Goal: Task Accomplishment & Management: Manage account settings

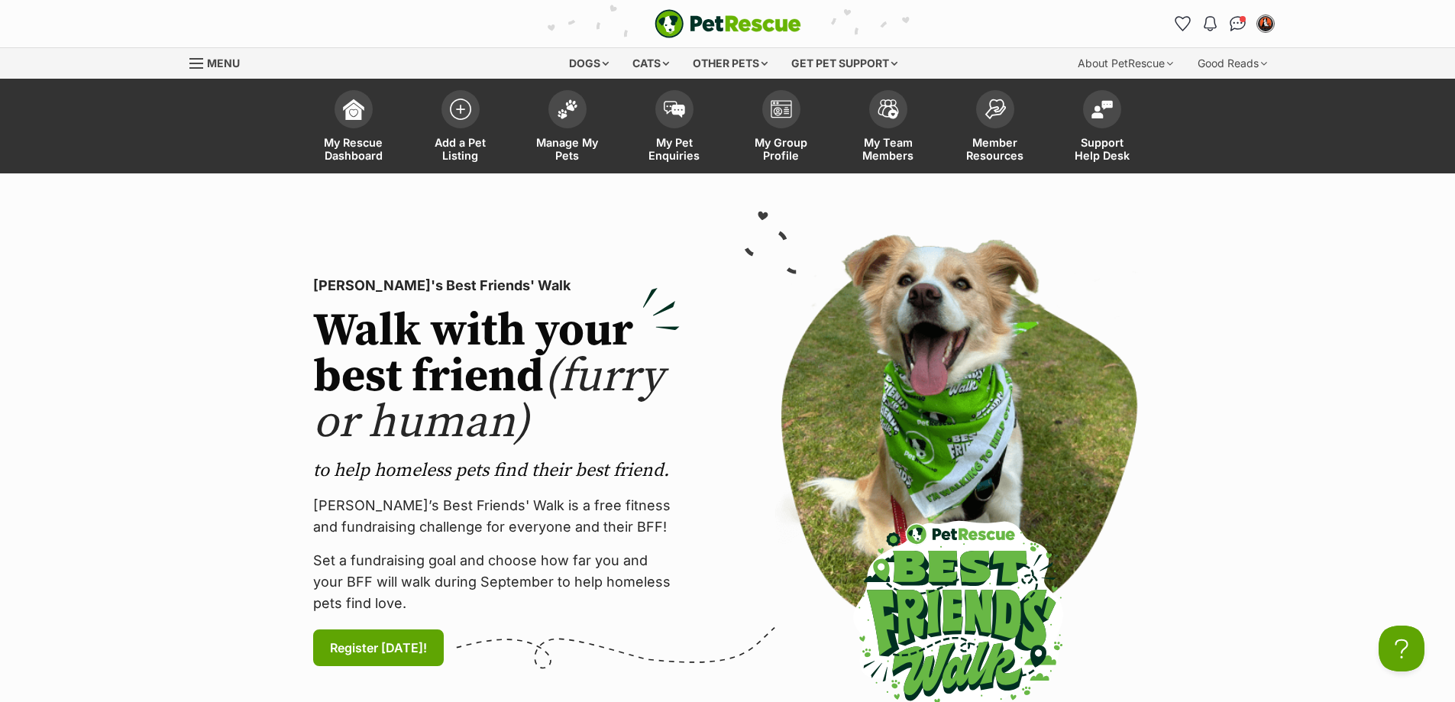
scroll to position [76, 0]
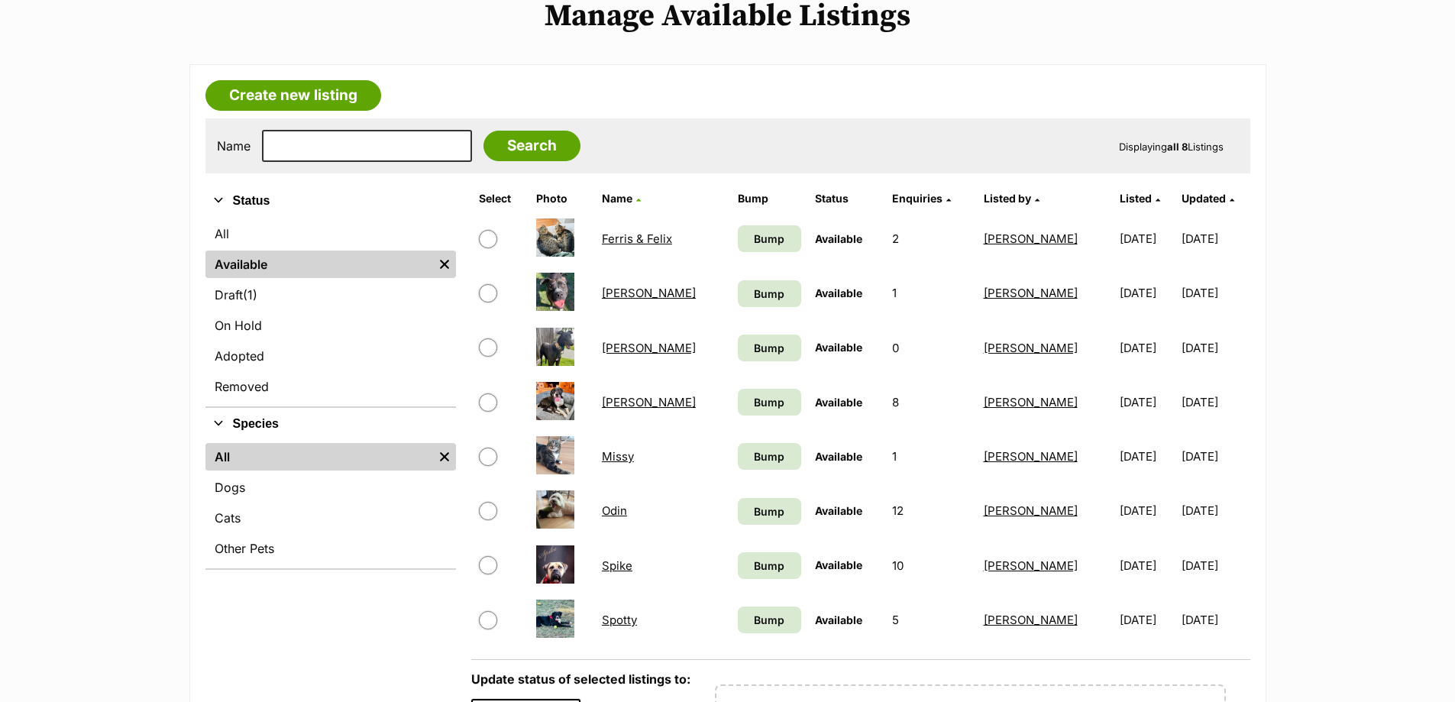
scroll to position [229, 0]
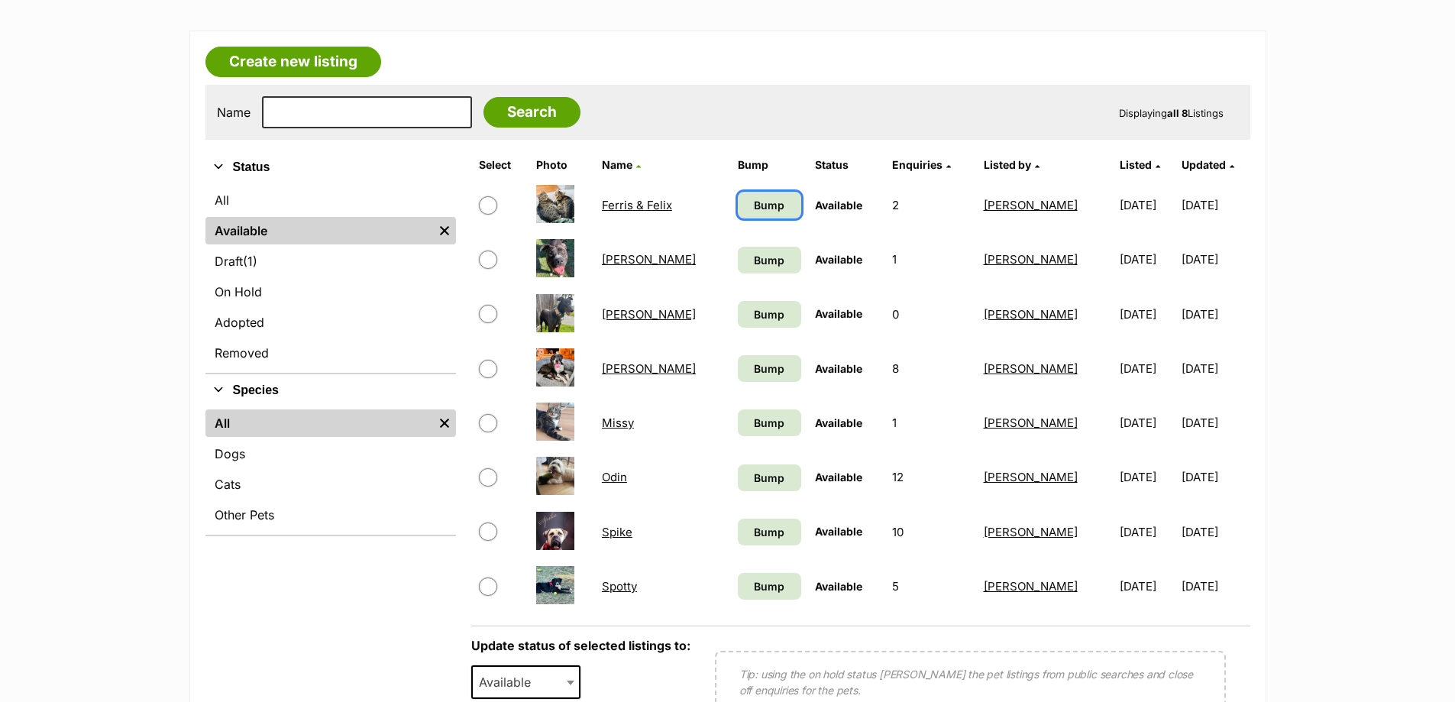
click at [754, 203] on span "Bump" at bounding box center [769, 205] width 31 height 16
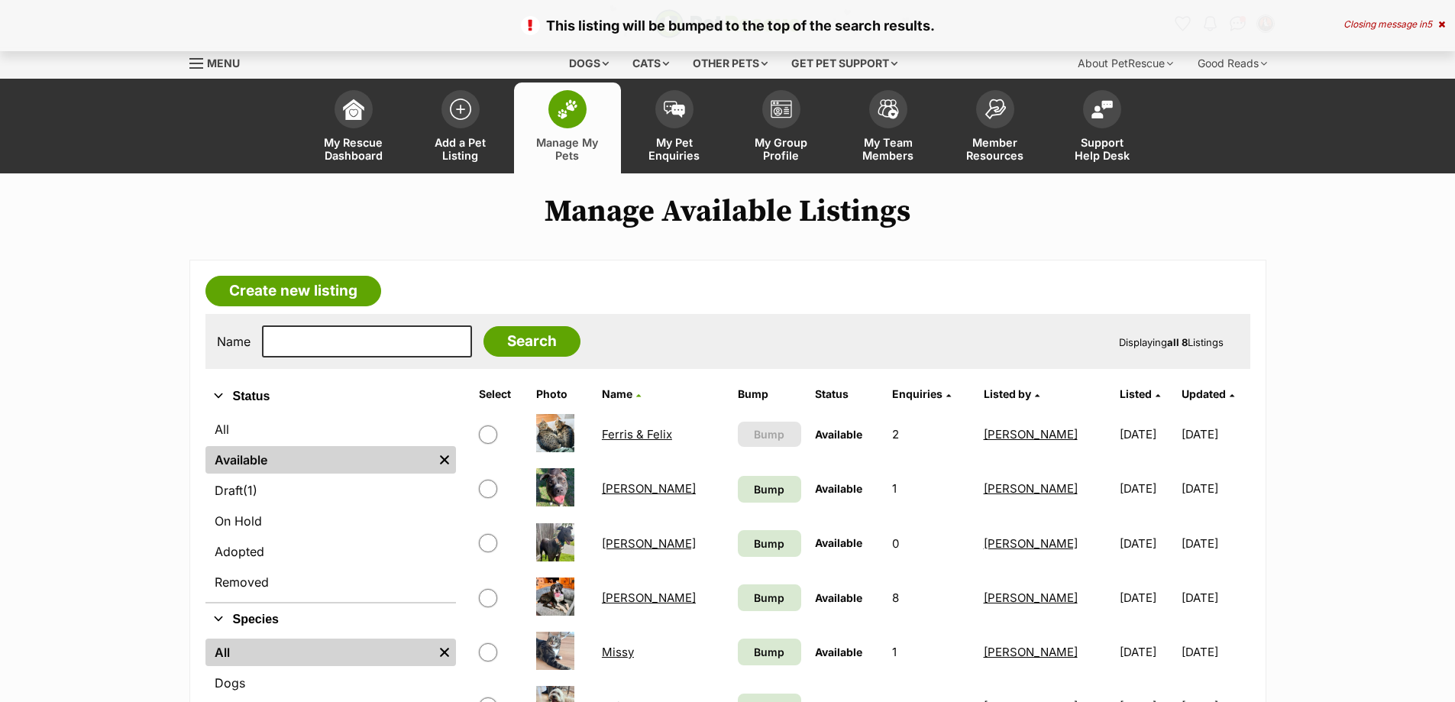
scroll to position [229, 0]
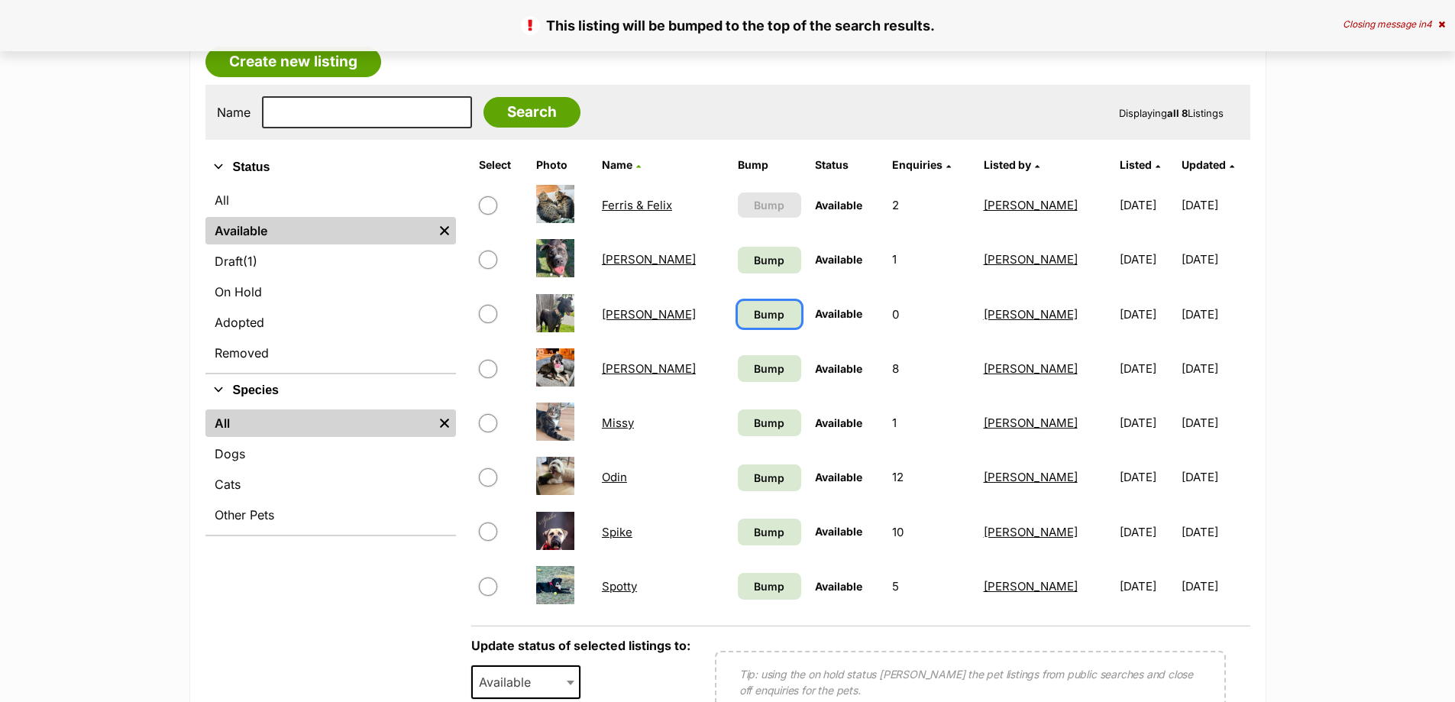
click at [754, 312] on span "Bump" at bounding box center [769, 314] width 31 height 16
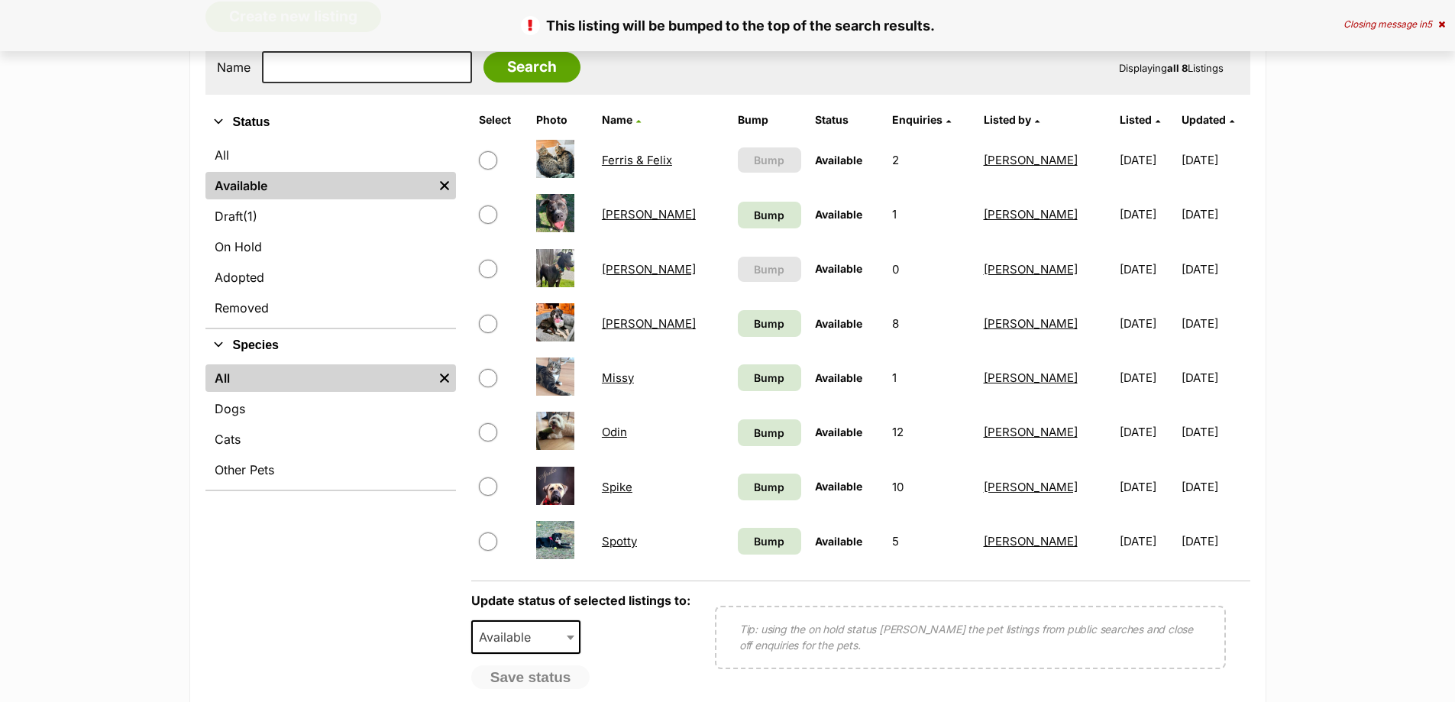
scroll to position [306, 0]
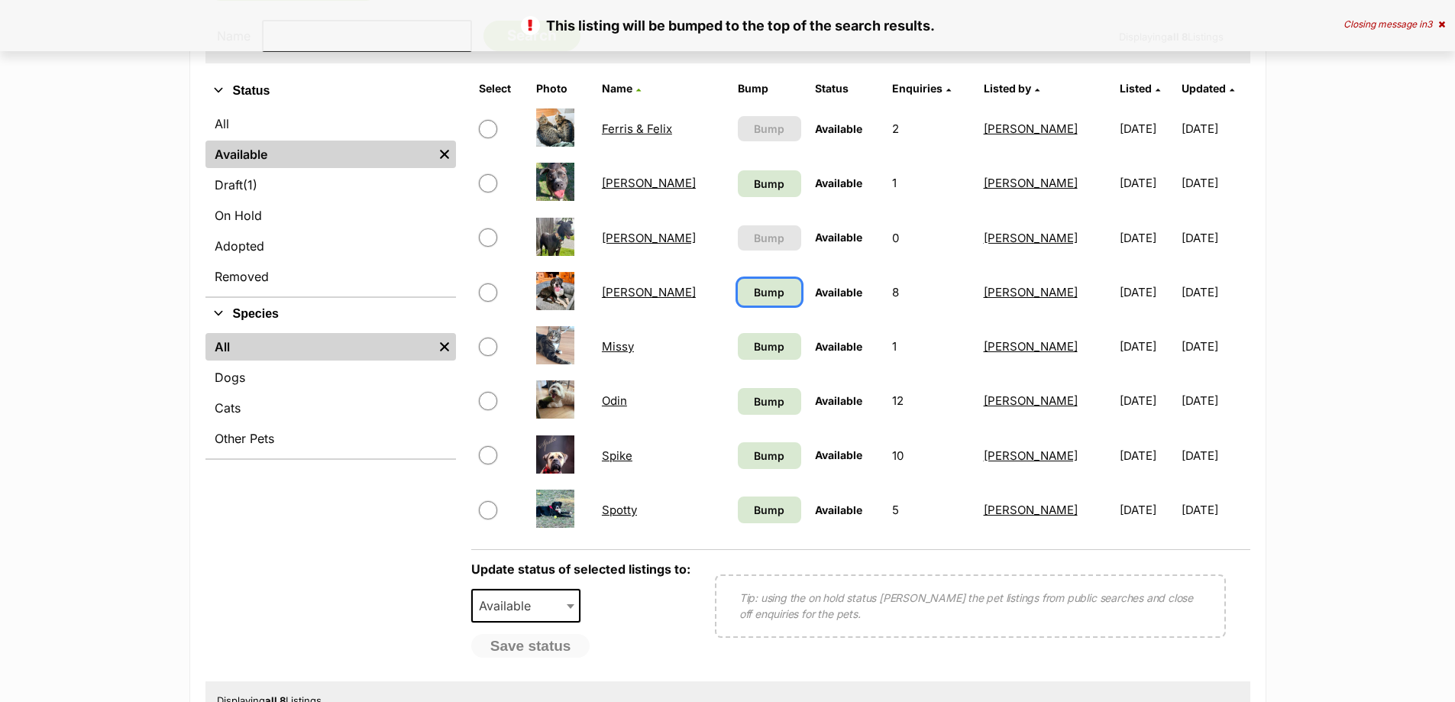
click at [754, 292] on span "Bump" at bounding box center [769, 292] width 31 height 16
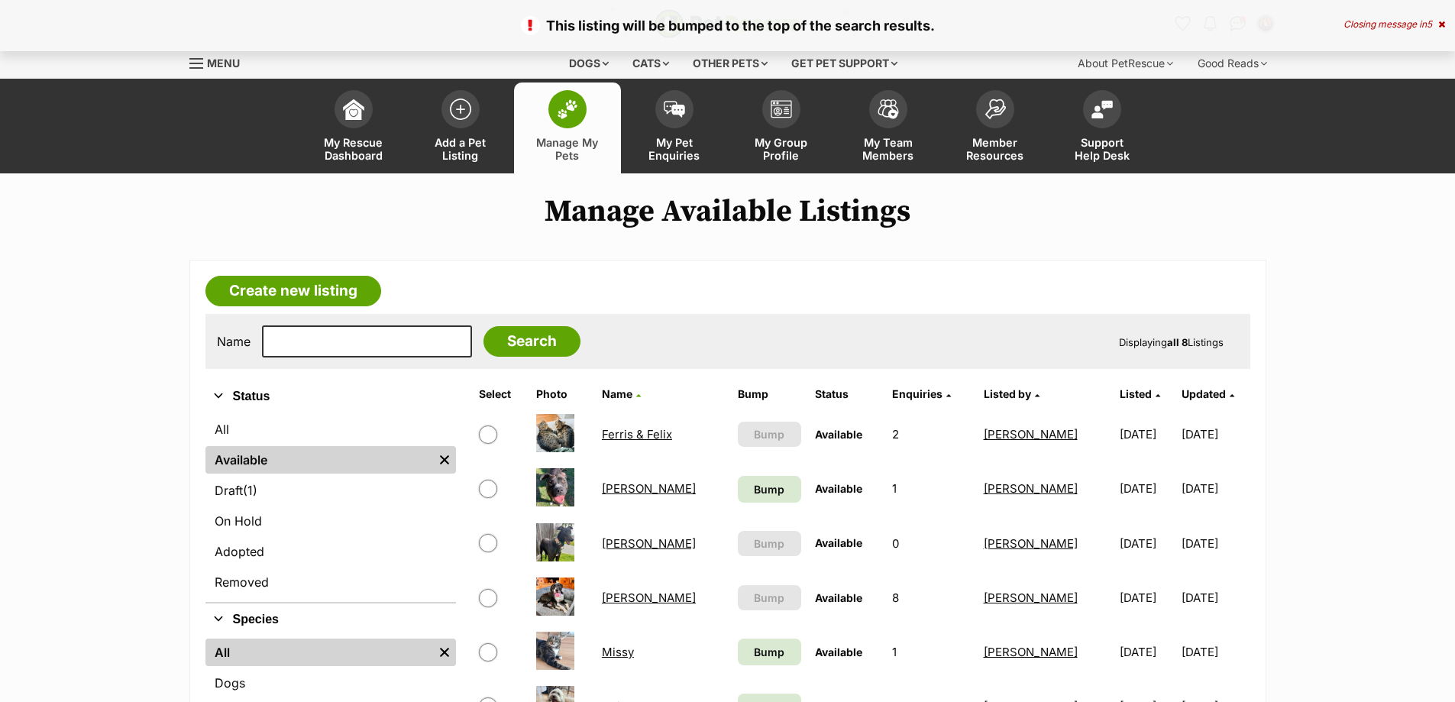
scroll to position [229, 0]
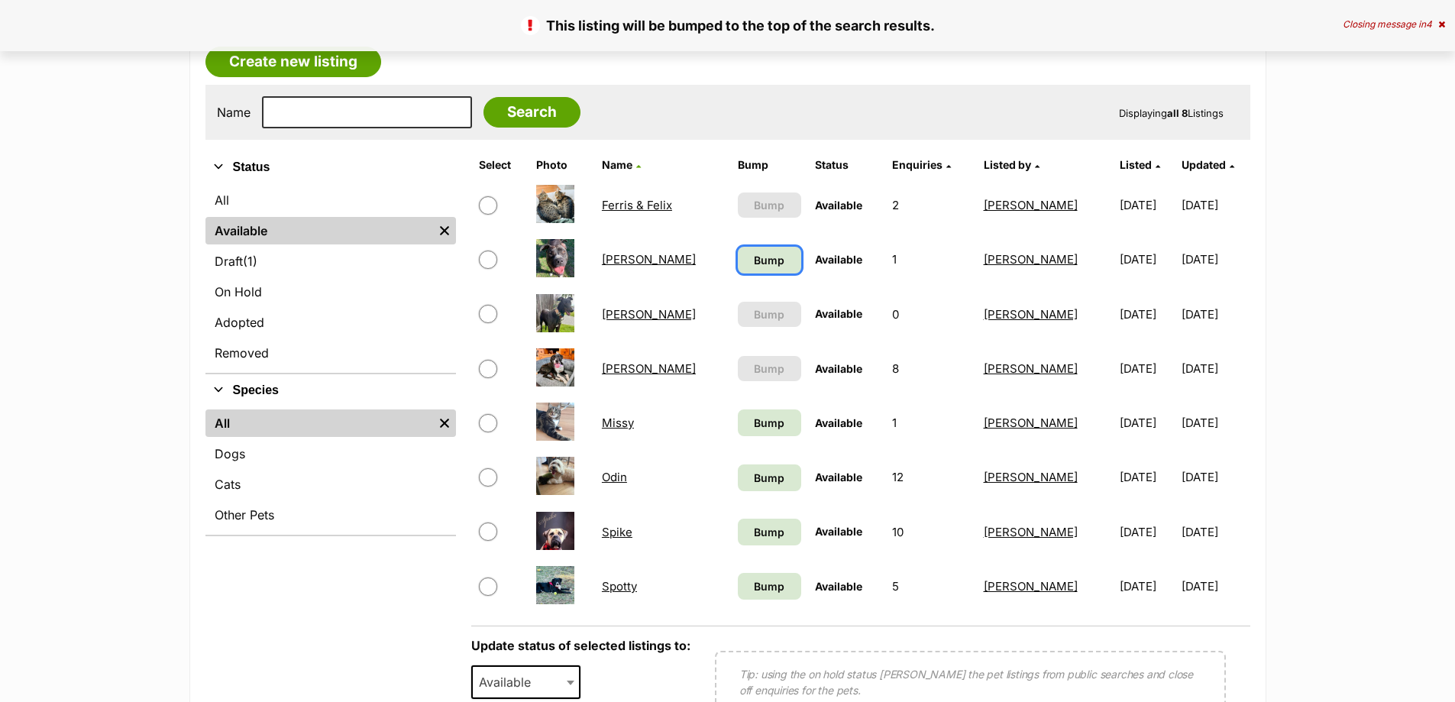
click at [754, 256] on span "Bump" at bounding box center [769, 260] width 31 height 16
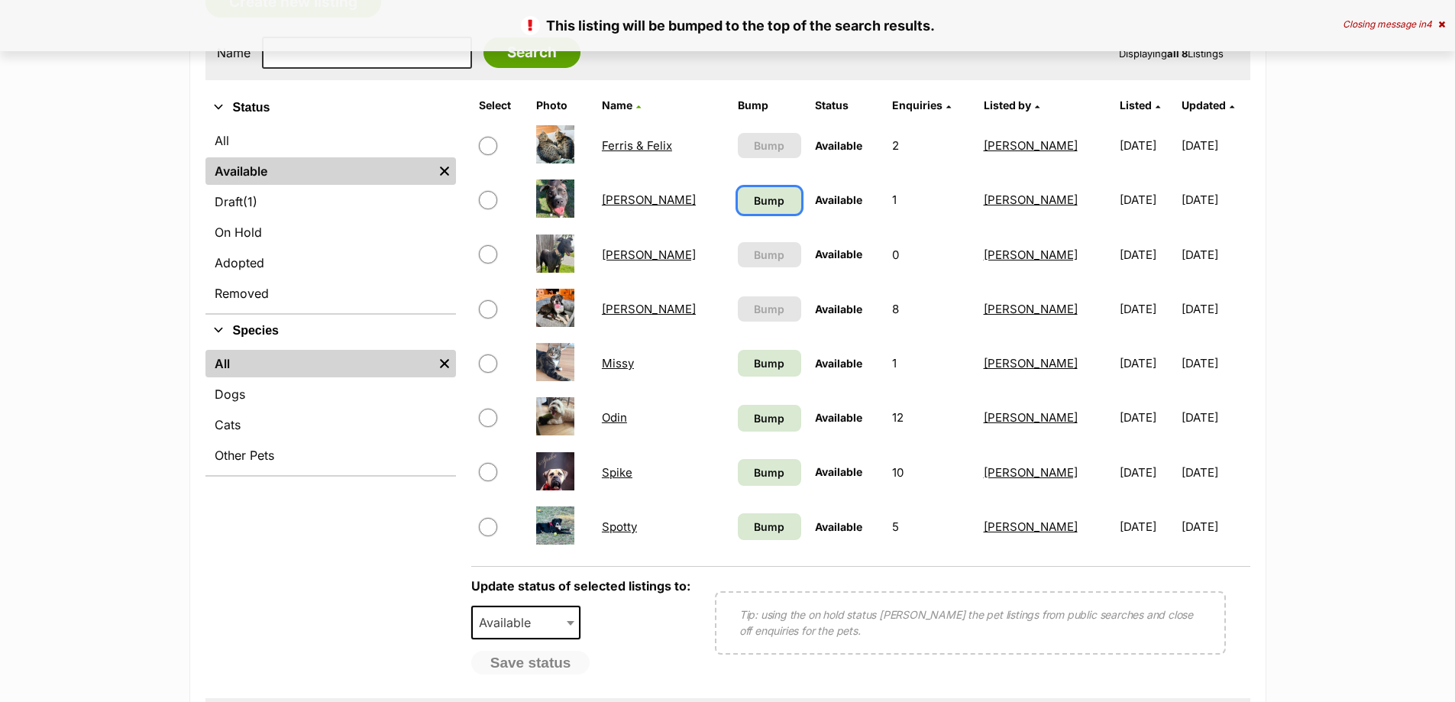
scroll to position [382, 0]
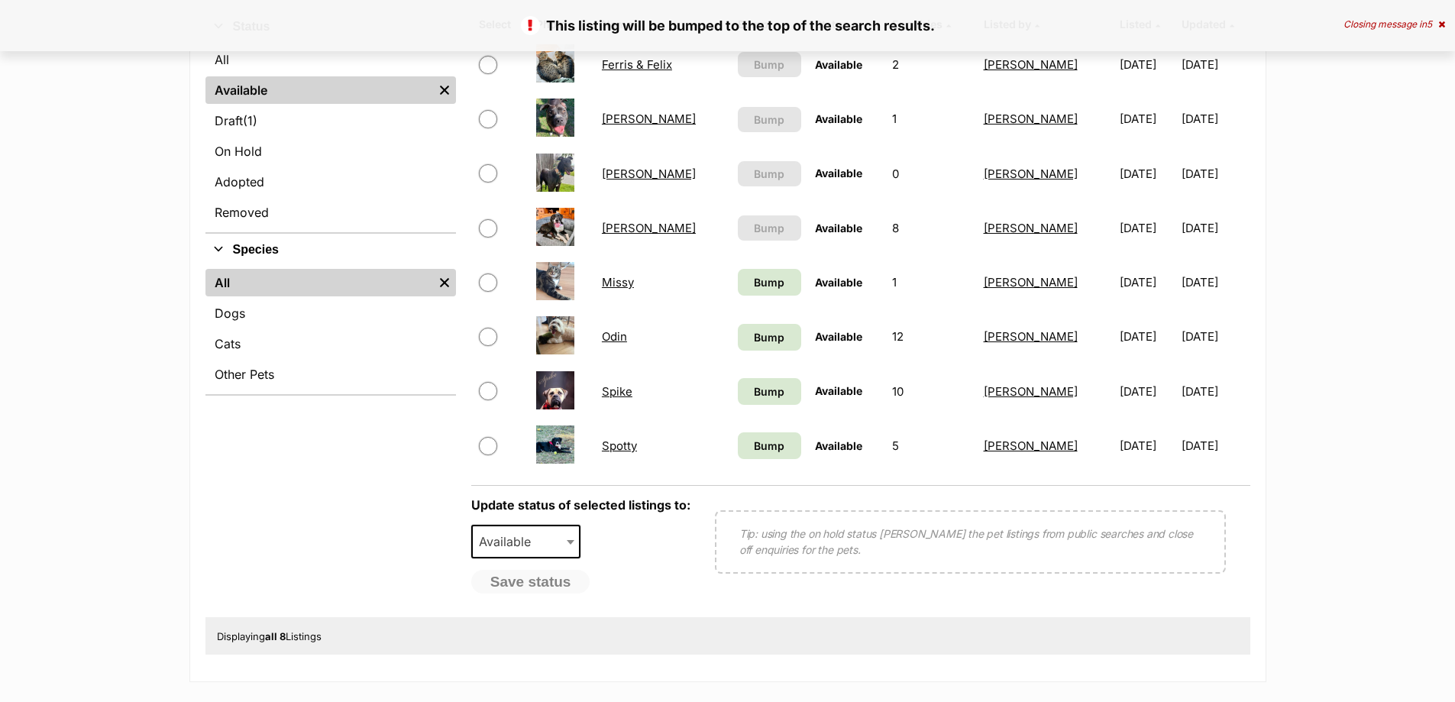
scroll to position [382, 0]
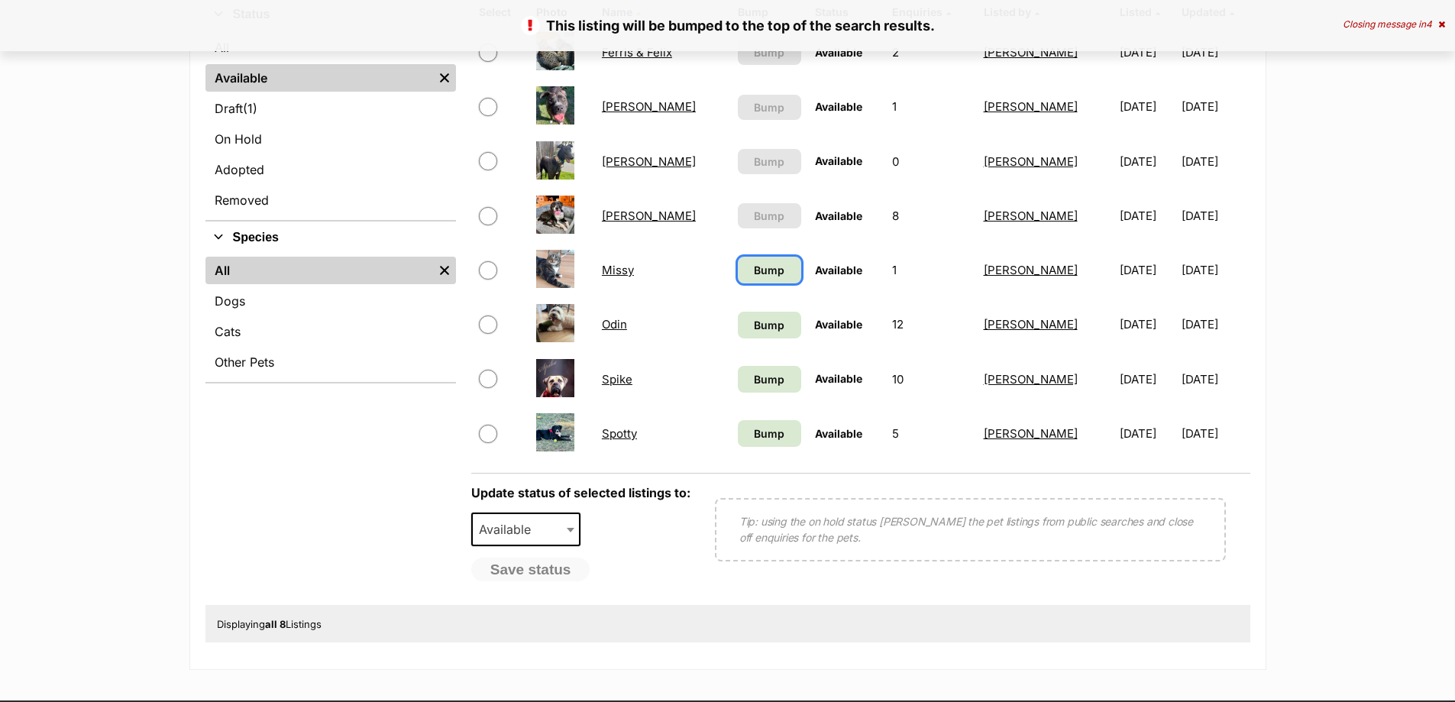
click at [754, 270] on span "Bump" at bounding box center [769, 270] width 31 height 16
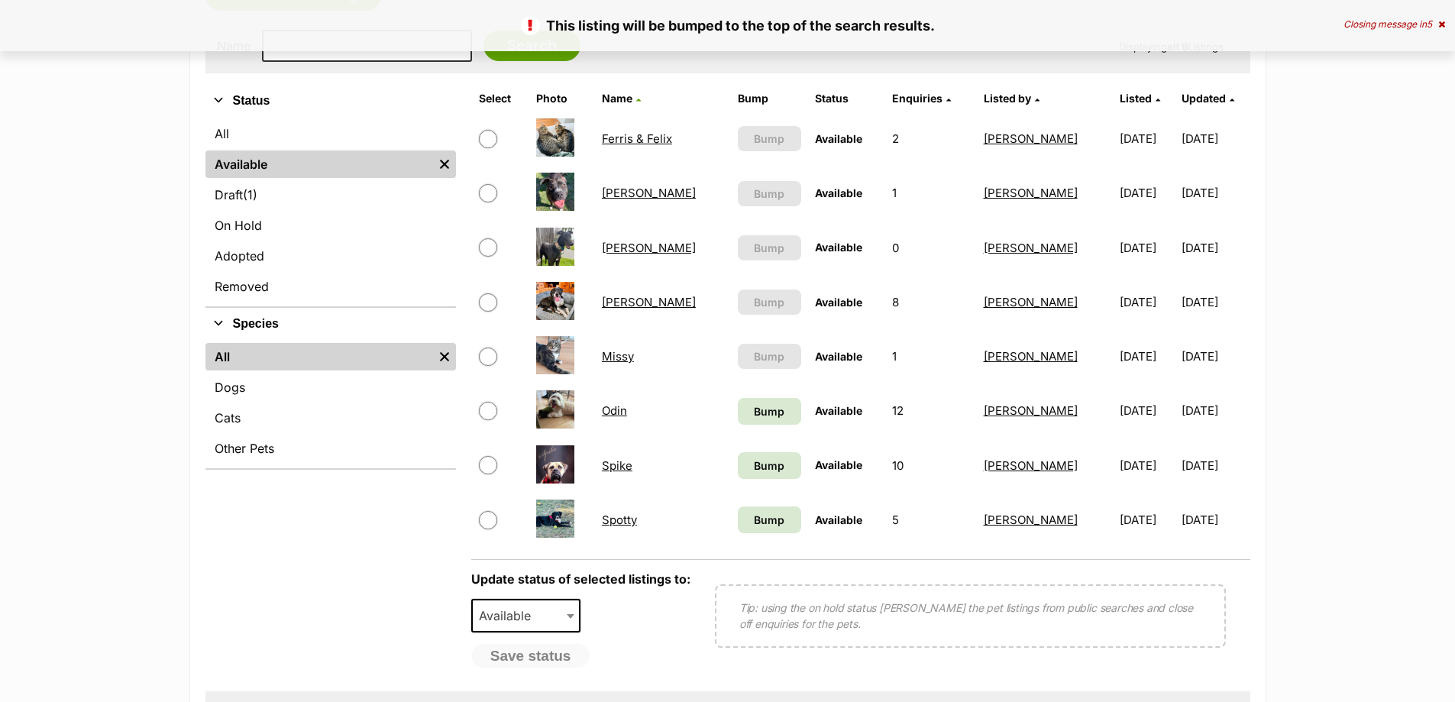
scroll to position [382, 0]
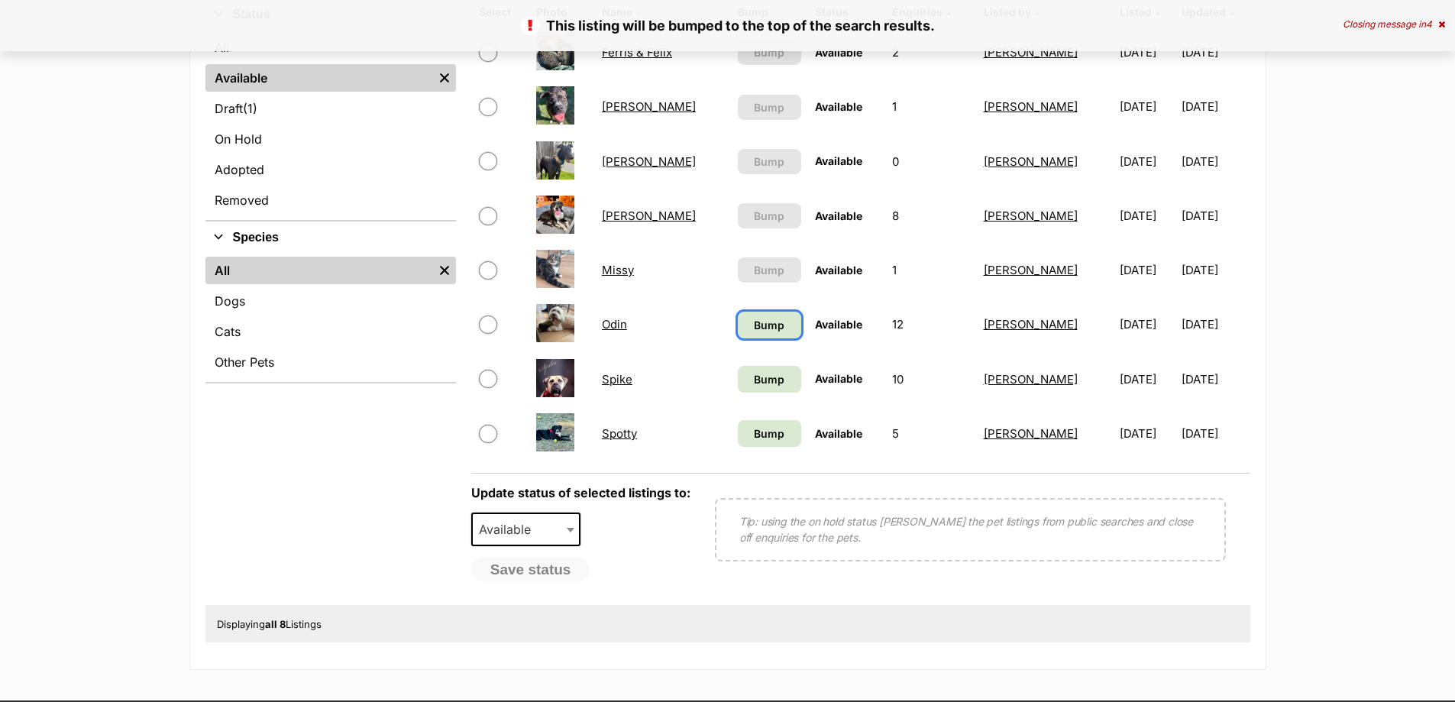
click at [754, 323] on span "Bump" at bounding box center [769, 325] width 31 height 16
click at [754, 433] on span "Bump" at bounding box center [769, 434] width 31 height 16
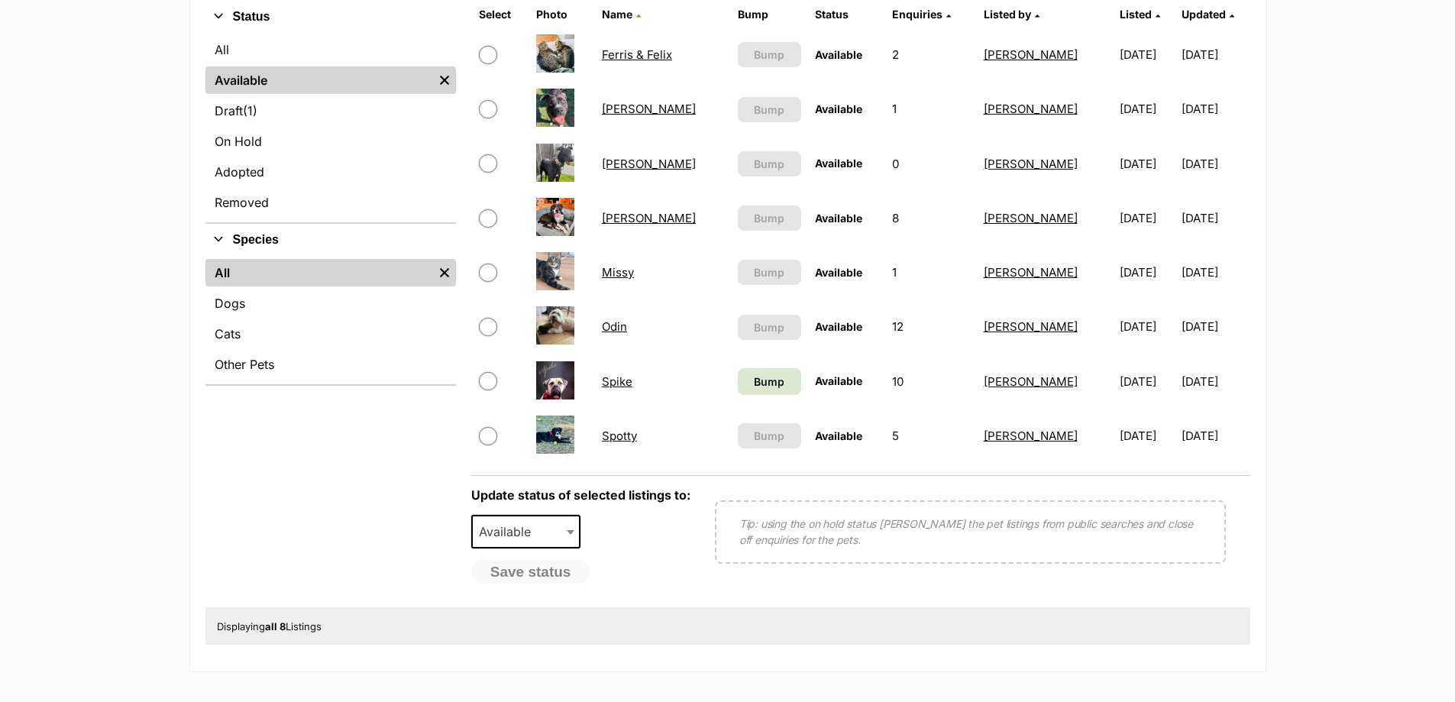
scroll to position [382, 0]
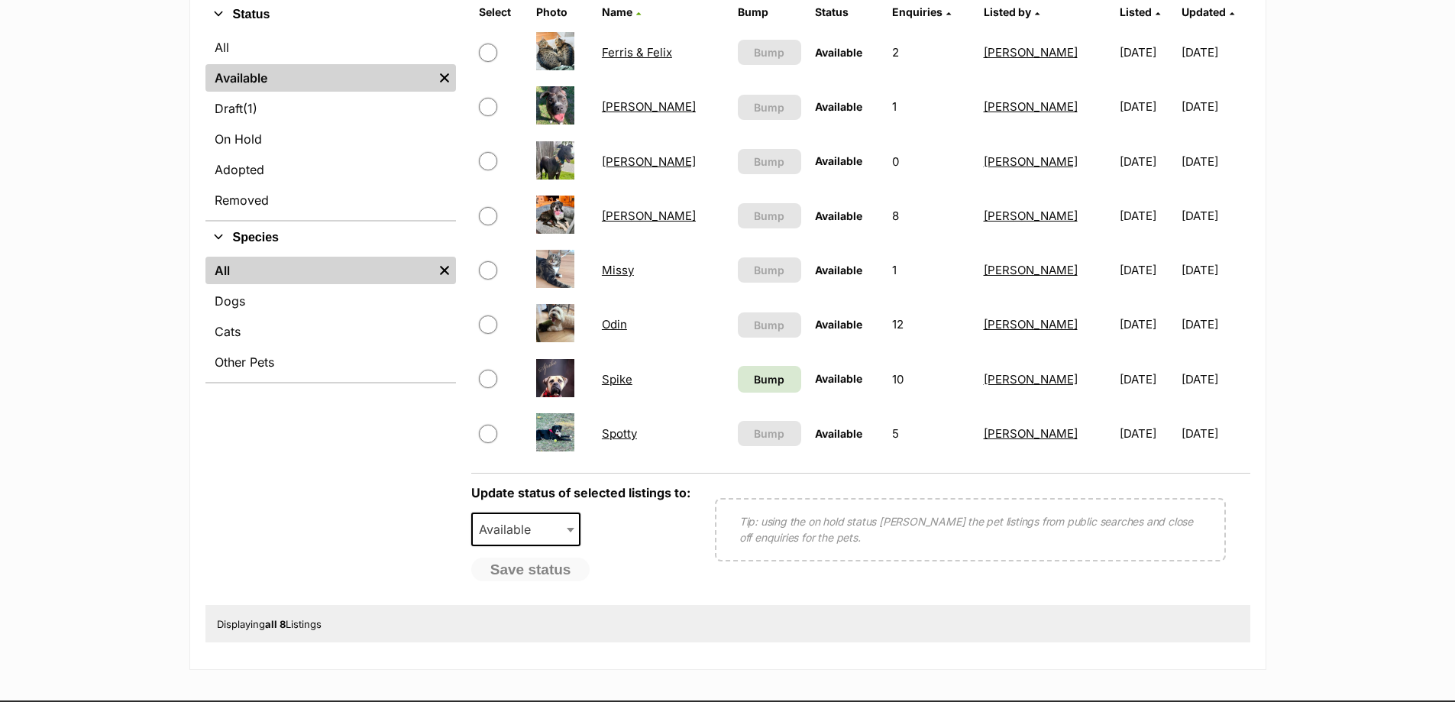
click at [623, 433] on link "Spotty" at bounding box center [619, 433] width 35 height 15
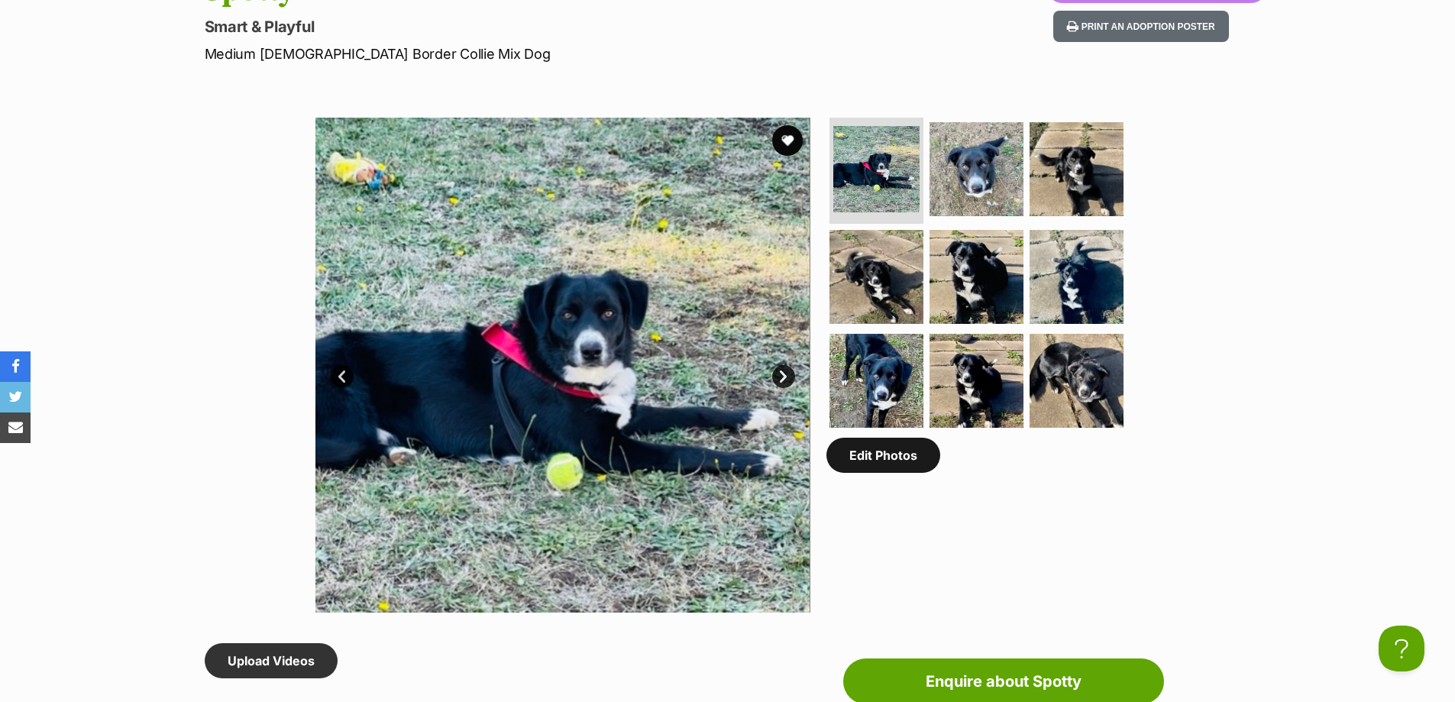
click at [869, 466] on link "Edit Photos" at bounding box center [884, 455] width 114 height 35
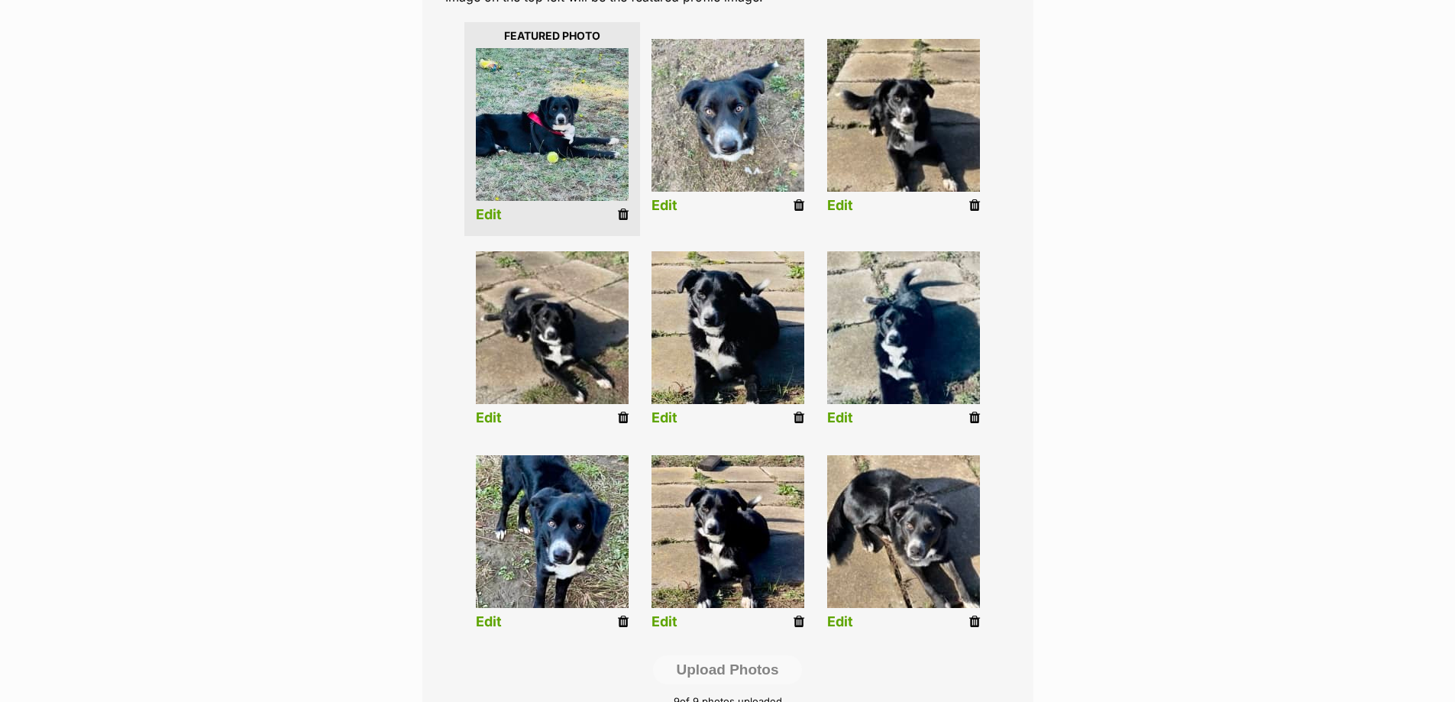
scroll to position [382, 0]
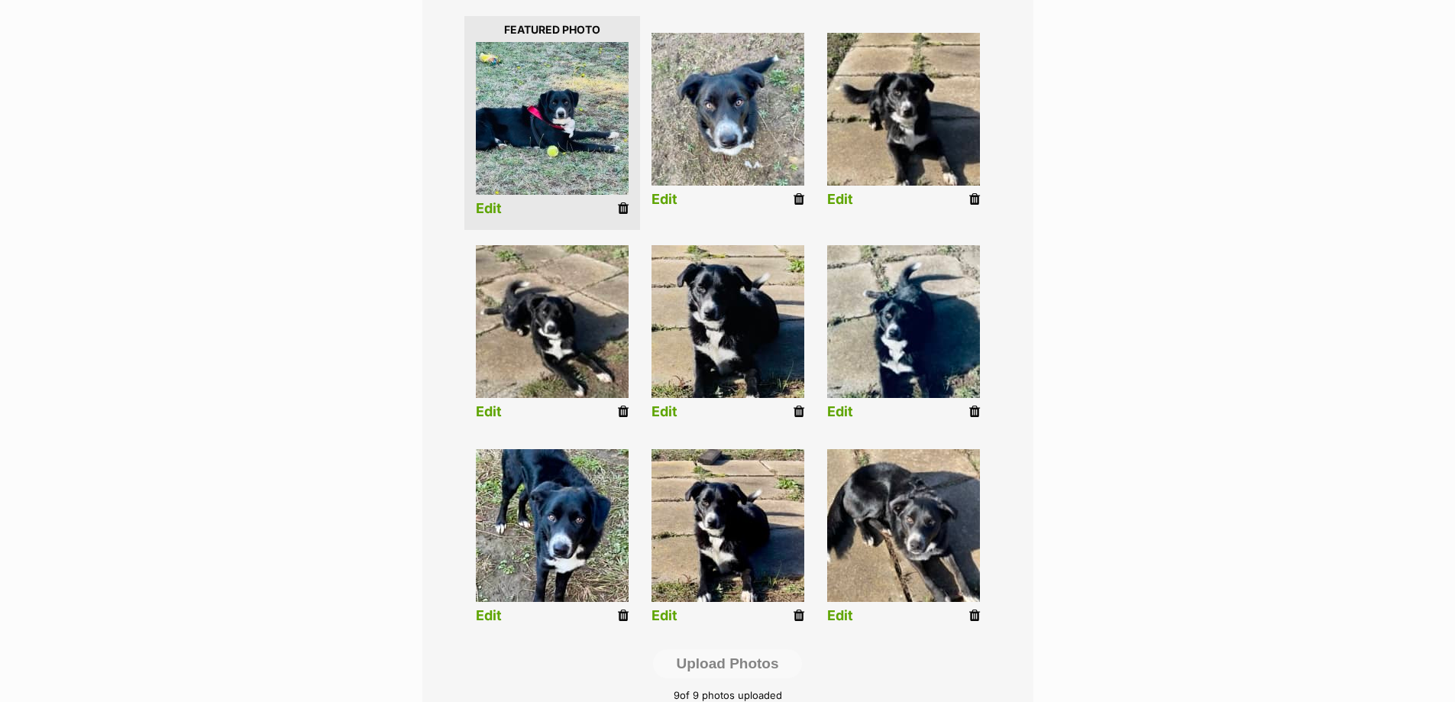
click at [972, 190] on li "Edit" at bounding box center [904, 123] width 176 height 196
click at [974, 195] on icon at bounding box center [974, 200] width 11 height 14
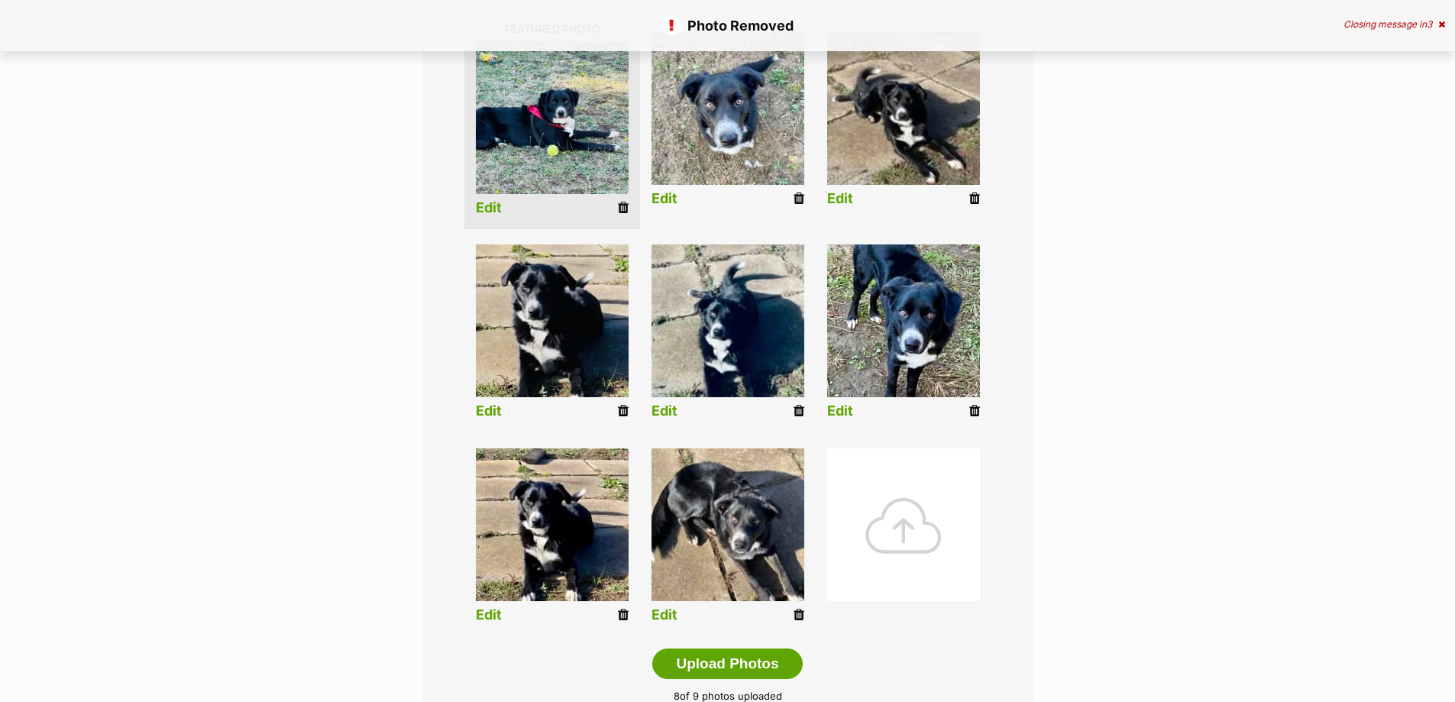
scroll to position [382, 0]
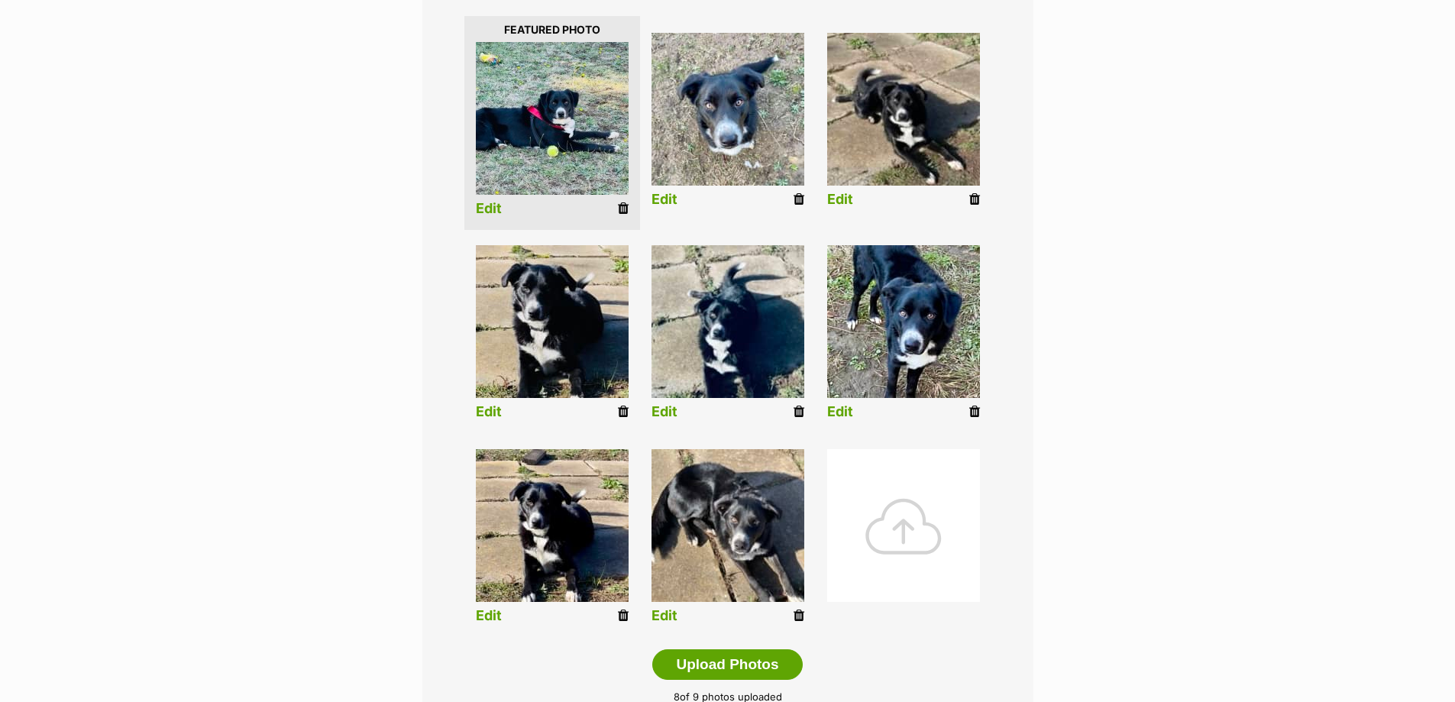
click at [621, 406] on icon at bounding box center [623, 412] width 11 height 14
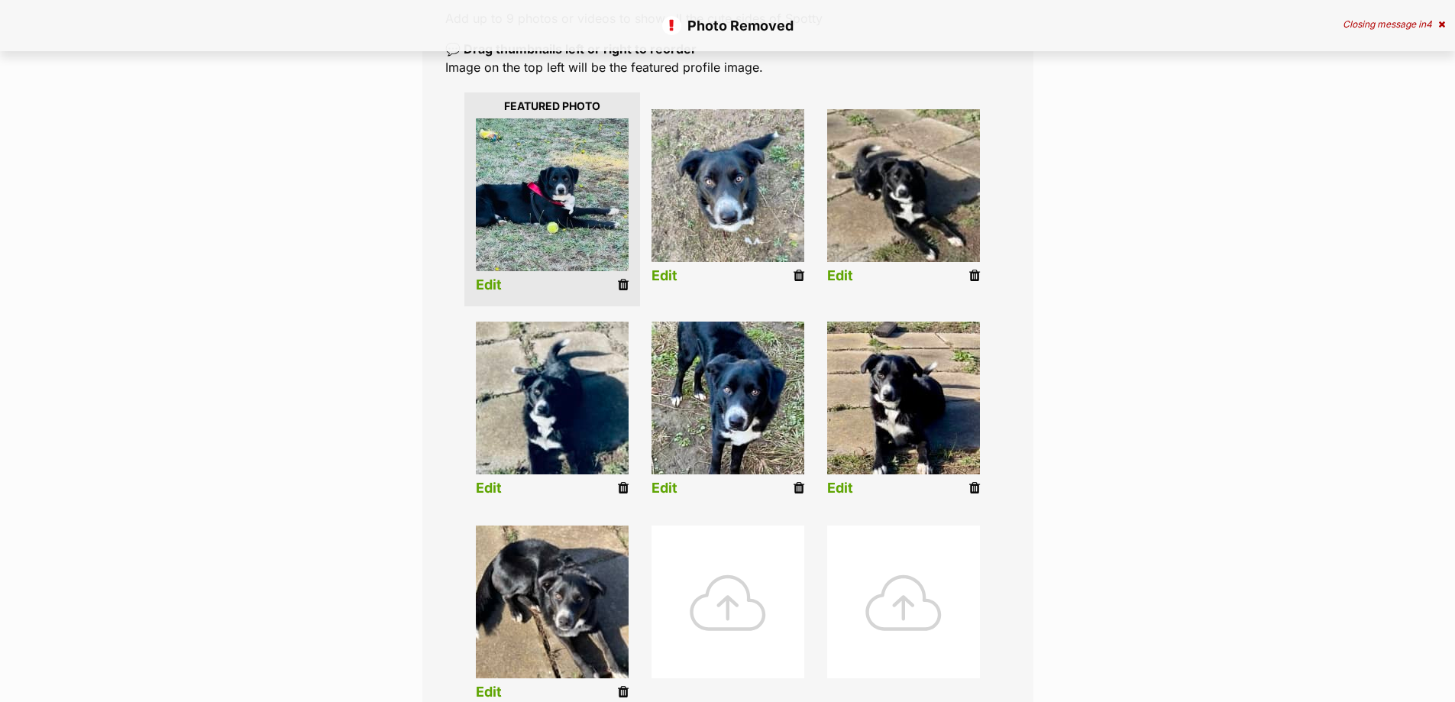
scroll to position [382, 0]
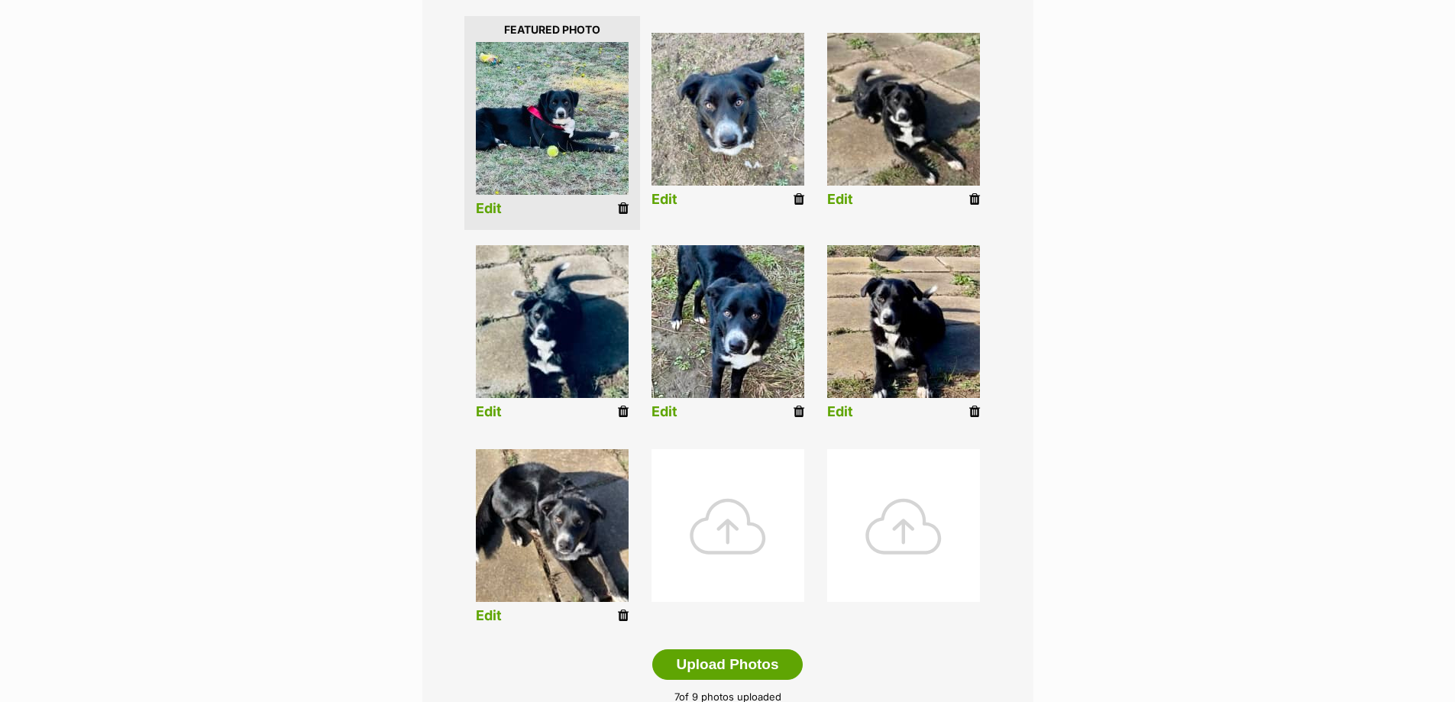
click at [976, 196] on icon at bounding box center [974, 200] width 11 height 14
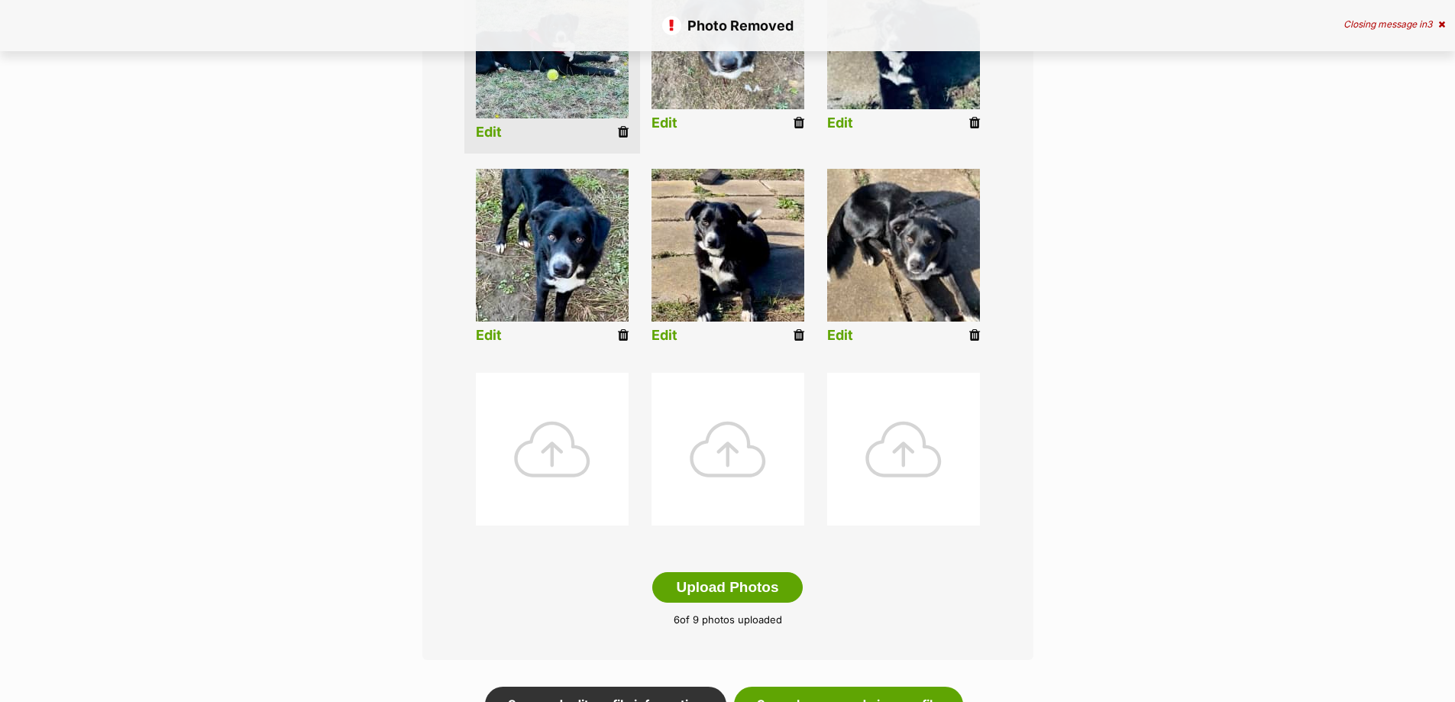
scroll to position [382, 0]
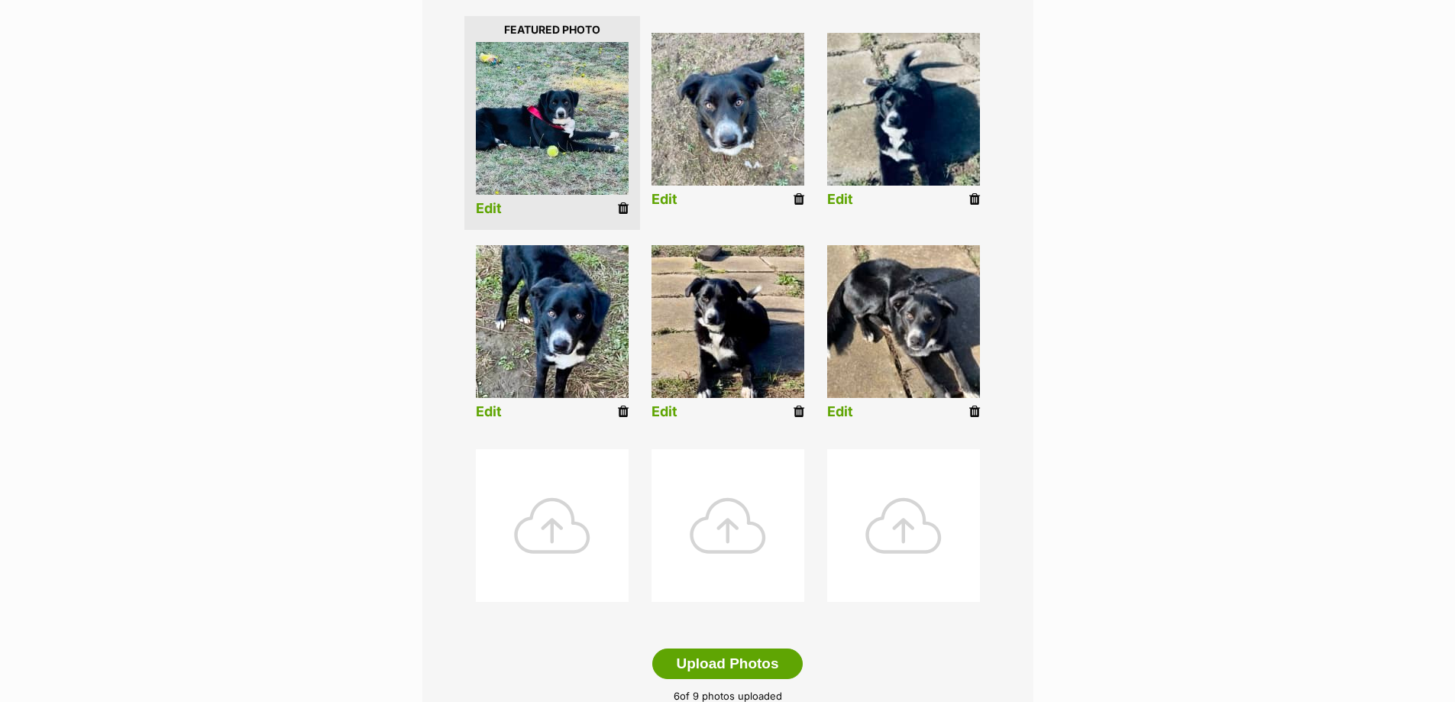
click at [546, 532] on div at bounding box center [552, 525] width 153 height 153
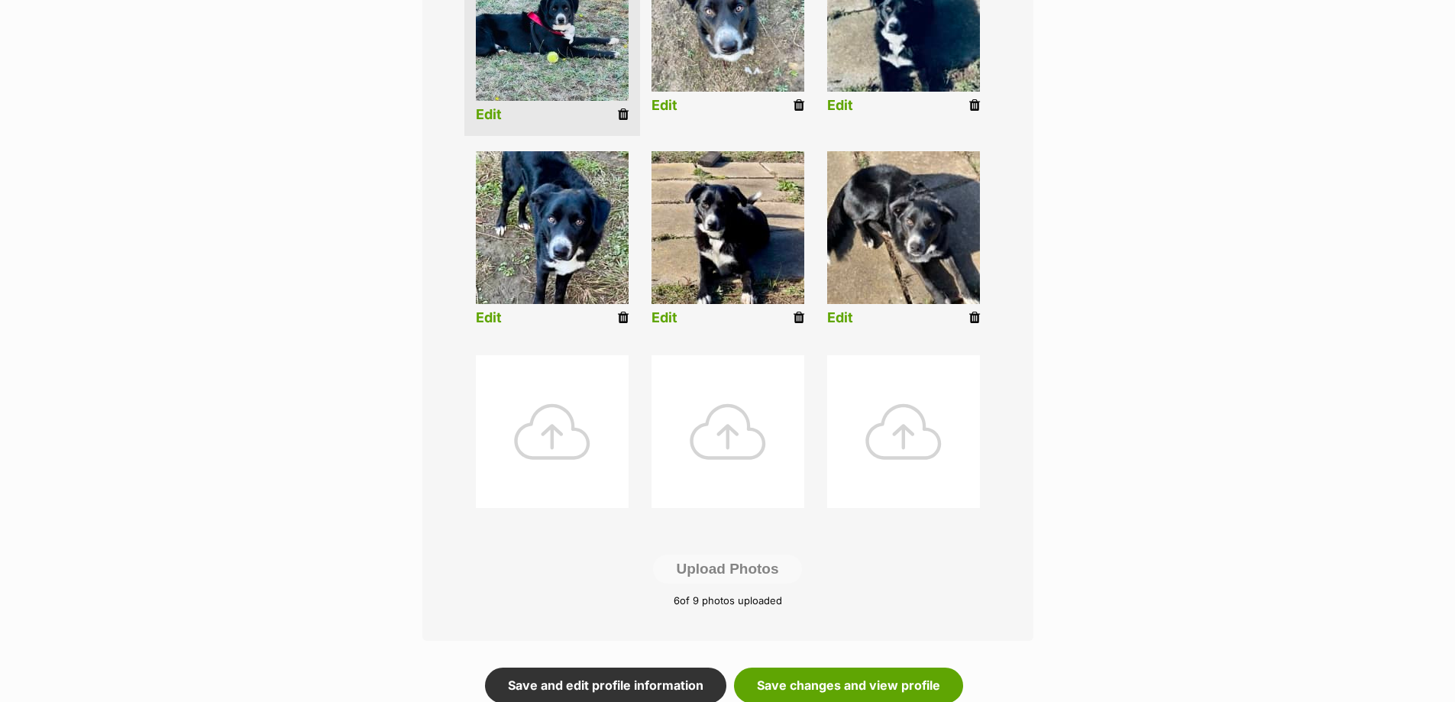
scroll to position [535, 0]
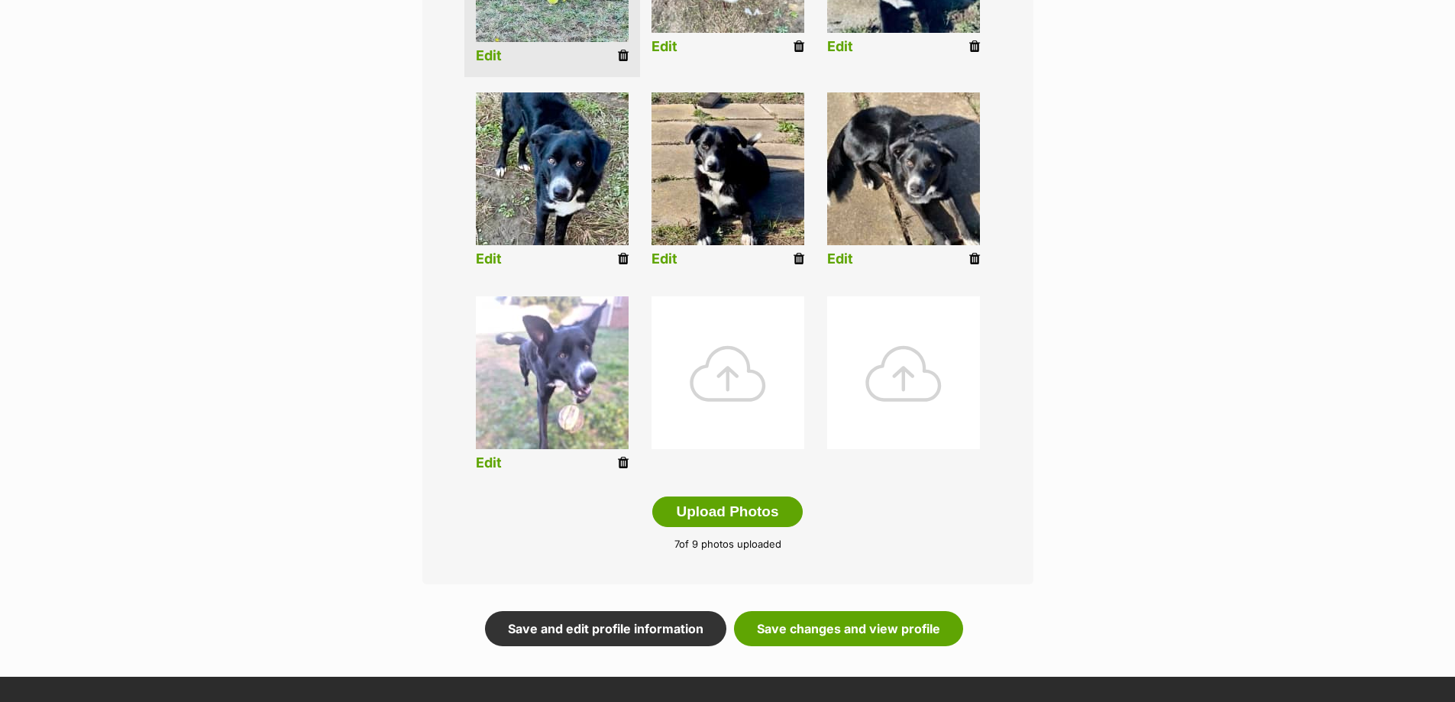
click at [723, 371] on div at bounding box center [728, 372] width 153 height 153
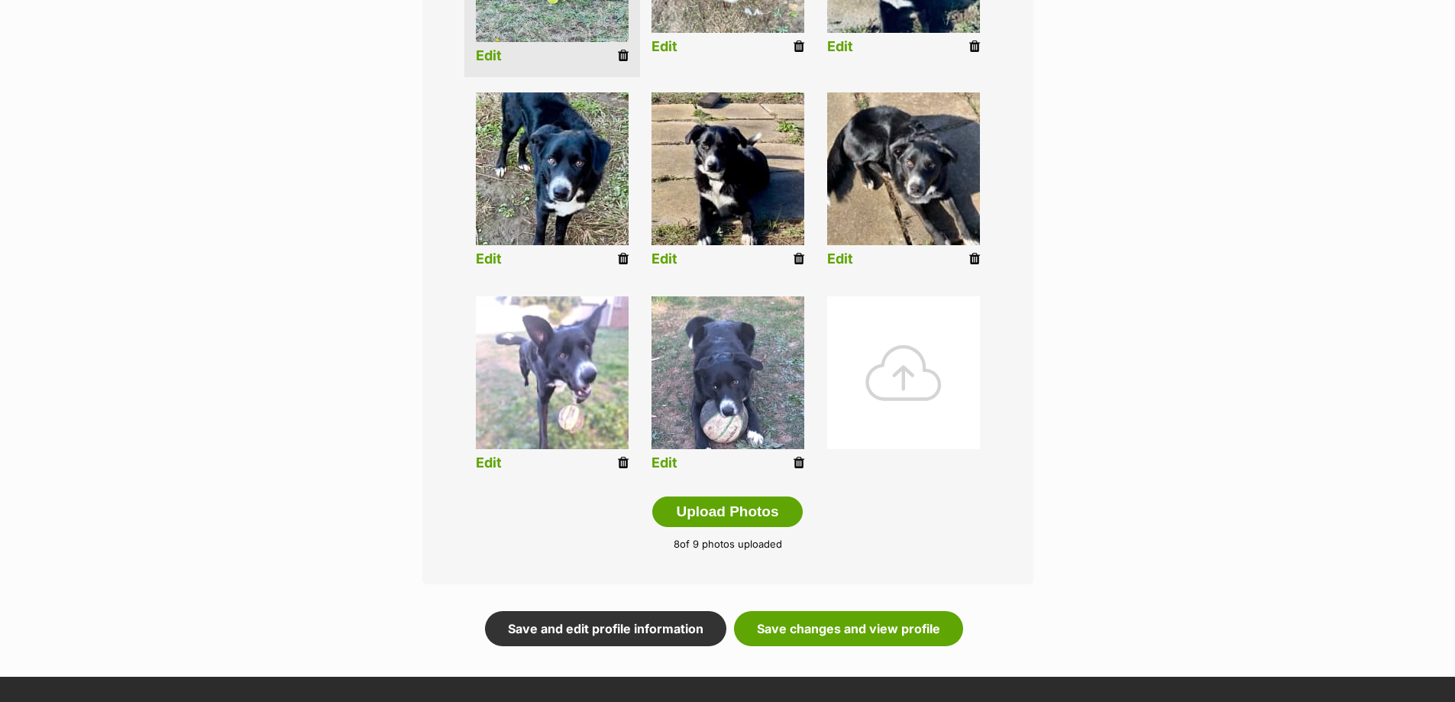
click at [898, 376] on div at bounding box center [903, 372] width 153 height 153
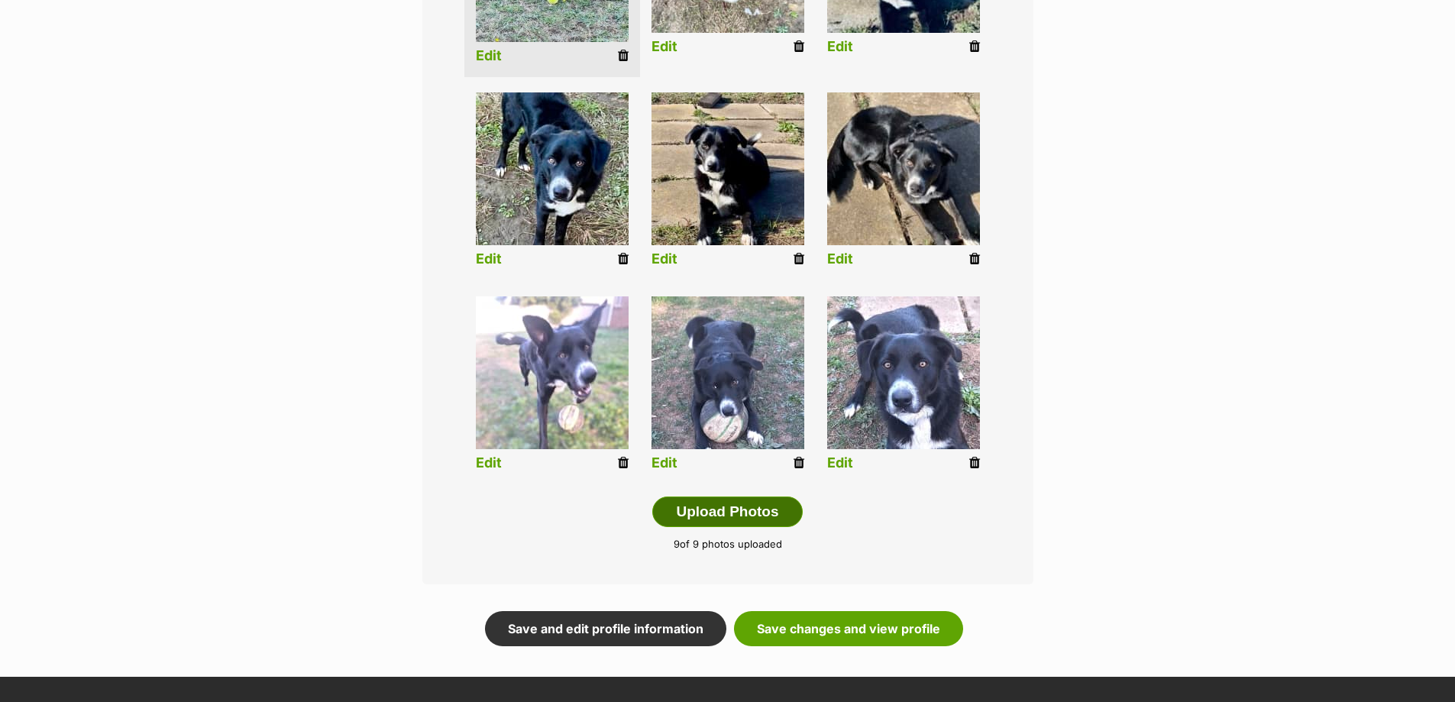
click at [741, 511] on button "Upload Photos" at bounding box center [727, 512] width 150 height 31
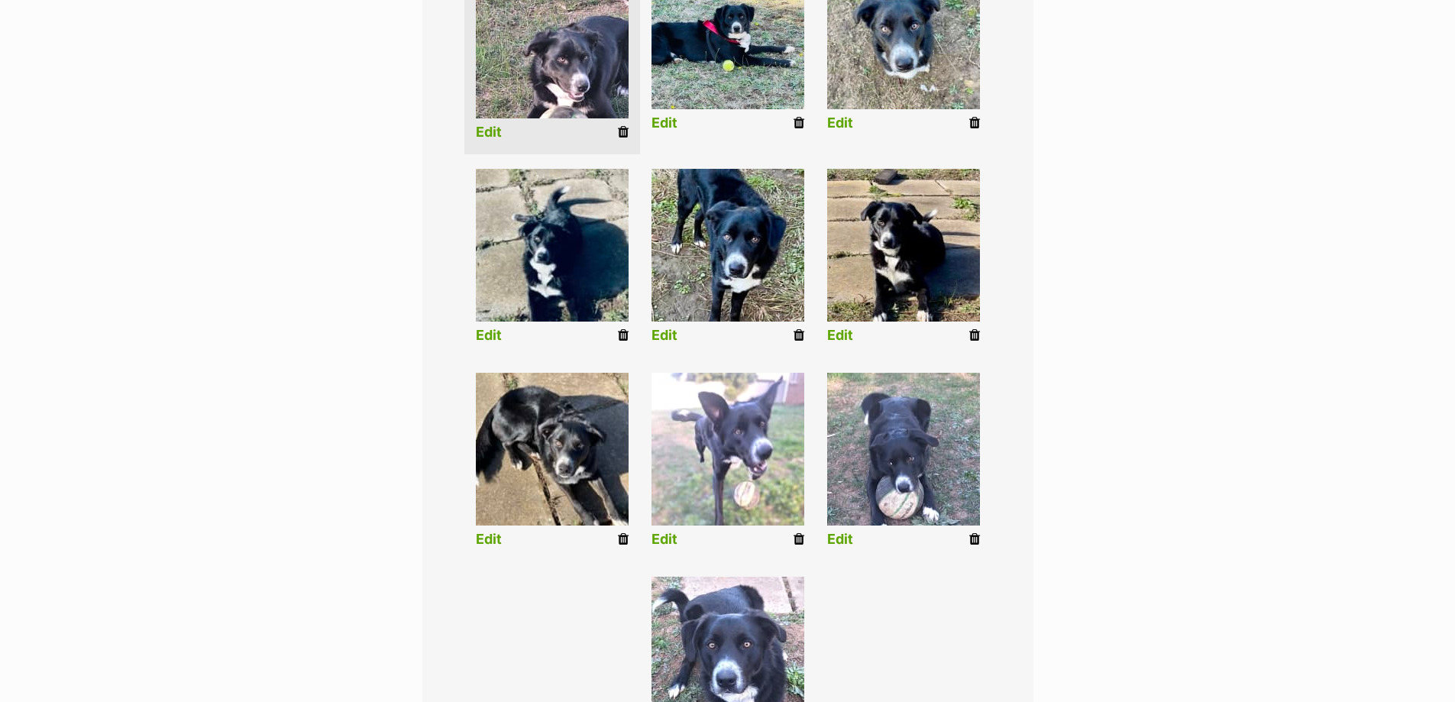
scroll to position [449, 0]
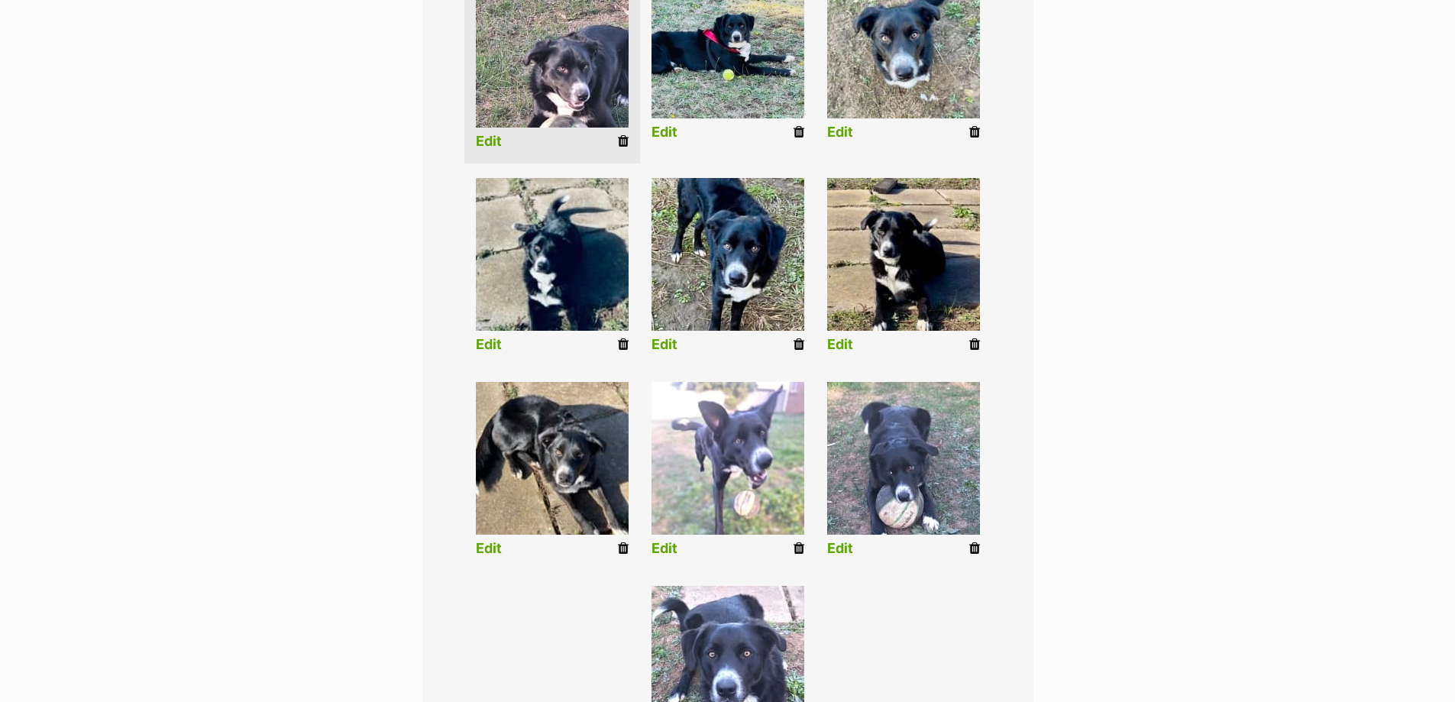
click at [485, 144] on link "Edit" at bounding box center [489, 142] width 26 height 16
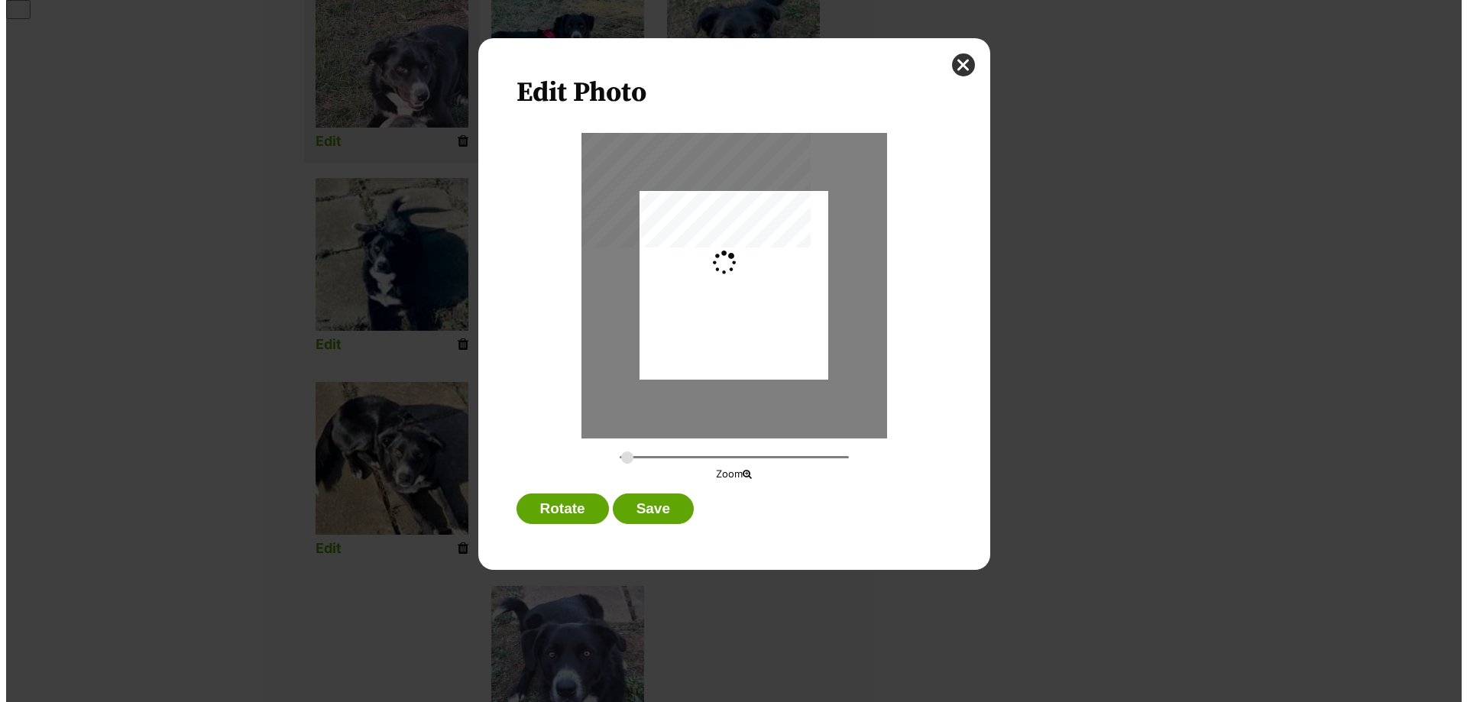
scroll to position [0, 0]
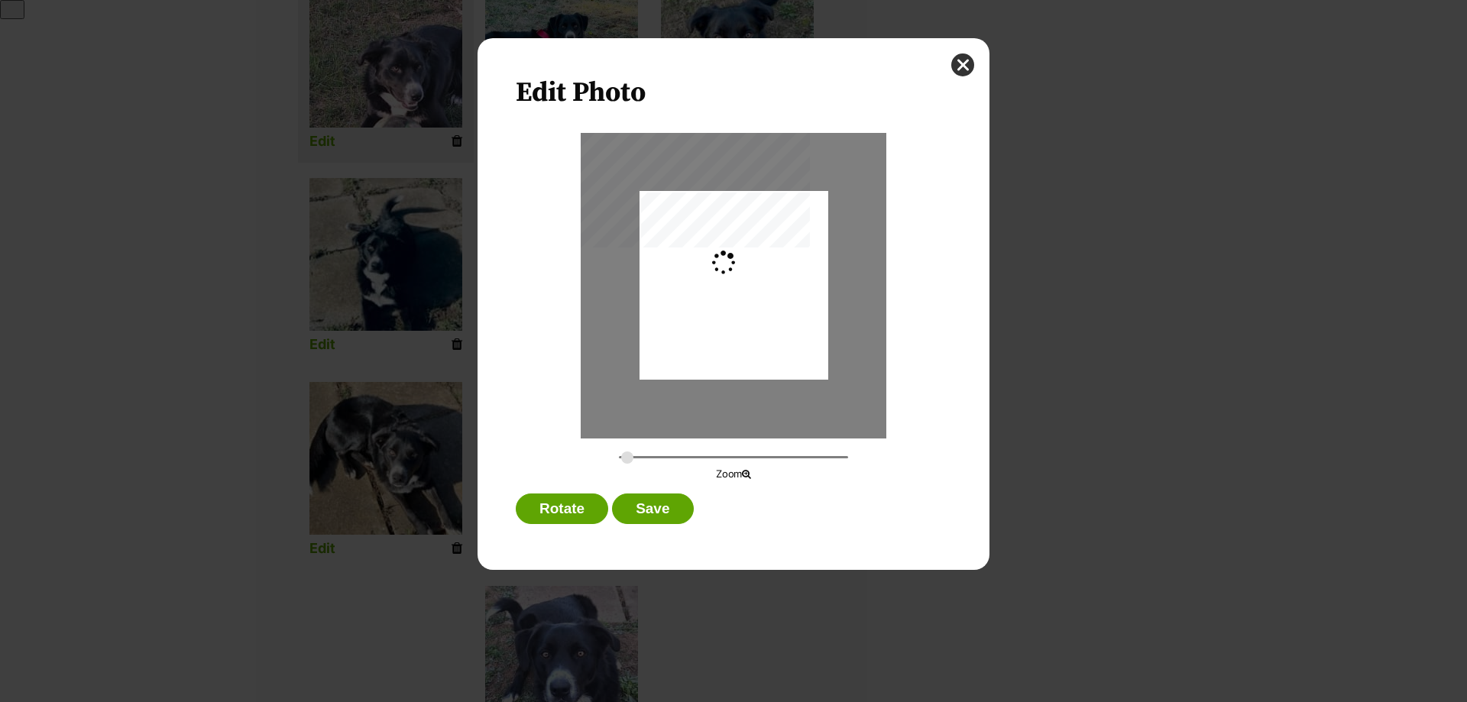
type input "0.2744"
drag, startPoint x: 752, startPoint y: 334, endPoint x: 737, endPoint y: 303, distance: 33.8
click at [737, 303] on div "Dialog Window - Close (Press escape to close)" at bounding box center [733, 254] width 189 height 251
click at [651, 505] on button "Save" at bounding box center [652, 509] width 81 height 31
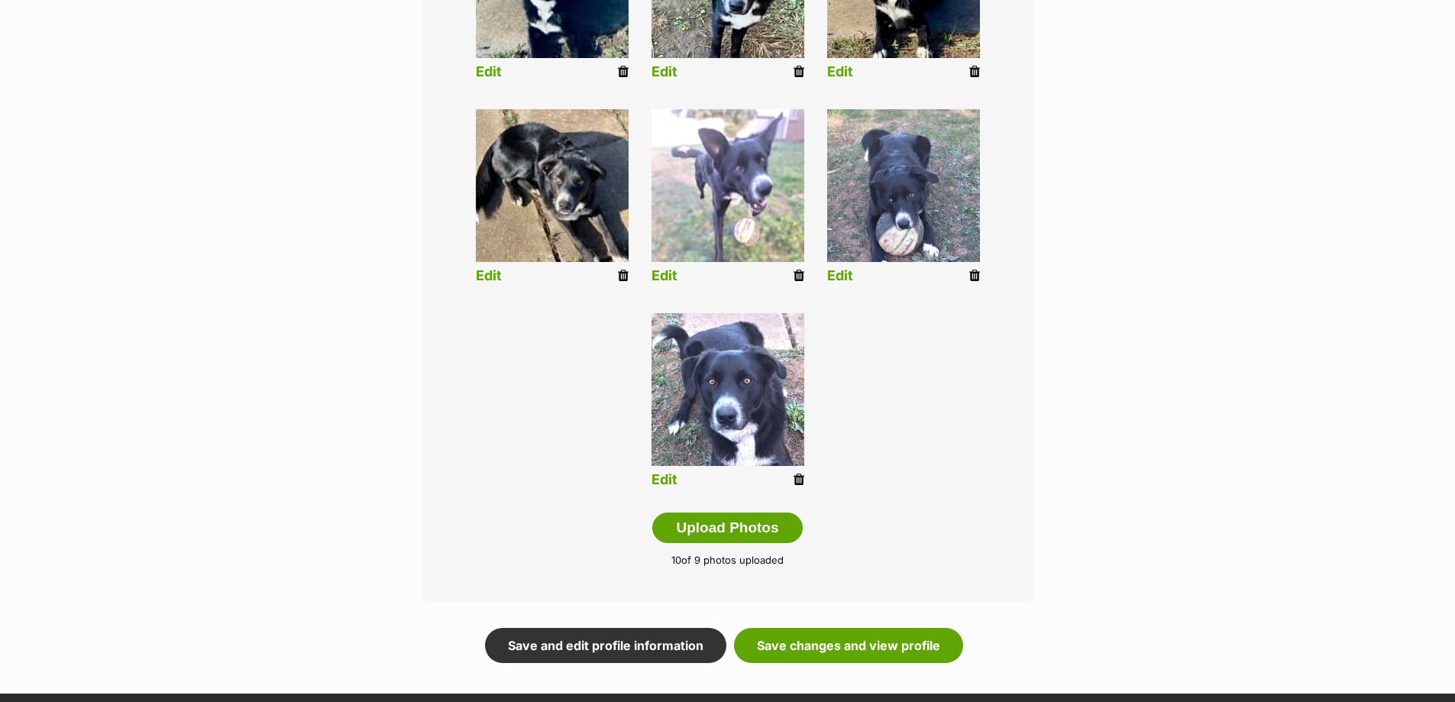
scroll to position [831, 0]
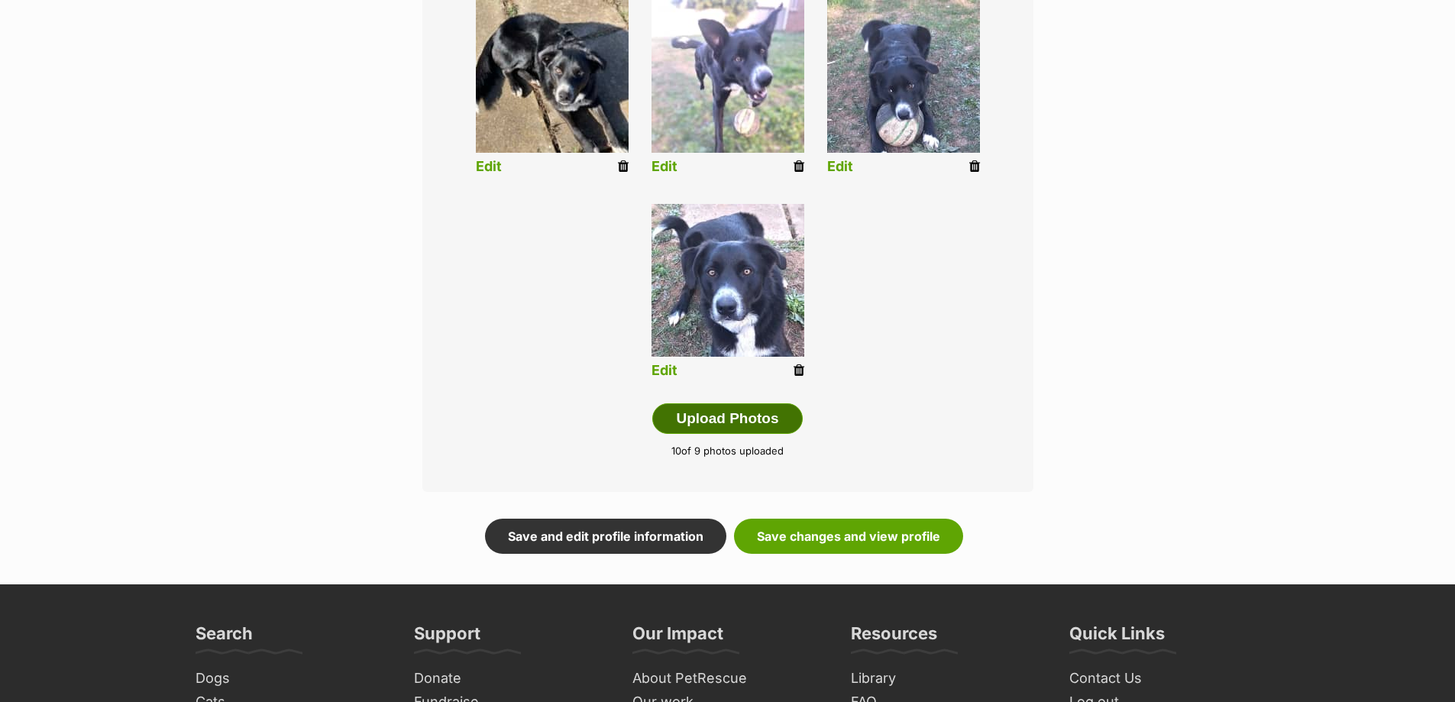
click at [749, 419] on button "Upload Photos" at bounding box center [727, 418] width 150 height 31
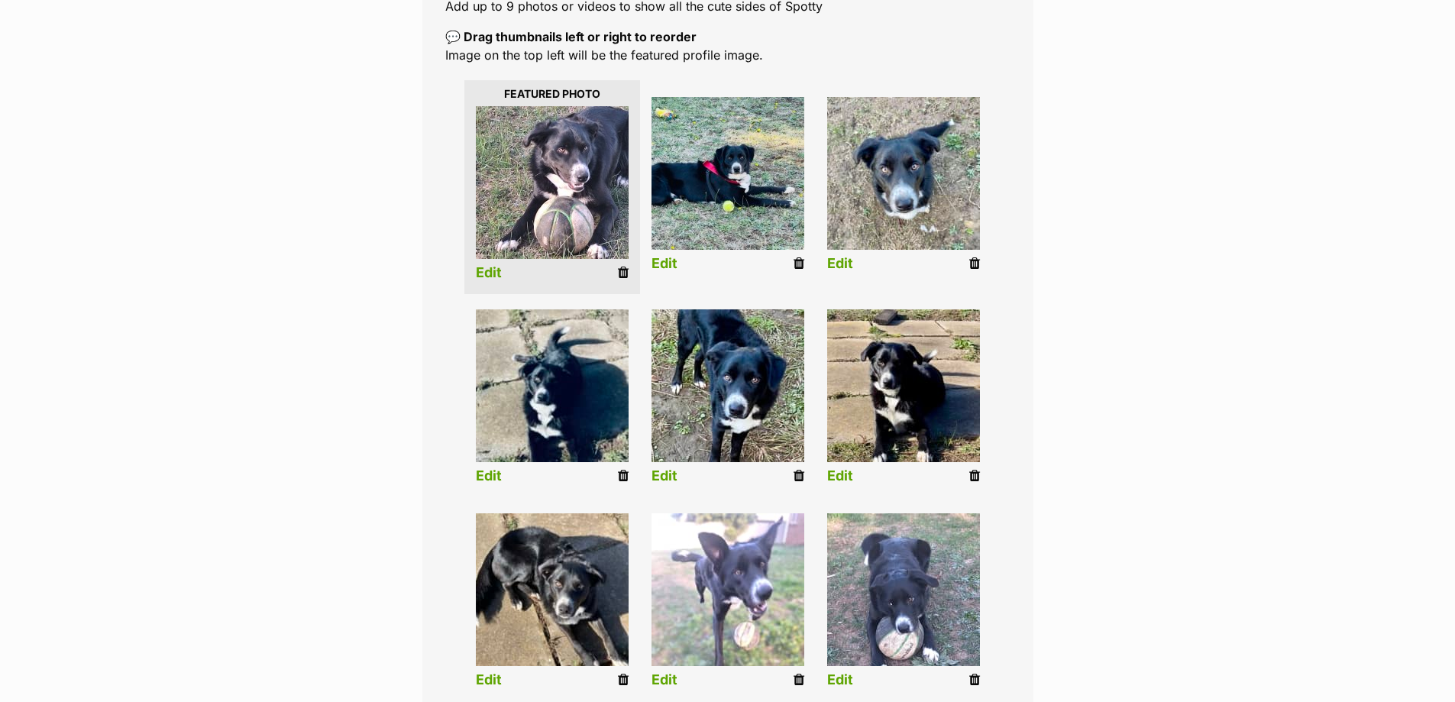
scroll to position [296, 0]
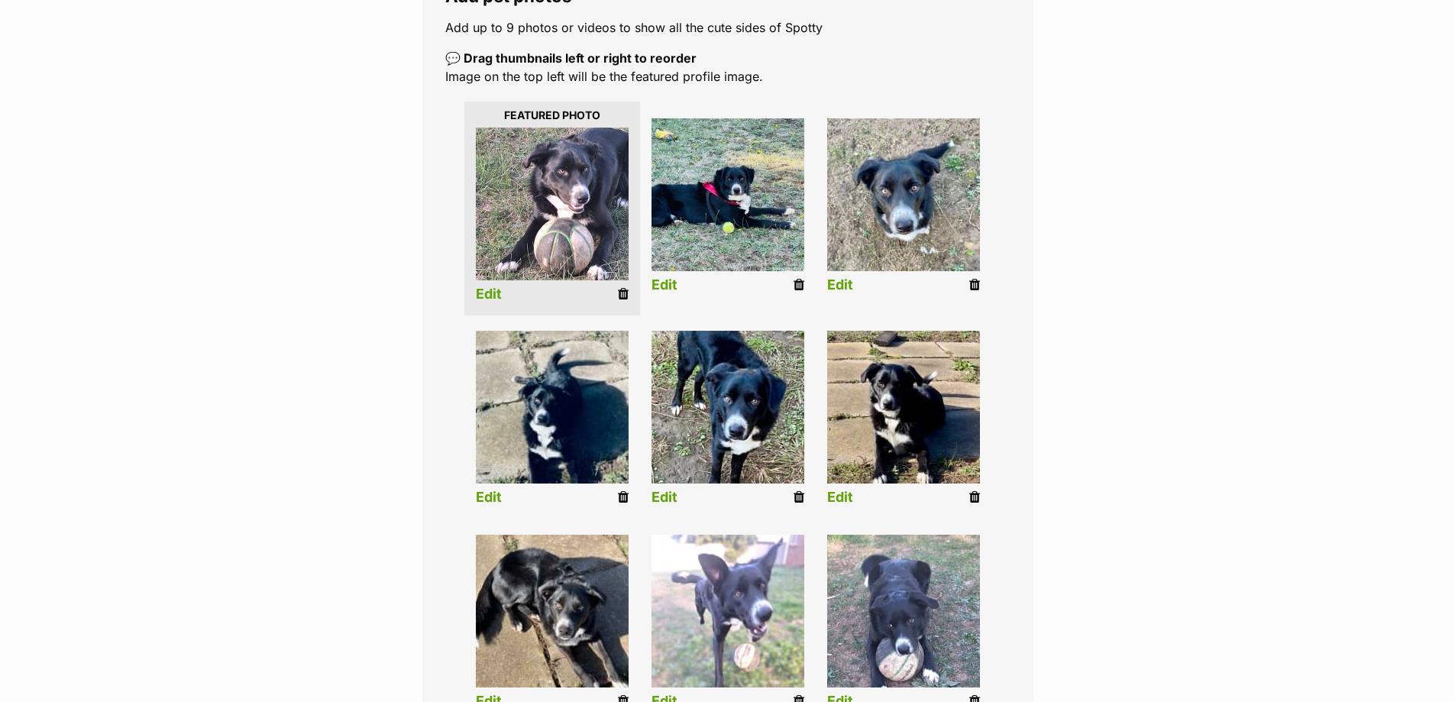
click at [670, 281] on link "Edit" at bounding box center [665, 285] width 26 height 16
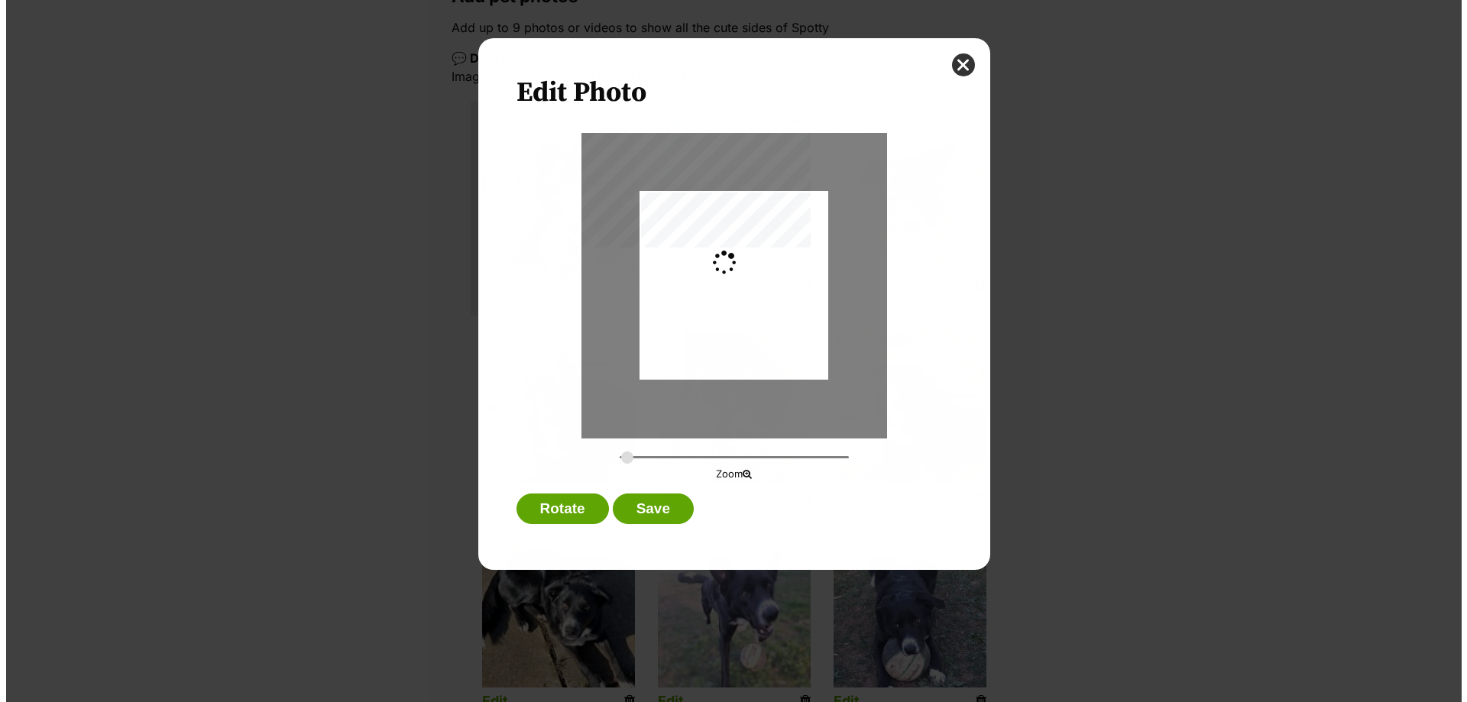
scroll to position [0, 0]
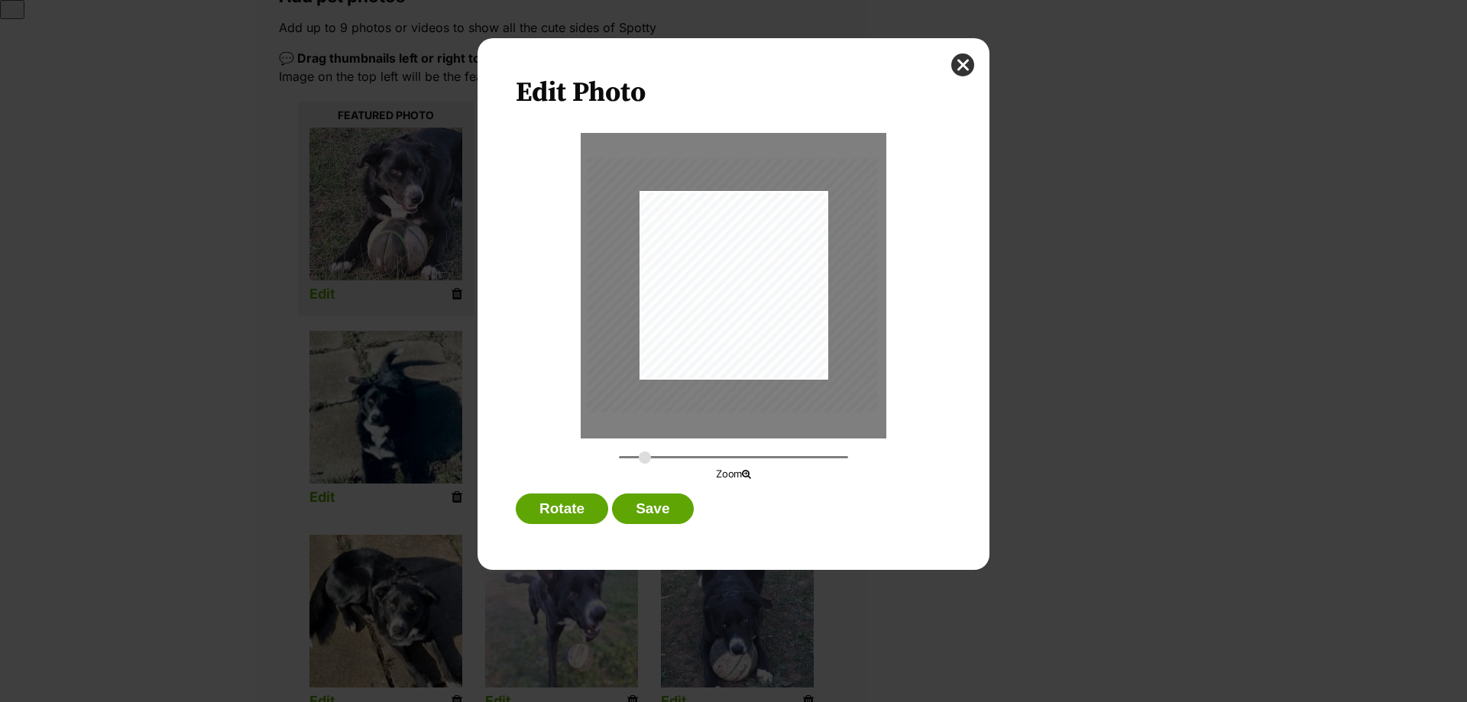
drag, startPoint x: 626, startPoint y: 458, endPoint x: 648, endPoint y: 422, distance: 41.5
type input "0.4172"
click at [644, 459] on input "Dialog Window - Close (Press escape to close)" at bounding box center [733, 457] width 229 height 15
drag, startPoint x: 732, startPoint y: 335, endPoint x: 700, endPoint y: 331, distance: 32.3
click at [700, 331] on div "Dialog Window - Close (Press escape to close)" at bounding box center [700, 282] width 286 height 252
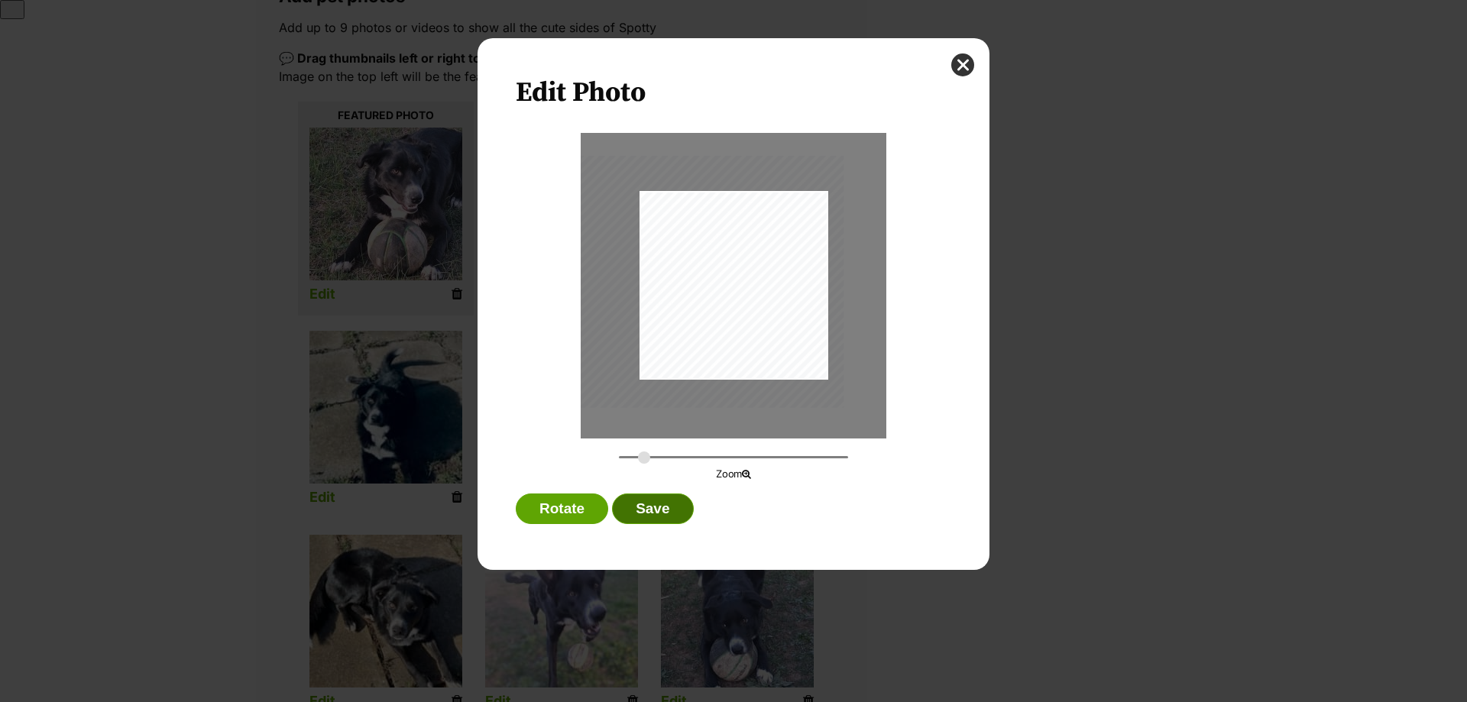
click at [664, 511] on button "Save" at bounding box center [652, 509] width 81 height 31
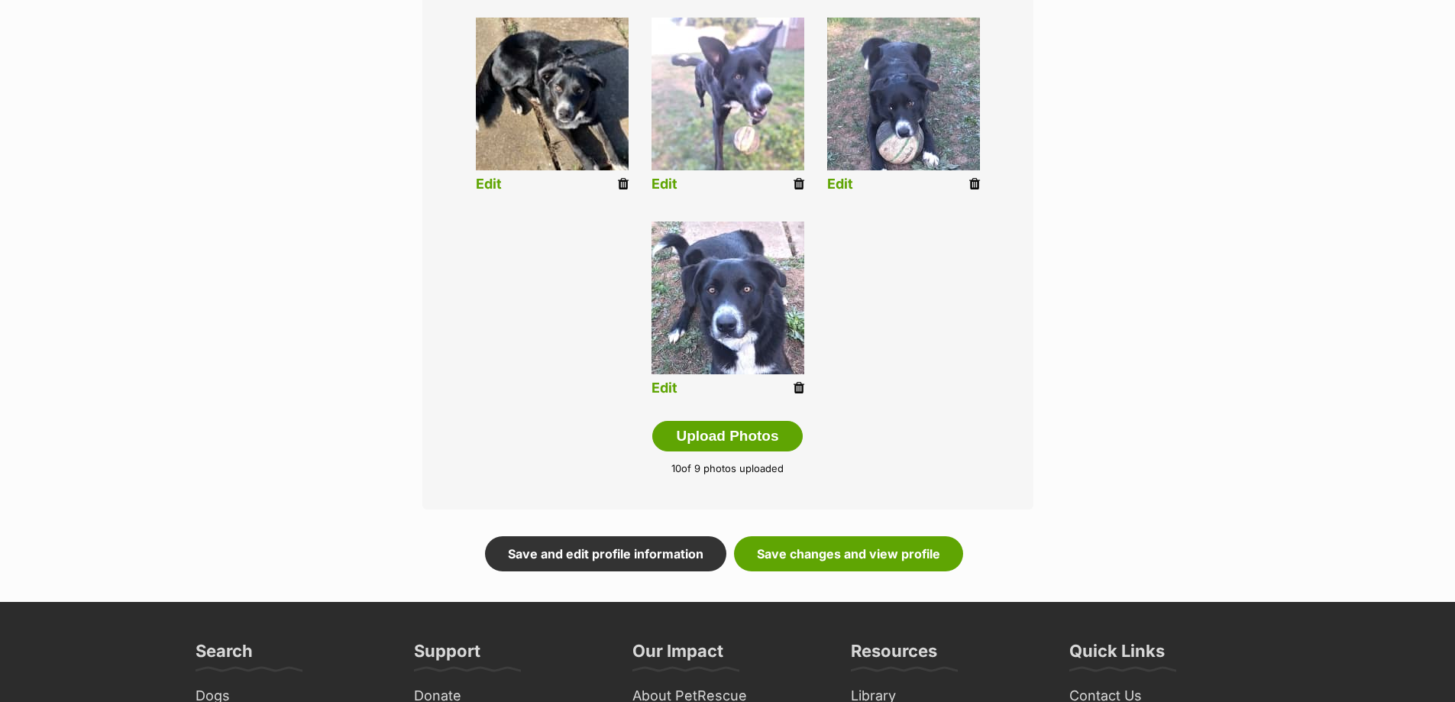
scroll to position [831, 0]
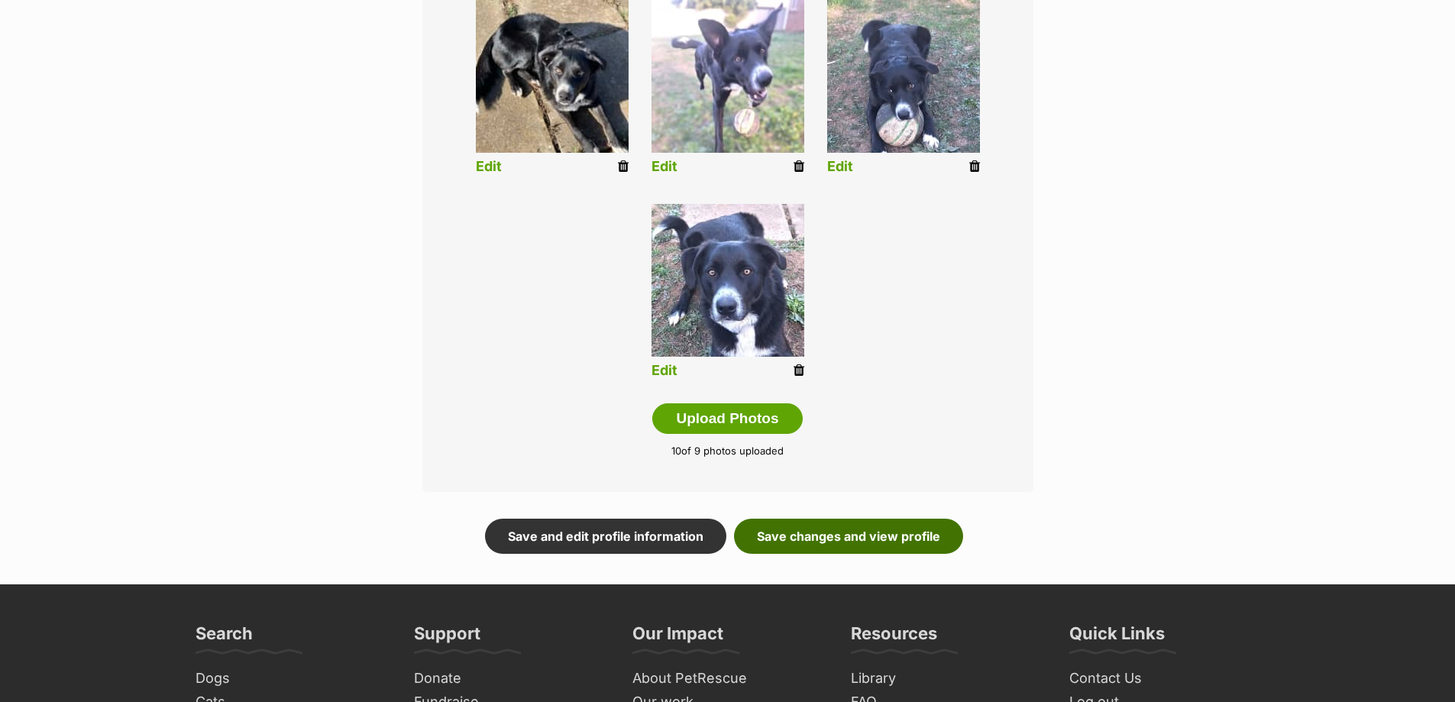
click at [888, 533] on link "Save changes and view profile" at bounding box center [848, 536] width 229 height 35
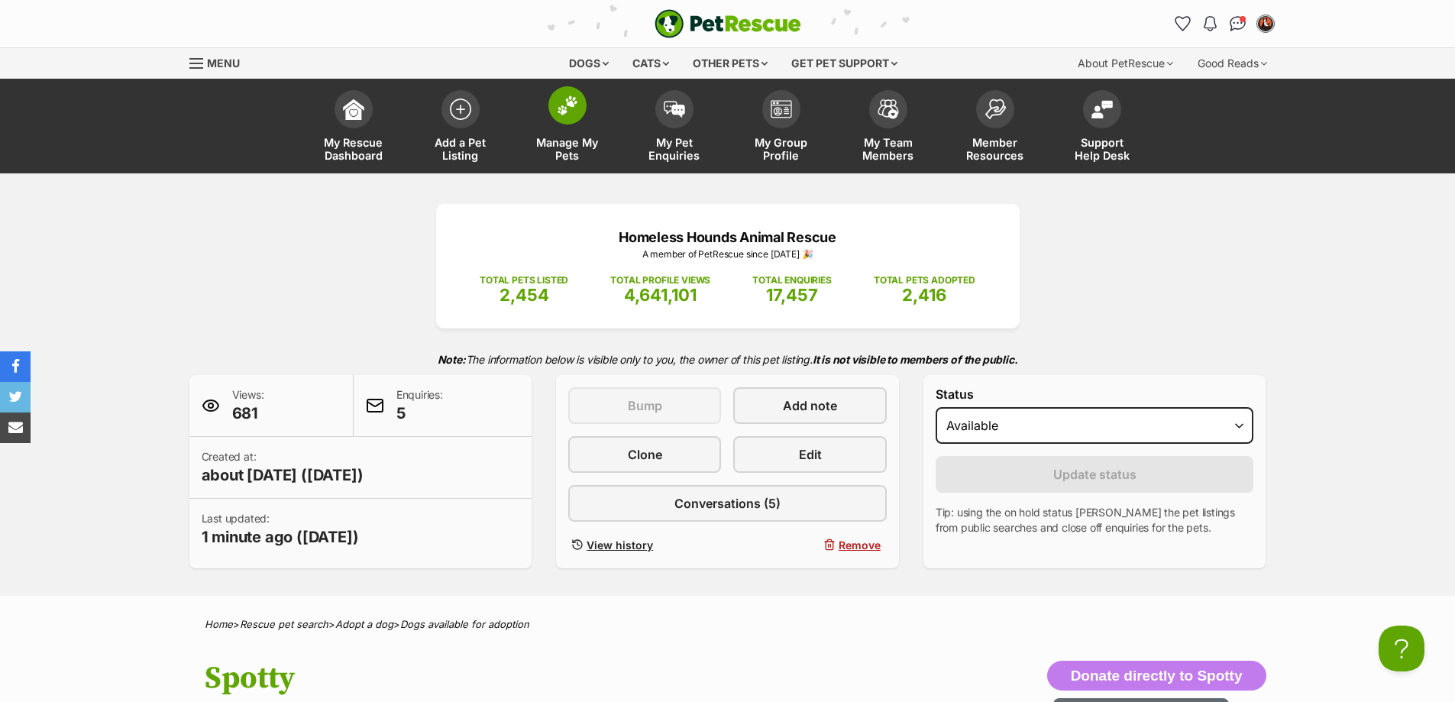
click at [582, 146] on span "Manage My Pets" at bounding box center [567, 149] width 69 height 26
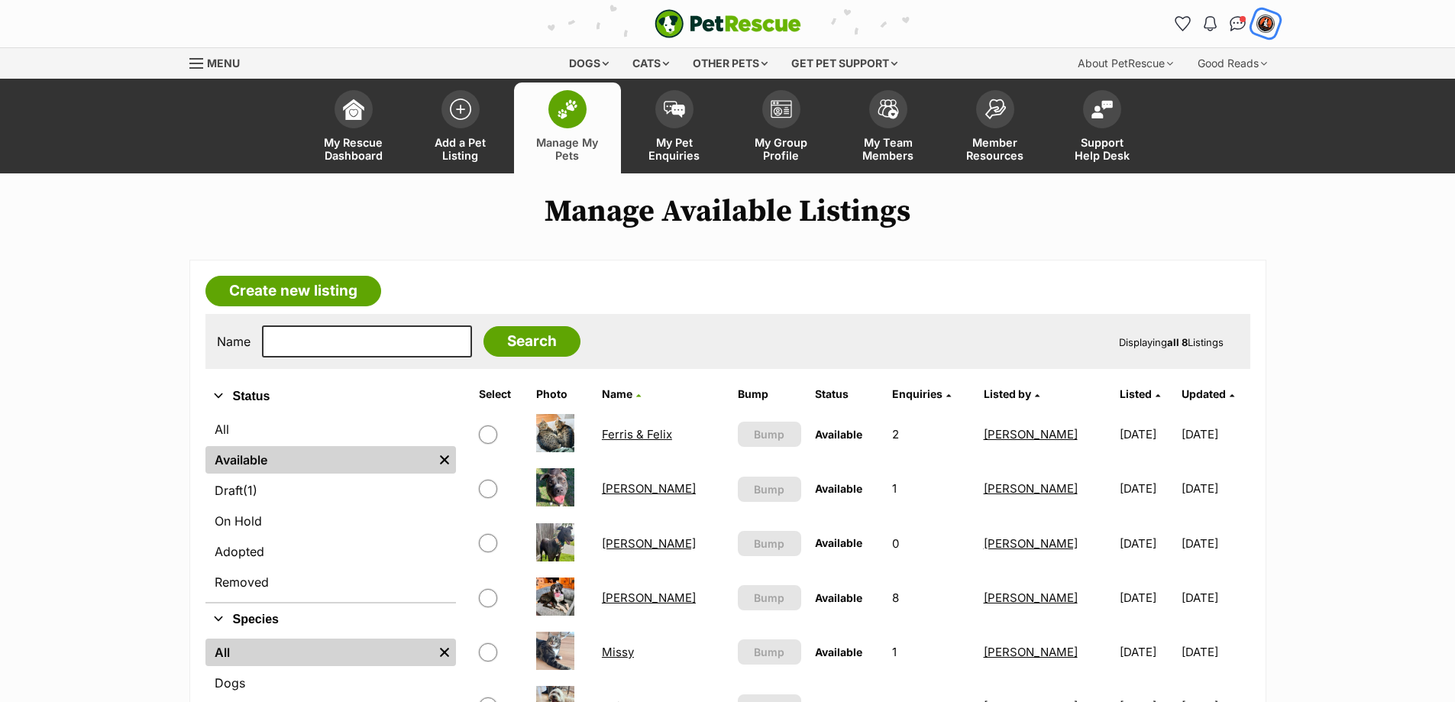
click at [1268, 27] on img "My account" at bounding box center [1266, 24] width 20 height 20
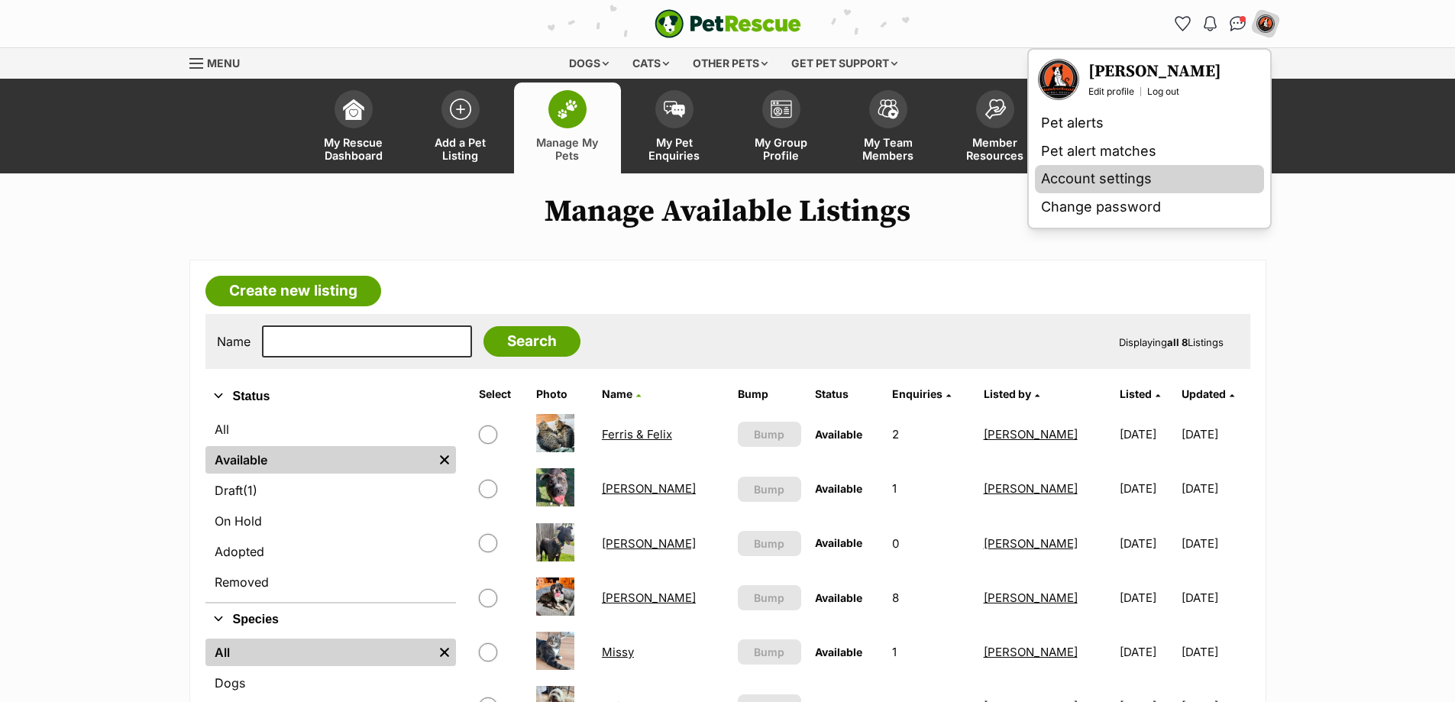
click at [1137, 181] on link "Account settings" at bounding box center [1149, 179] width 229 height 28
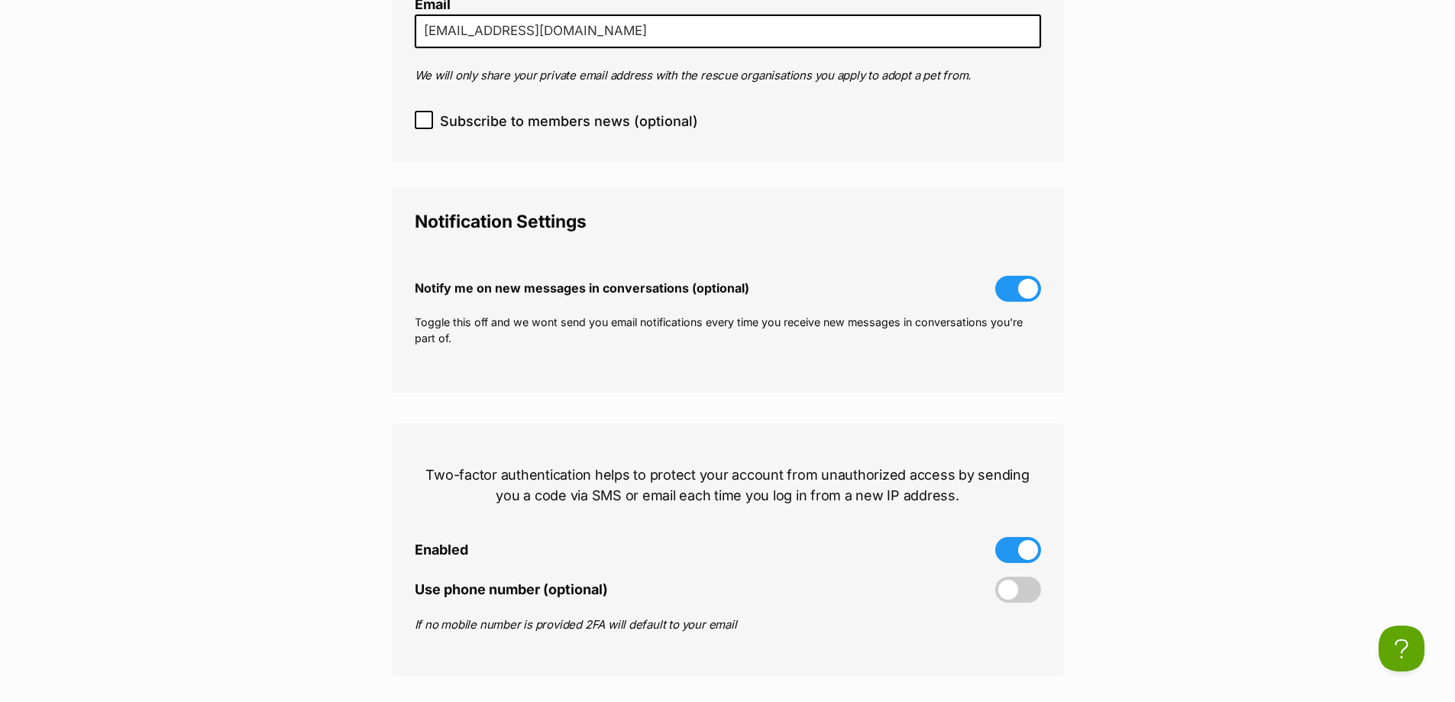
scroll to position [458, 0]
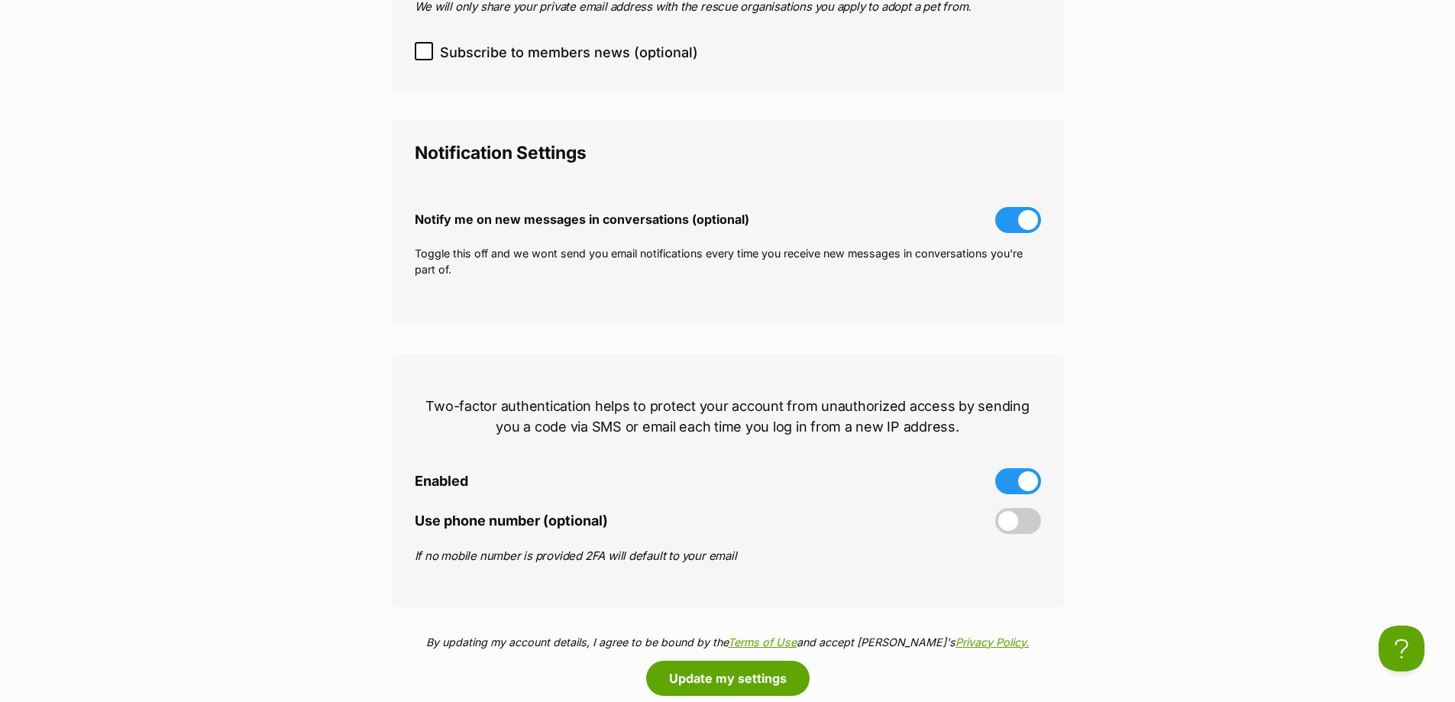
click at [1026, 479] on span at bounding box center [1018, 481] width 46 height 26
click at [0, 0] on input "Enabled" at bounding box center [0, 0] width 0 height 0
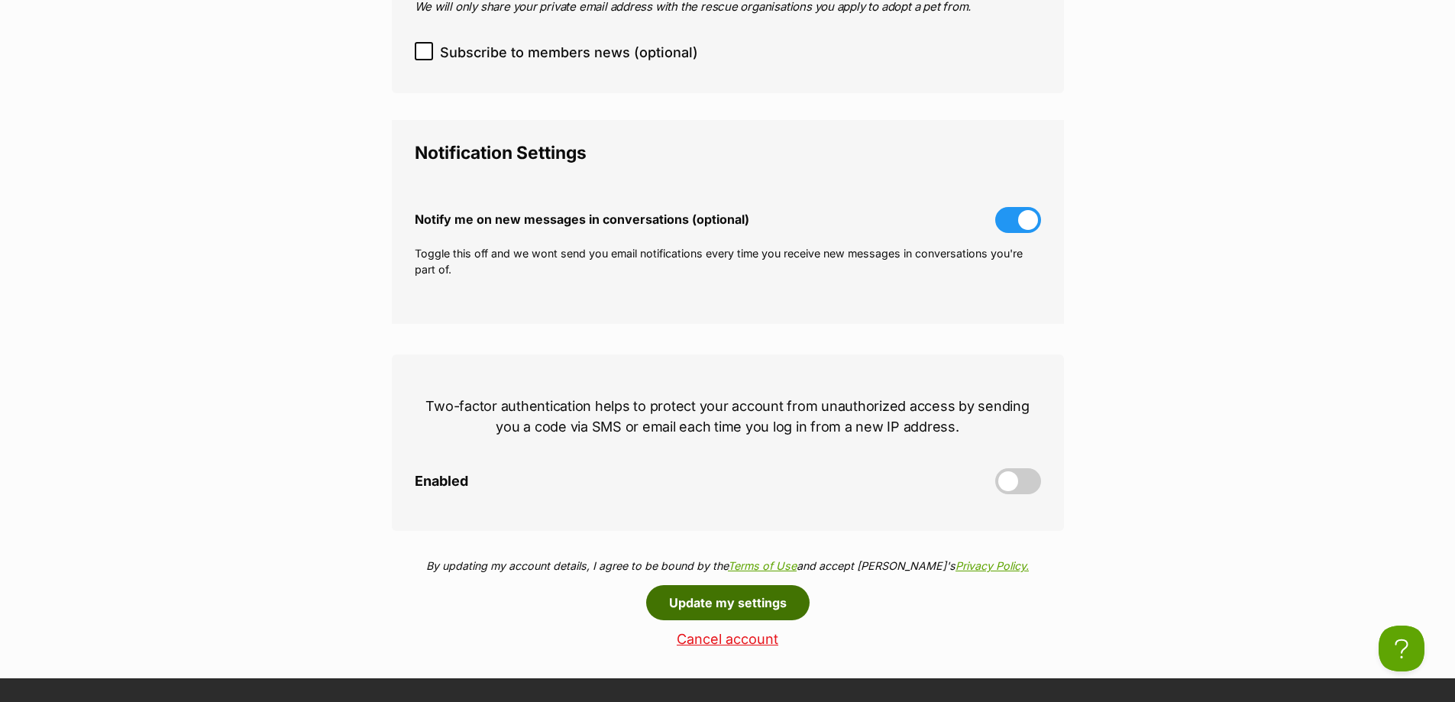
click at [756, 614] on button "Update my settings" at bounding box center [727, 602] width 163 height 35
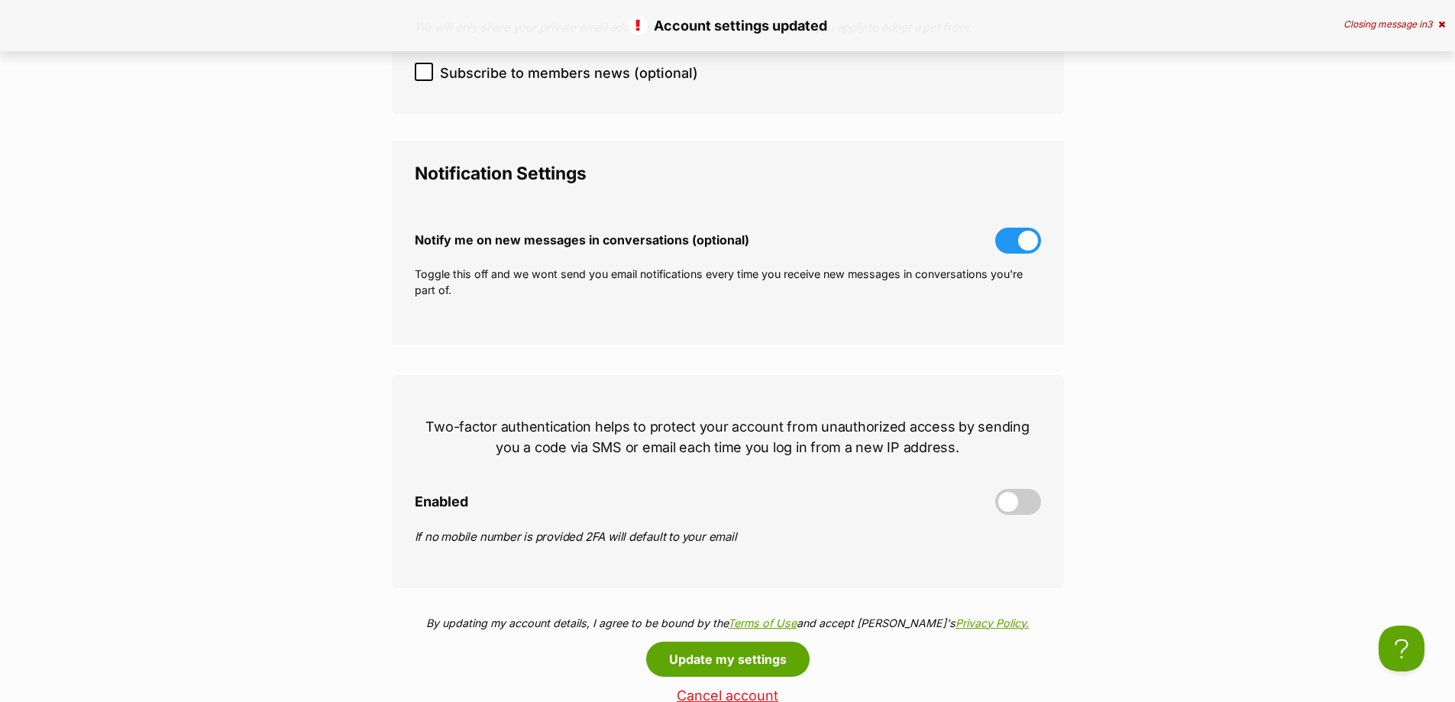
scroll to position [611, 0]
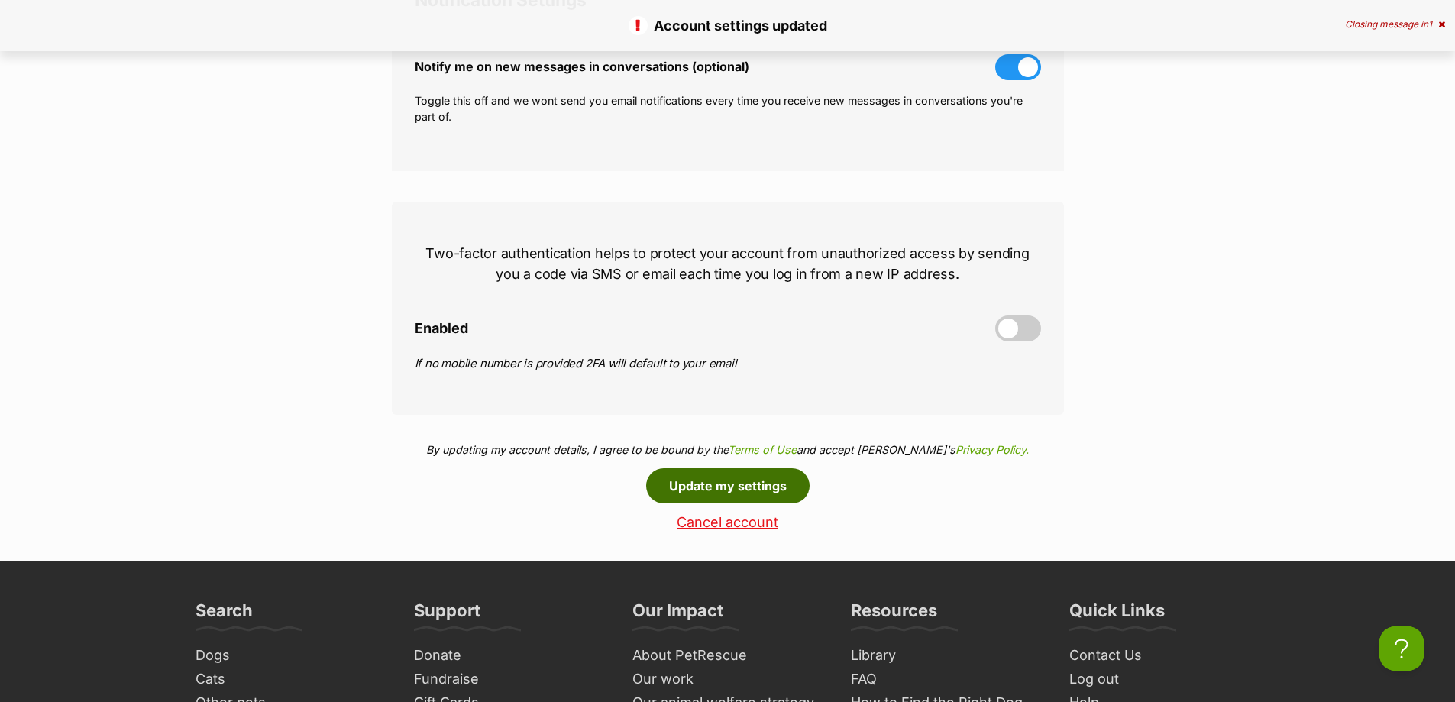
click at [747, 484] on button "Update my settings" at bounding box center [727, 485] width 163 height 35
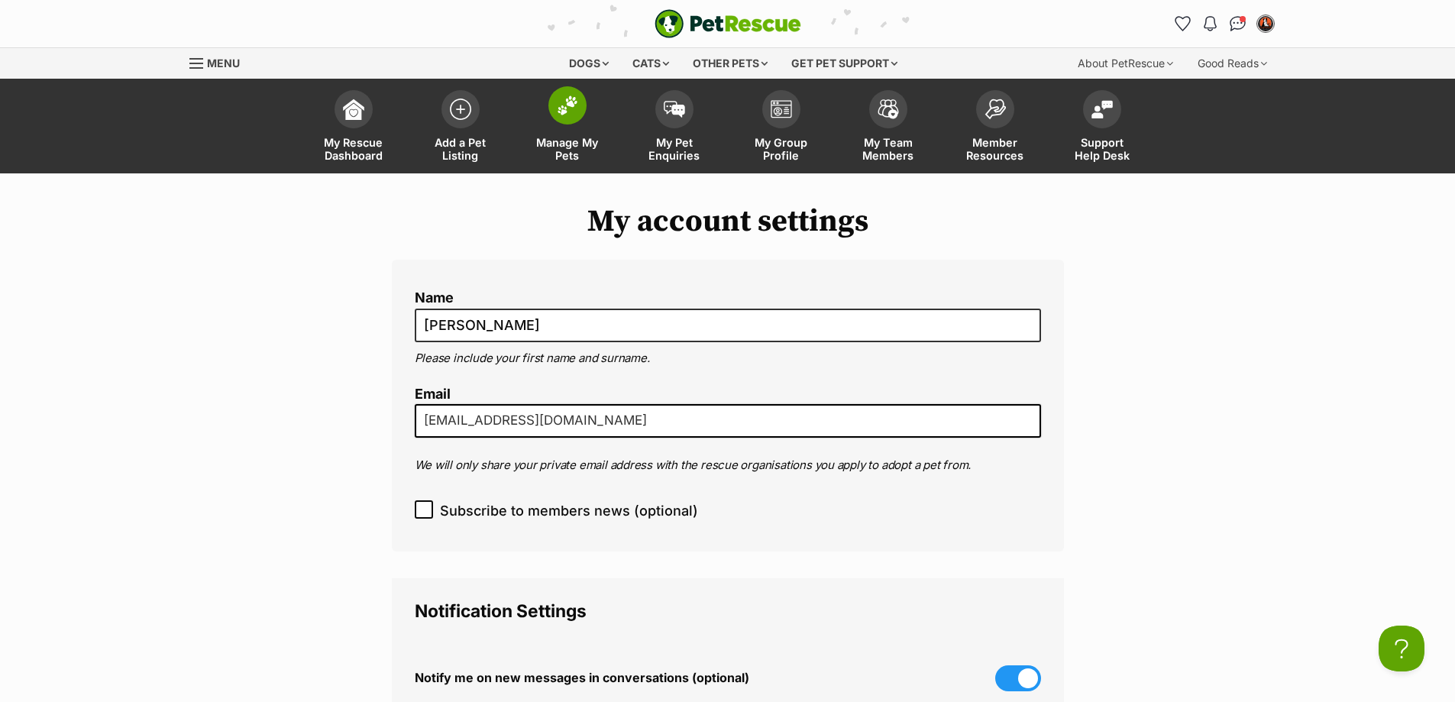
click at [564, 122] on span at bounding box center [568, 105] width 38 height 38
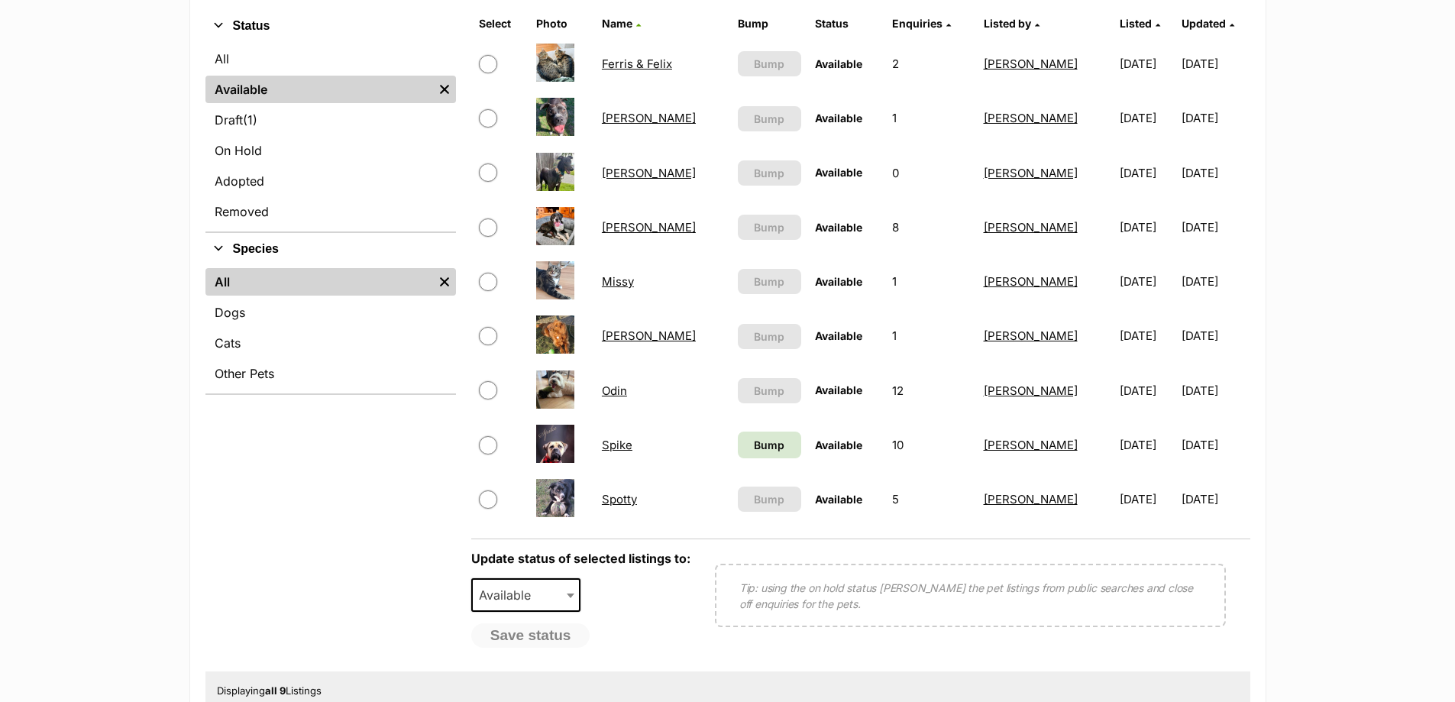
scroll to position [382, 0]
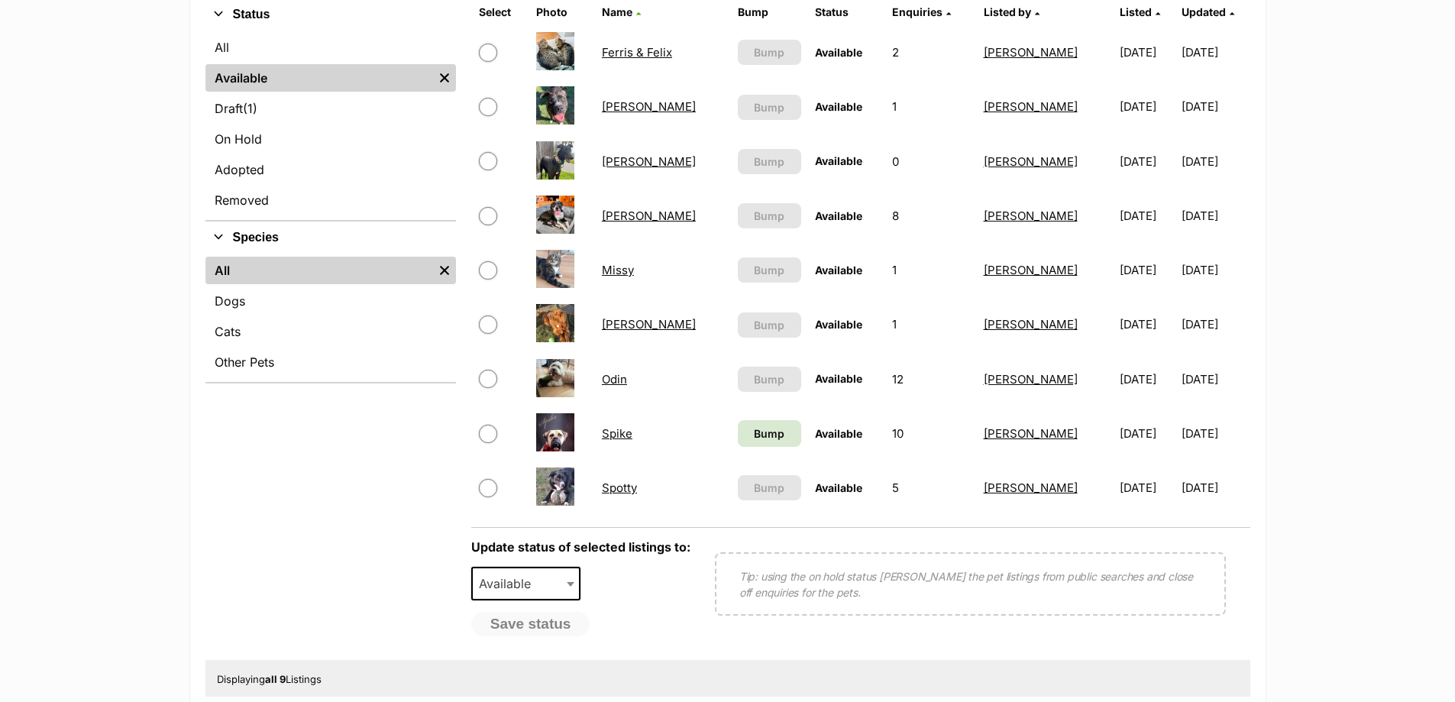
click at [614, 322] on link "[PERSON_NAME]" at bounding box center [649, 324] width 94 height 15
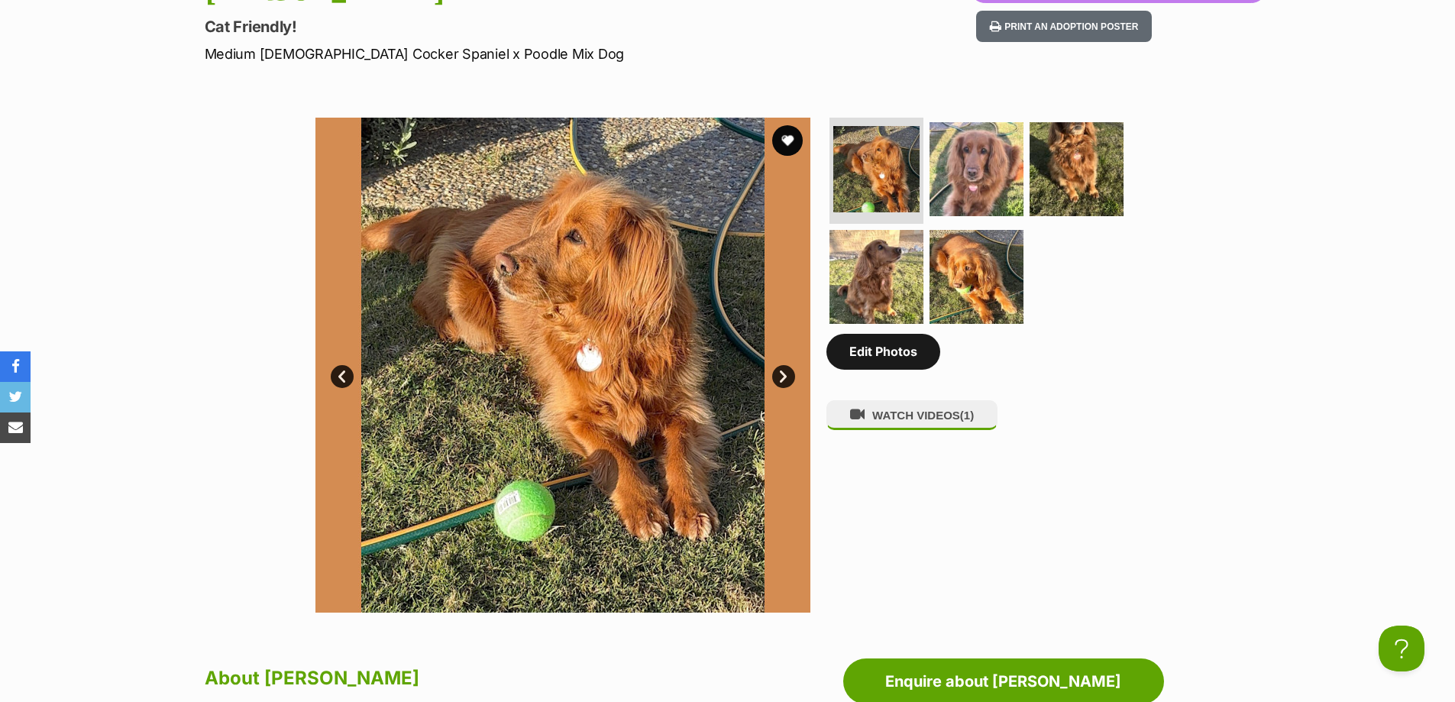
click at [896, 358] on link "Edit Photos" at bounding box center [884, 351] width 114 height 35
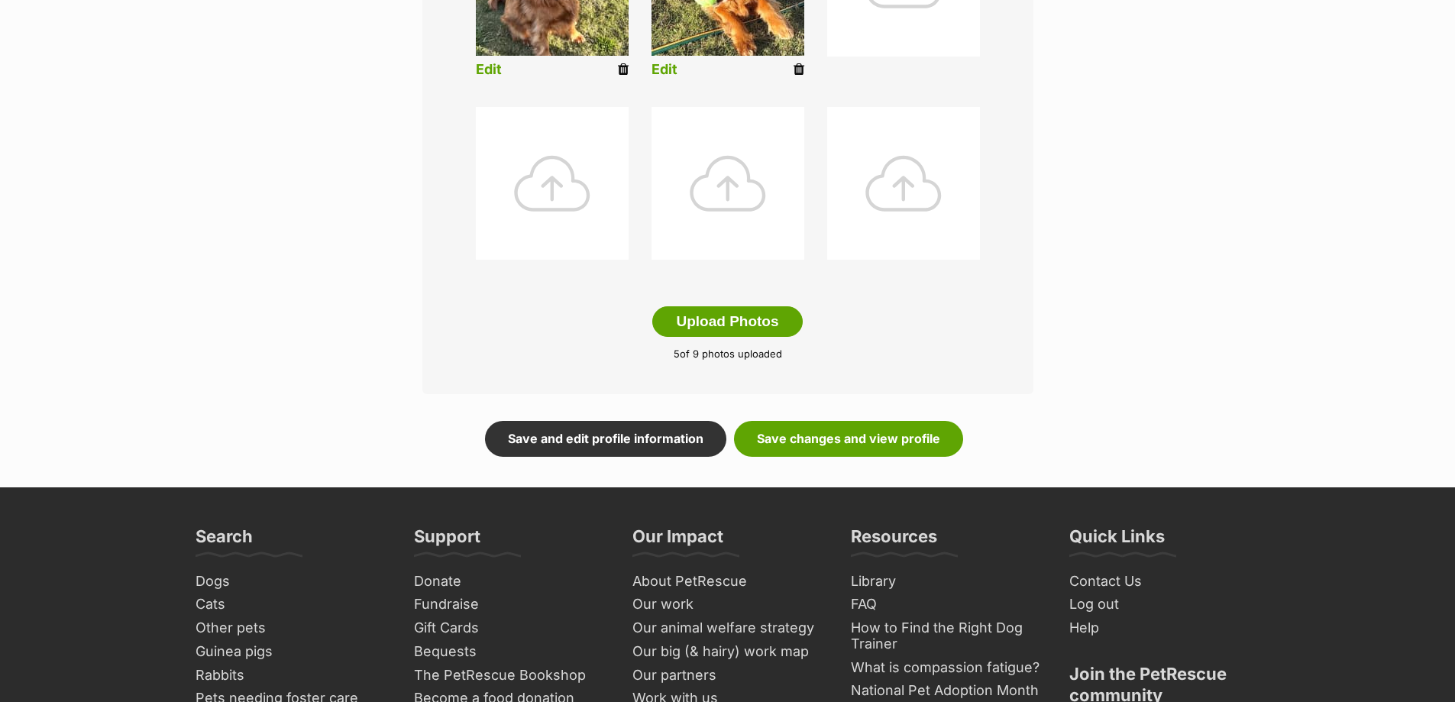
scroll to position [840, 0]
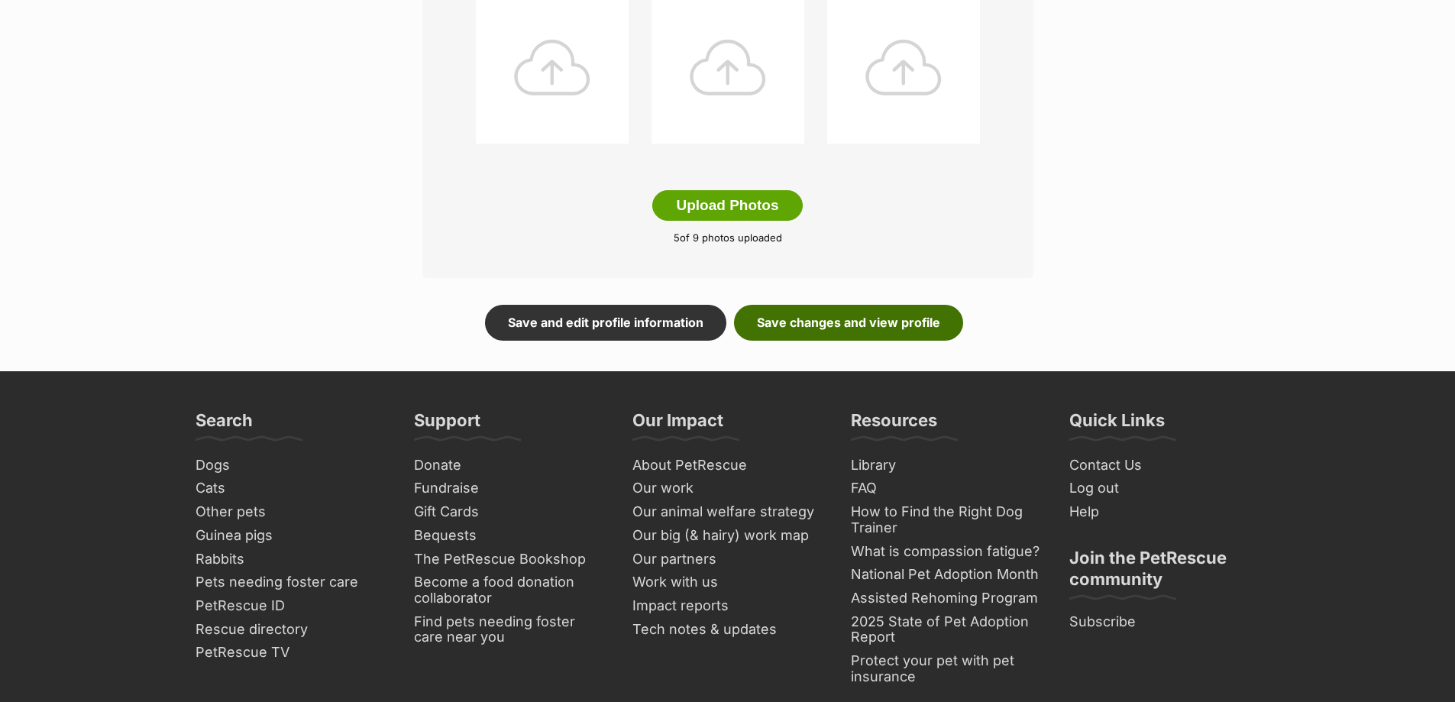
click at [914, 334] on link "Save changes and view profile" at bounding box center [848, 322] width 229 height 35
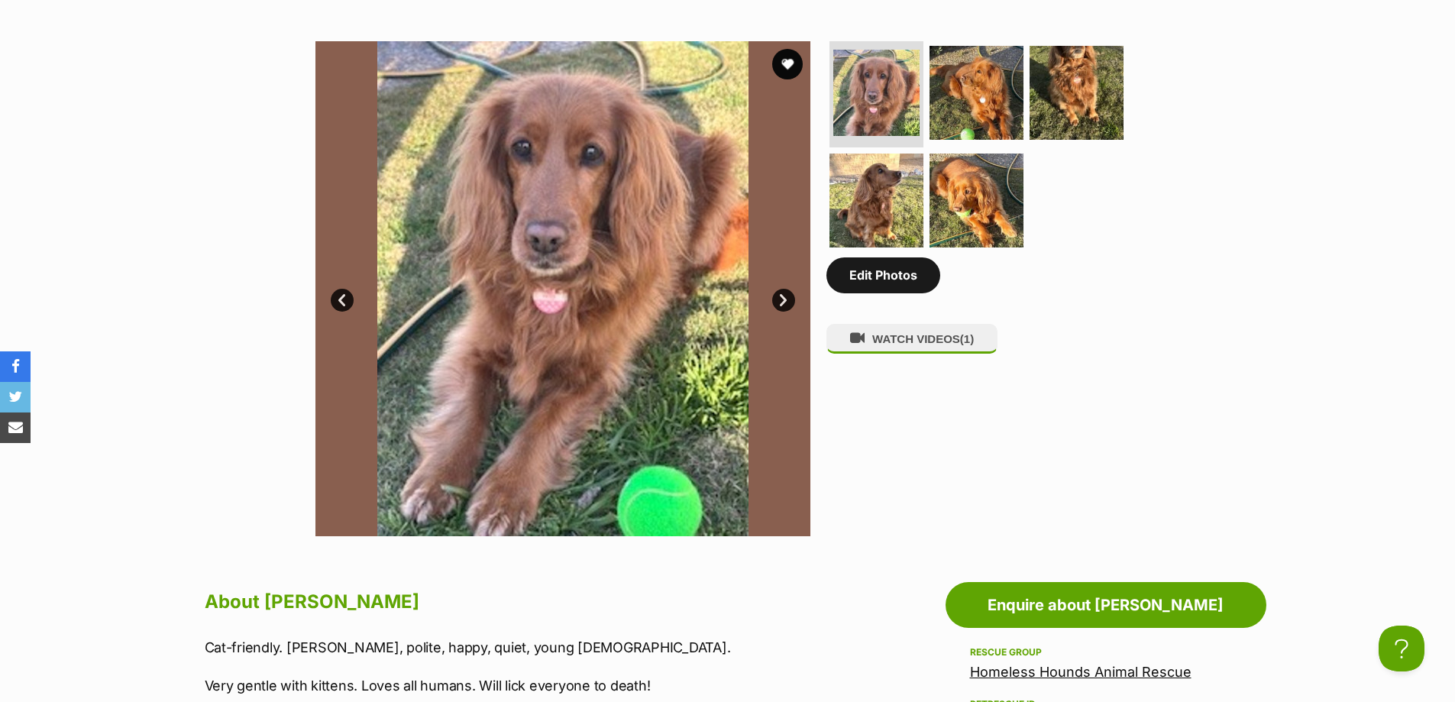
click at [901, 293] on link "Edit Photos" at bounding box center [884, 274] width 114 height 35
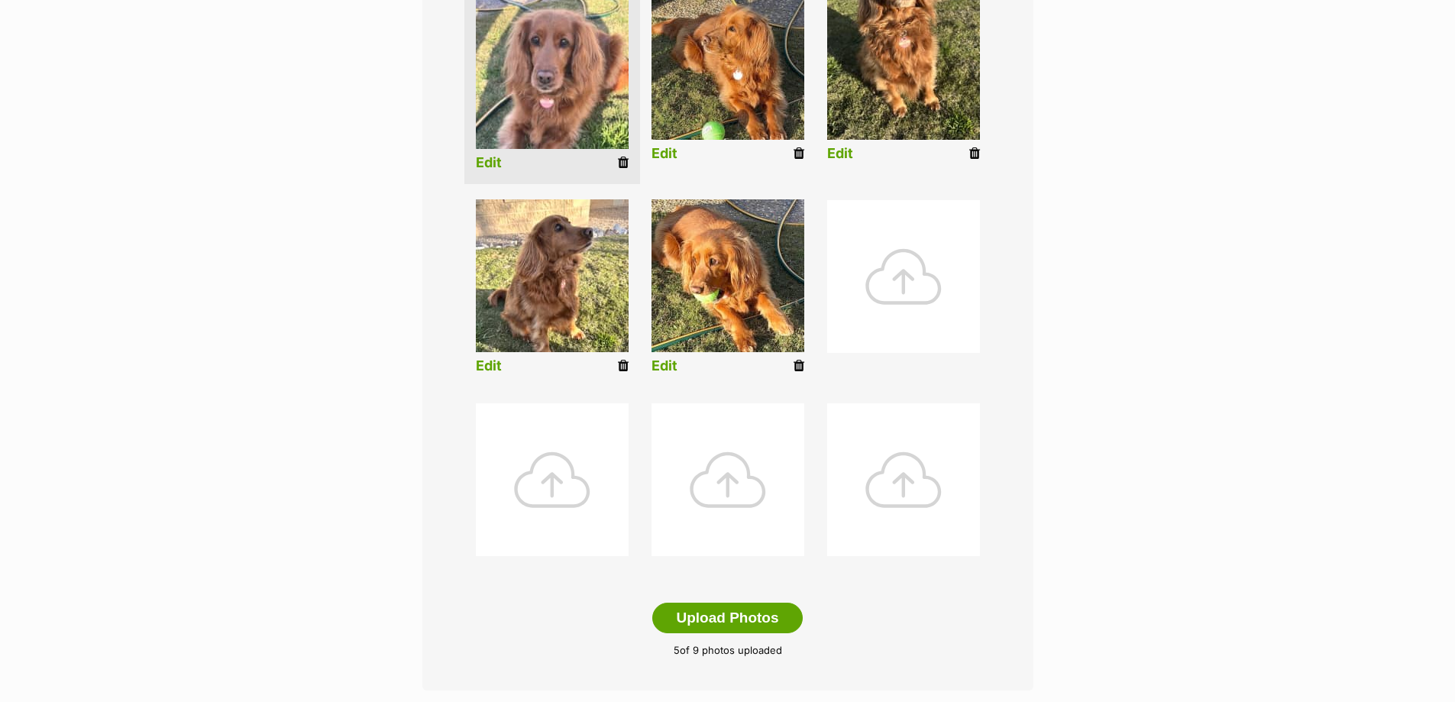
scroll to position [458, 0]
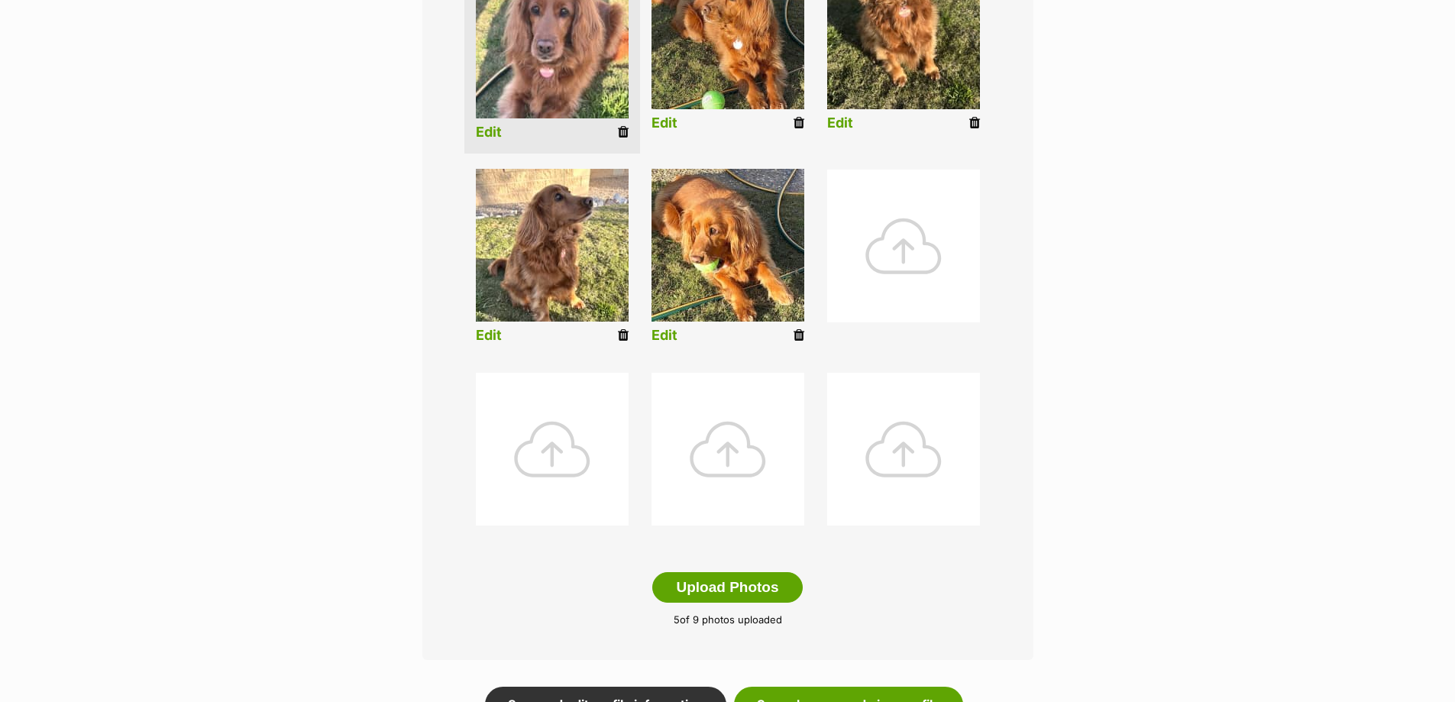
click at [910, 263] on div at bounding box center [903, 246] width 153 height 153
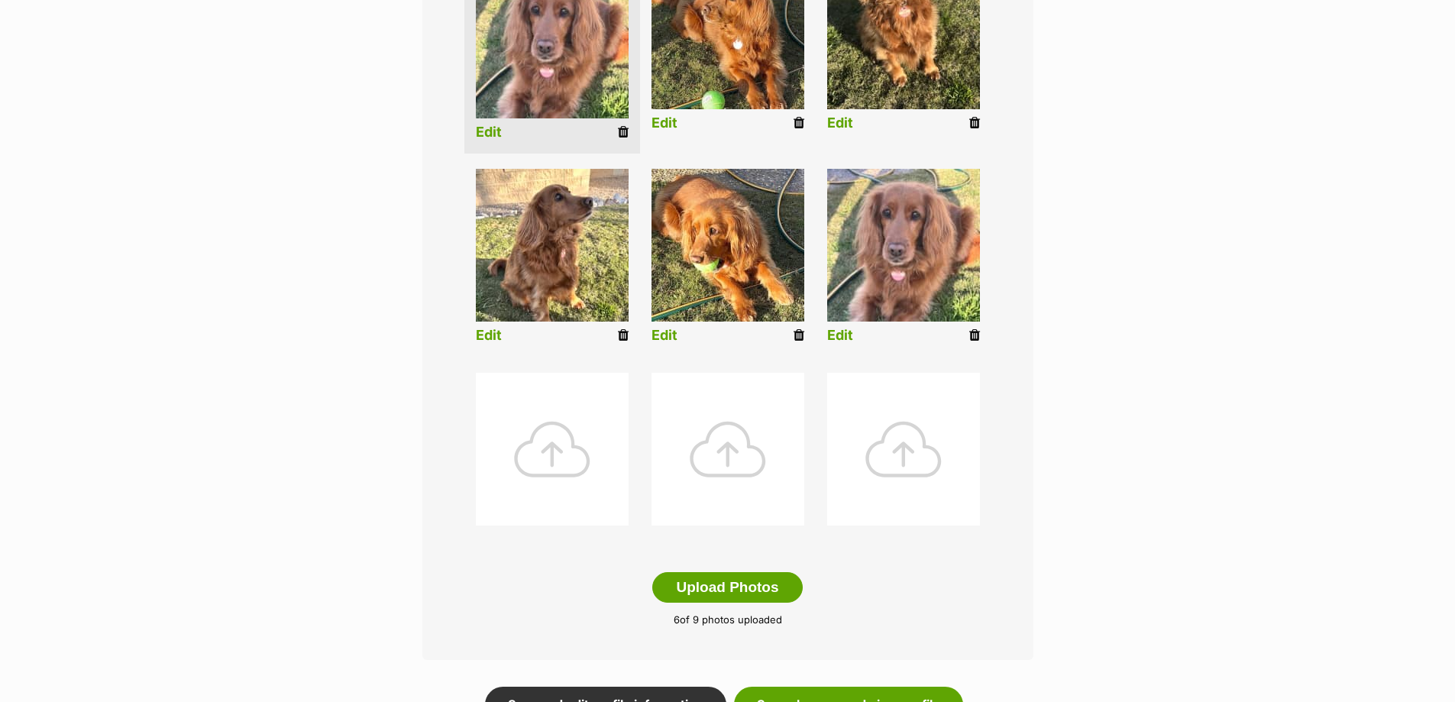
click at [850, 335] on link "Edit" at bounding box center [840, 336] width 26 height 16
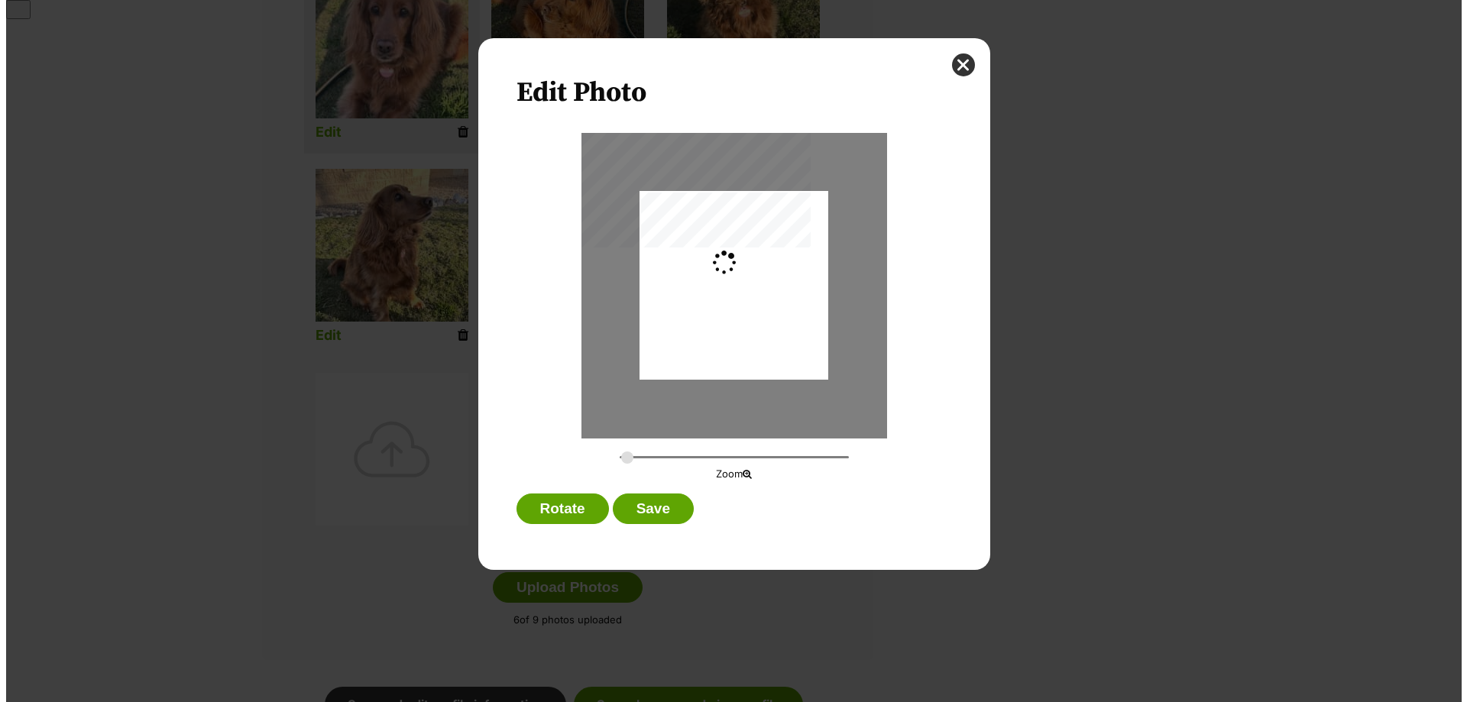
scroll to position [0, 0]
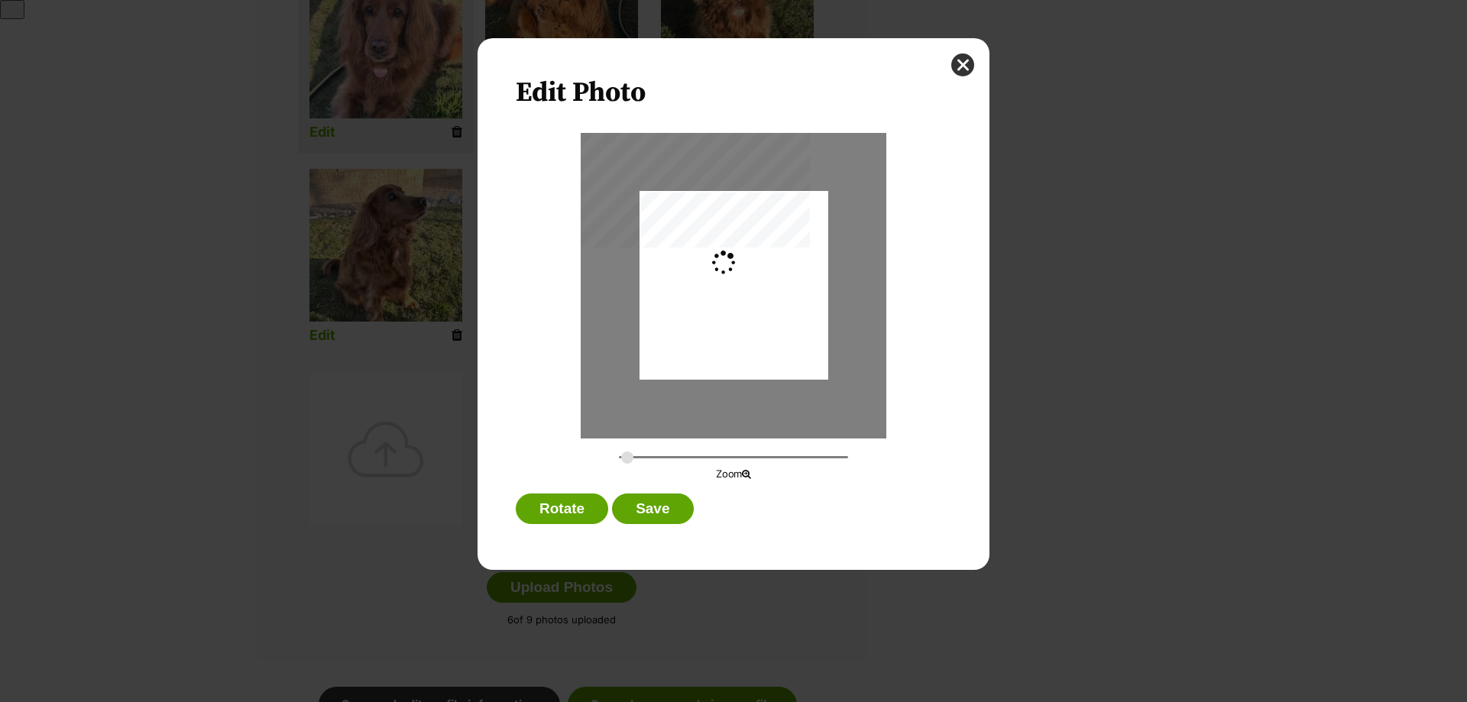
type input "0.2744"
drag, startPoint x: 762, startPoint y: 300, endPoint x: 760, endPoint y: 361, distance: 60.4
click at [760, 361] on div "Dialog Window - Close (Press escape to close)" at bounding box center [733, 316] width 189 height 251
click at [673, 515] on button "Save" at bounding box center [652, 509] width 81 height 31
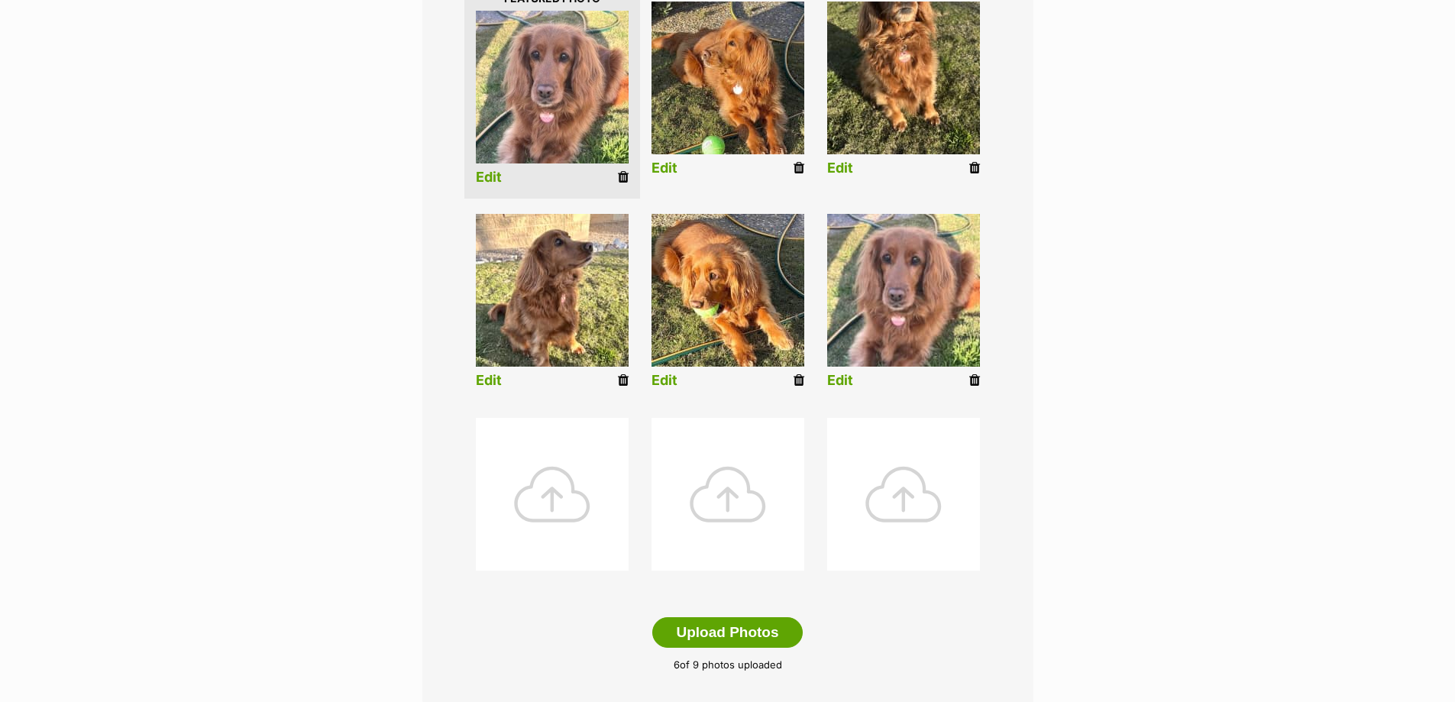
scroll to position [535, 0]
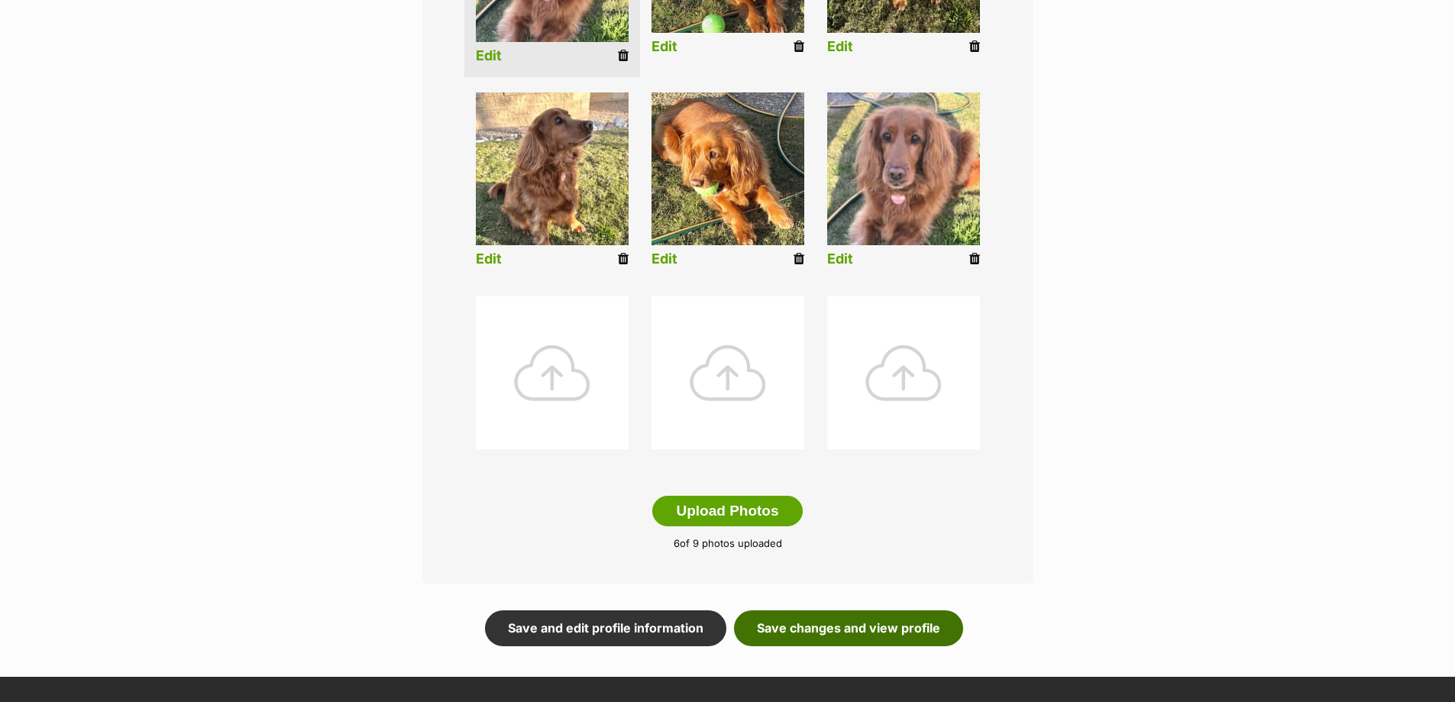
click at [850, 630] on link "Save changes and view profile" at bounding box center [848, 627] width 229 height 35
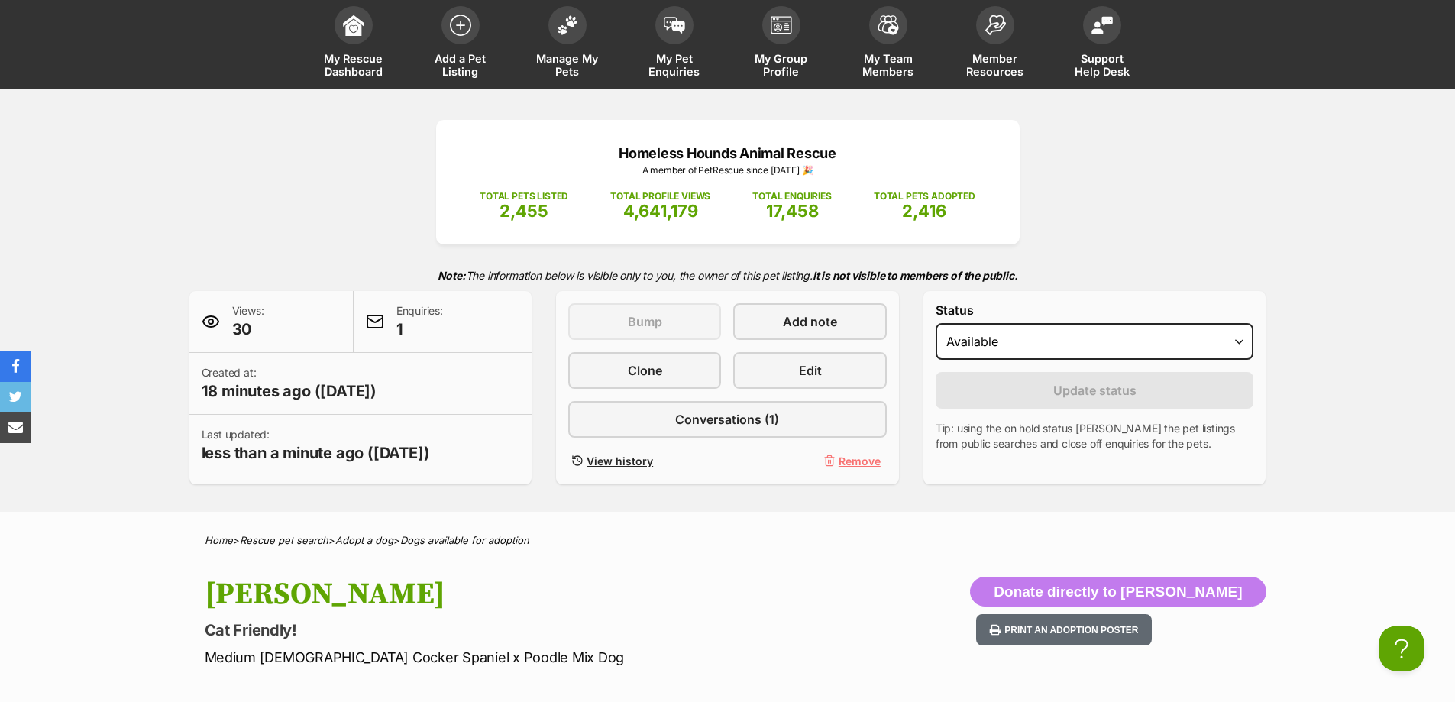
scroll to position [76, 0]
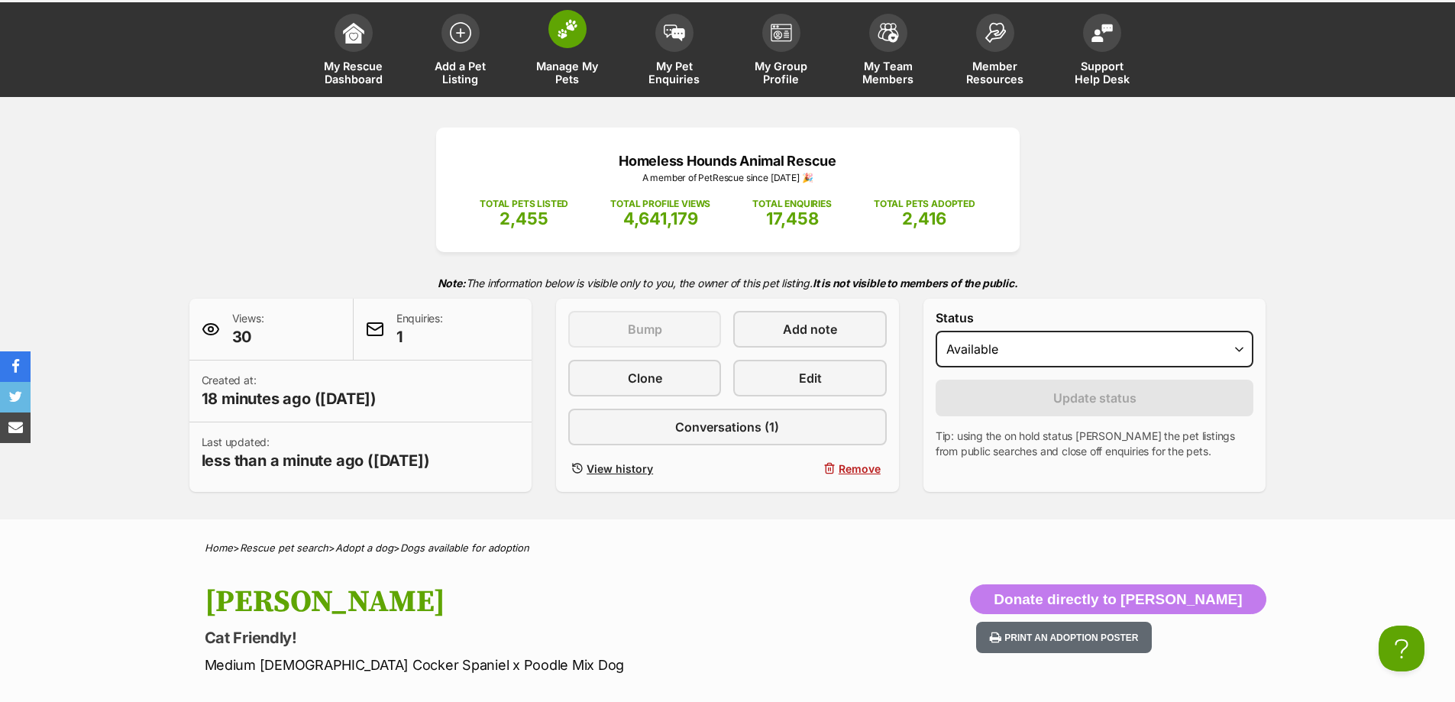
click at [561, 52] on link "Manage My Pets" at bounding box center [567, 51] width 107 height 91
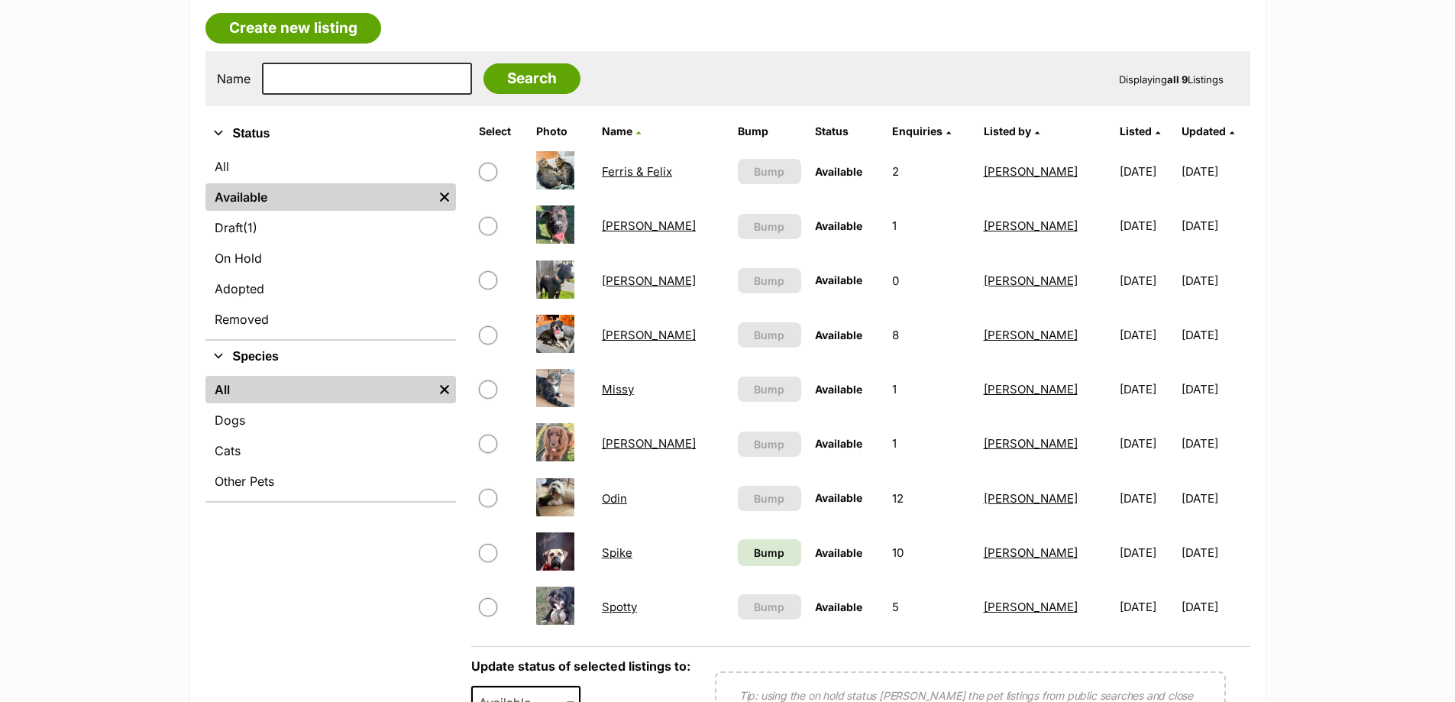
scroll to position [229, 0]
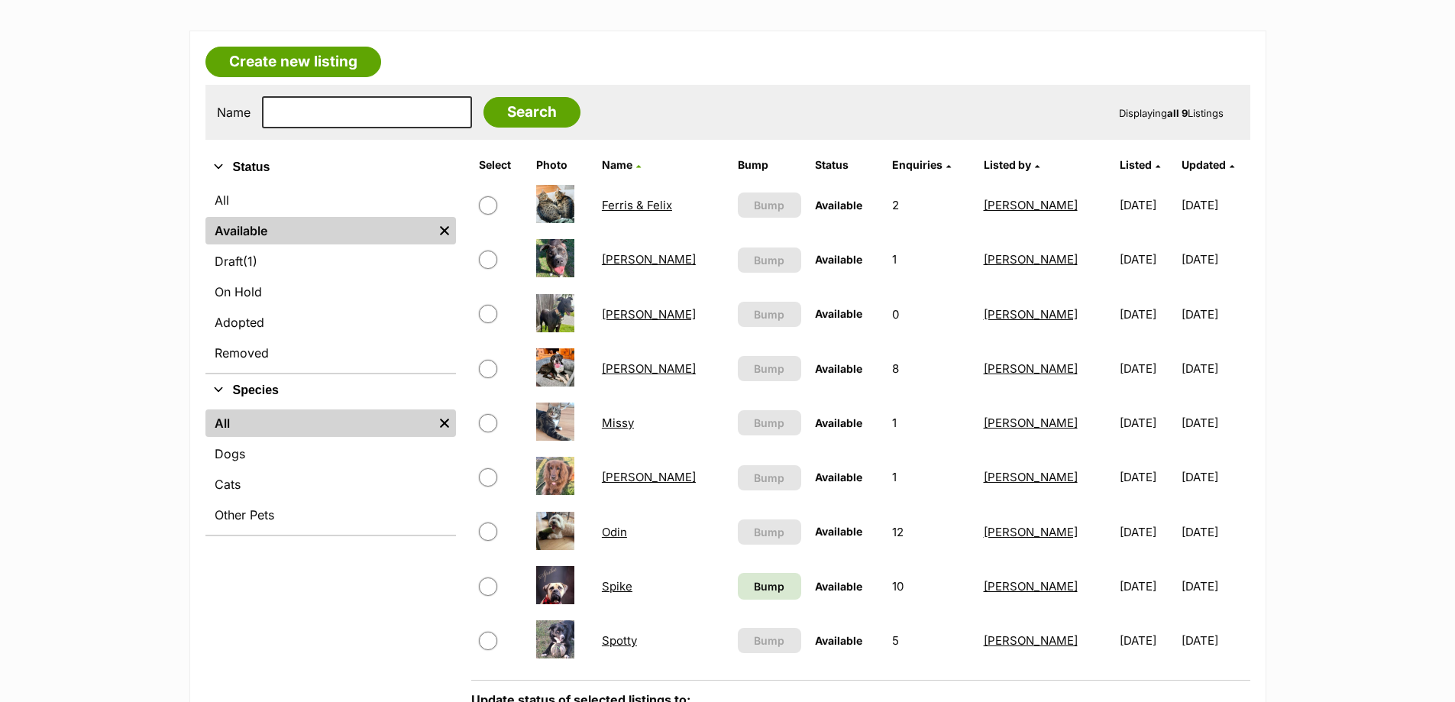
click at [625, 369] on link "[PERSON_NAME]" at bounding box center [649, 368] width 94 height 15
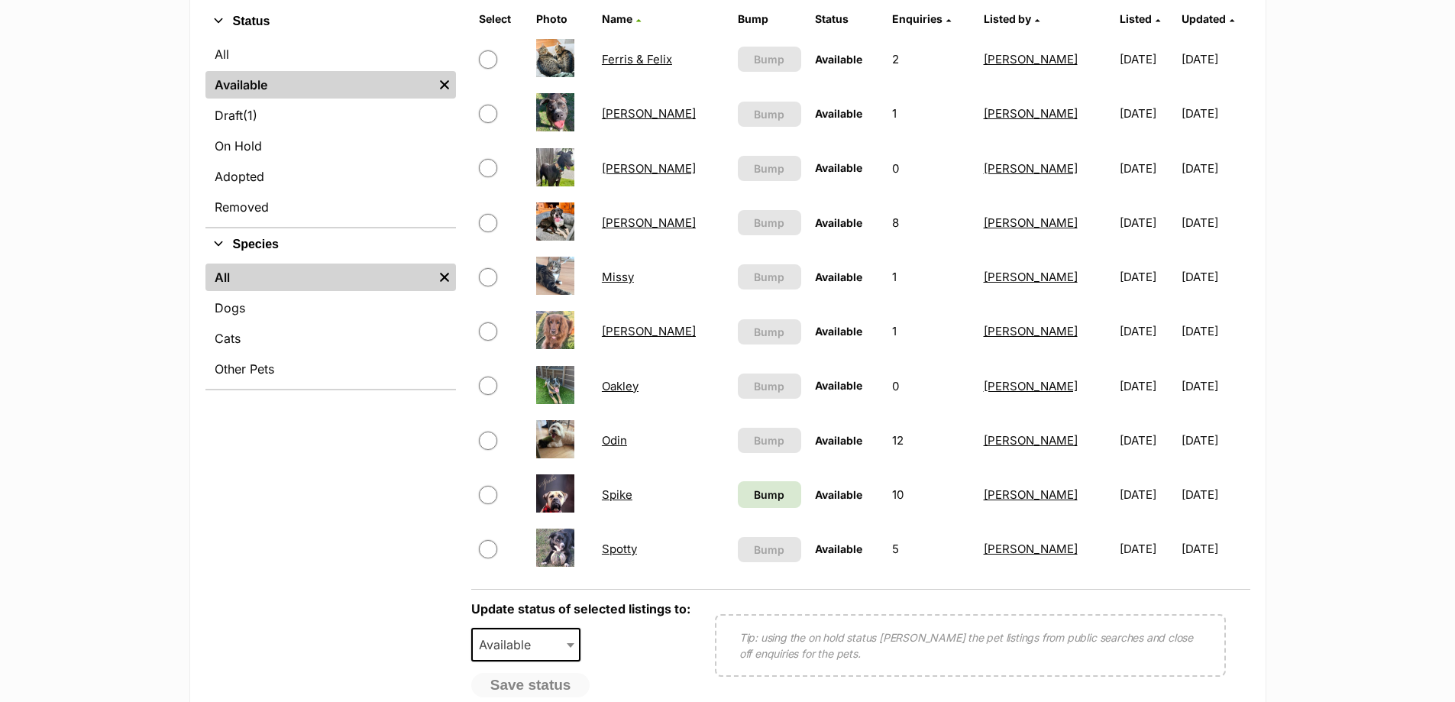
scroll to position [382, 0]
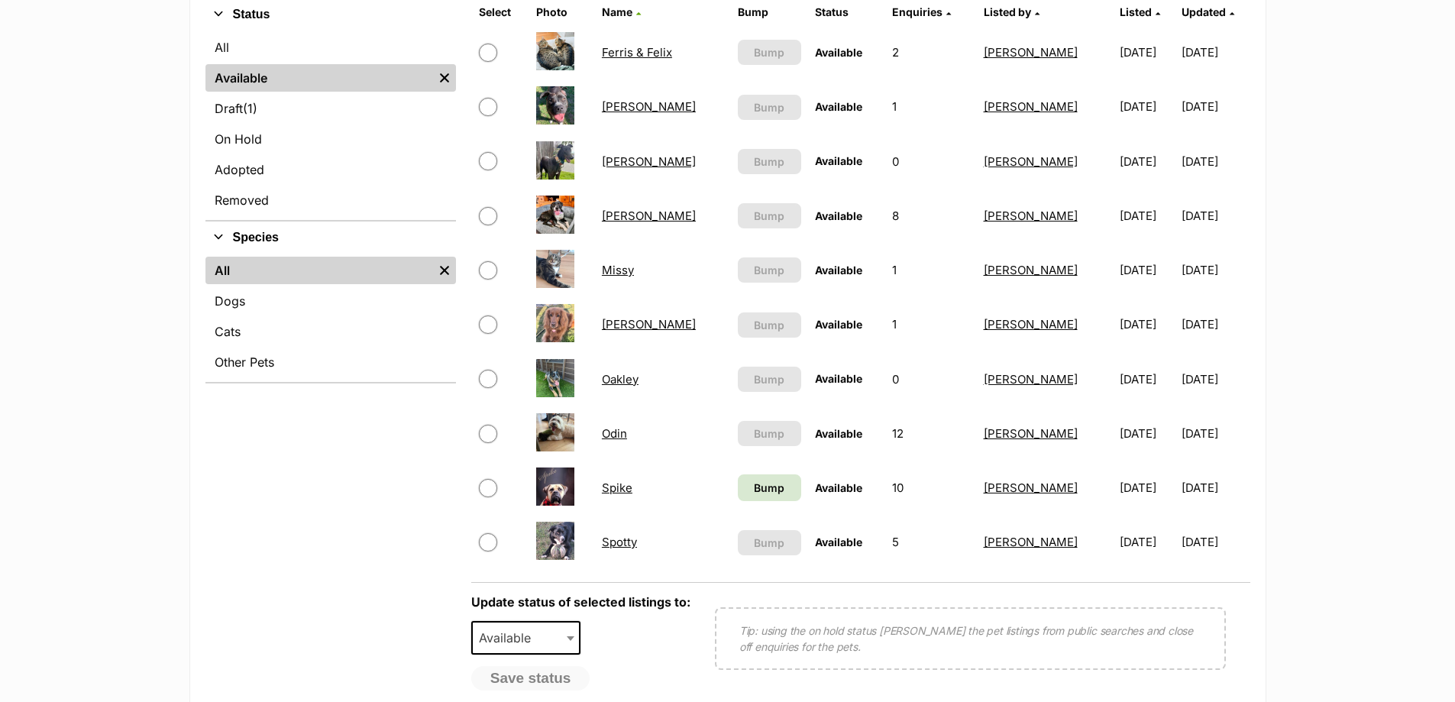
click at [622, 217] on link "[PERSON_NAME]" at bounding box center [649, 216] width 94 height 15
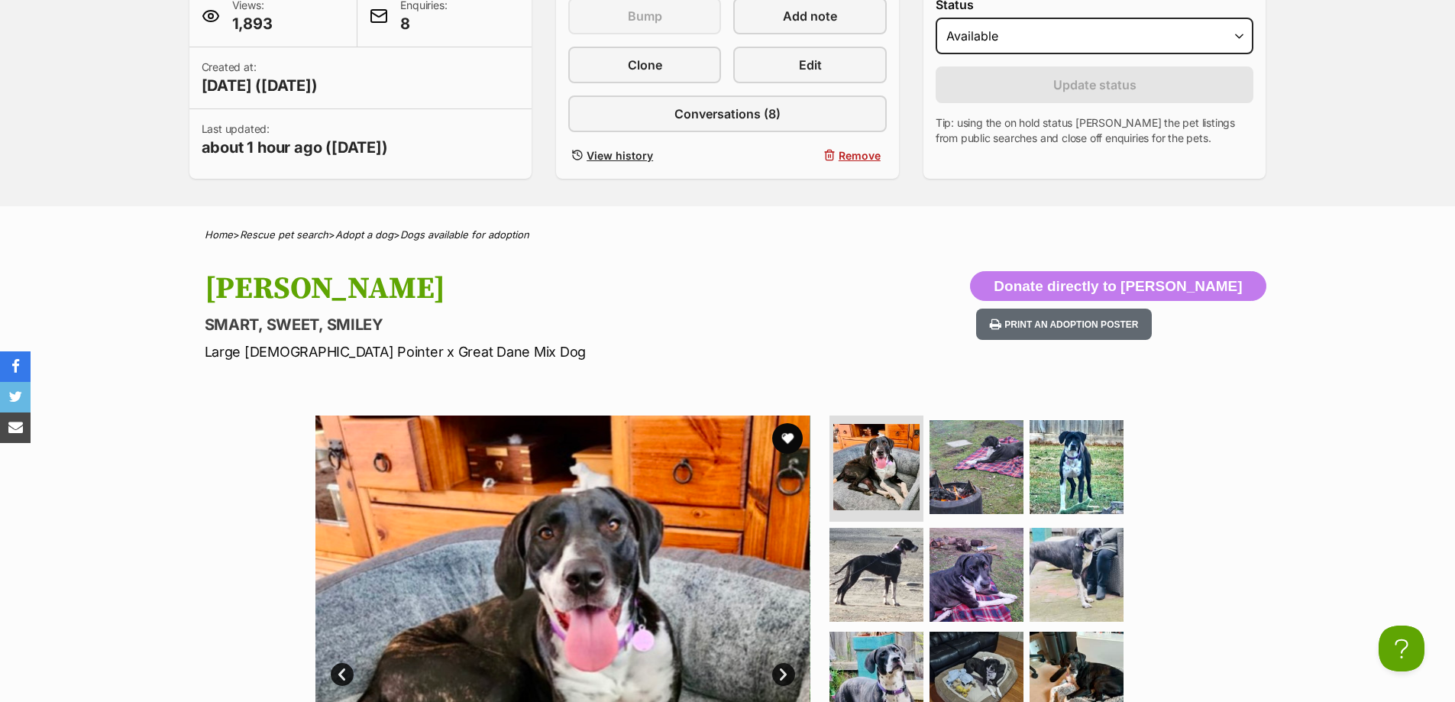
scroll to position [382, 0]
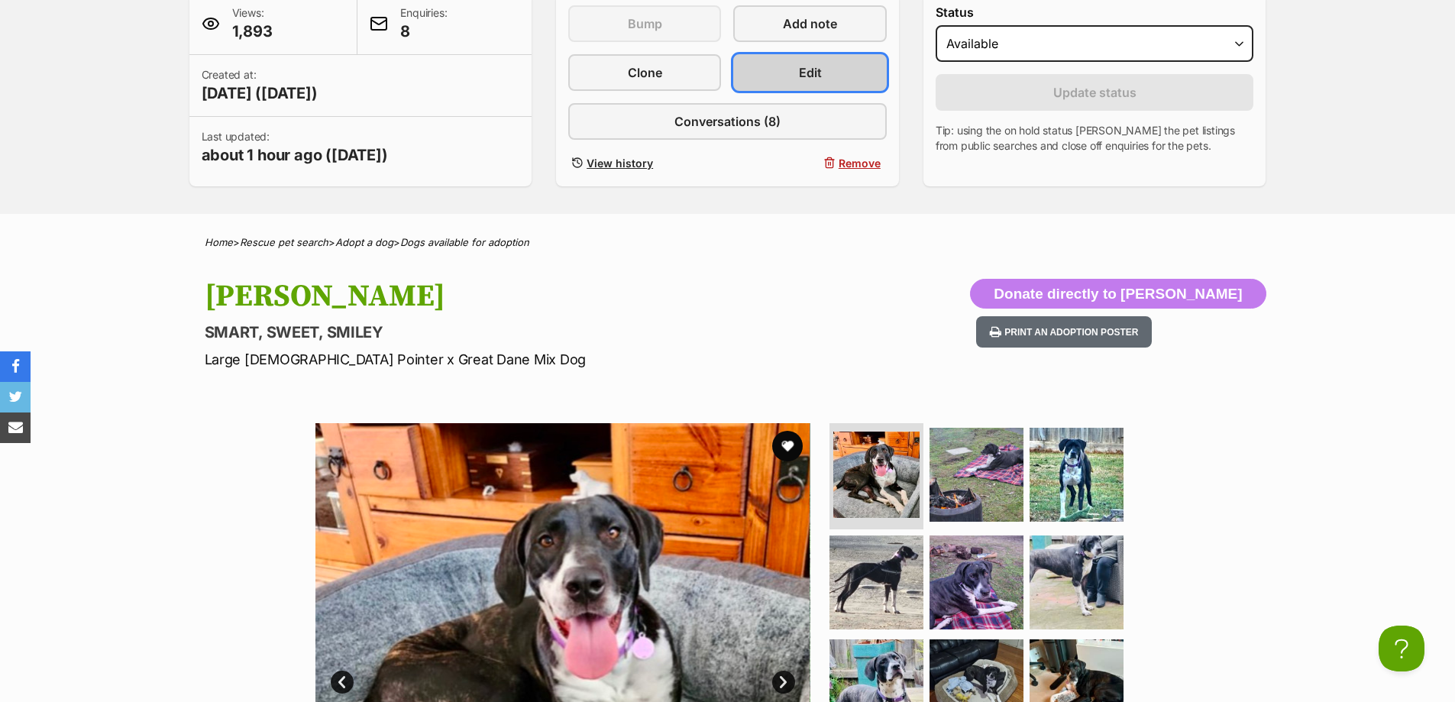
drag, startPoint x: 804, startPoint y: 67, endPoint x: 801, endPoint y: 74, distance: 7.9
click at [804, 70] on span "Edit" at bounding box center [810, 72] width 23 height 18
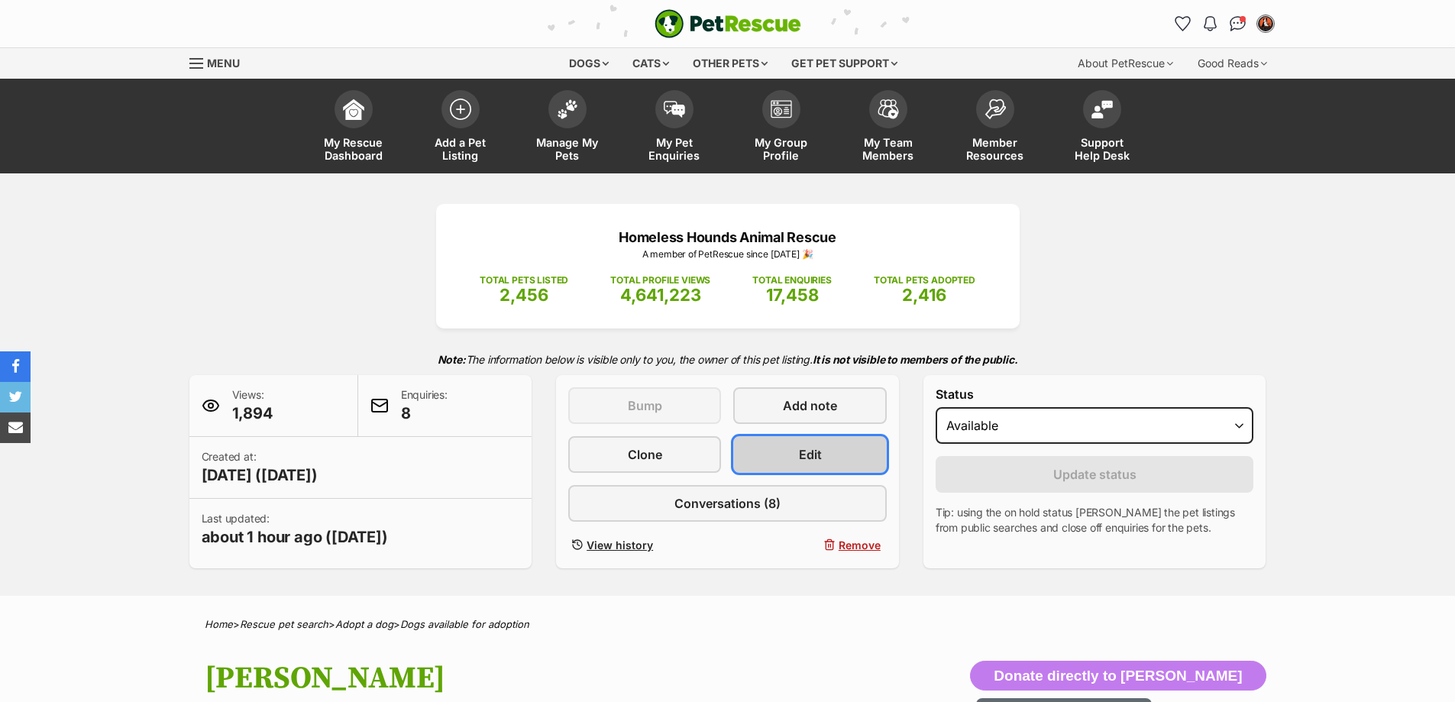
click at [839, 455] on link "Edit" at bounding box center [809, 454] width 153 height 37
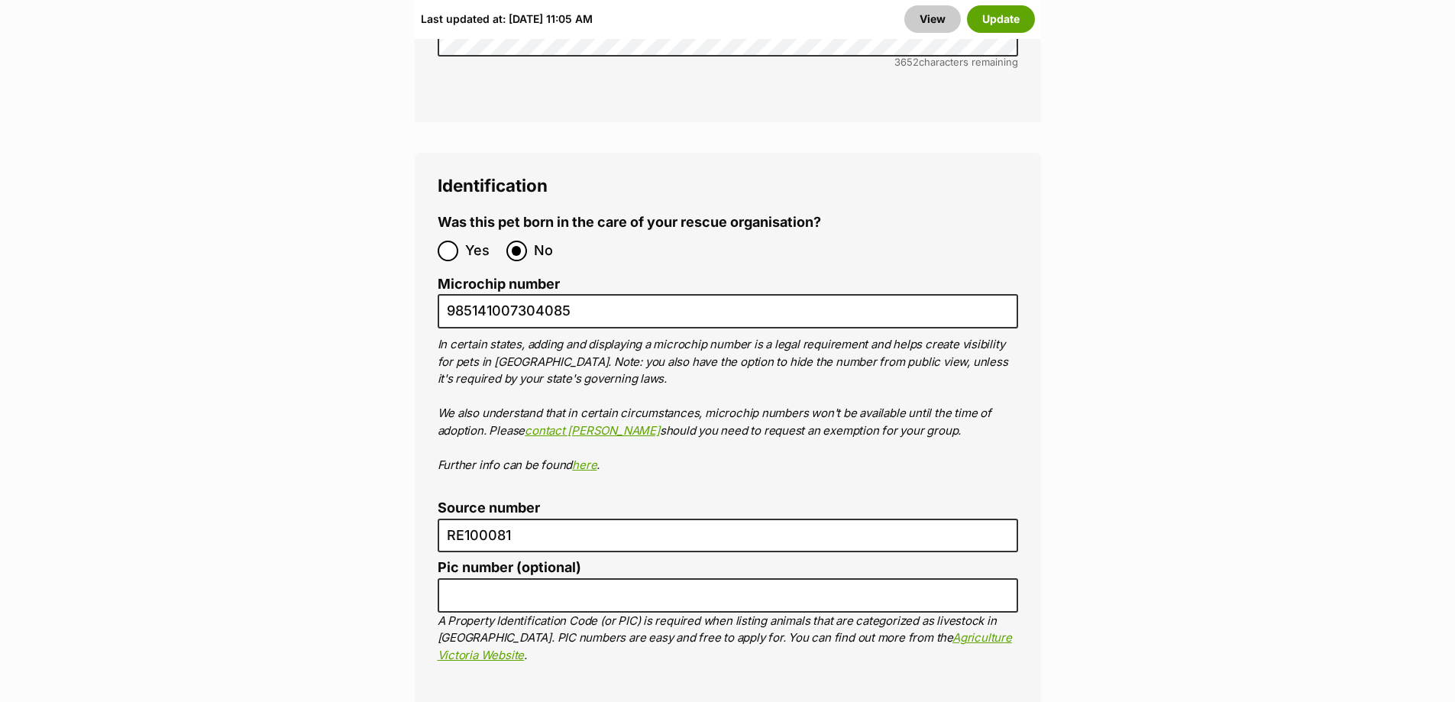
scroll to position [5424, 0]
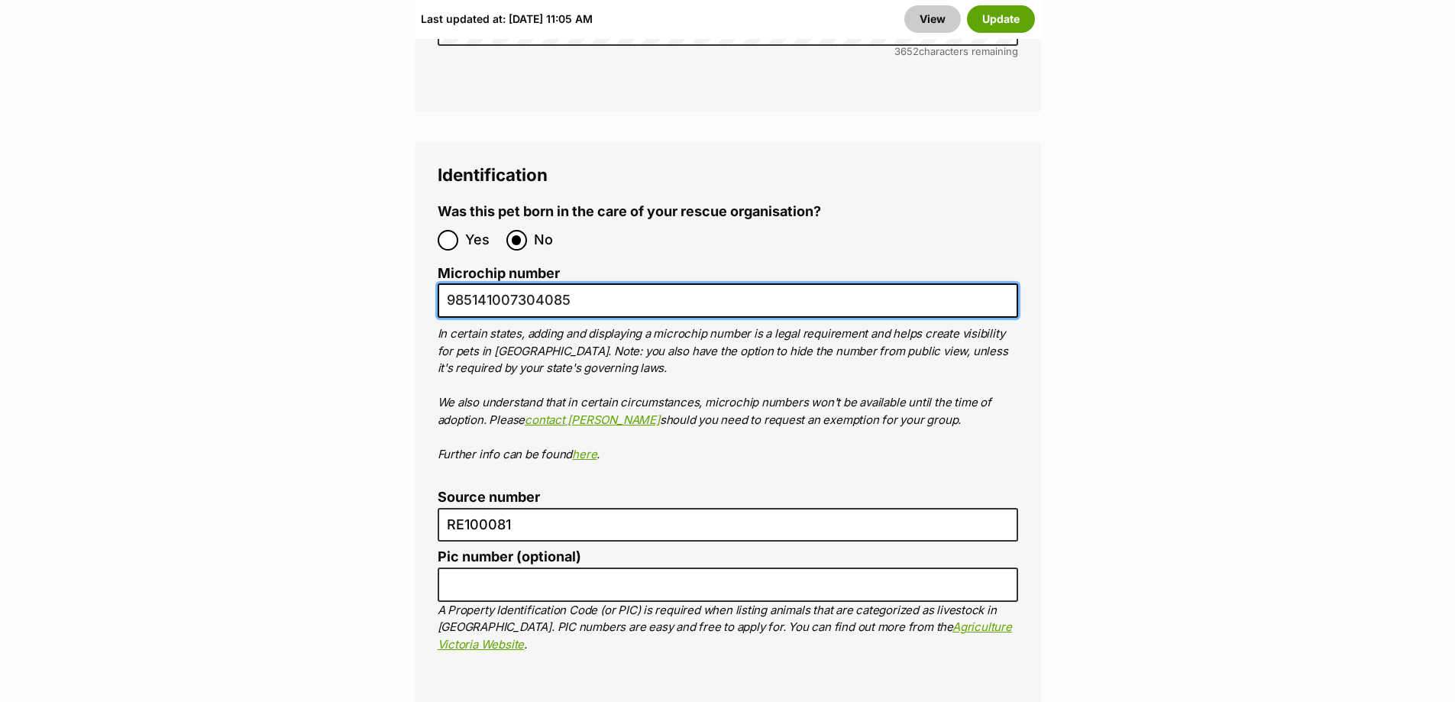
drag, startPoint x: 585, startPoint y: 222, endPoint x: 436, endPoint y: 239, distance: 149.9
click at [446, 283] on input "985141007304085" at bounding box center [728, 300] width 581 height 34
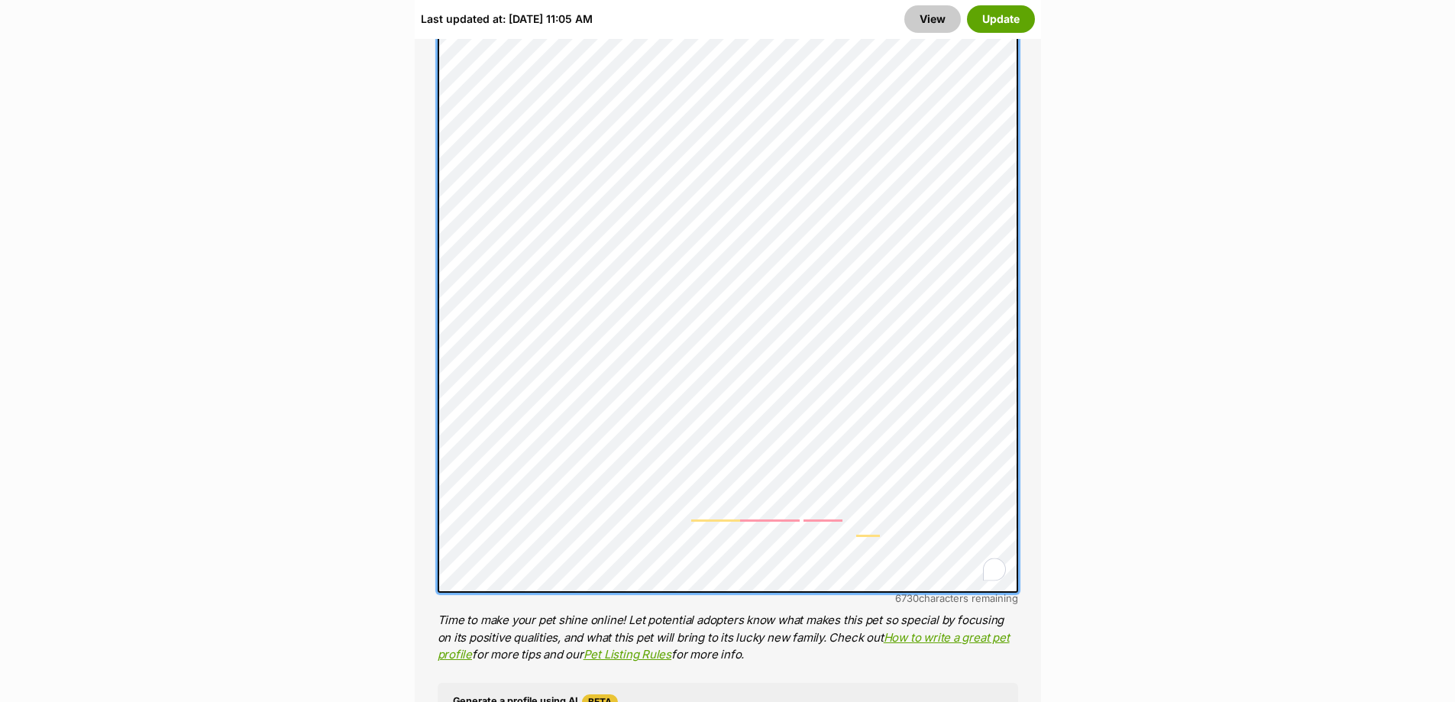
scroll to position [1331, 0]
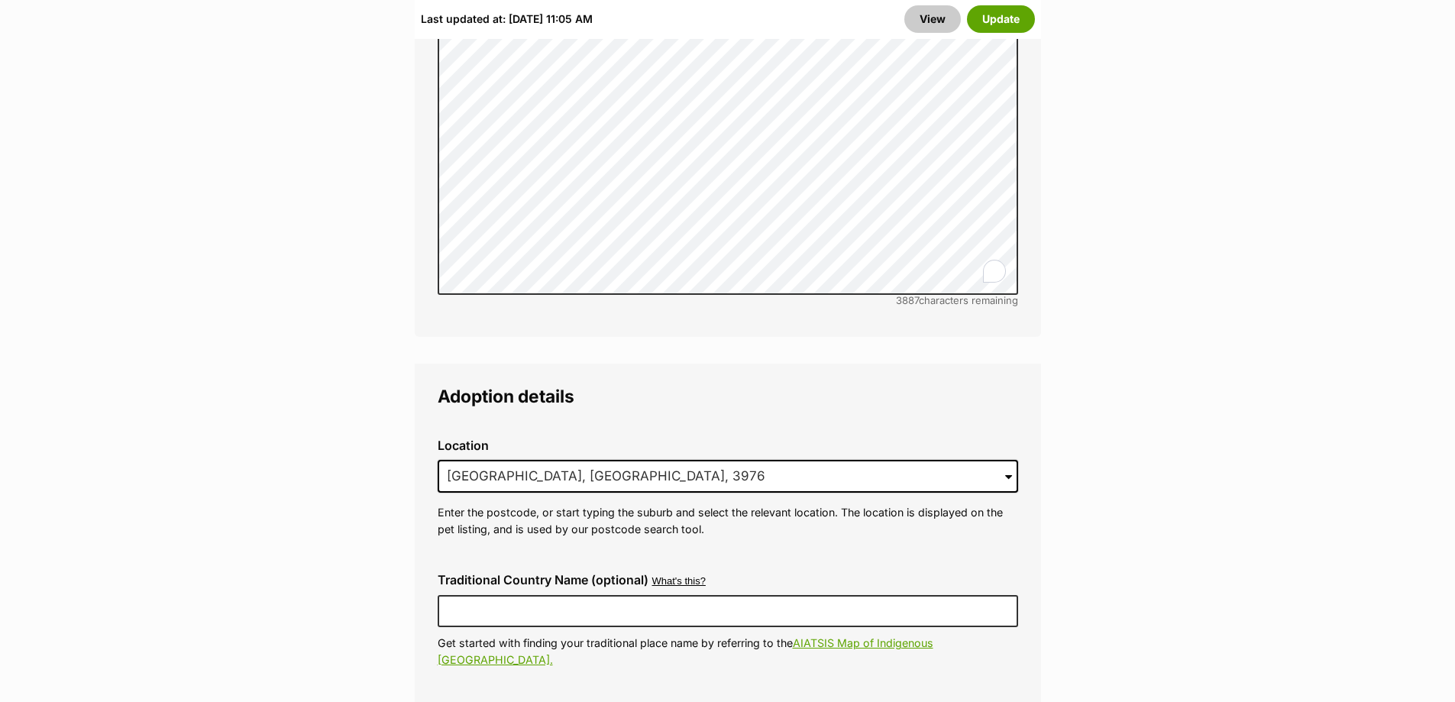
scroll to position [4005, 0]
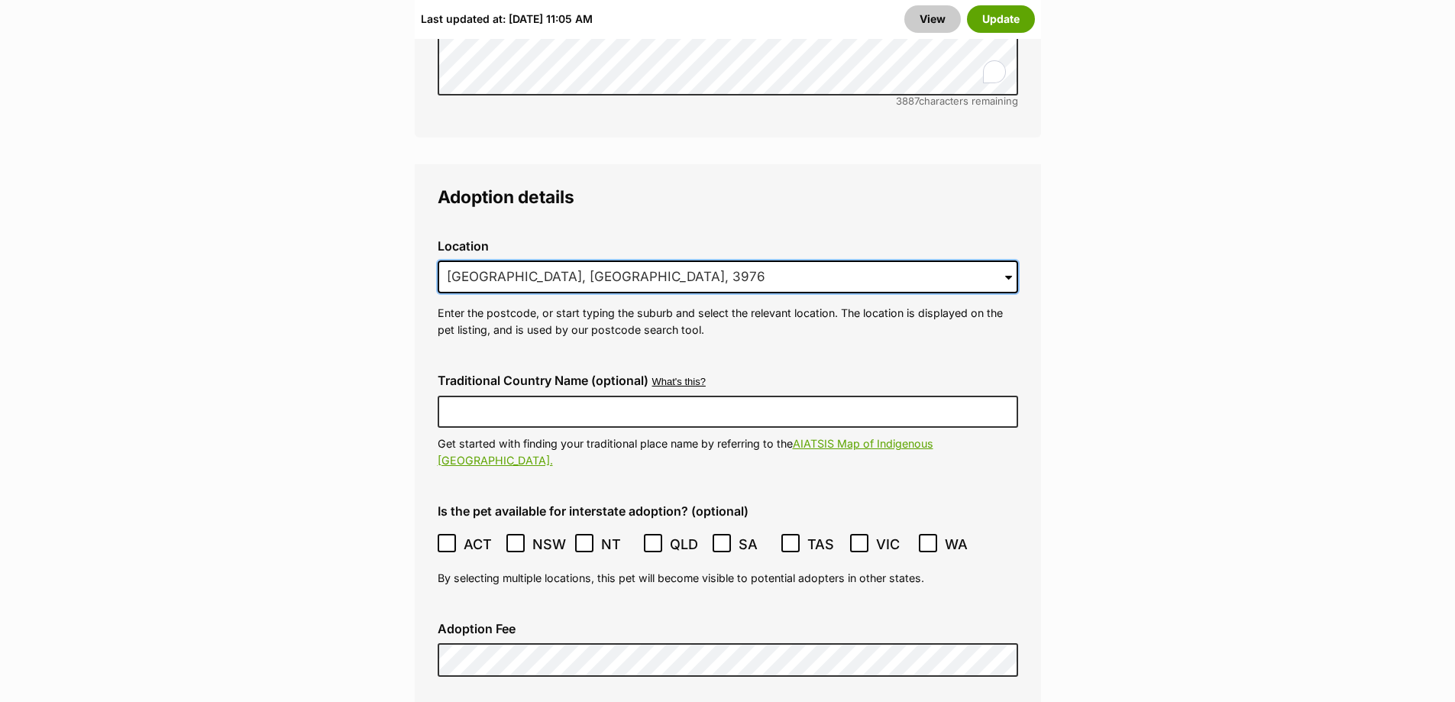
drag, startPoint x: 634, startPoint y: 221, endPoint x: 411, endPoint y: 215, distance: 223.2
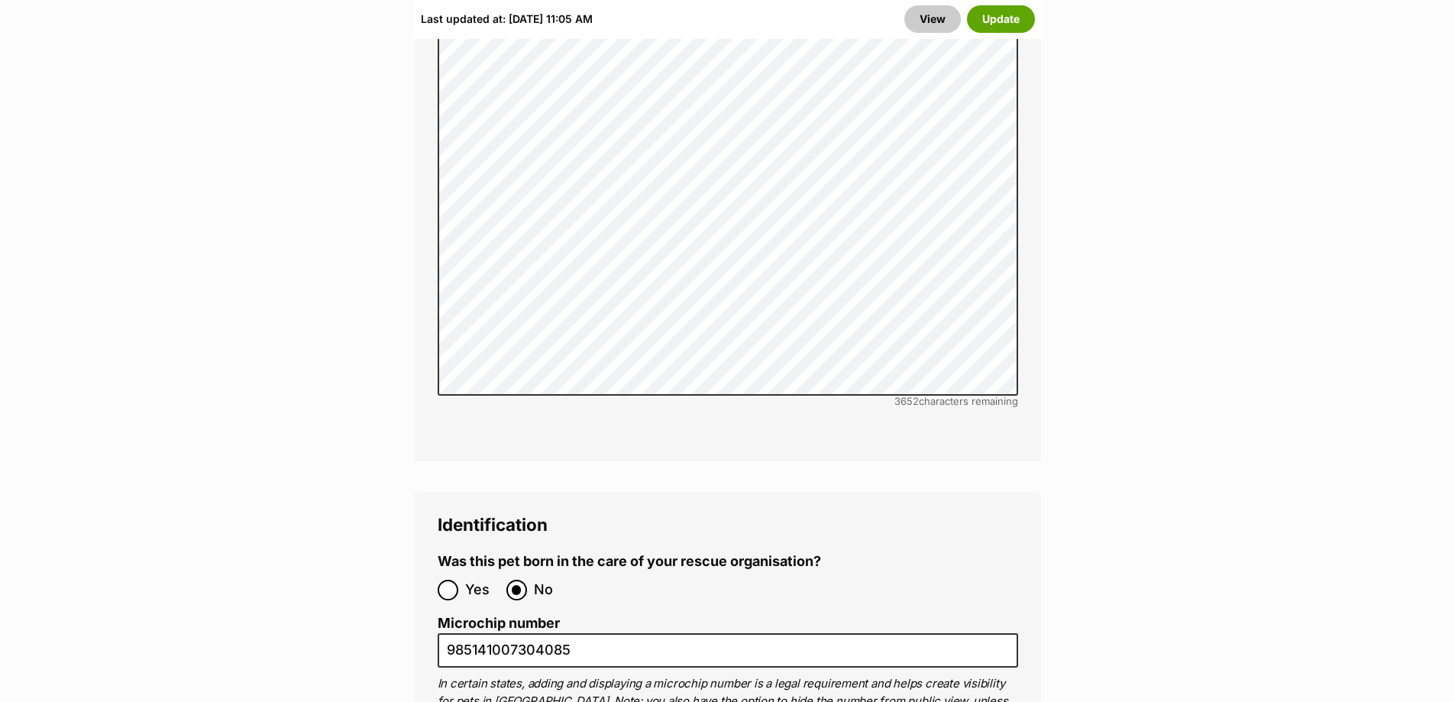
scroll to position [5303, 0]
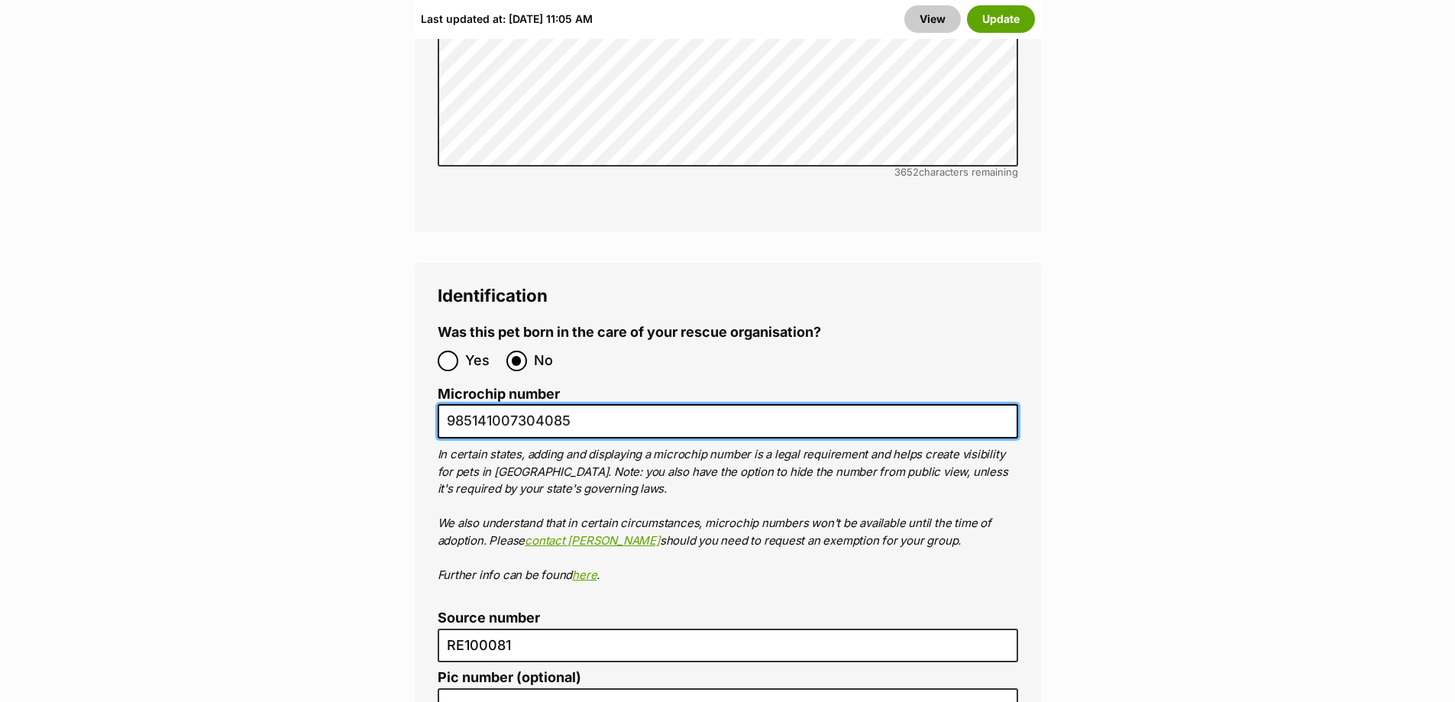
drag, startPoint x: 527, startPoint y: 335, endPoint x: 377, endPoint y: 347, distance: 151.0
click at [659, 404] on input "985141007304085" at bounding box center [728, 421] width 581 height 34
click at [600, 404] on input "985141007304085" at bounding box center [728, 421] width 581 height 34
click at [584, 404] on input "985141007304085" at bounding box center [728, 421] width 581 height 34
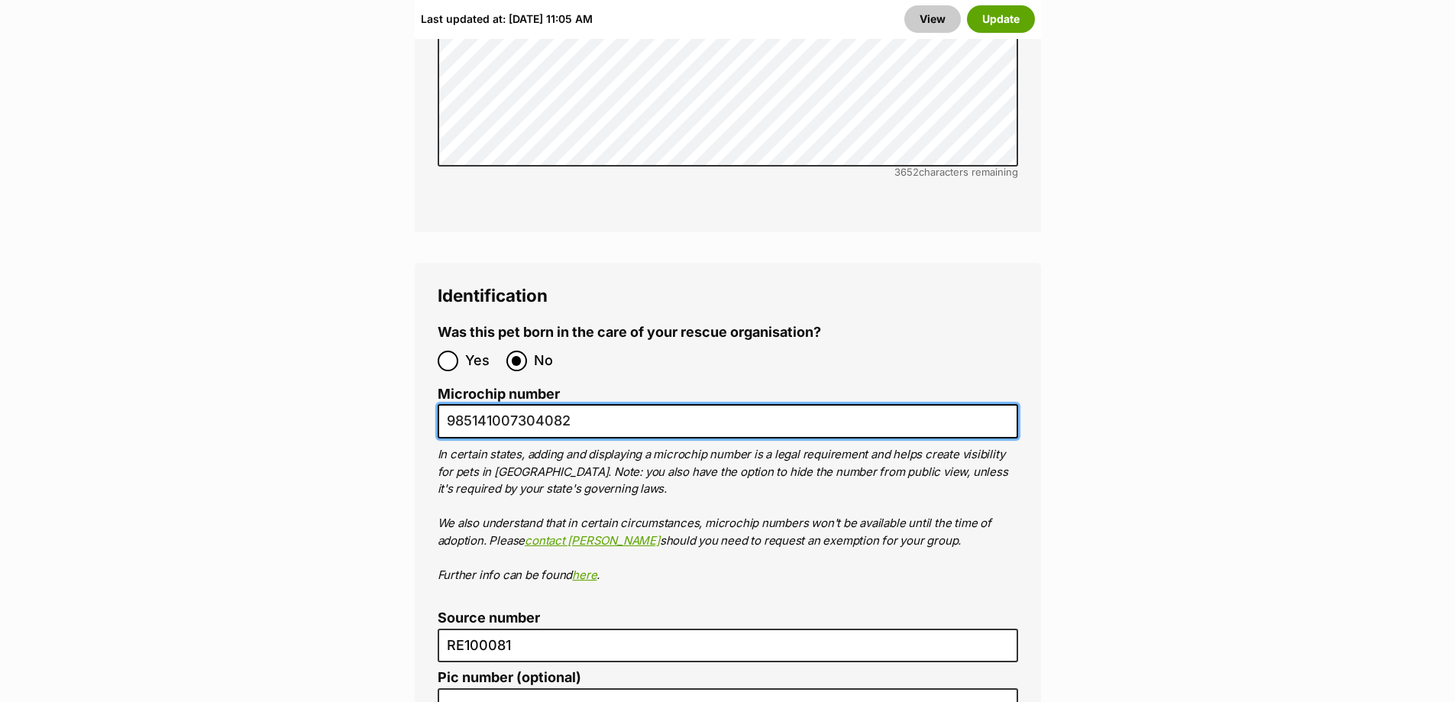
type input "985141007304082"
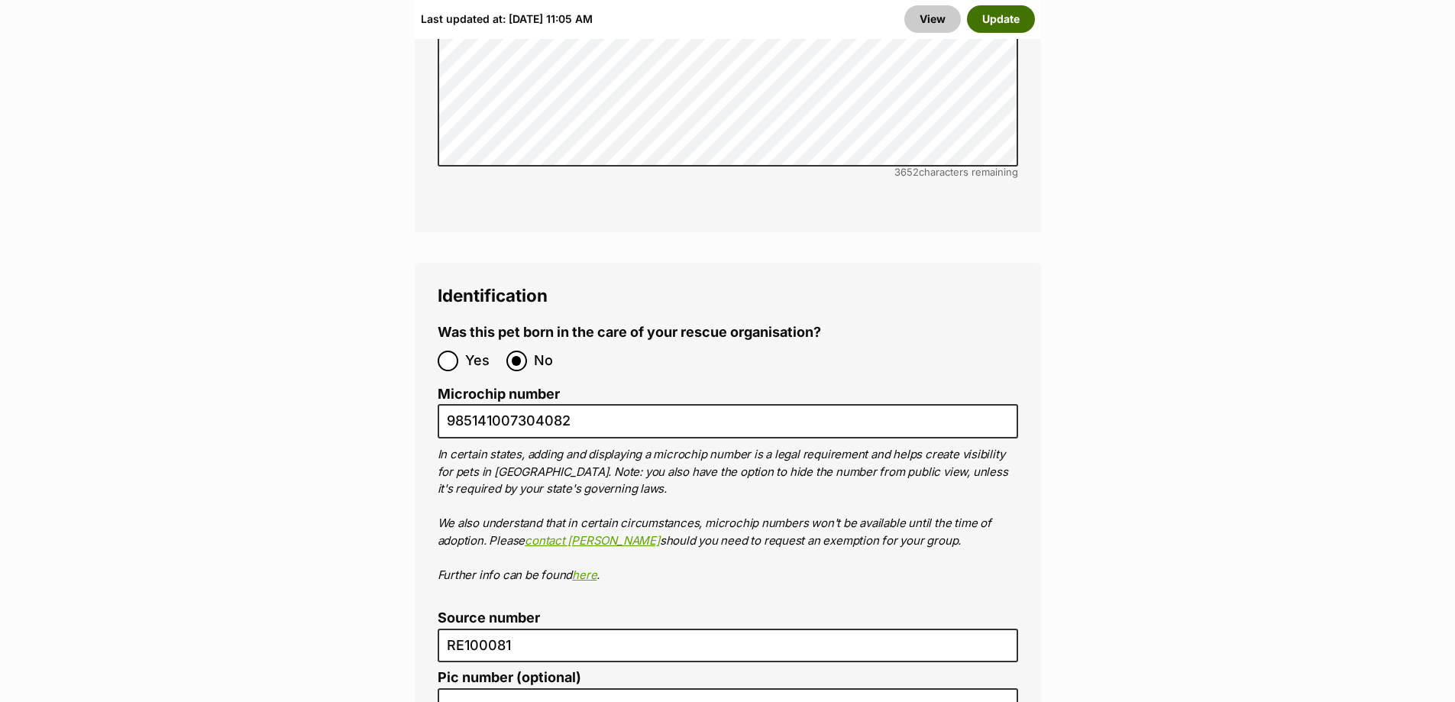
click at [995, 30] on button "Update" at bounding box center [1001, 19] width 68 height 28
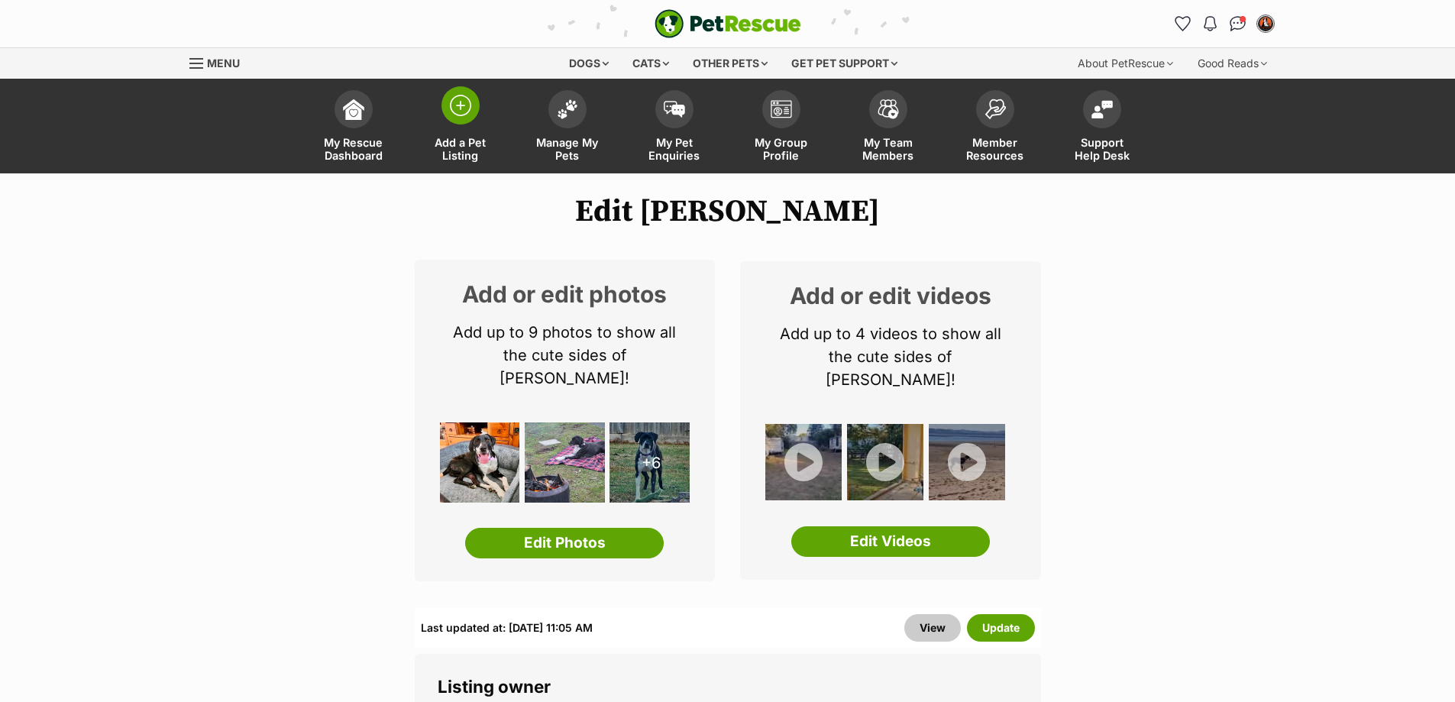
click at [453, 118] on span at bounding box center [461, 105] width 38 height 38
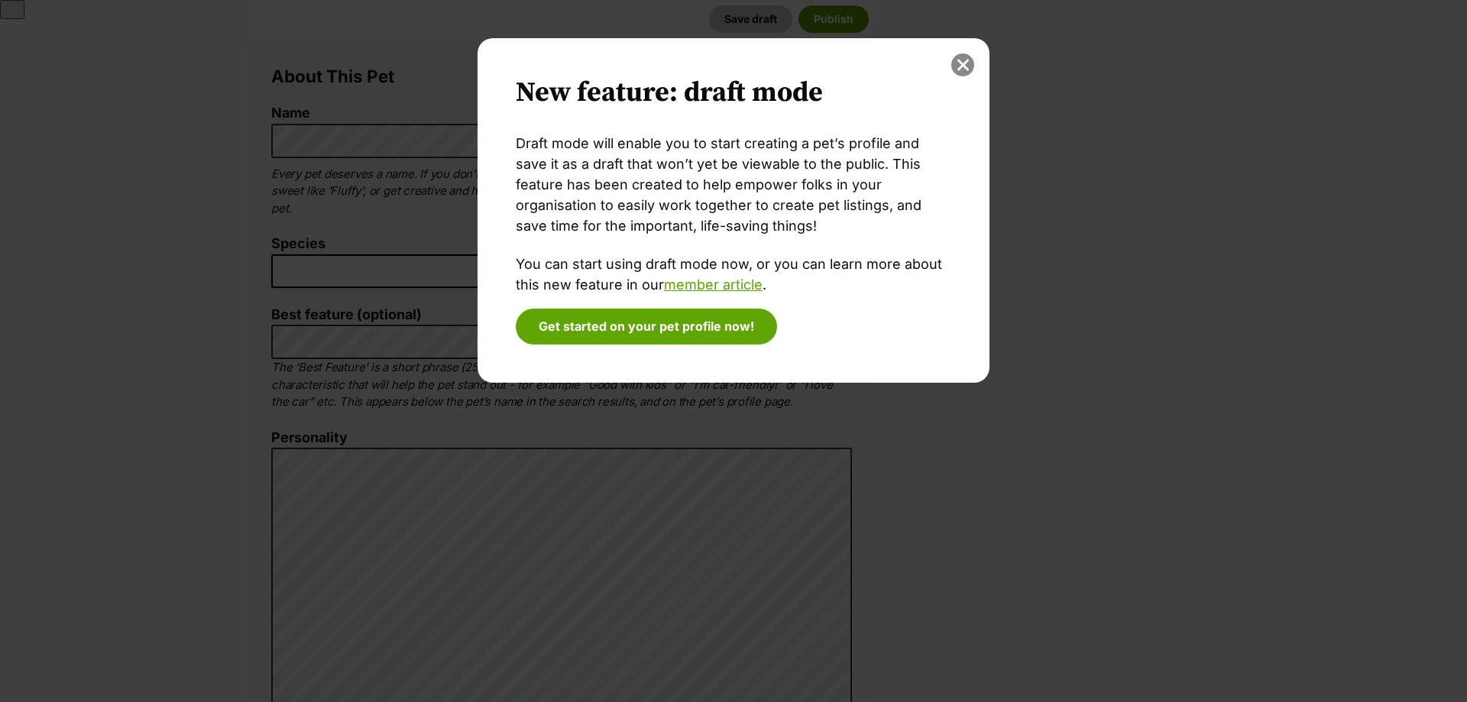
drag, startPoint x: 961, startPoint y: 60, endPoint x: 1056, endPoint y: 147, distance: 128.2
click at [961, 61] on button "close" at bounding box center [962, 64] width 23 height 23
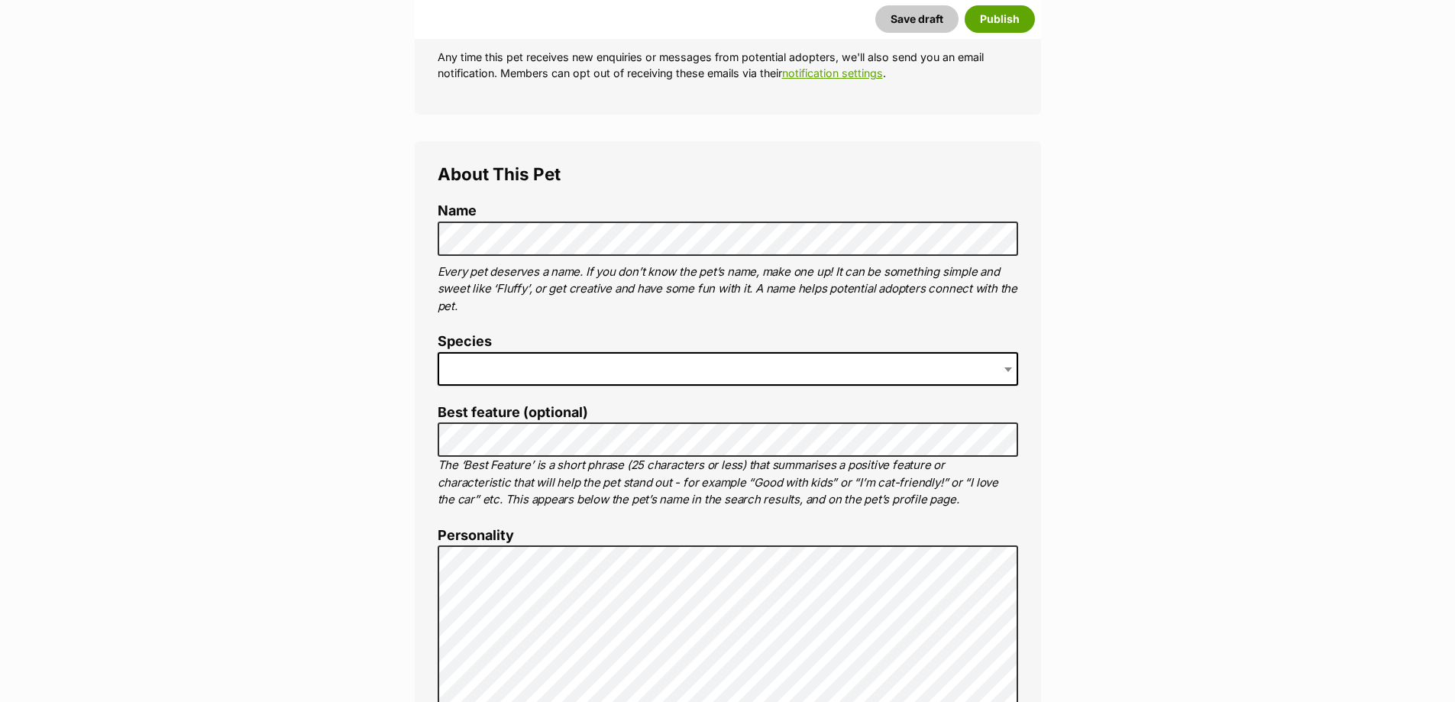
scroll to position [381, 0]
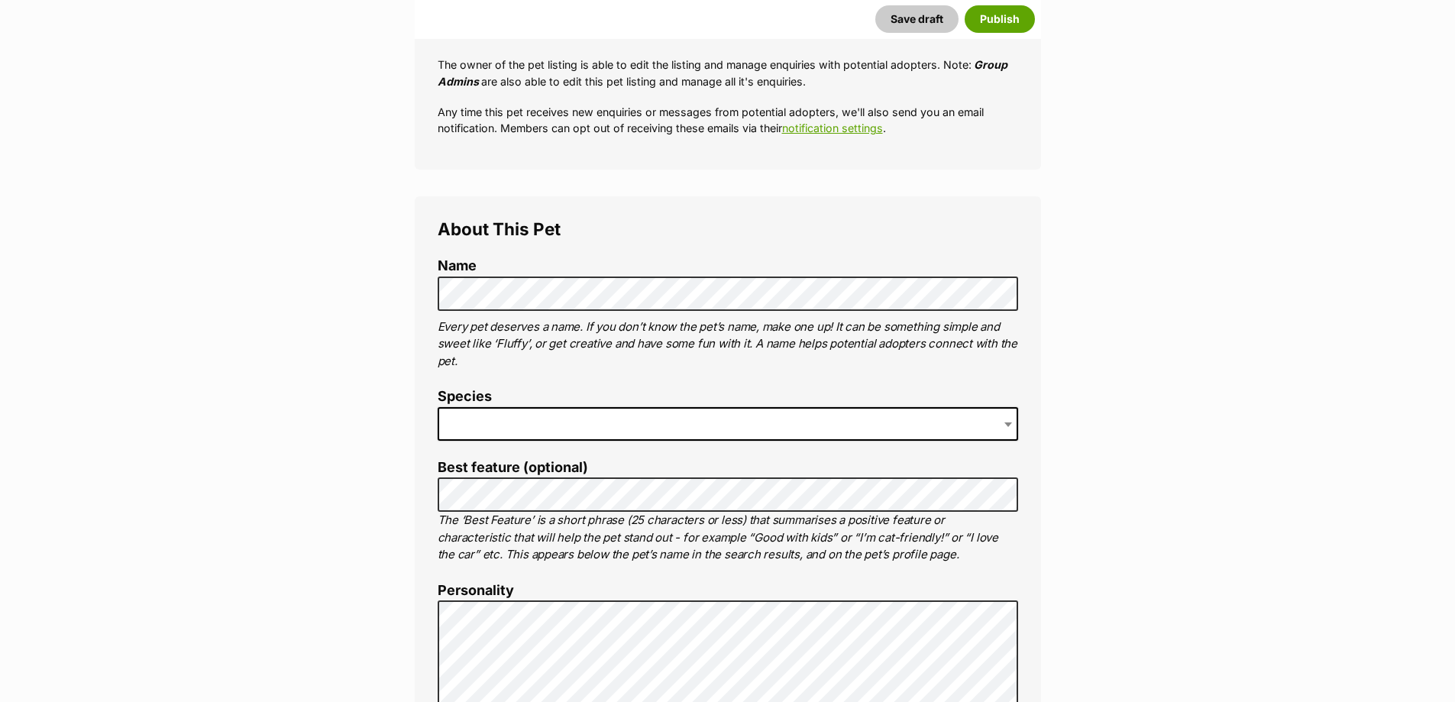
click at [510, 419] on span at bounding box center [728, 424] width 581 height 34
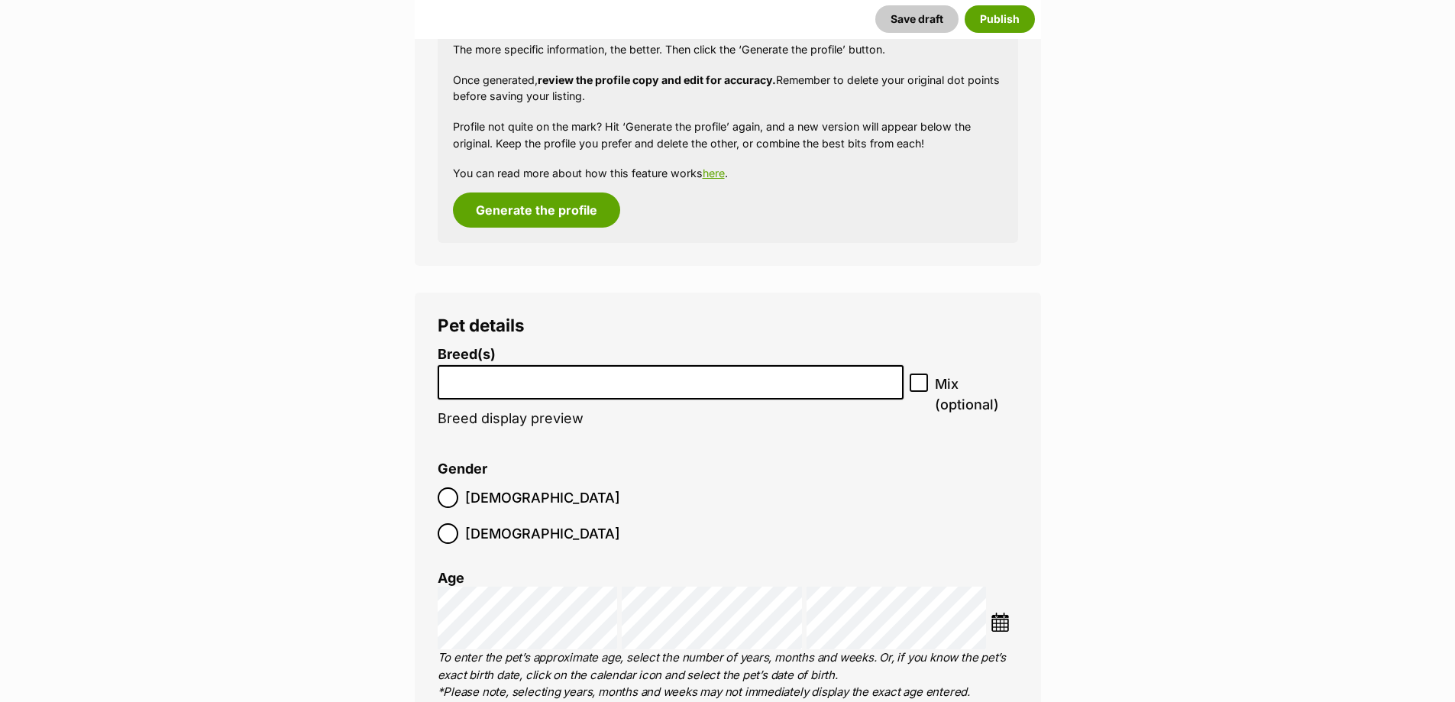
scroll to position [1819, 0]
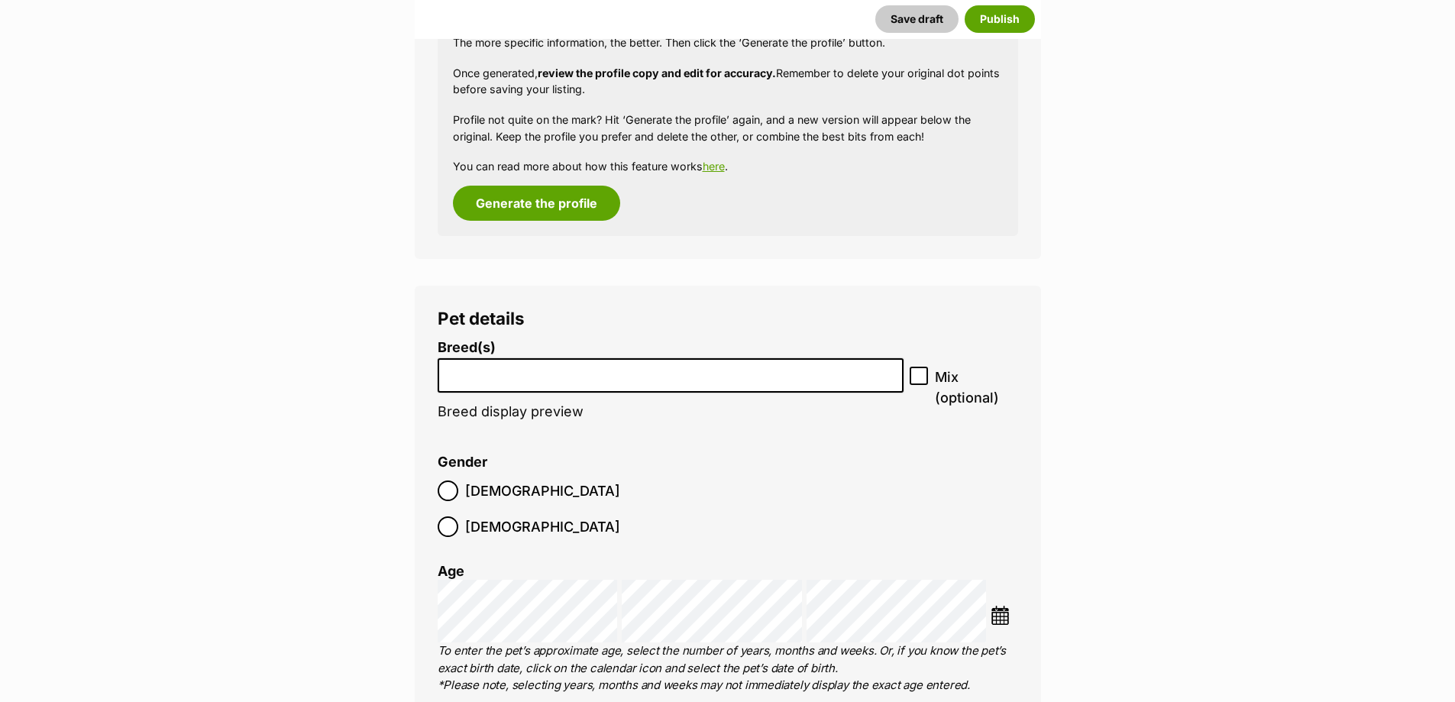
click at [491, 384] on li at bounding box center [671, 375] width 456 height 31
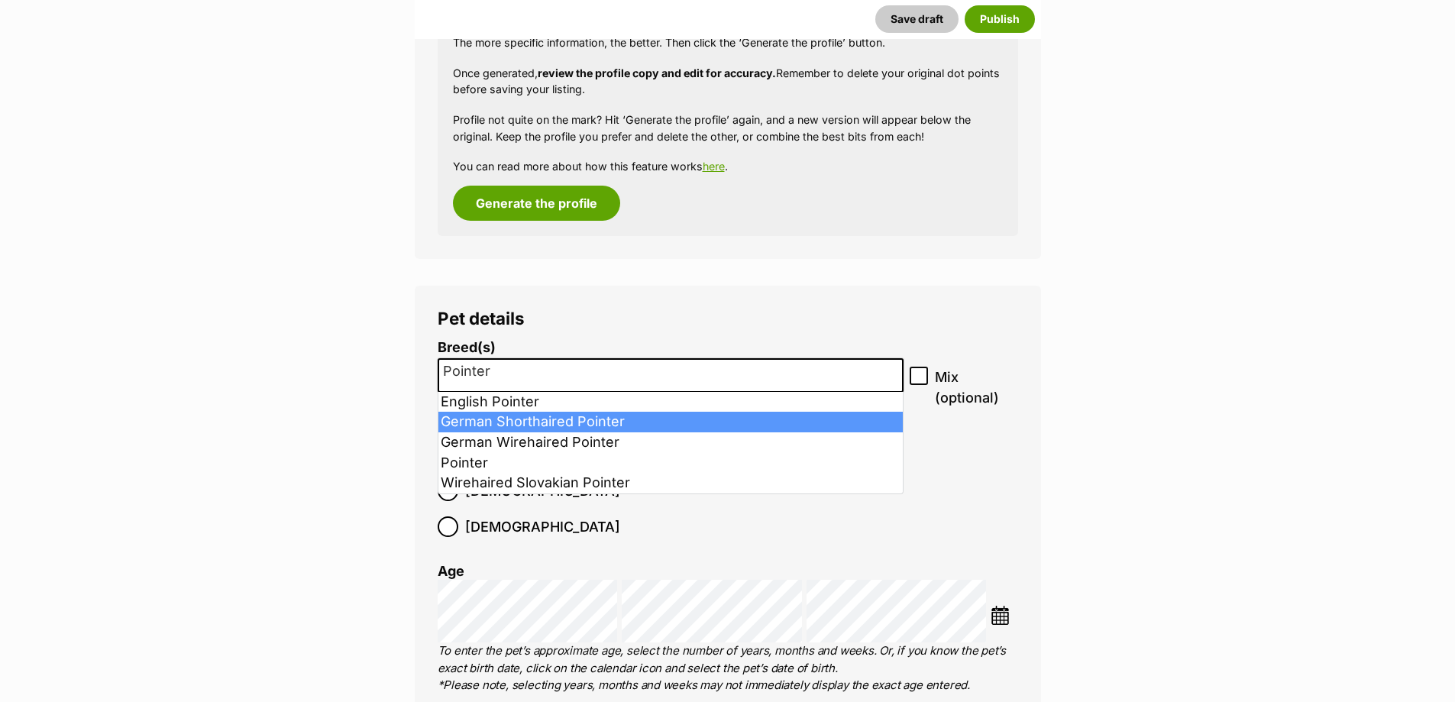
type input "Pointer"
select select "94"
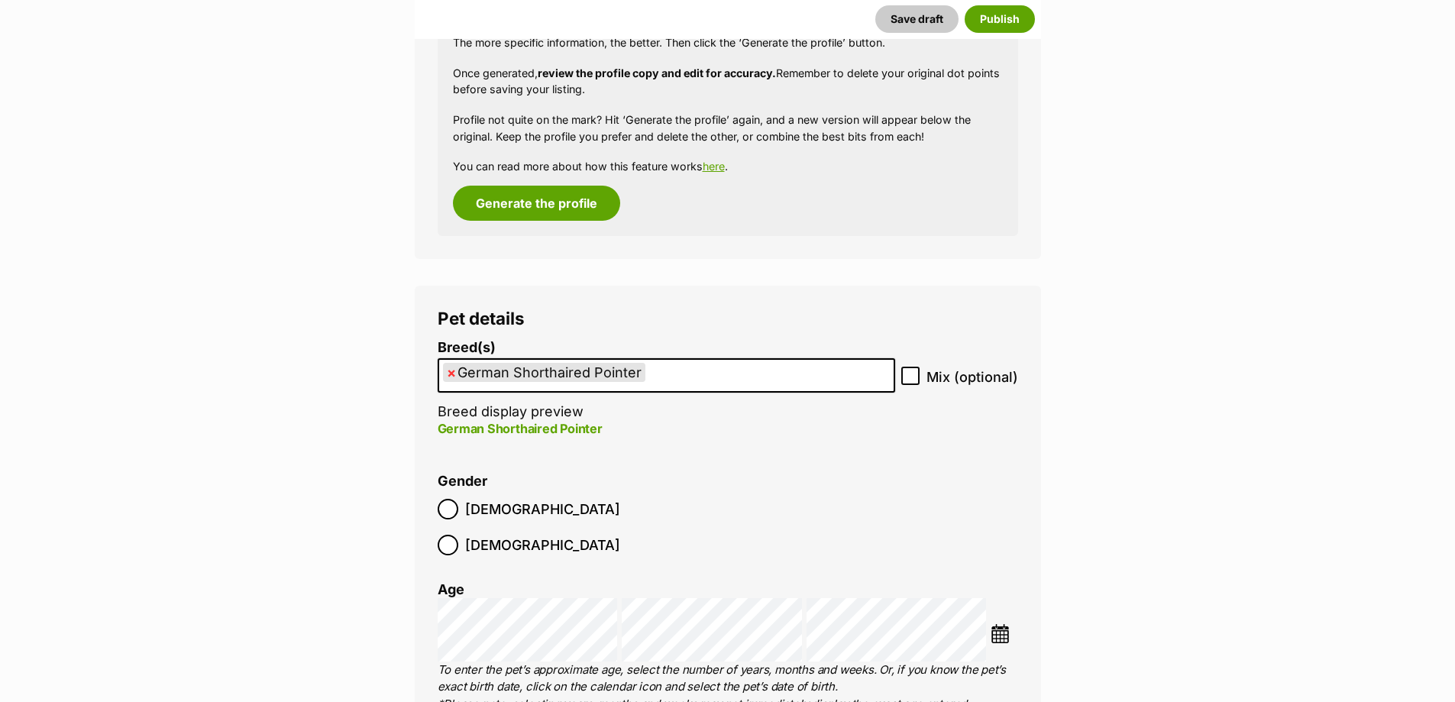
click at [712, 377] on ul "× German Shorthaired Pointer" at bounding box center [666, 375] width 455 height 31
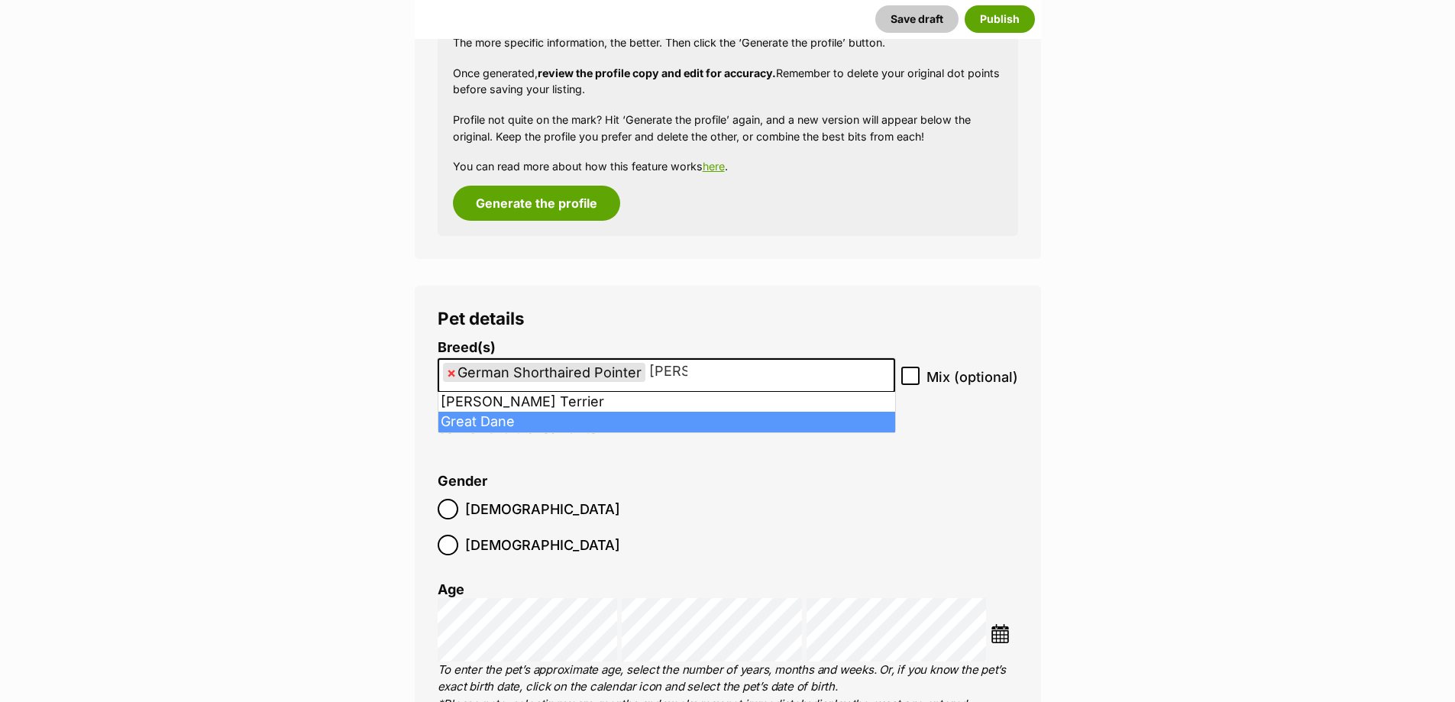
type input "dan"
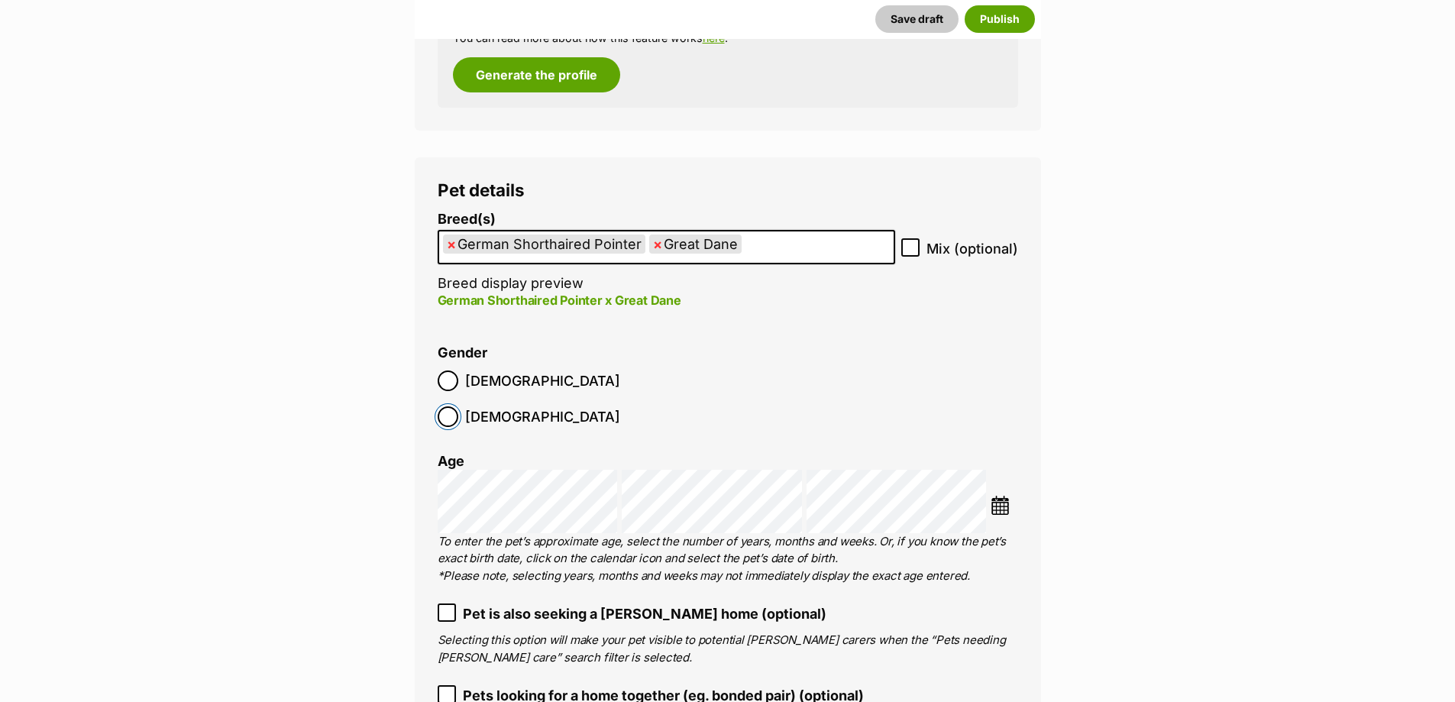
scroll to position [1972, 0]
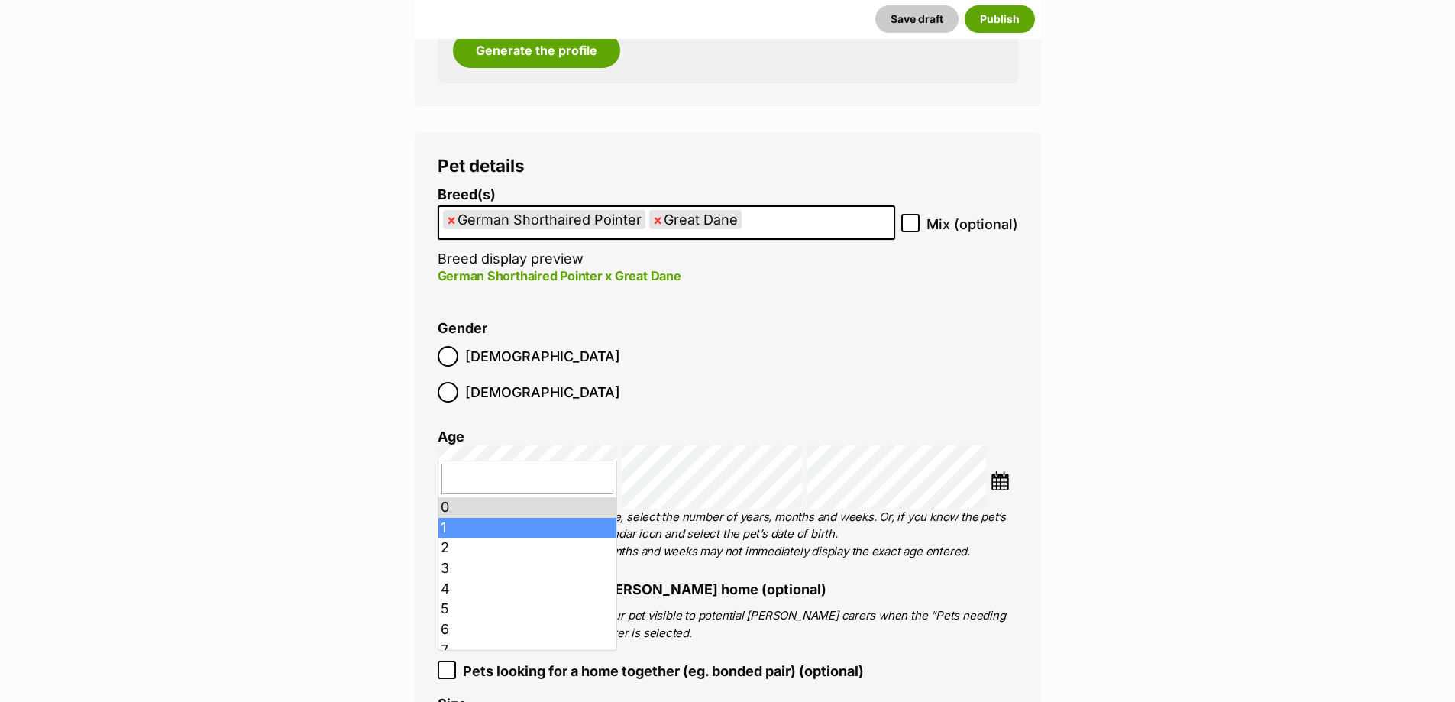
drag, startPoint x: 535, startPoint y: 533, endPoint x: 628, endPoint y: 494, distance: 101.3
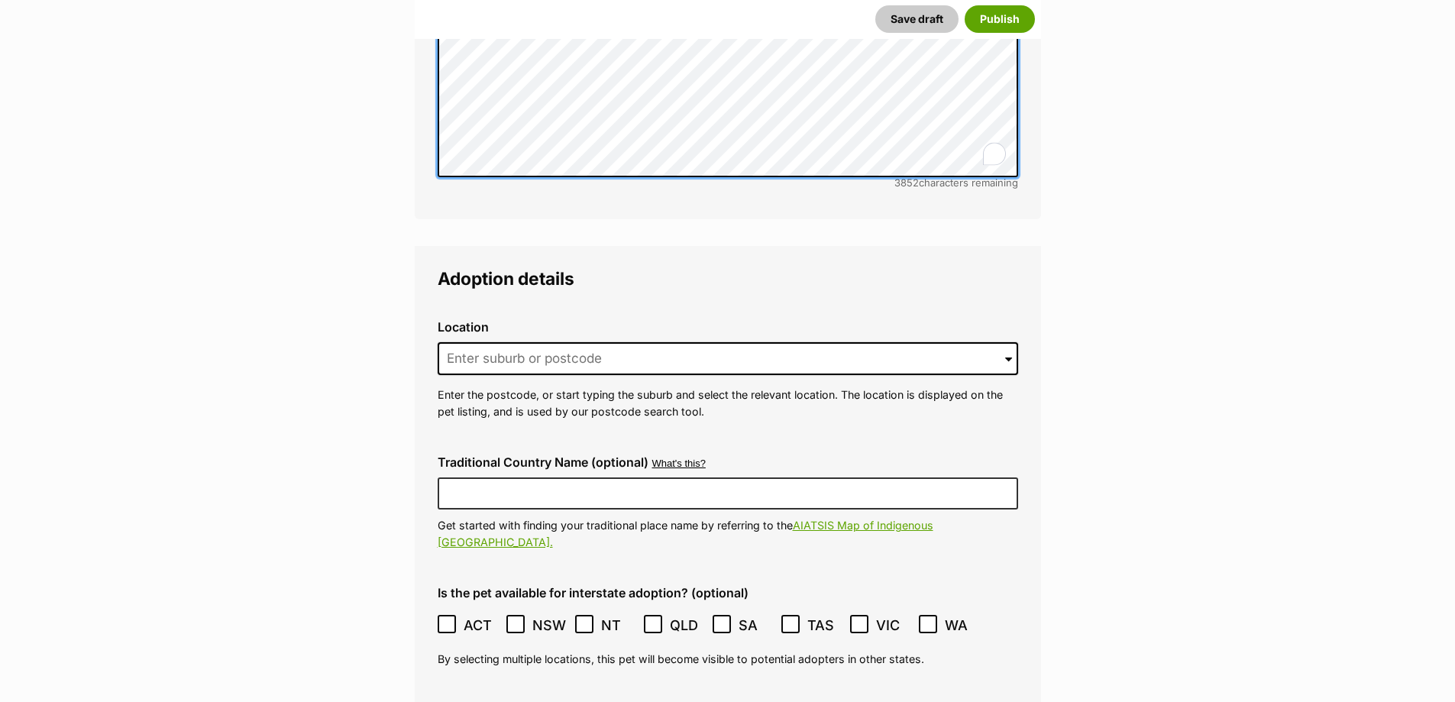
scroll to position [3576, 0]
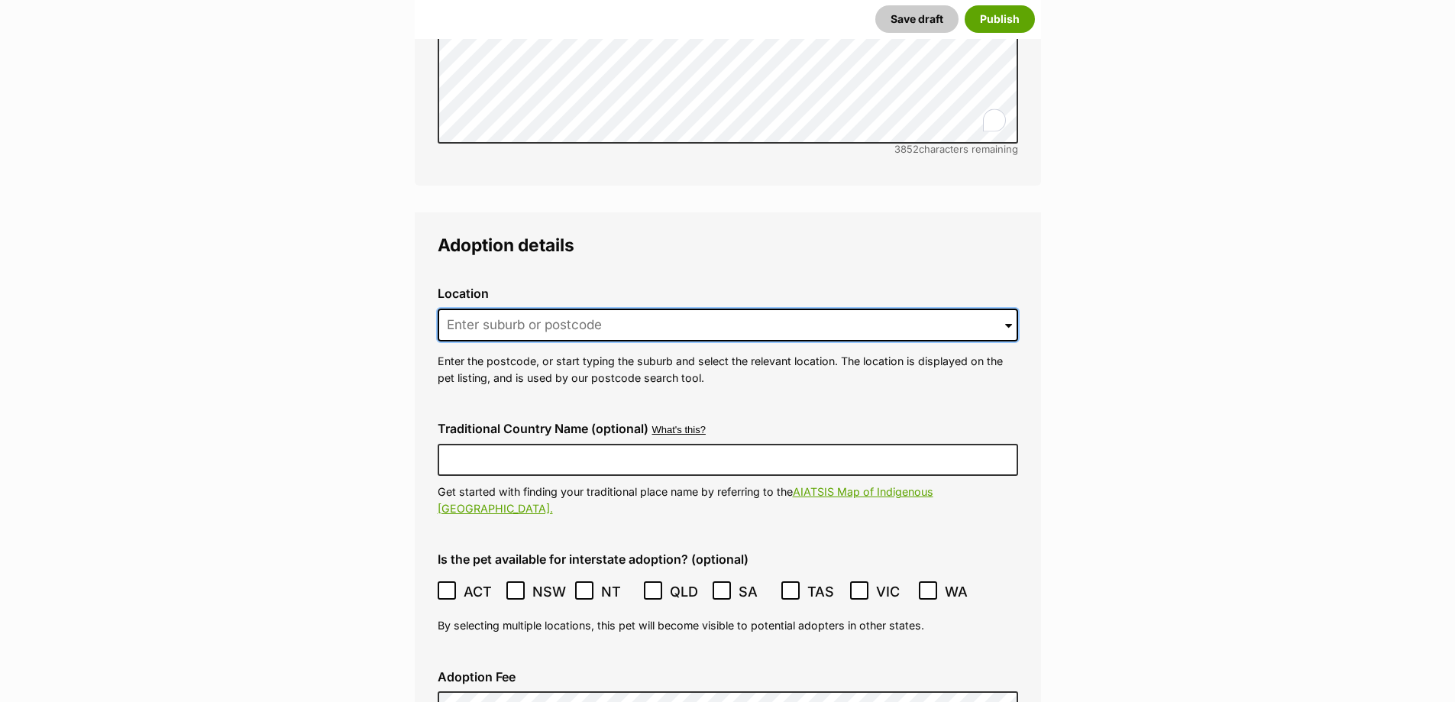
click at [748, 309] on input at bounding box center [728, 326] width 581 height 34
click at [794, 309] on input at bounding box center [728, 326] width 581 height 34
paste input "[GEOGRAPHIC_DATA], [GEOGRAPHIC_DATA], 3976"
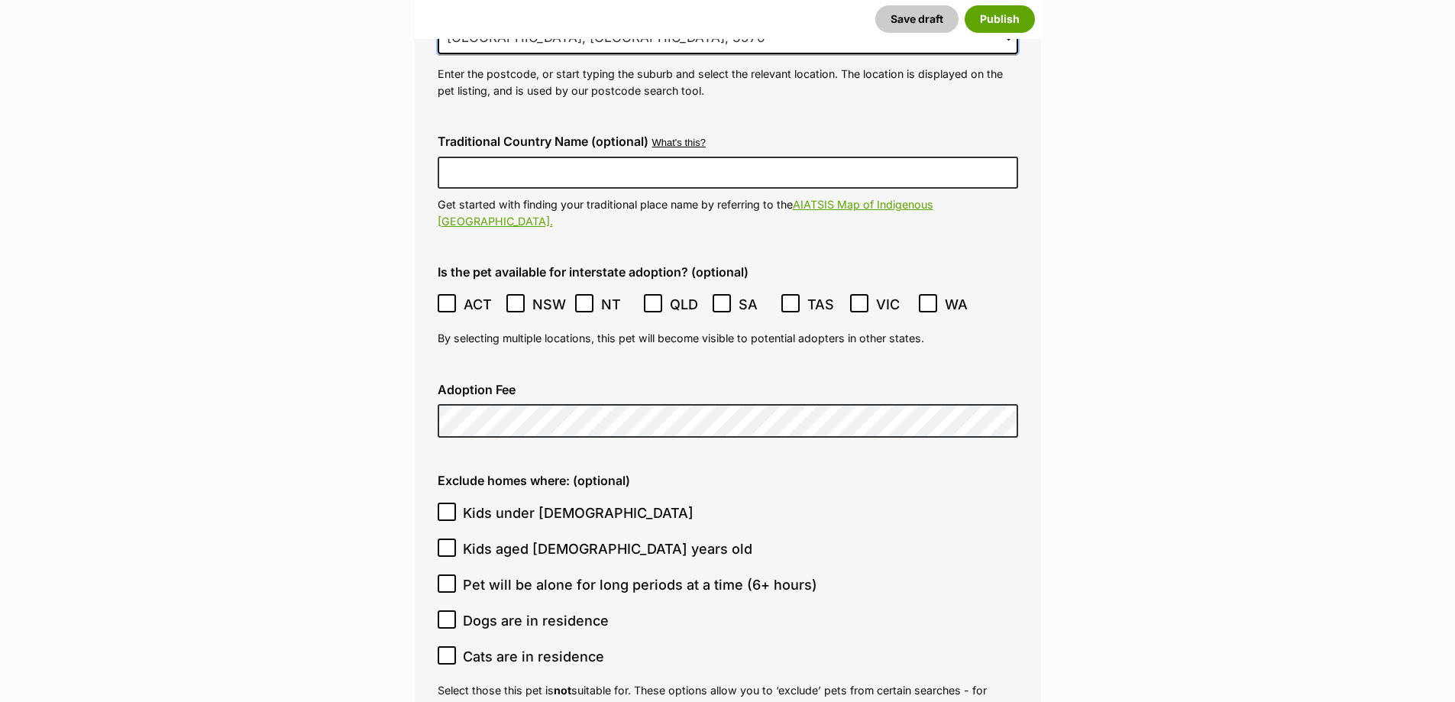
scroll to position [3882, 0]
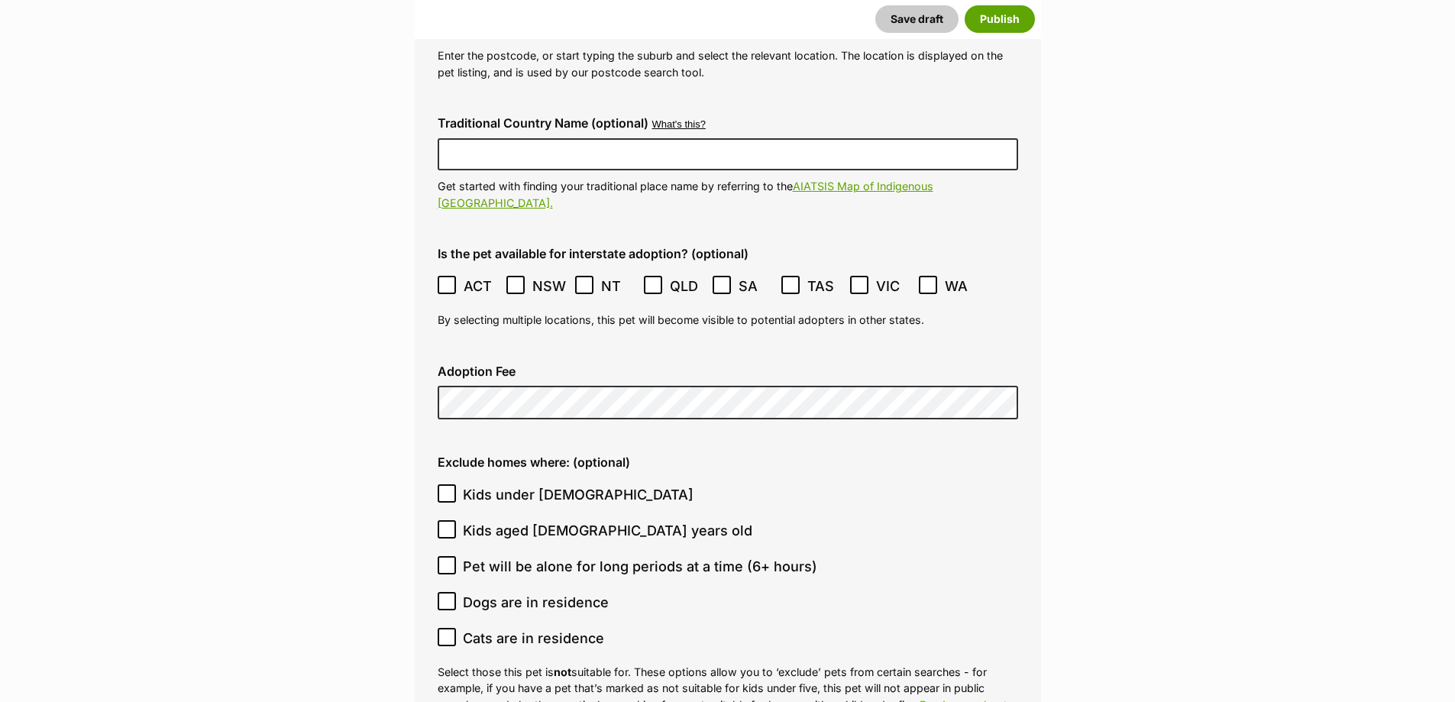
type input "[GEOGRAPHIC_DATA], [GEOGRAPHIC_DATA], 3976"
click at [862, 280] on icon at bounding box center [859, 285] width 11 height 11
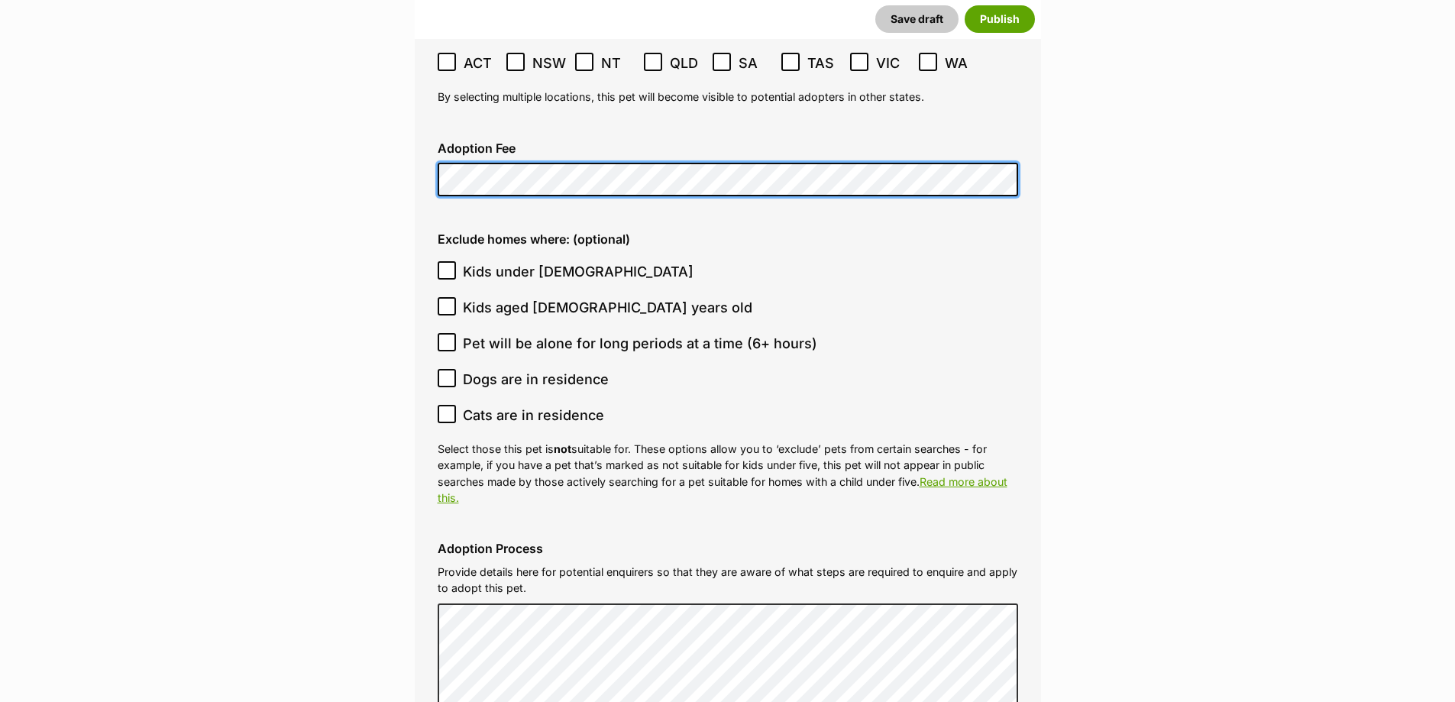
scroll to position [4111, 0]
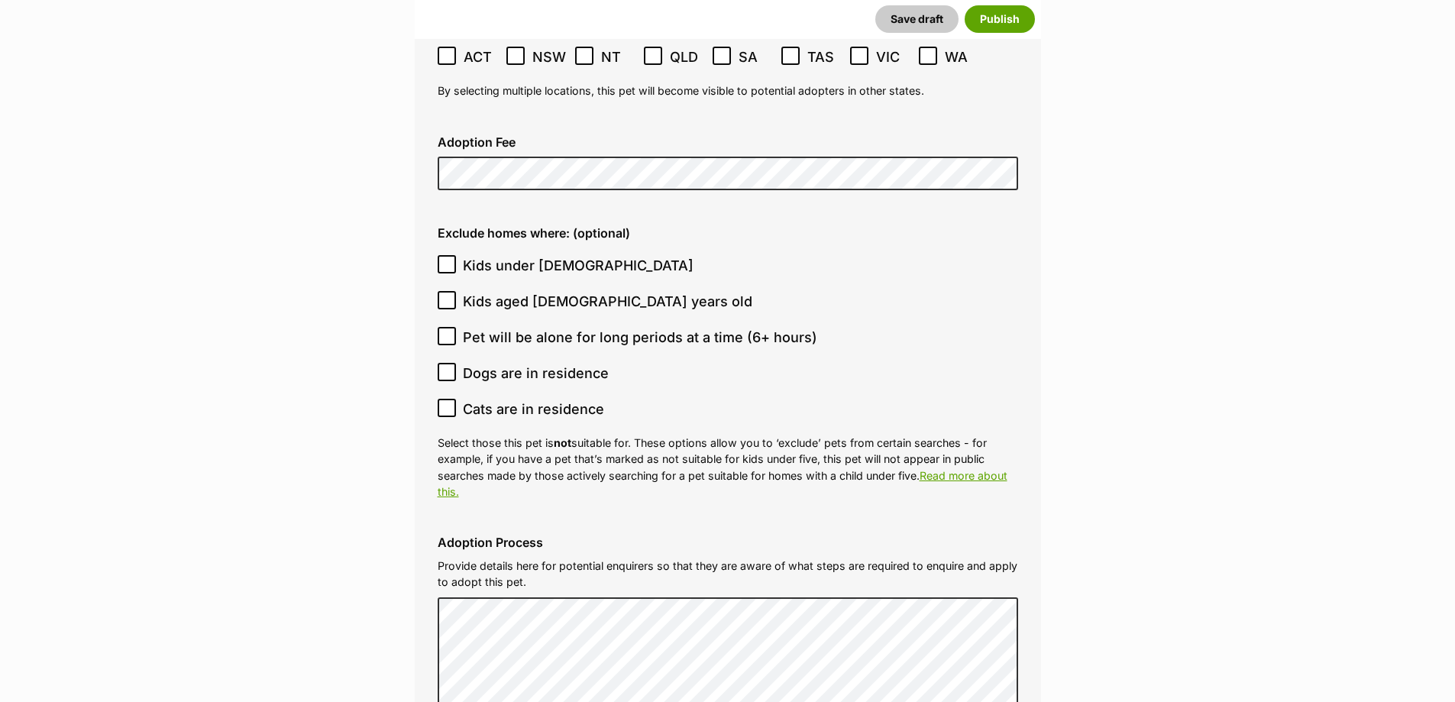
click at [510, 255] on span "Kids under 5 years old" at bounding box center [578, 265] width 231 height 21
click at [456, 255] on input "Kids under 5 years old" at bounding box center [447, 264] width 18 height 18
checkbox input "true"
click at [555, 399] on span "Cats are in residence" at bounding box center [533, 409] width 141 height 21
click at [456, 399] on input "Cats are in residence" at bounding box center [447, 408] width 18 height 18
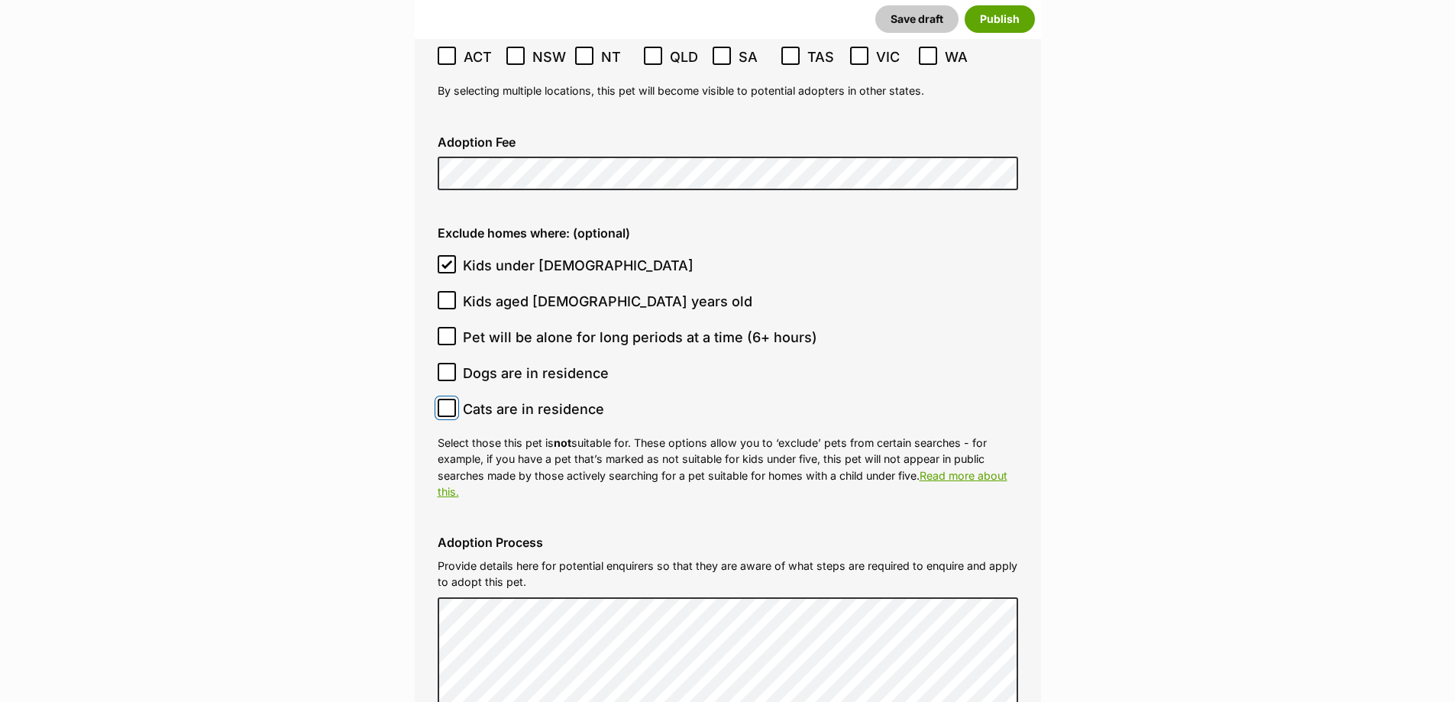
checkbox input "true"
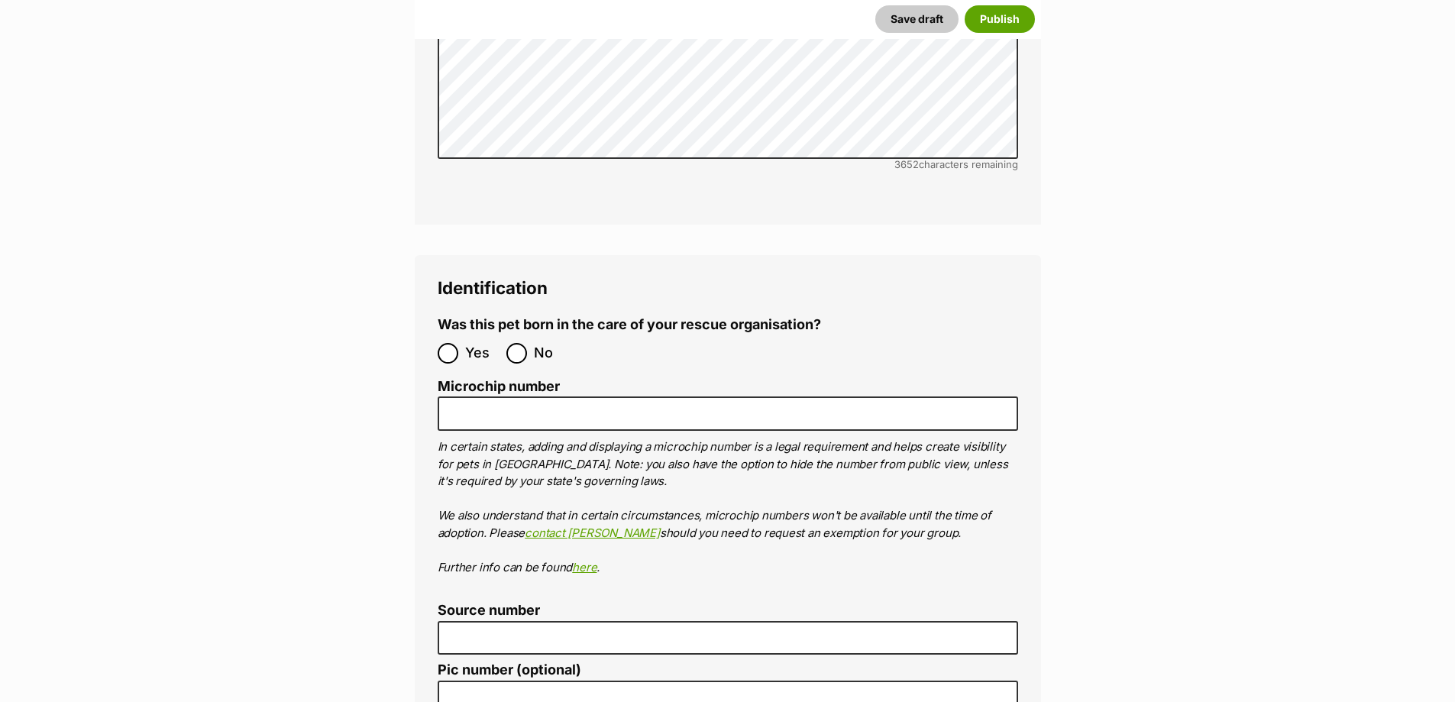
scroll to position [4951, 0]
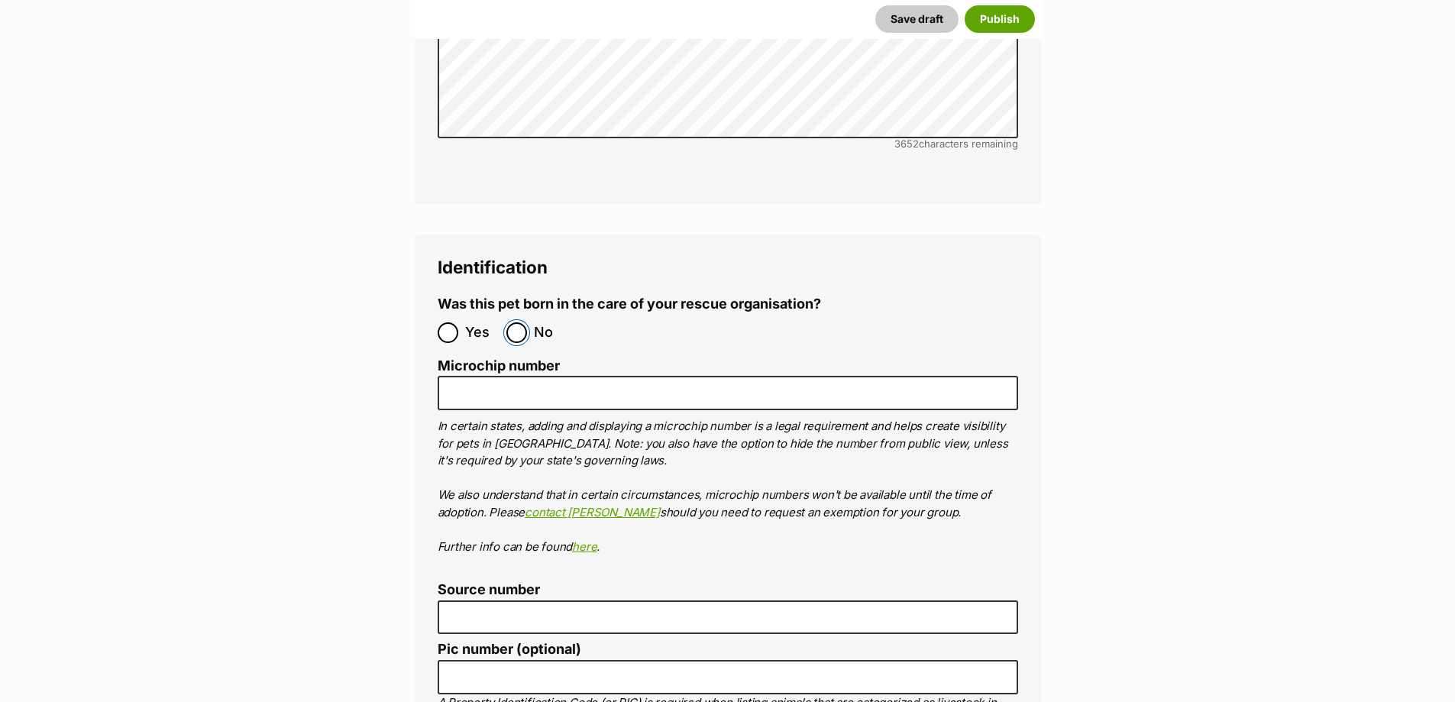
click at [521, 322] on input "No" at bounding box center [516, 332] width 21 height 21
radio input "true"
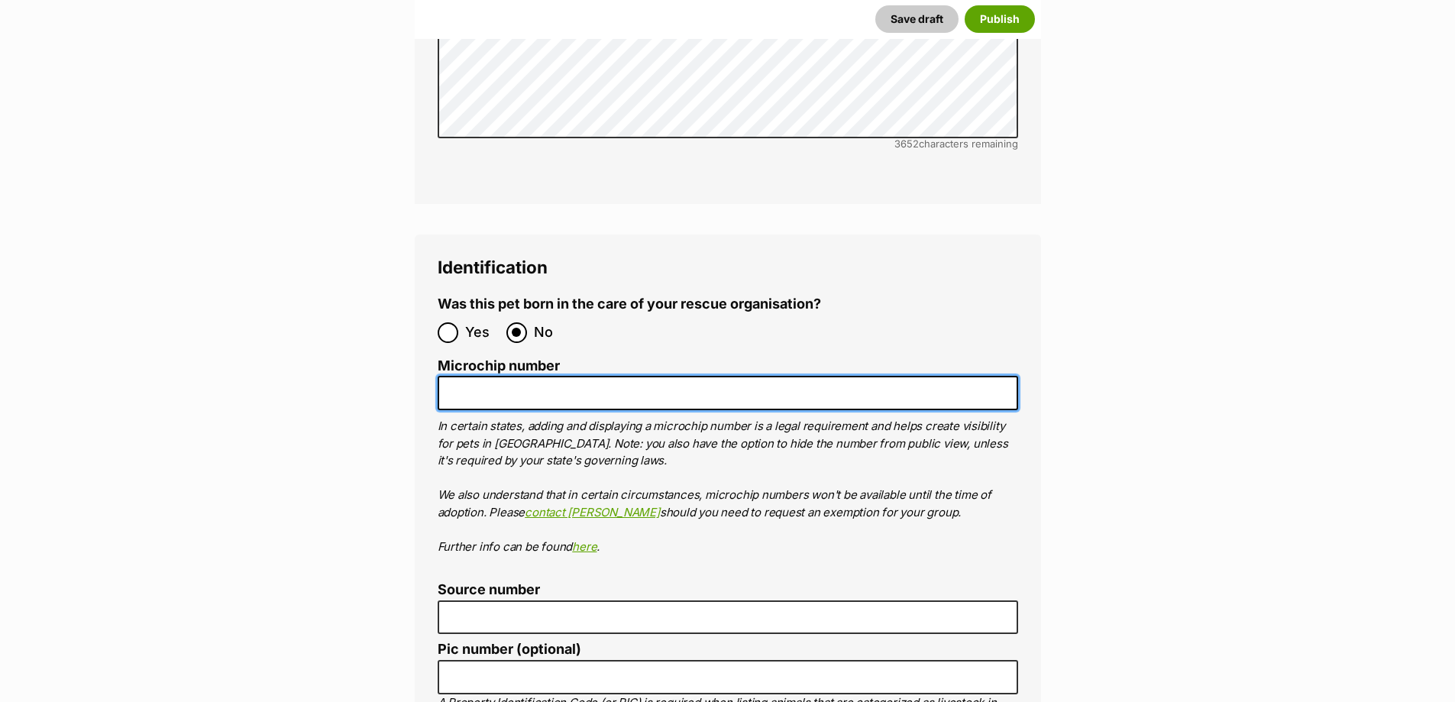
click at [547, 376] on input "Microchip number" at bounding box center [728, 393] width 581 height 34
click at [776, 376] on input "Microchip number" at bounding box center [728, 393] width 581 height 34
paste input "985141007304085"
type input "985141007304085"
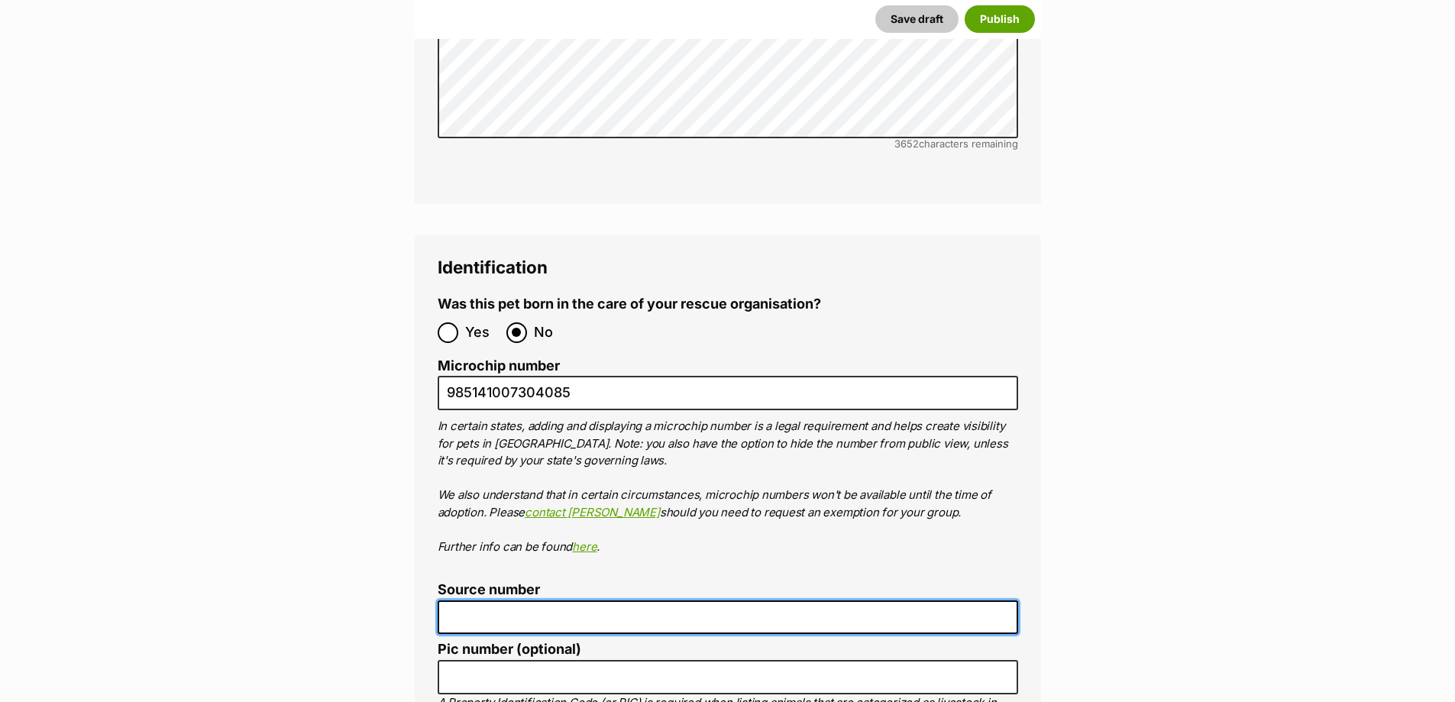
click at [540, 600] on input "Source number" at bounding box center [728, 617] width 581 height 34
type input "RE100081"
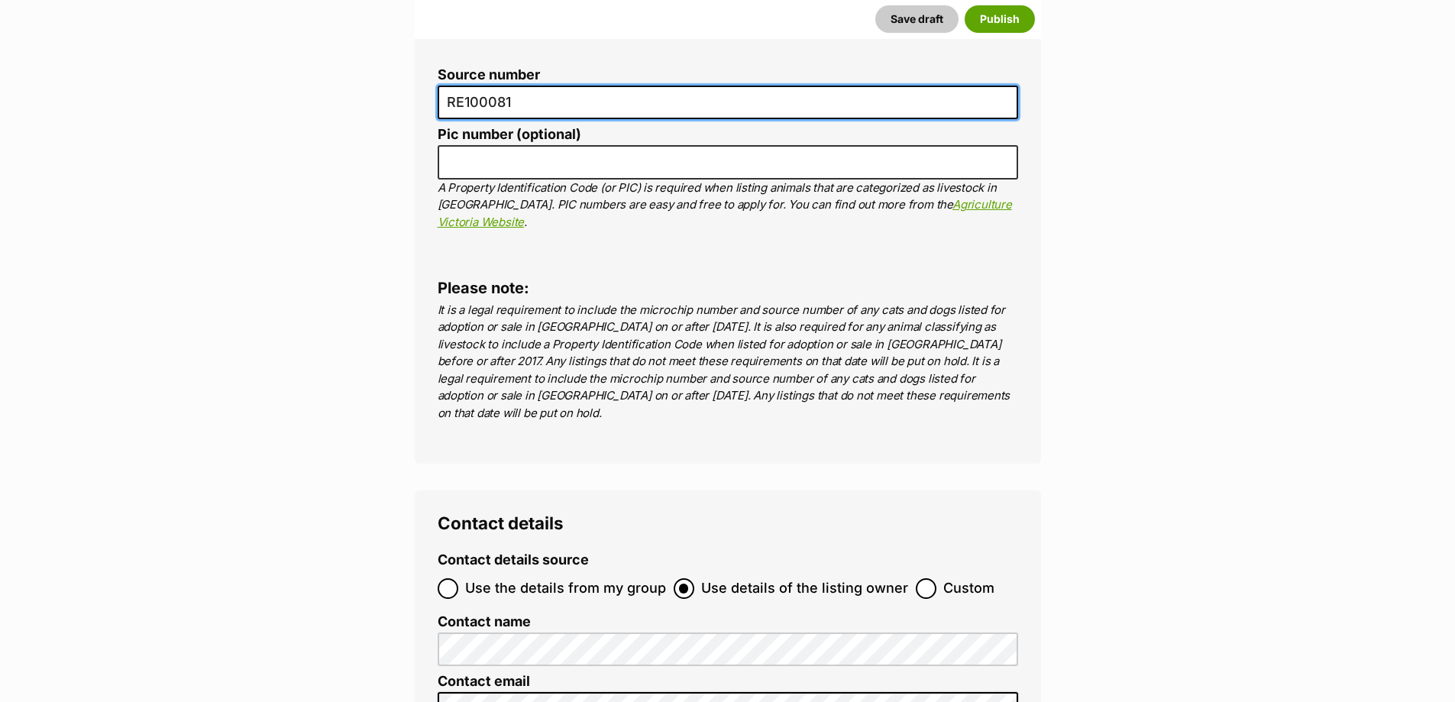
scroll to position [5639, 0]
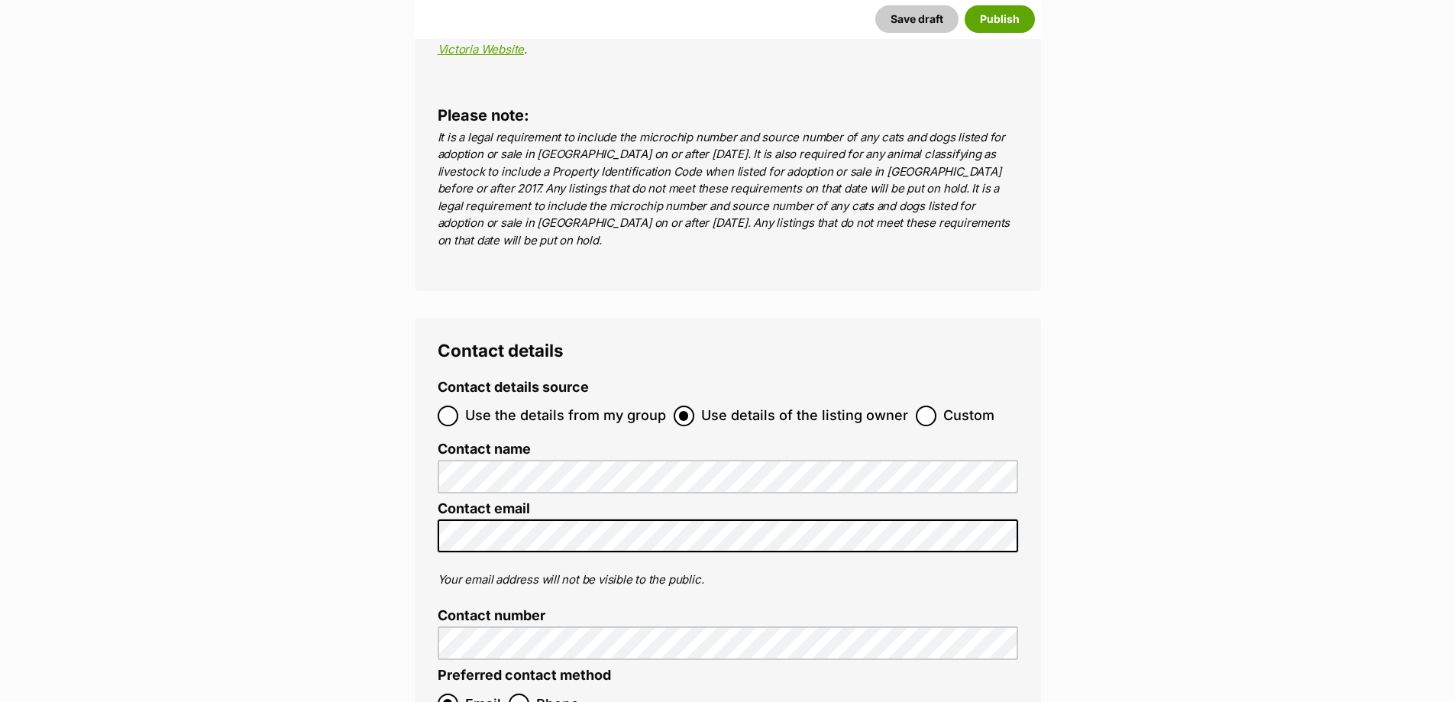
drag, startPoint x: 628, startPoint y: 340, endPoint x: 622, endPoint y: 333, distance: 9.2
click at [623, 406] on span "Use the details from my group" at bounding box center [565, 416] width 201 height 21
click at [458, 406] on input "Use the details from my group" at bounding box center [448, 416] width 21 height 21
radio input "true"
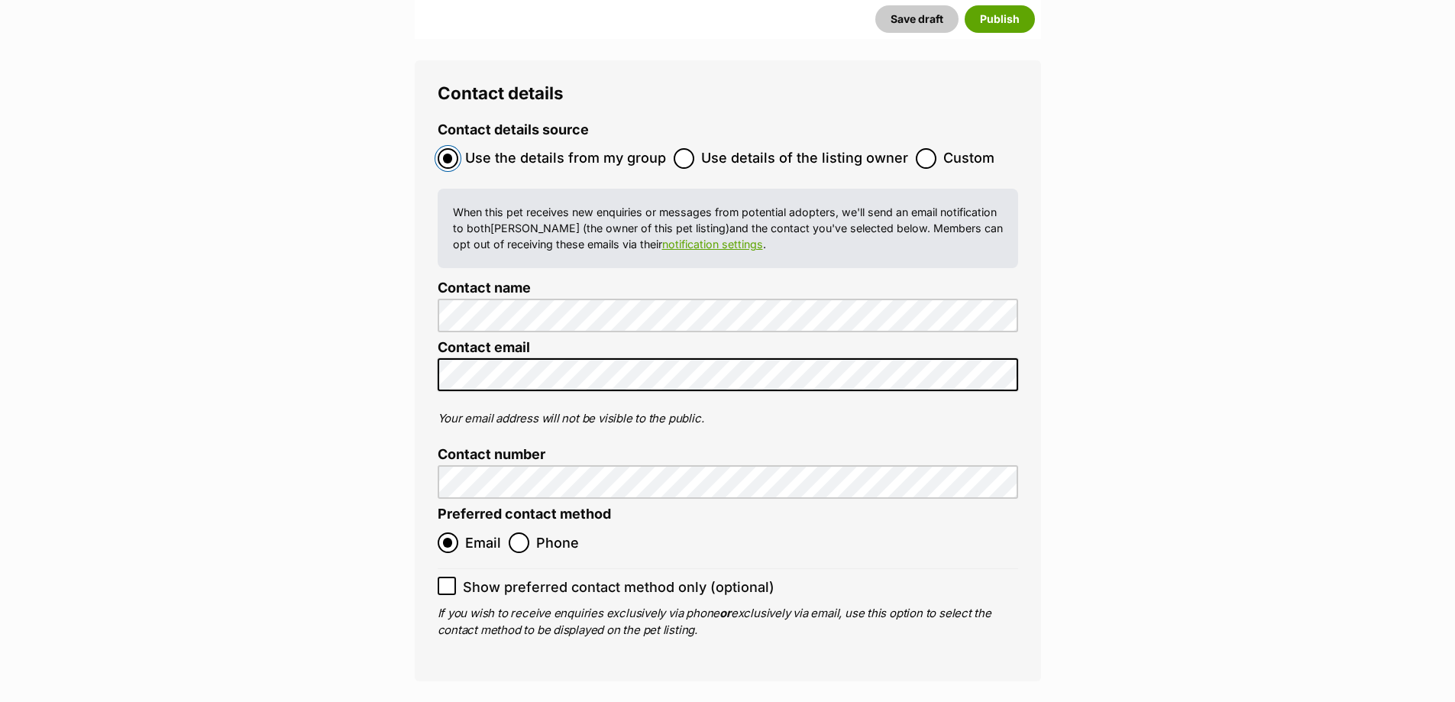
scroll to position [5944, 0]
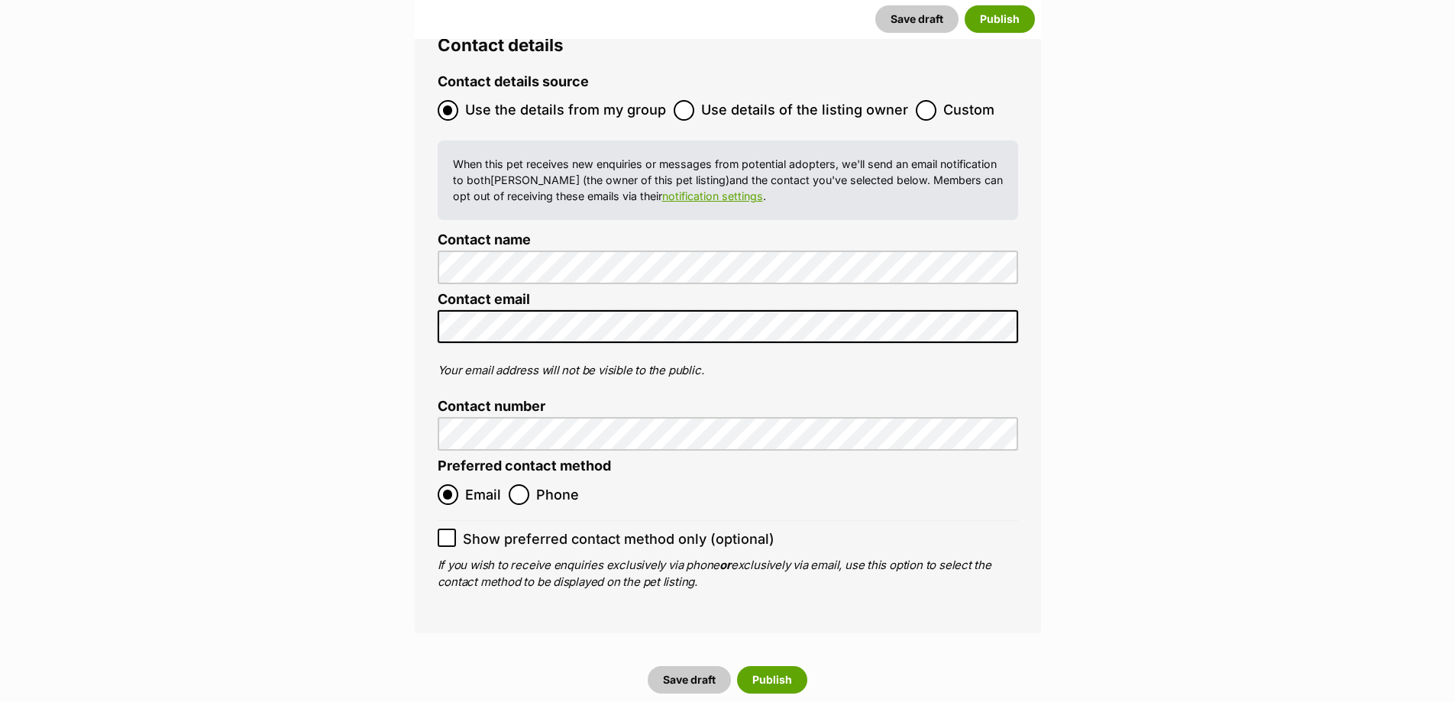
click at [451, 532] on icon at bounding box center [447, 537] width 11 height 11
click at [451, 529] on input "Show preferred contact method only (optional)" at bounding box center [447, 538] width 18 height 18
checkbox input "true"
click at [771, 666] on button "Publish" at bounding box center [772, 680] width 70 height 28
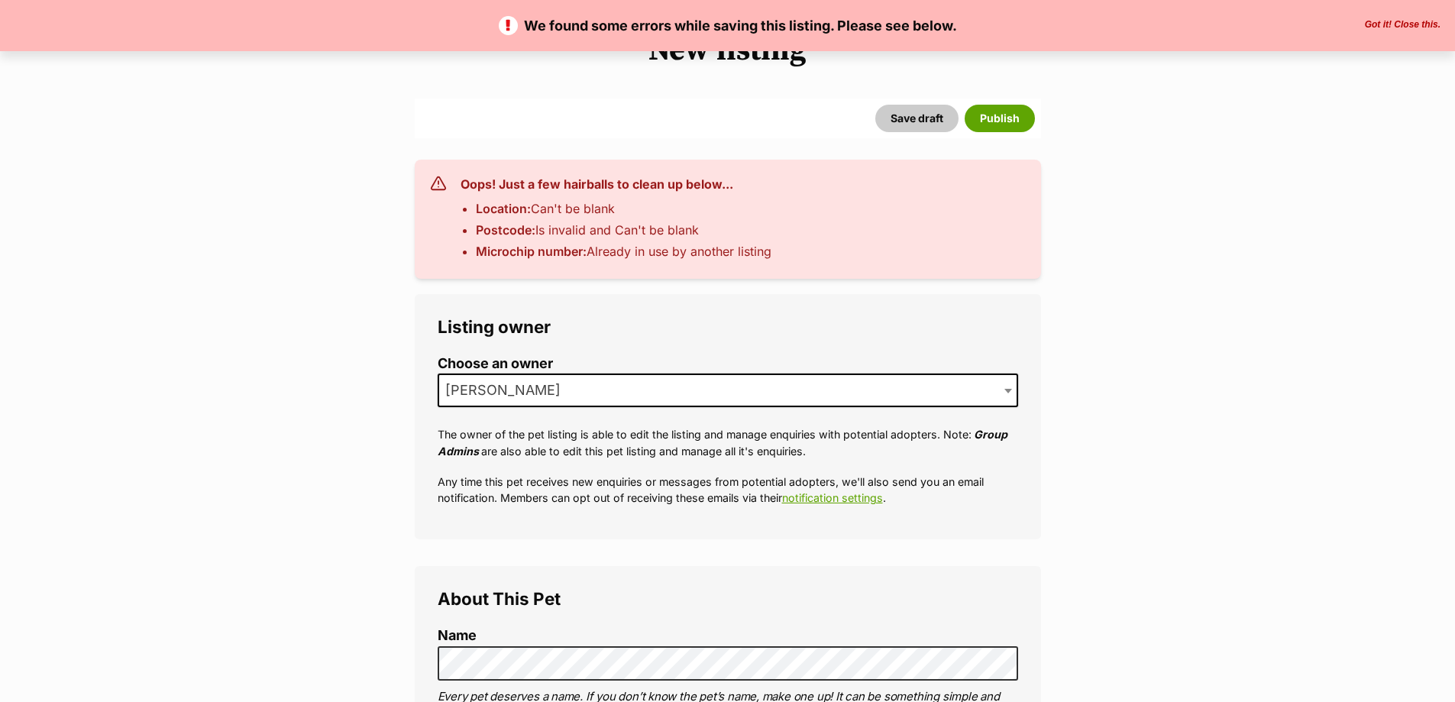
scroll to position [153, 0]
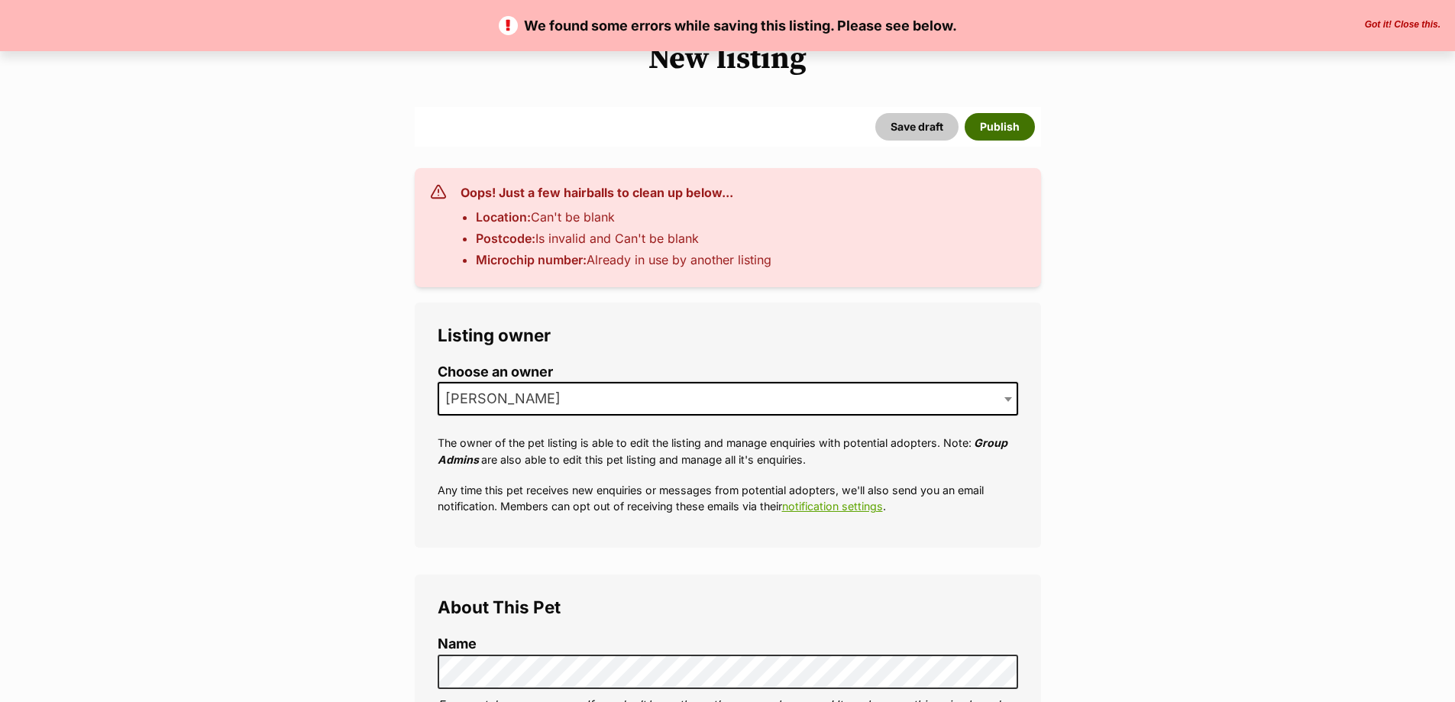
click at [990, 138] on button "Publish" at bounding box center [1000, 127] width 70 height 28
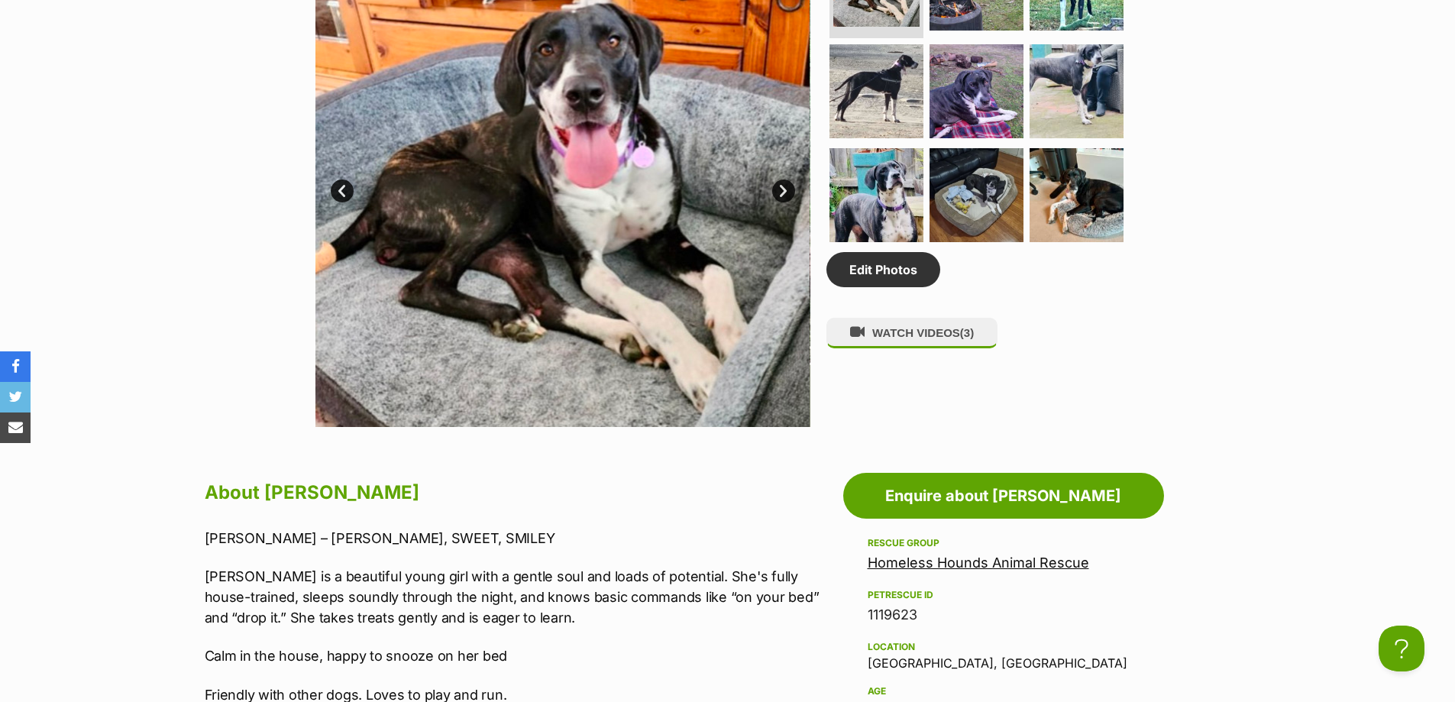
scroll to position [764, 0]
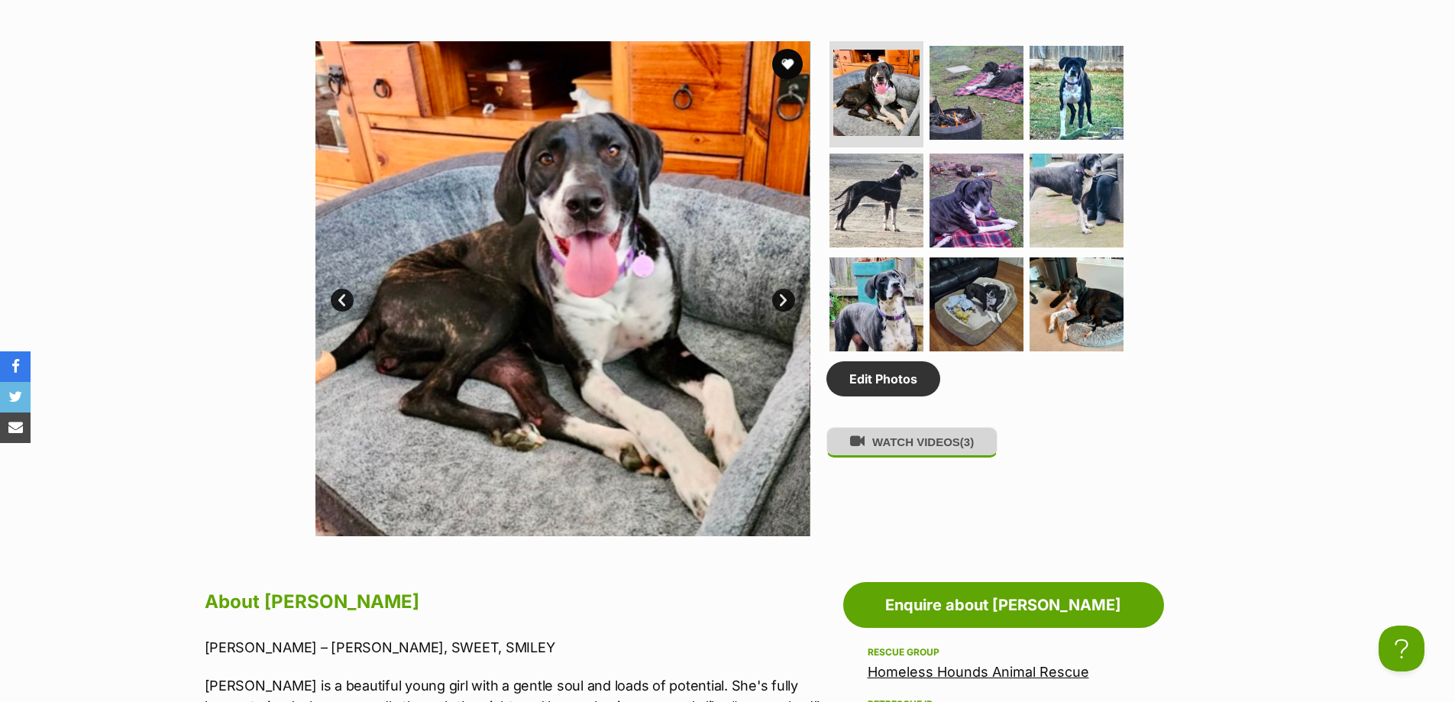
click at [963, 455] on button "WATCH VIDEOS (3)" at bounding box center [912, 442] width 171 height 30
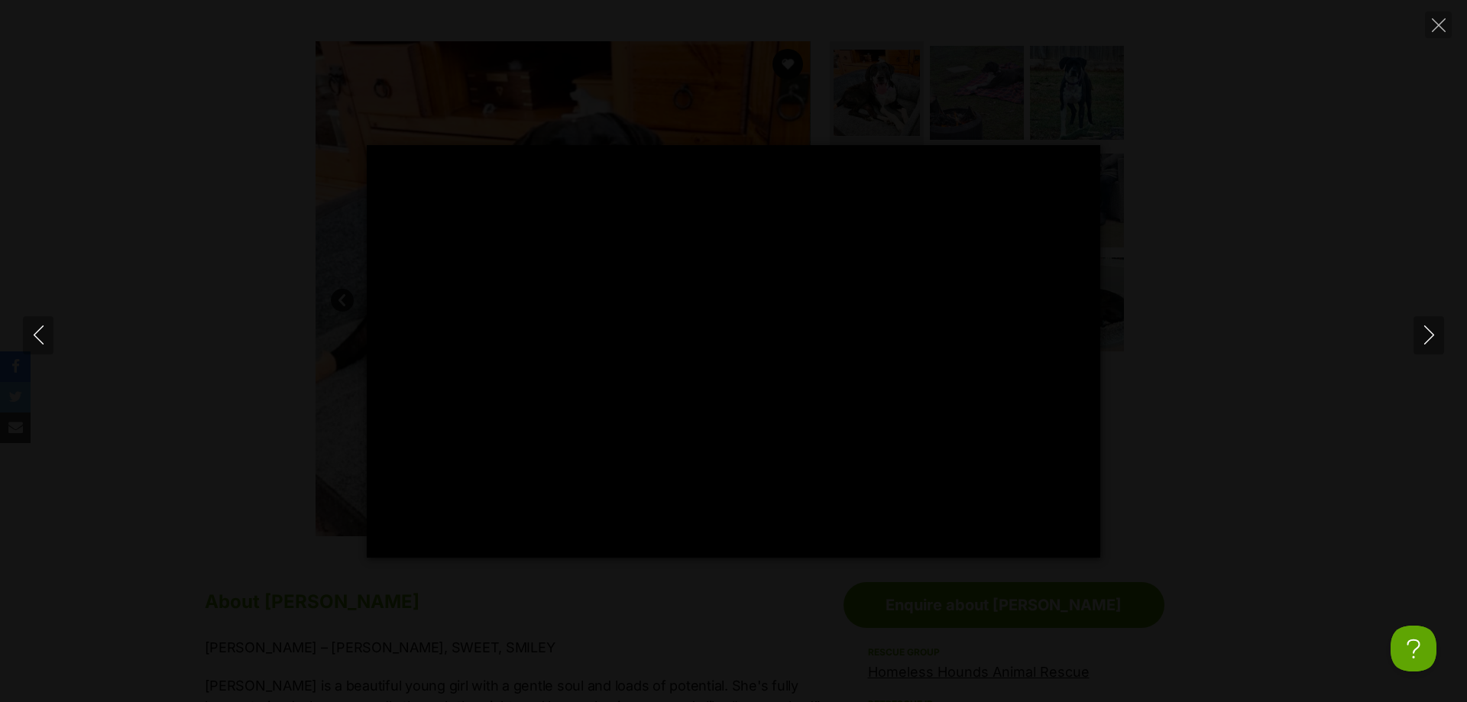
type input "100"
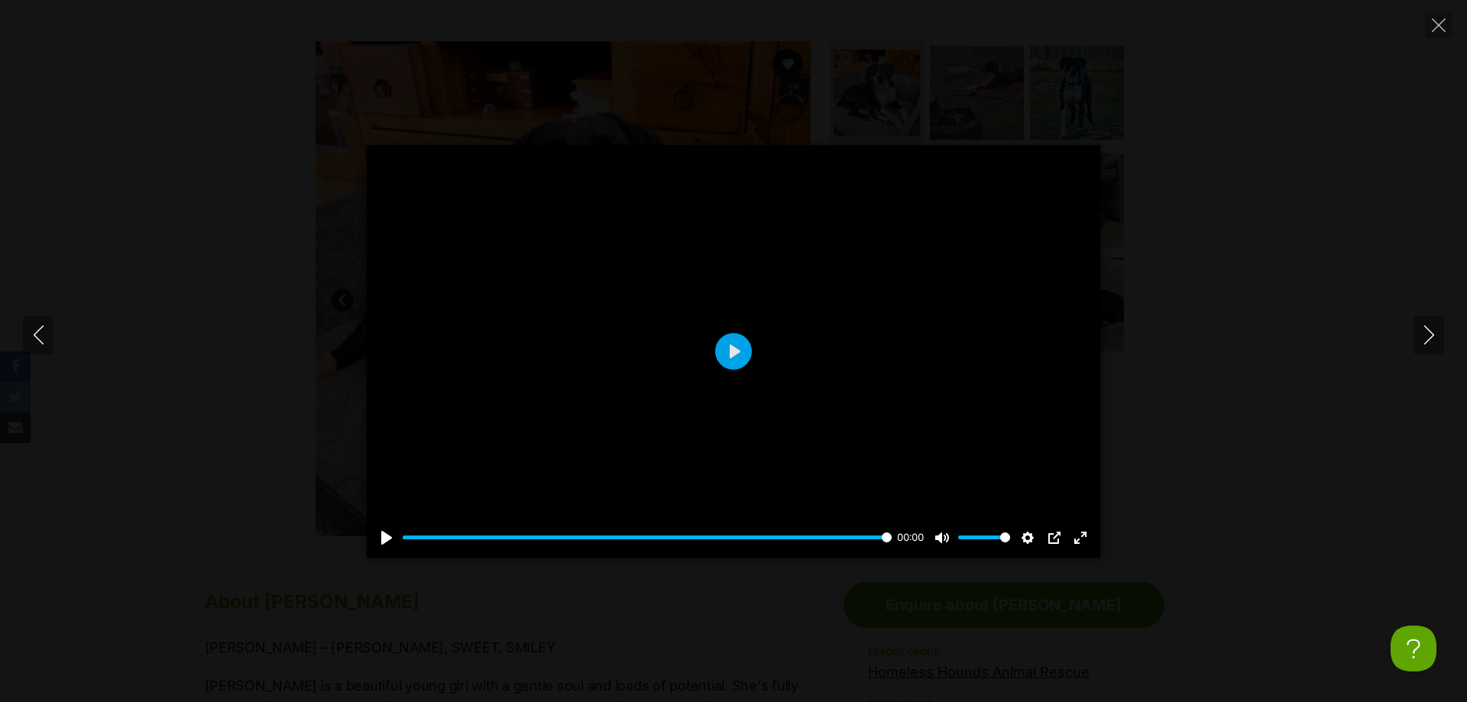
click at [1283, 222] on div "Pause Play % buffered 00:00 00:00 Unmute Mute Disable captions Enable captions …" at bounding box center [733, 351] width 1467 height 413
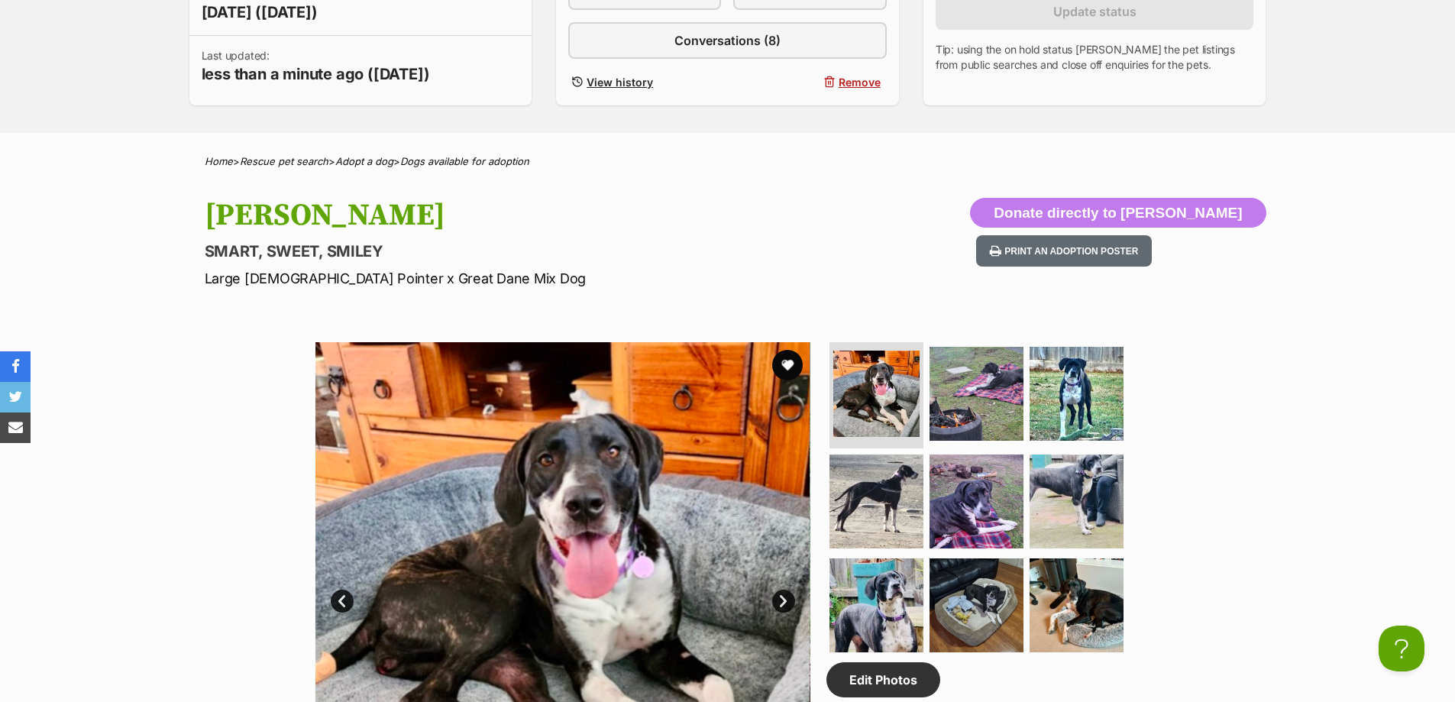
scroll to position [306, 0]
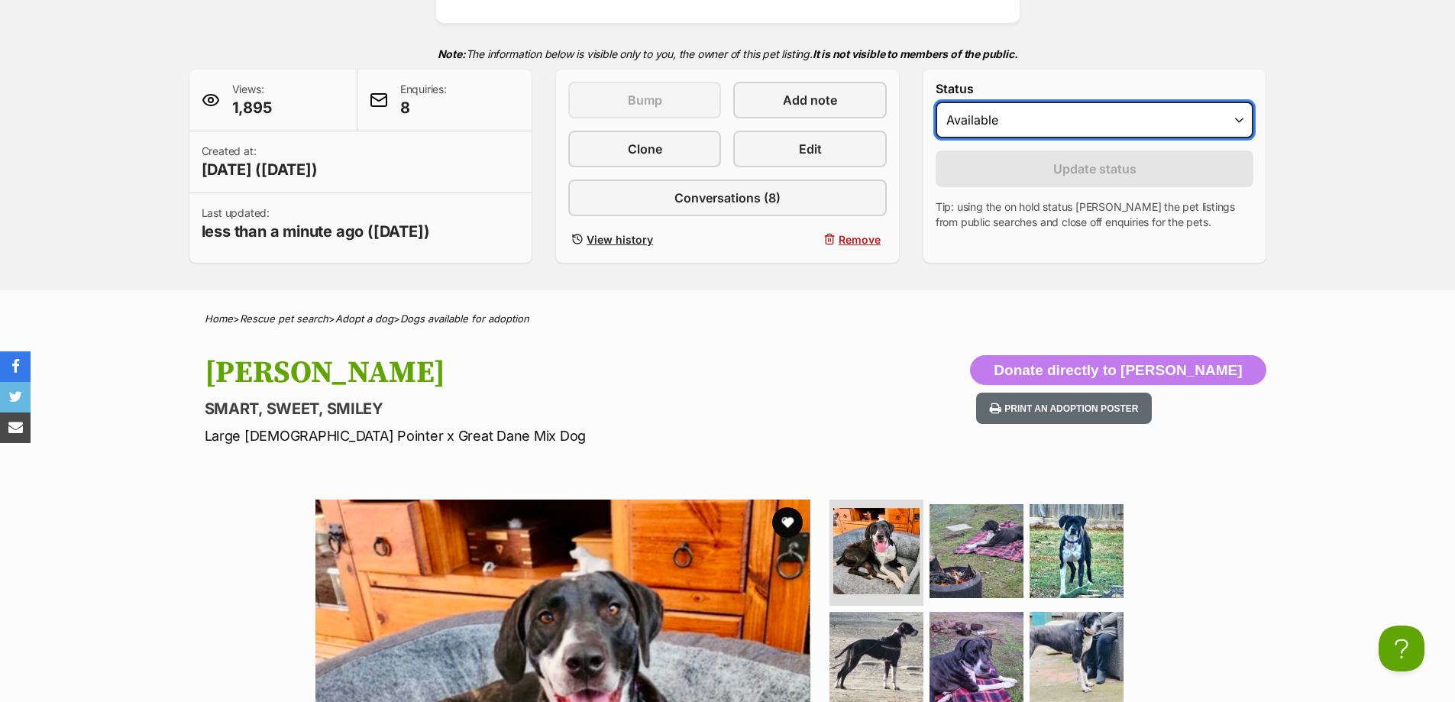
click at [1112, 120] on select "Draft - not available as listing has enquires Available On hold Adopted" at bounding box center [1095, 120] width 319 height 37
select select "on_hold"
click at [936, 102] on select "Draft - not available as listing has enquires Available On hold Adopted" at bounding box center [1095, 120] width 319 height 37
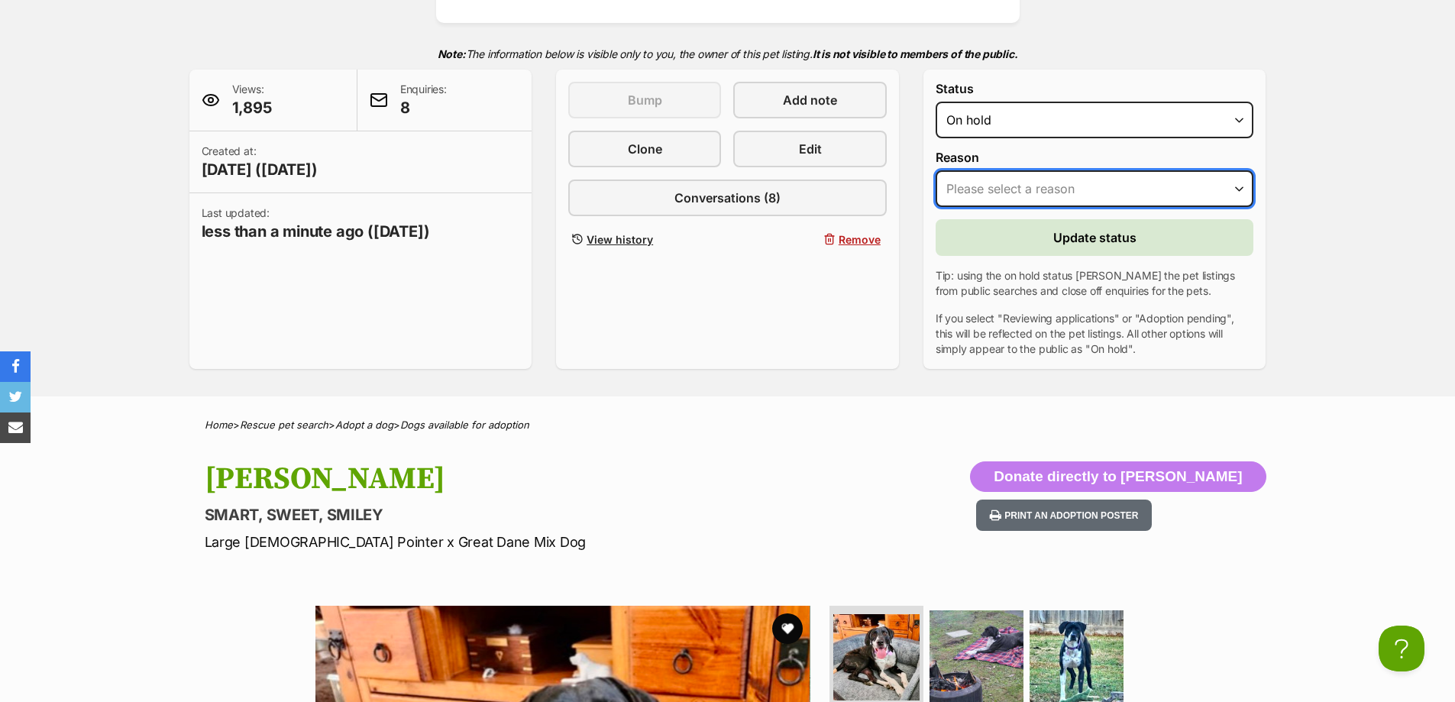
click at [1086, 188] on select "Please select a reason Medical reasons Reviewing applications Adoption pending …" at bounding box center [1095, 188] width 319 height 37
select select "other"
click at [936, 170] on select "Please select a reason Medical reasons Reviewing applications Adoption pending …" at bounding box center [1095, 188] width 319 height 37
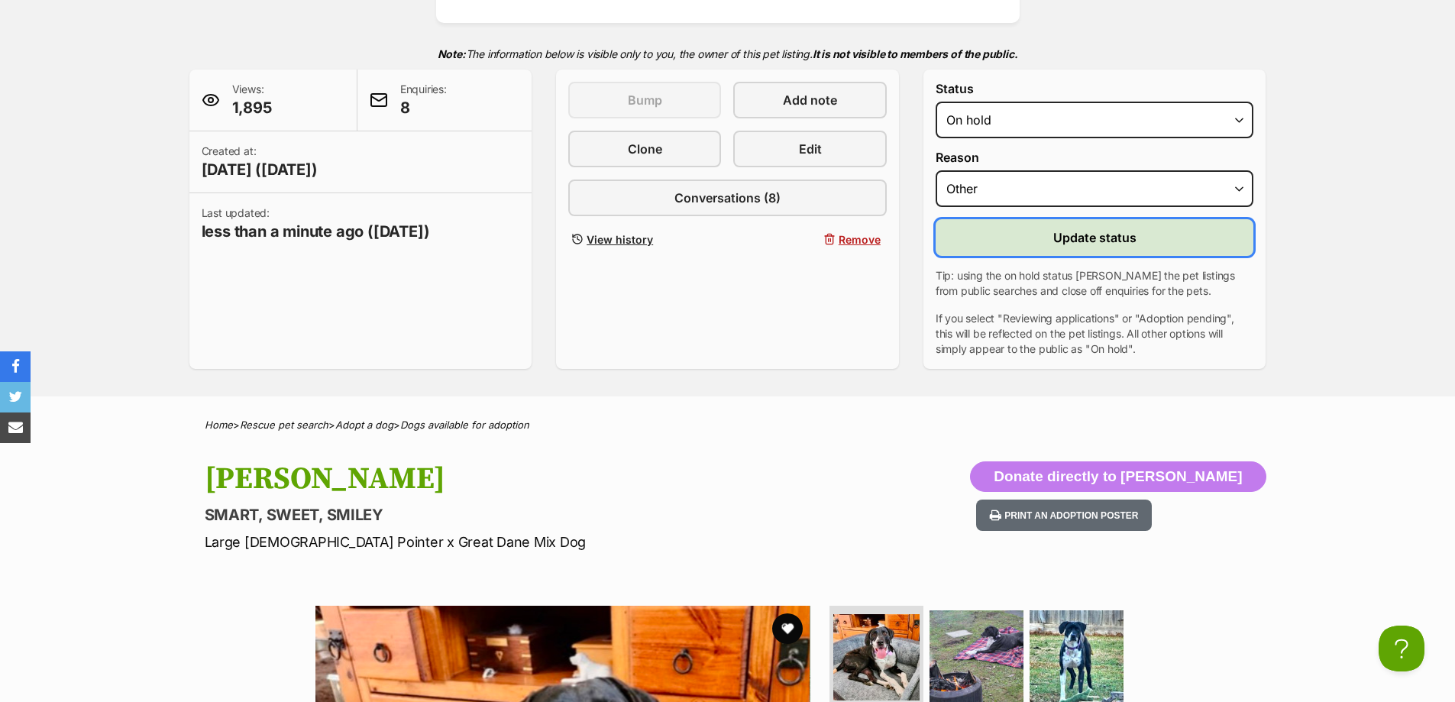
click at [1063, 237] on span "Update status" at bounding box center [1094, 237] width 83 height 18
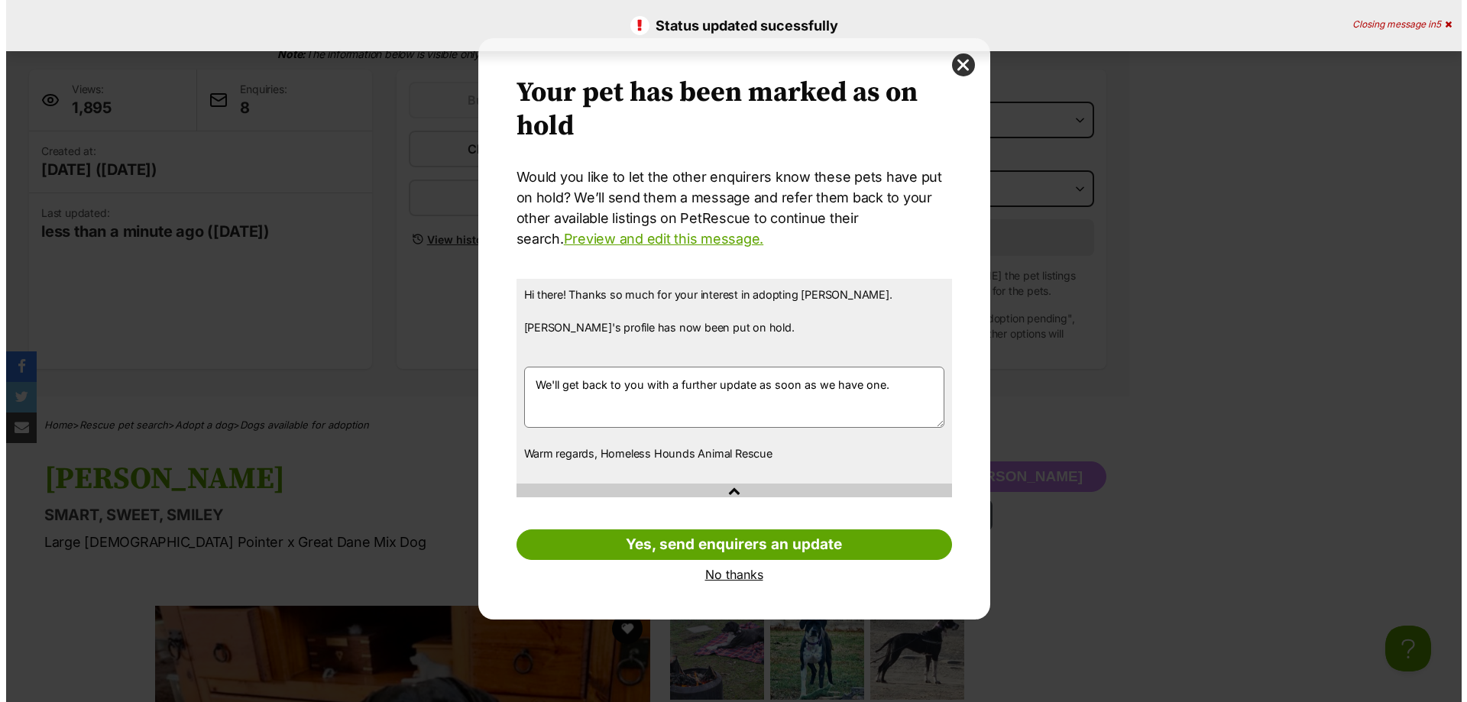
scroll to position [0, 0]
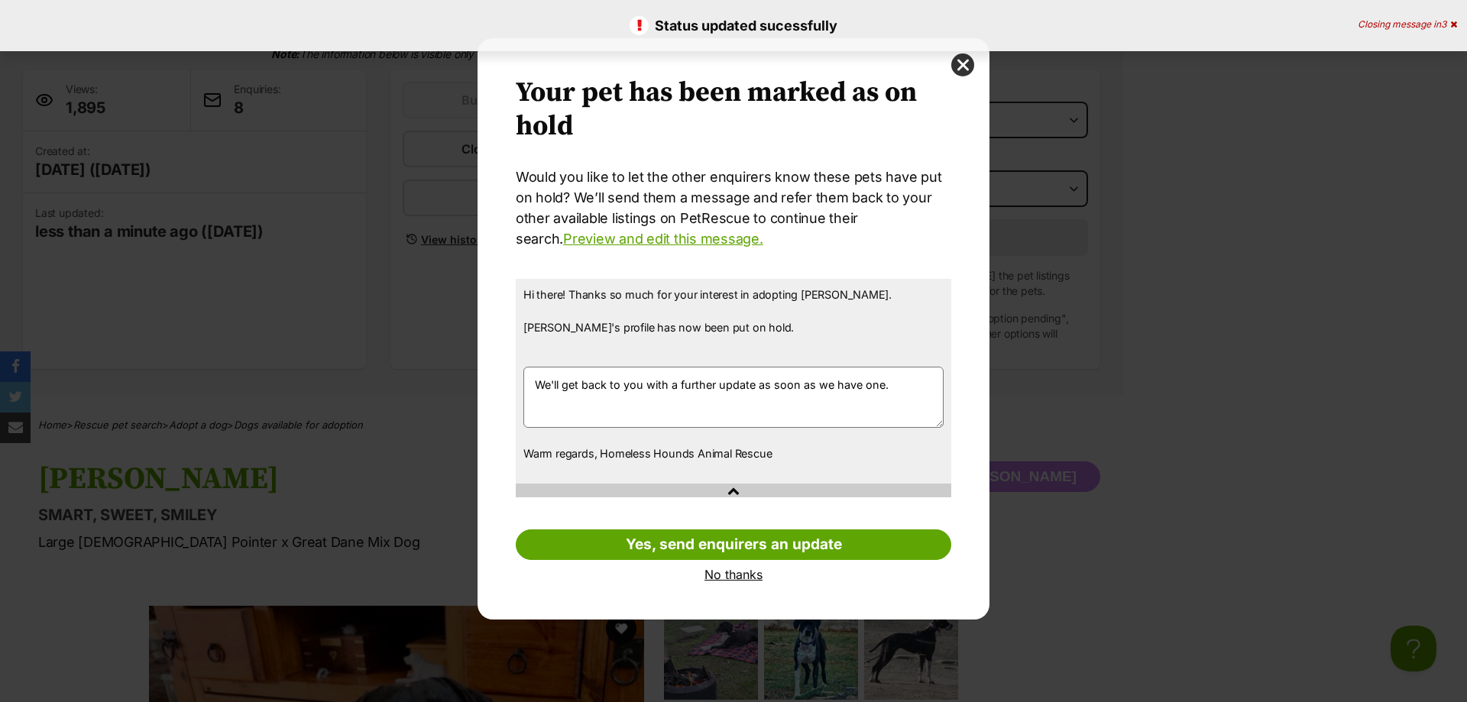
click at [730, 581] on link "No thanks" at bounding box center [733, 575] width 435 height 14
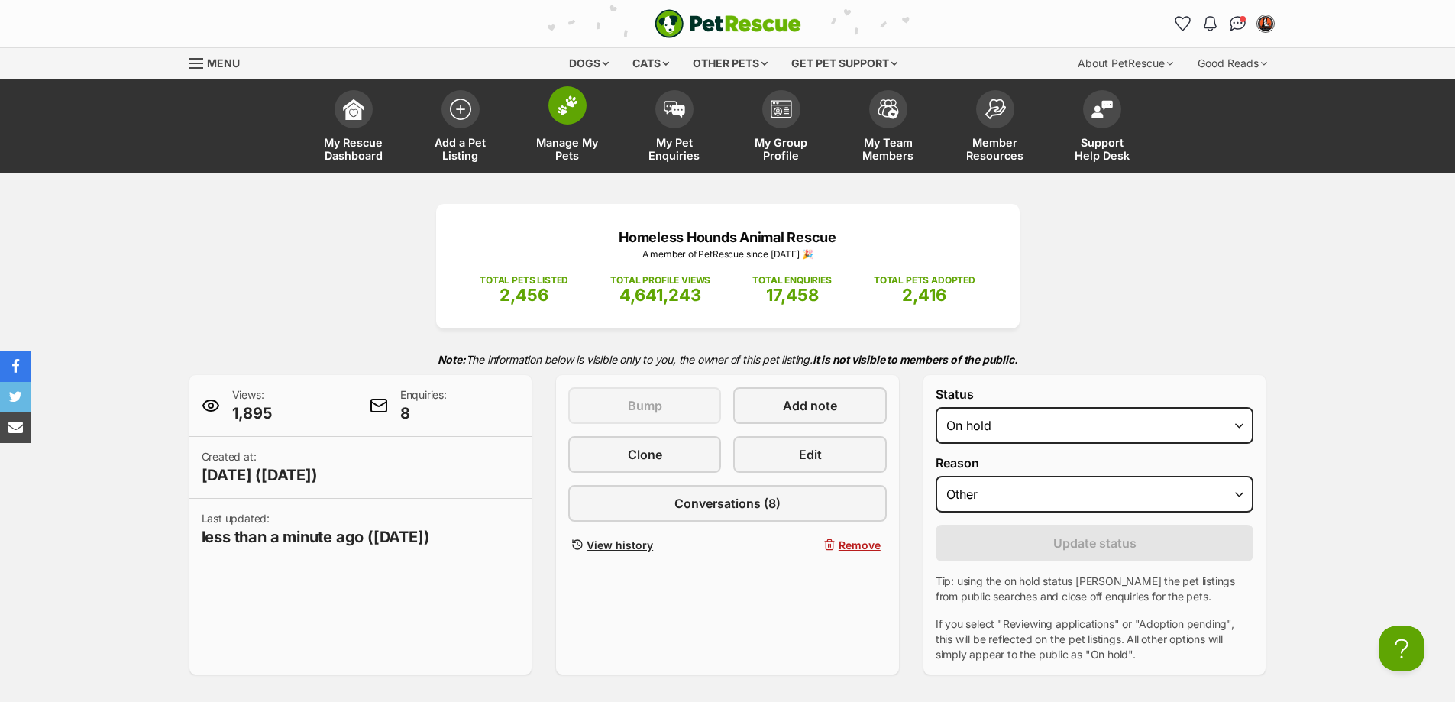
click at [580, 147] on span "Manage My Pets" at bounding box center [567, 149] width 69 height 26
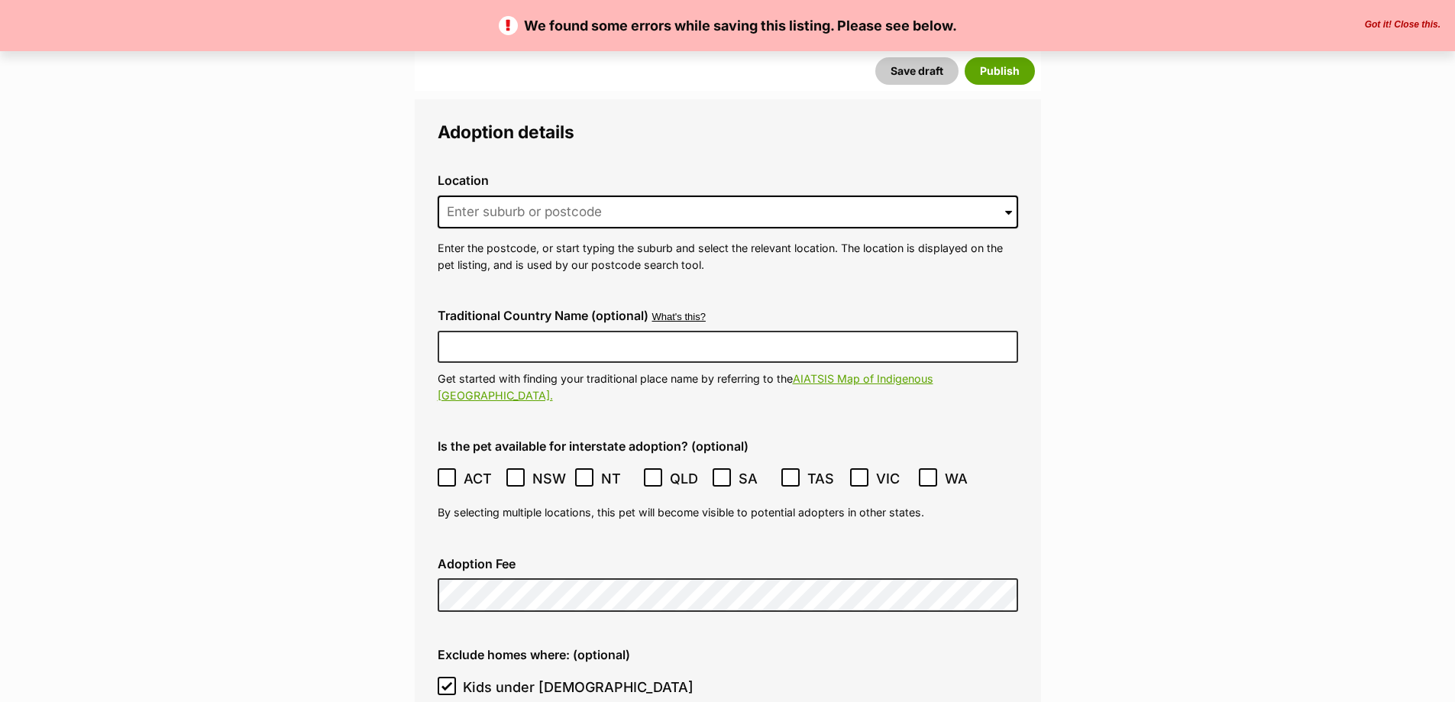
scroll to position [3820, 0]
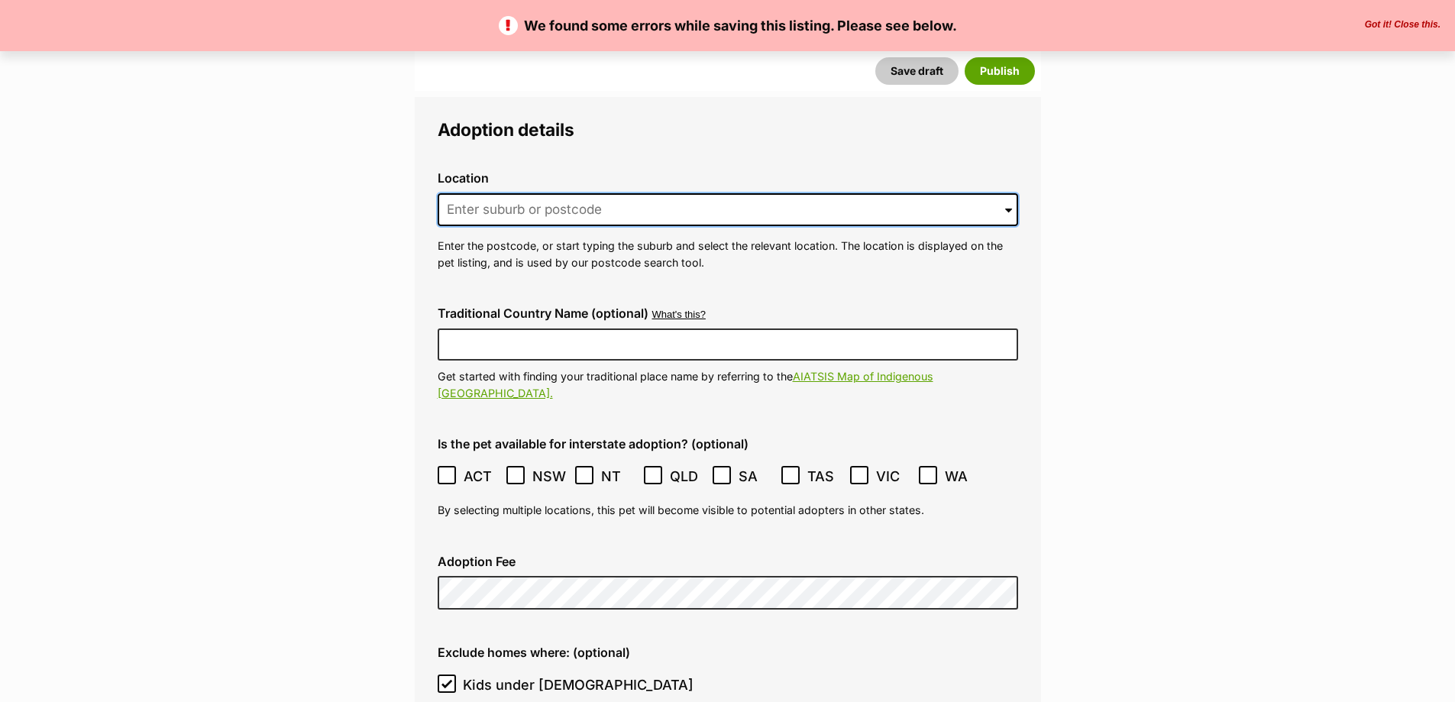
click at [574, 193] on input at bounding box center [728, 210] width 581 height 34
click at [472, 193] on input at bounding box center [728, 210] width 581 height 34
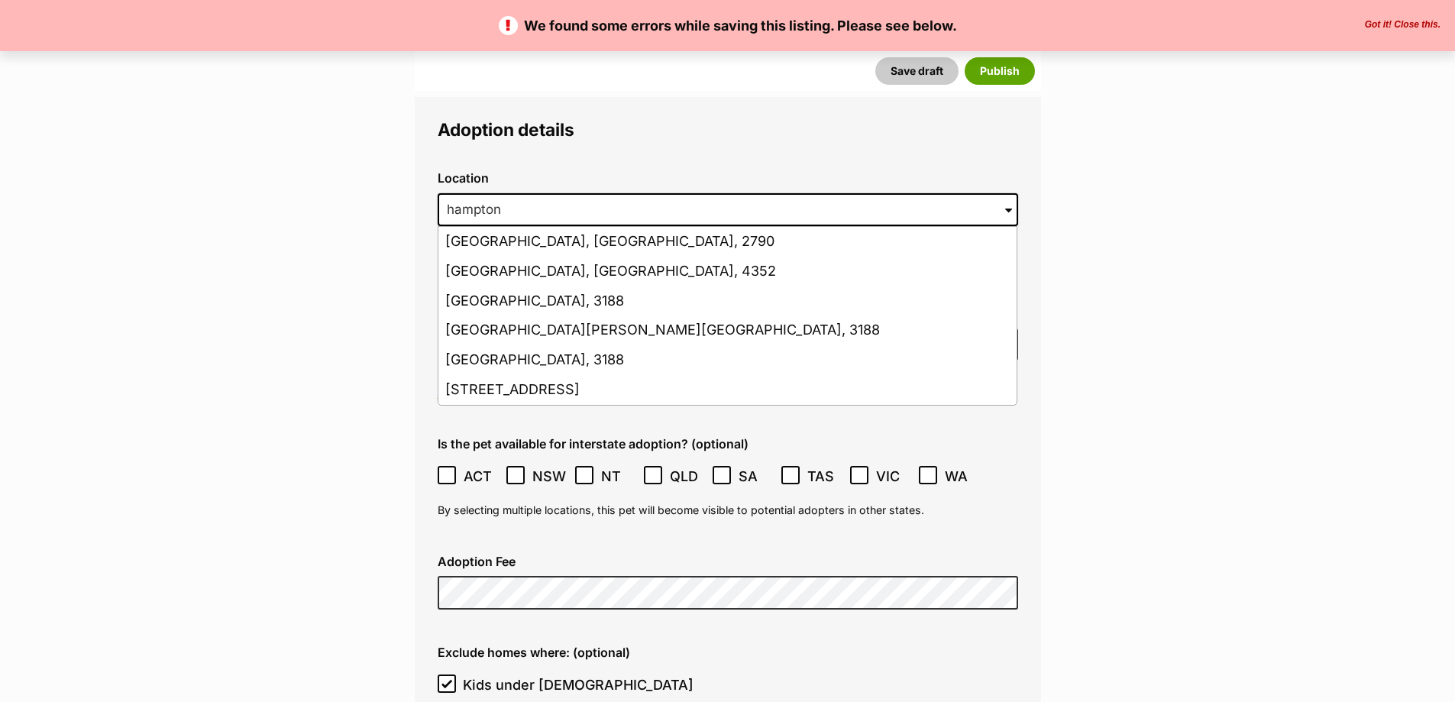
click at [495, 375] on li "Hampton Park, Victoria, 3976" at bounding box center [727, 390] width 578 height 30
type input "Hampton Park, Victoria, 3976"
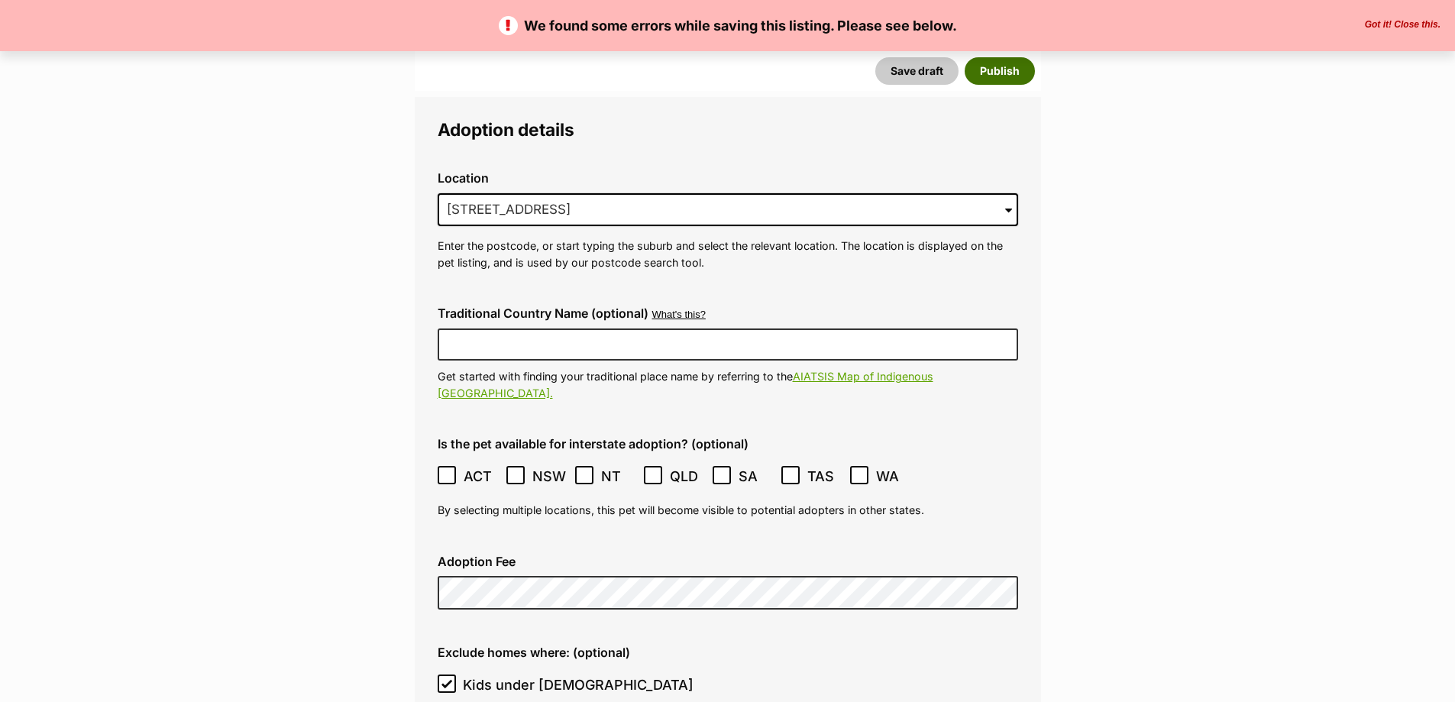
click at [1009, 73] on button "Publish" at bounding box center [1000, 71] width 70 height 28
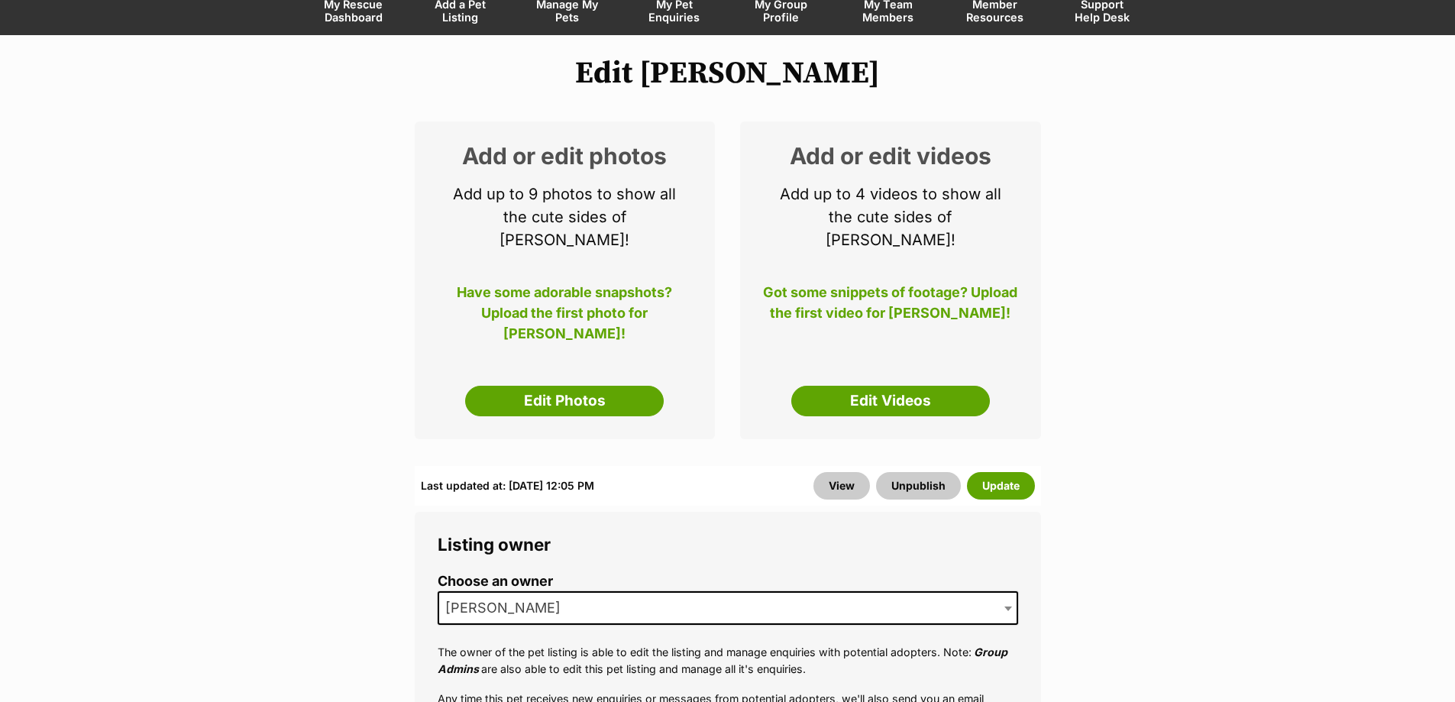
scroll to position [153, 0]
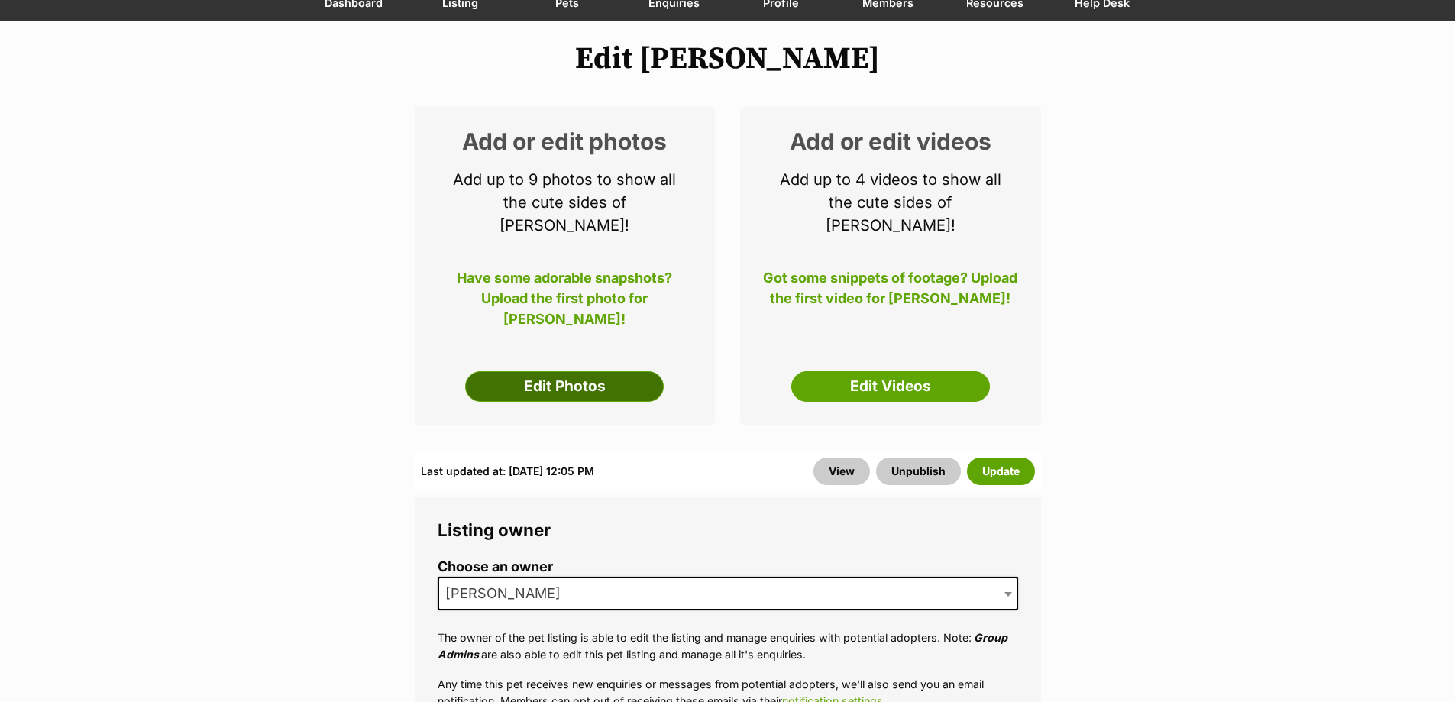
click at [592, 371] on link "Edit Photos" at bounding box center [564, 386] width 199 height 31
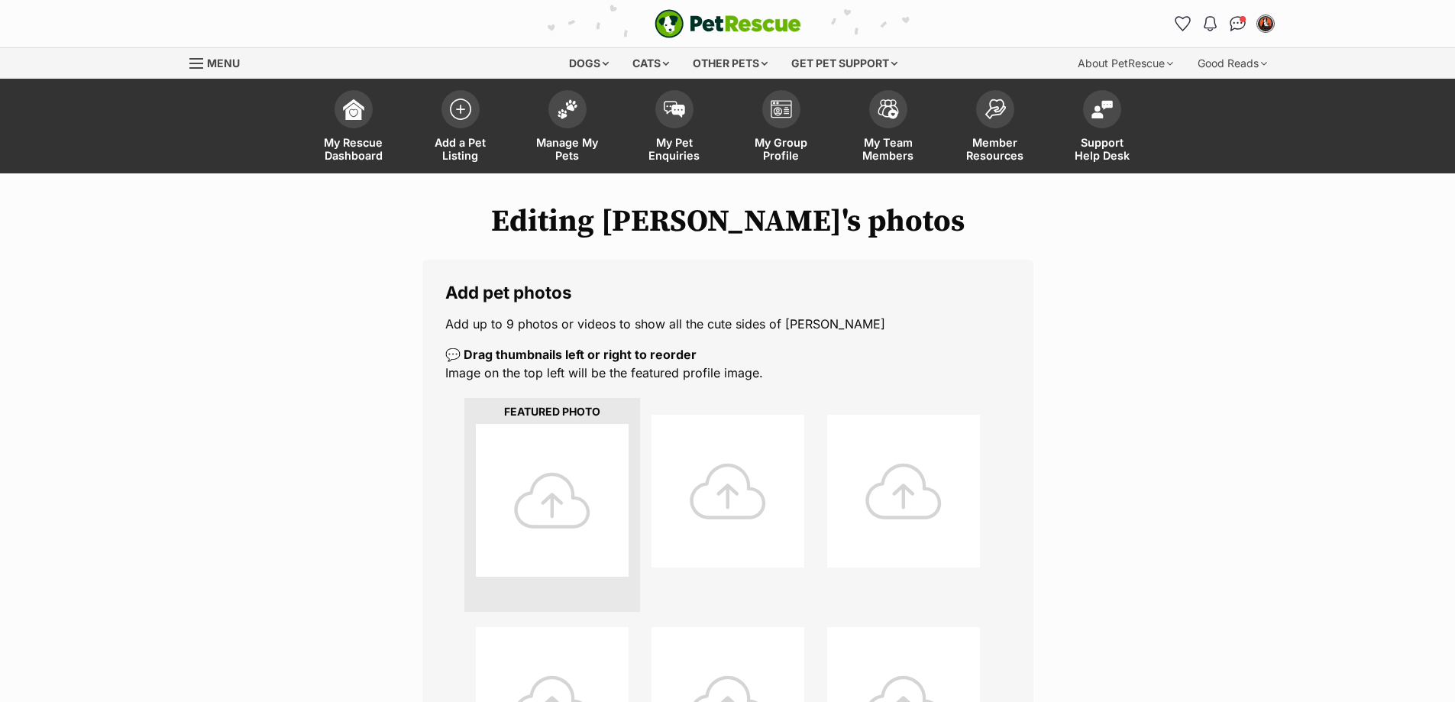
scroll to position [229, 0]
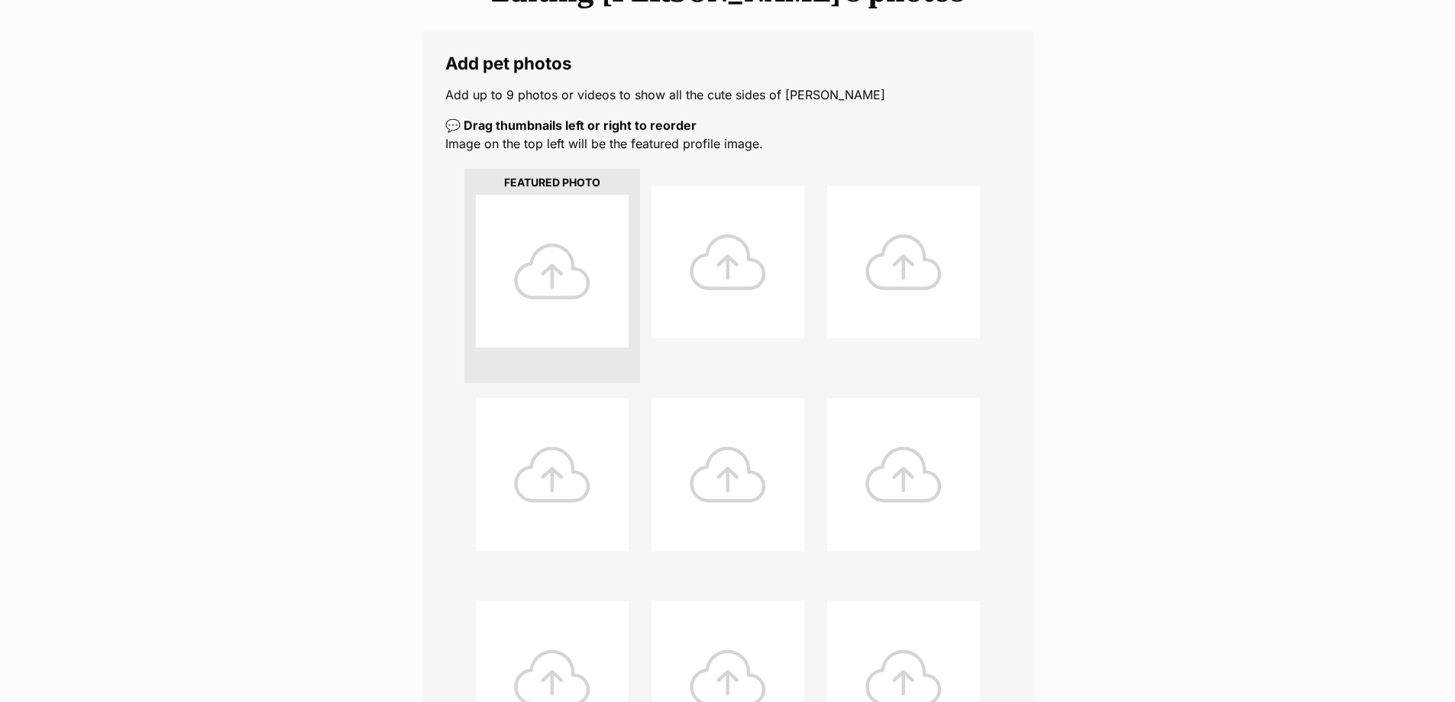
click at [548, 273] on div at bounding box center [552, 271] width 153 height 153
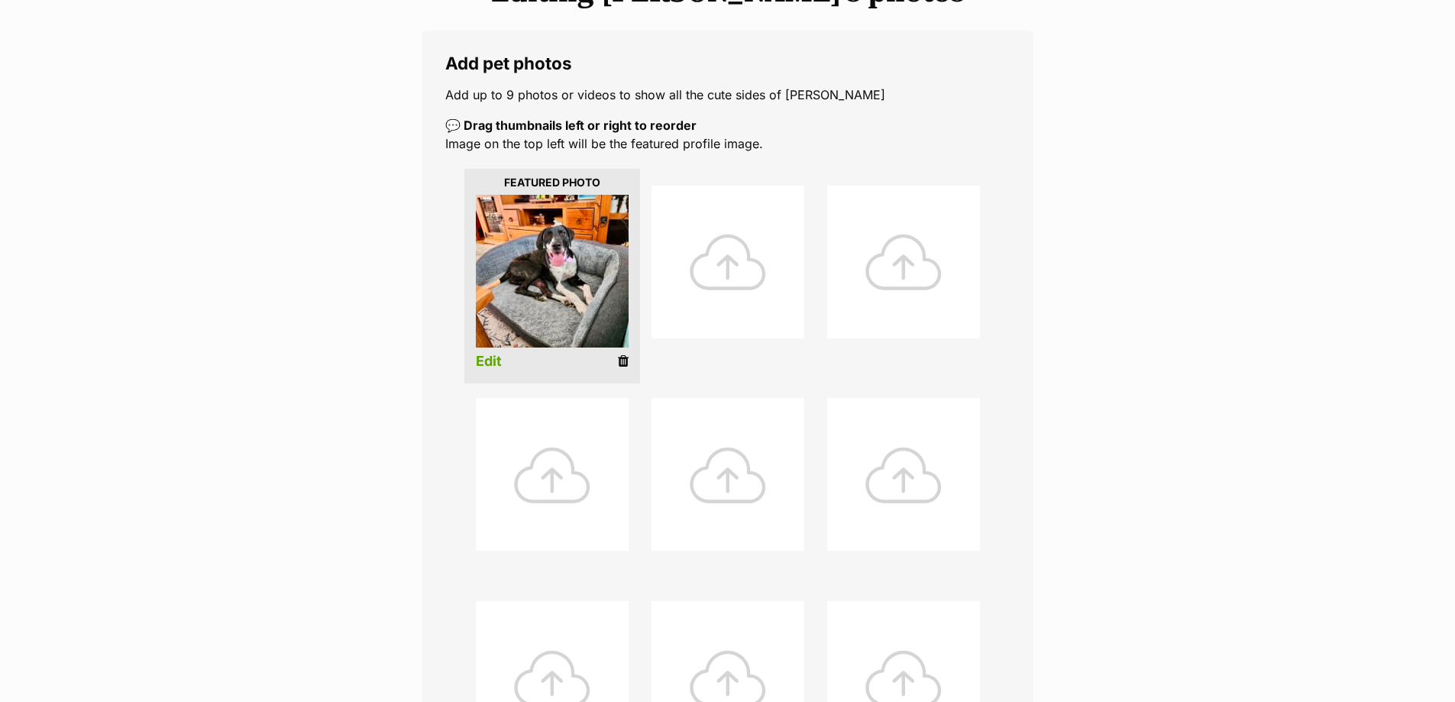
click at [490, 363] on link "Edit" at bounding box center [489, 362] width 26 height 16
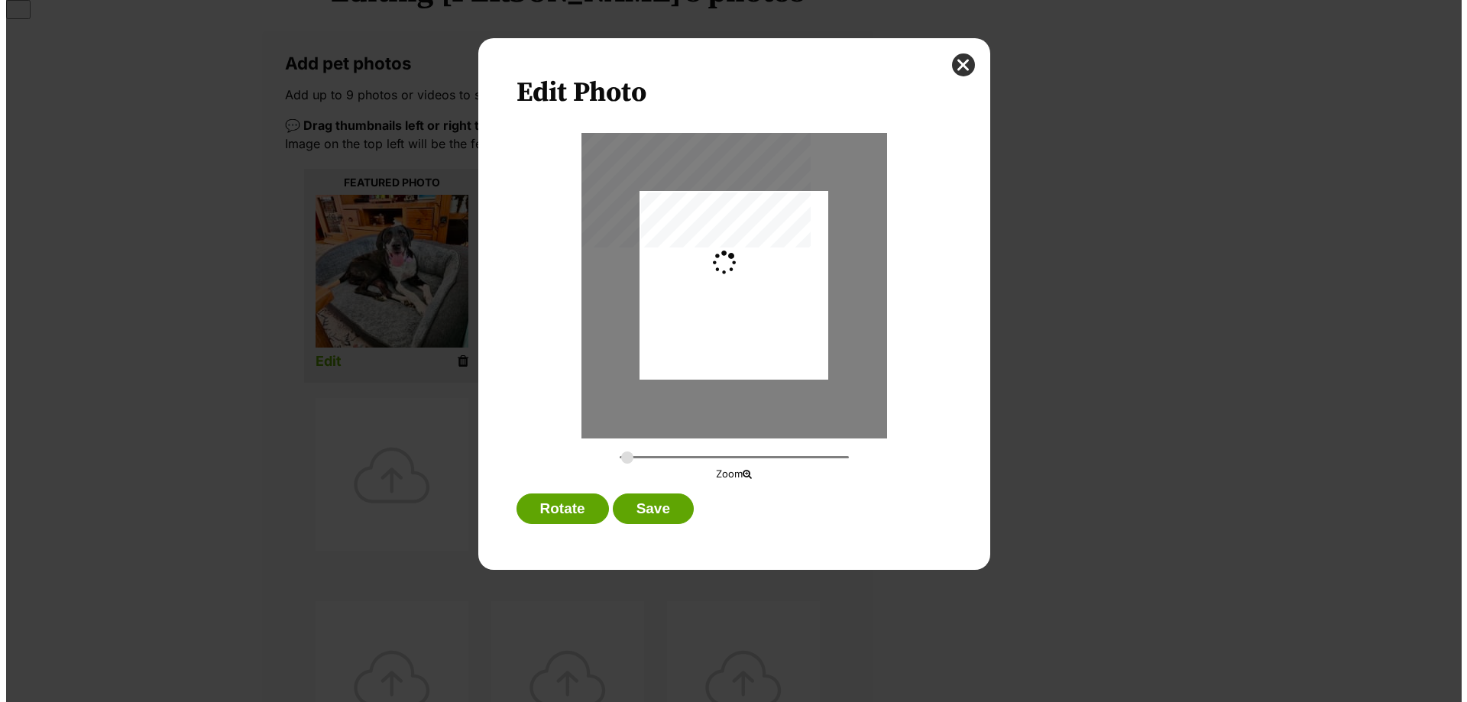
scroll to position [0, 0]
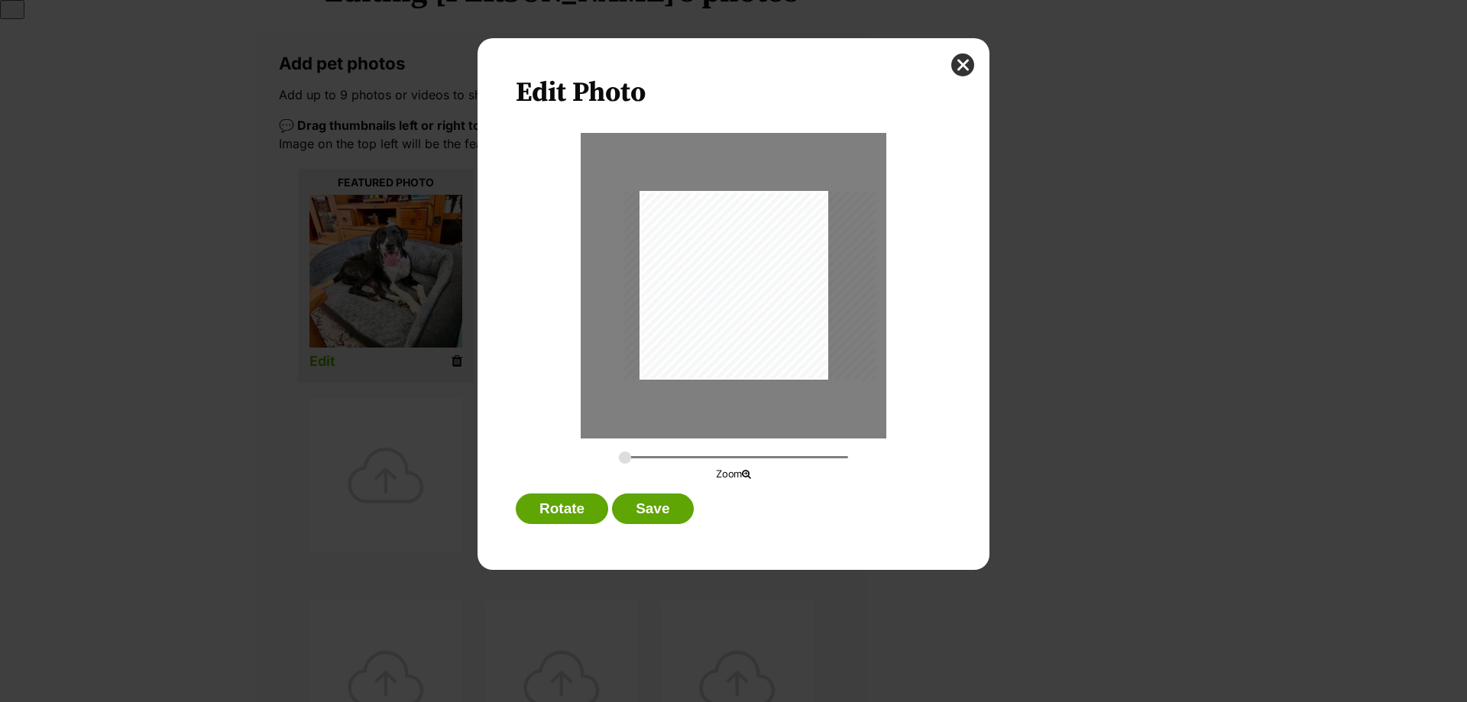
click at [644, 374] on div "Dialog Window - Close (Press escape to close)" at bounding box center [749, 285] width 251 height 189
drag, startPoint x: 627, startPoint y: 451, endPoint x: 651, endPoint y: 472, distance: 31.9
type input "0.5017"
click at [651, 464] on input "Dialog Window - Close (Press escape to close)" at bounding box center [733, 457] width 229 height 15
drag, startPoint x: 724, startPoint y: 309, endPoint x: 713, endPoint y: 320, distance: 15.7
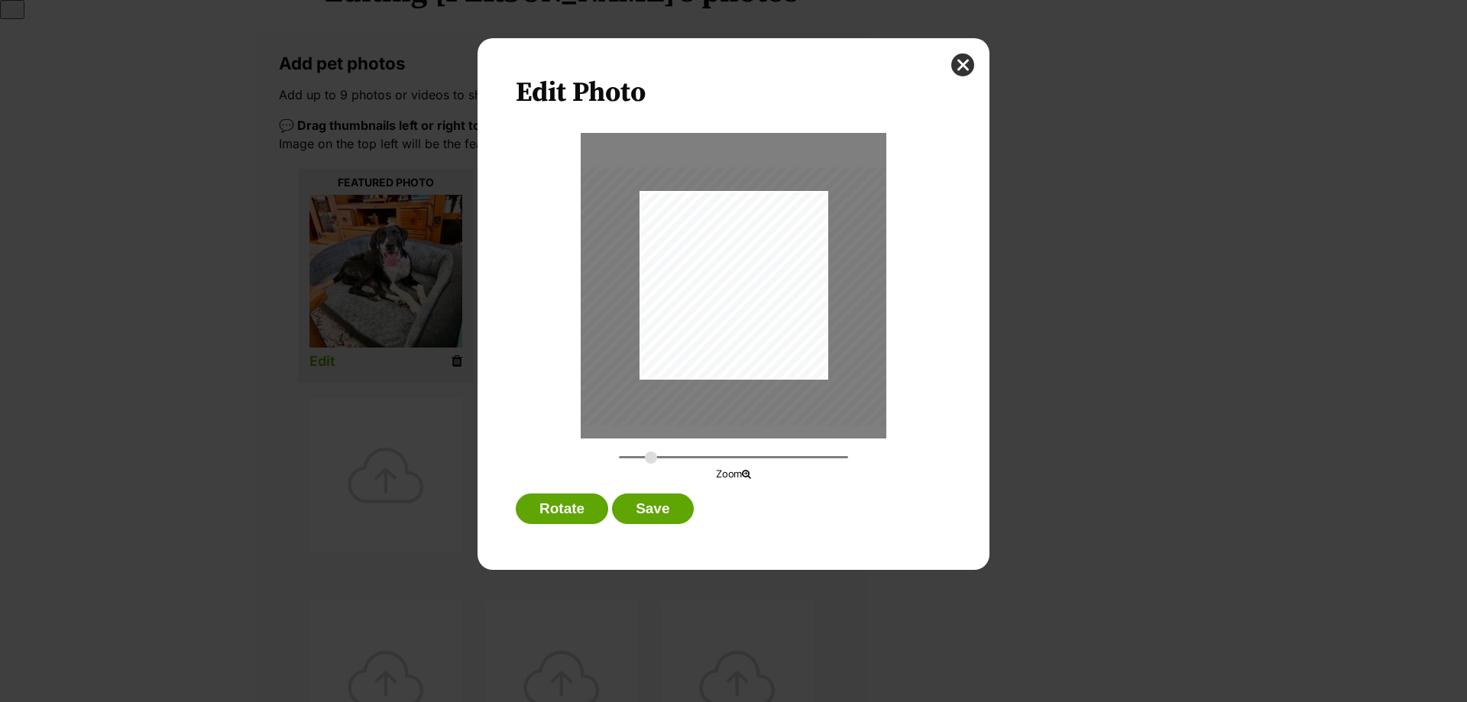
click at [713, 320] on div "Dialog Window - Close (Press escape to close)" at bounding box center [726, 296] width 345 height 259
click at [646, 511] on button "Save" at bounding box center [652, 509] width 81 height 31
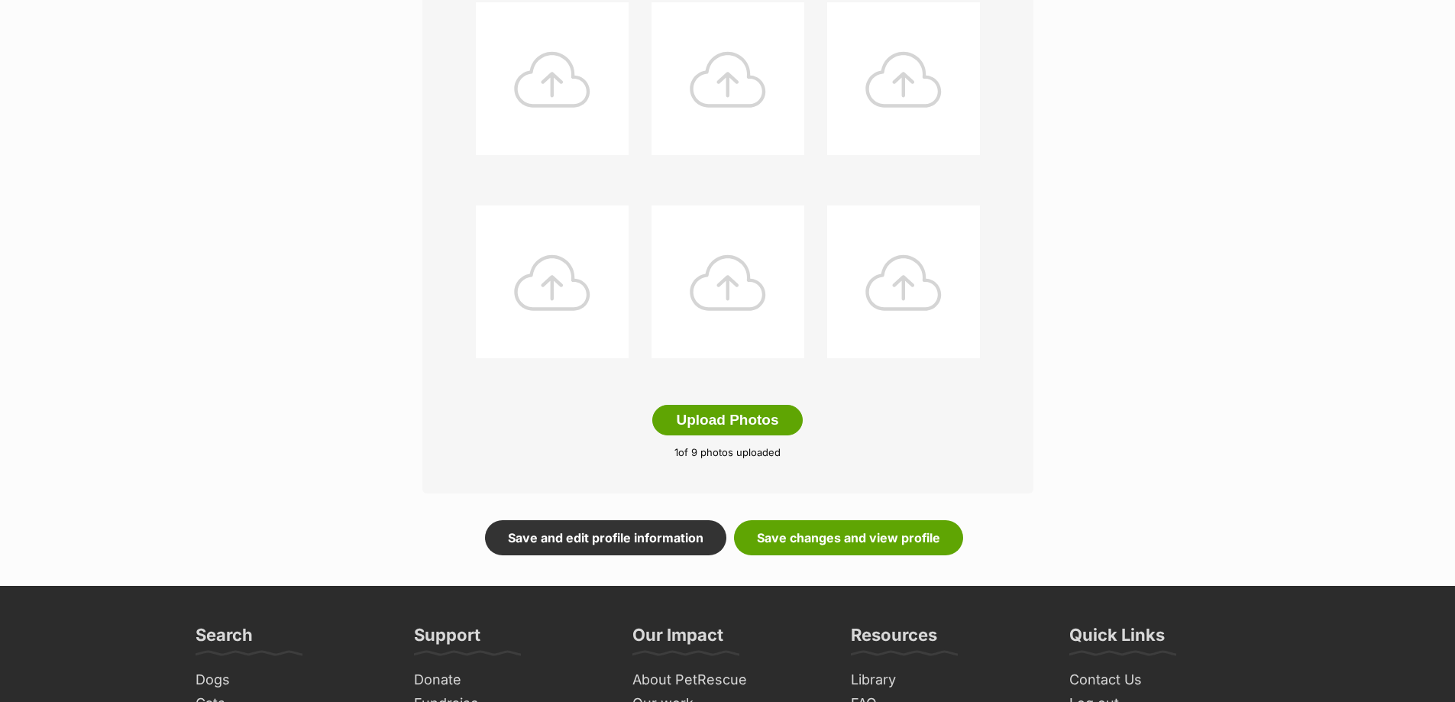
scroll to position [688, 0]
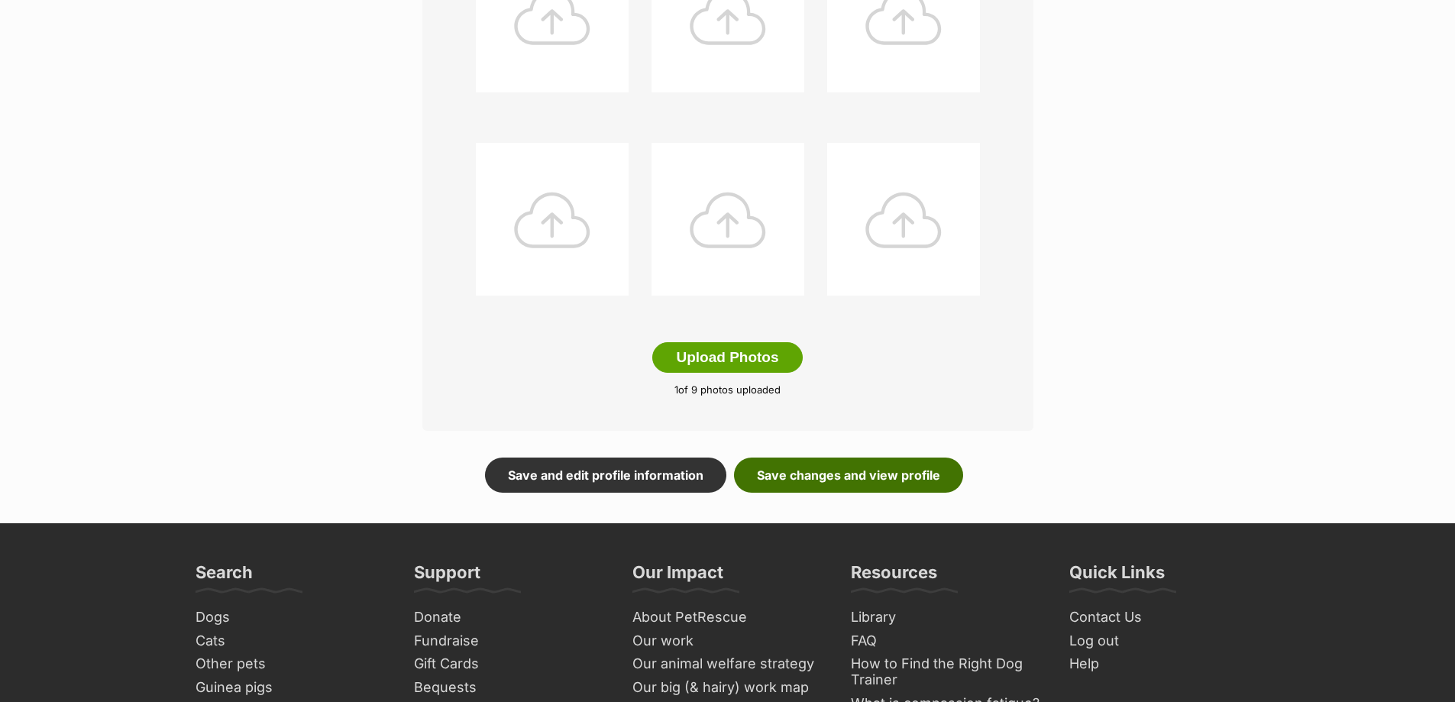
click at [808, 478] on link "Save changes and view profile" at bounding box center [848, 475] width 229 height 35
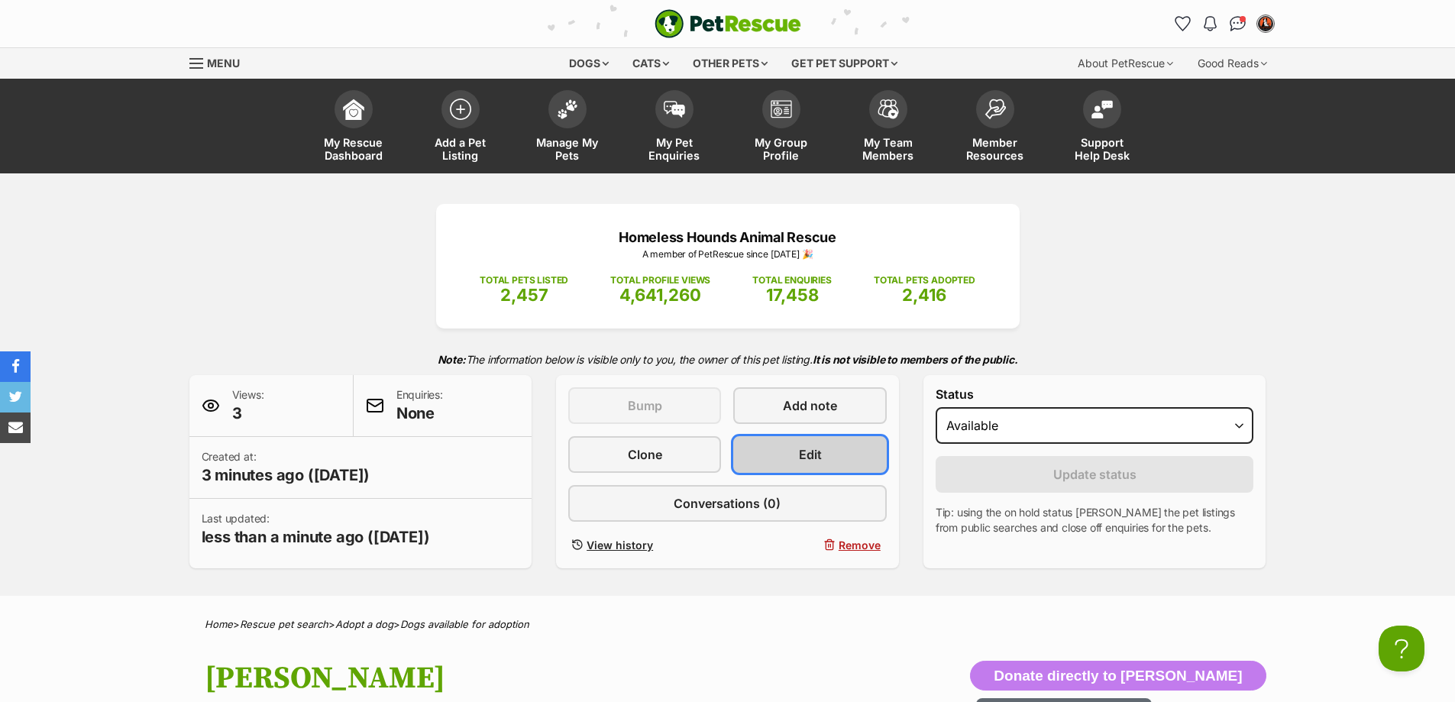
click at [833, 453] on link "Edit" at bounding box center [809, 454] width 153 height 37
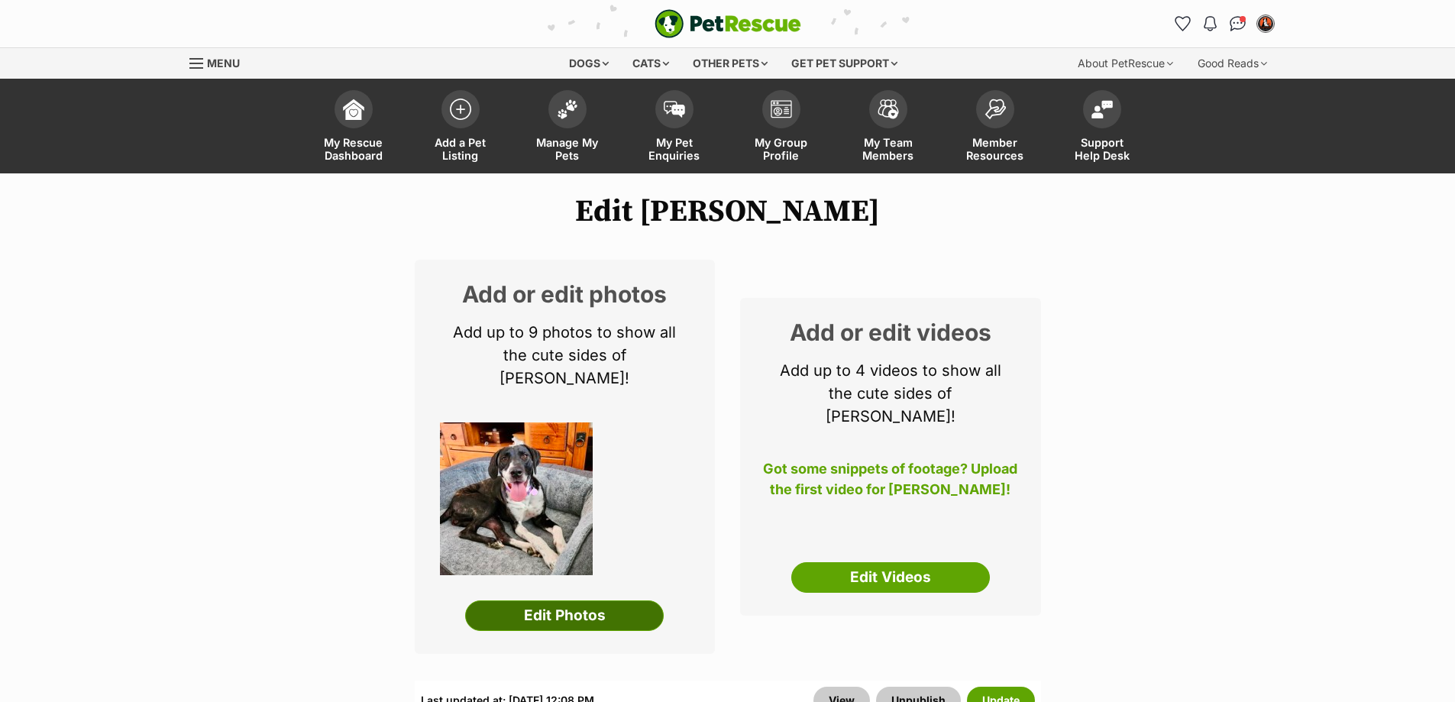
click at [607, 600] on link "Edit Photos" at bounding box center [564, 615] width 199 height 31
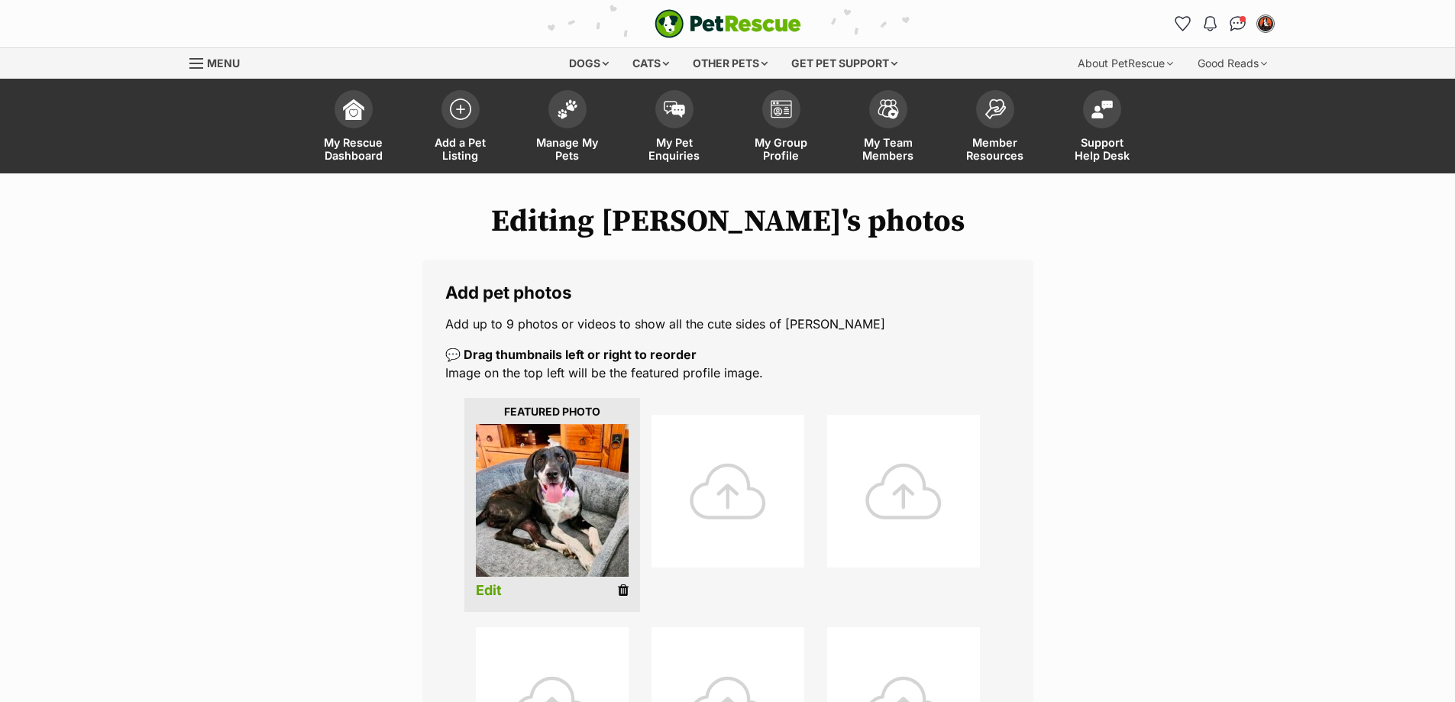
click at [727, 487] on div at bounding box center [728, 491] width 153 height 153
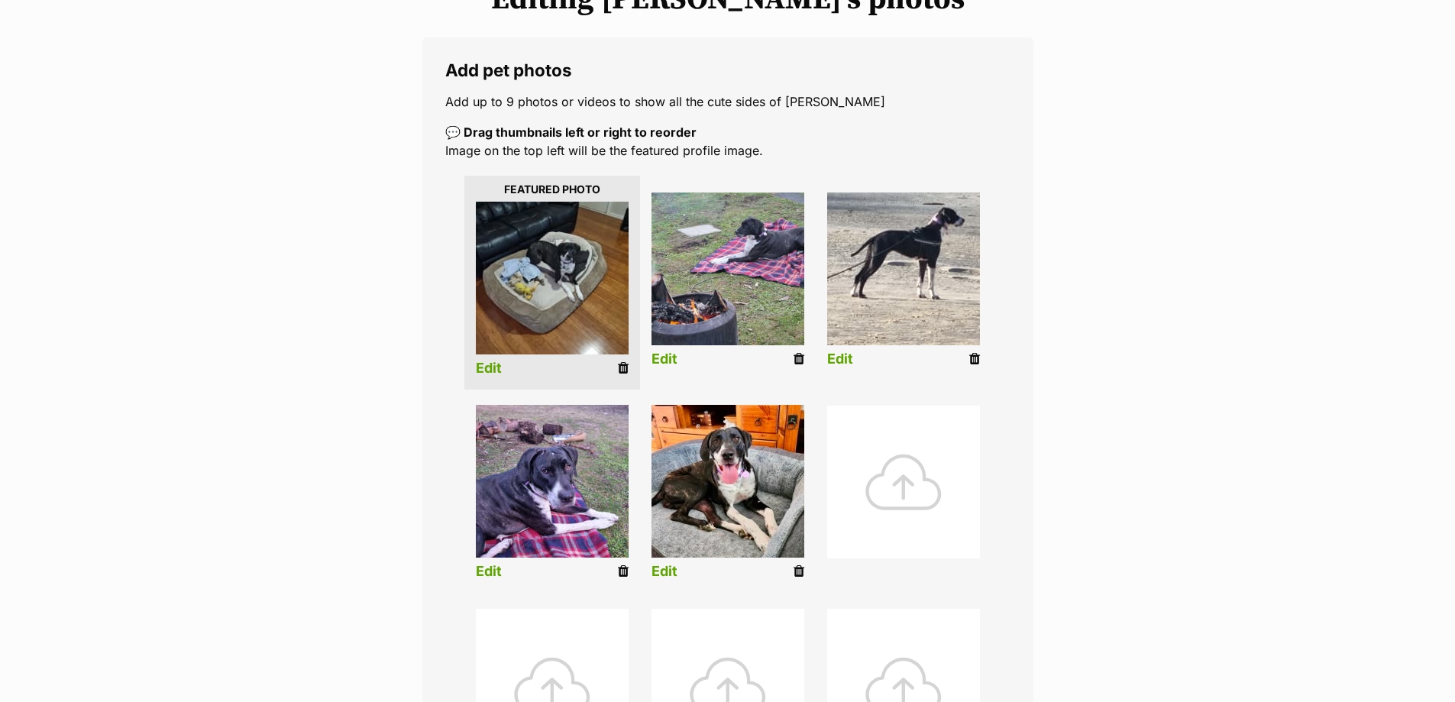
scroll to position [229, 0]
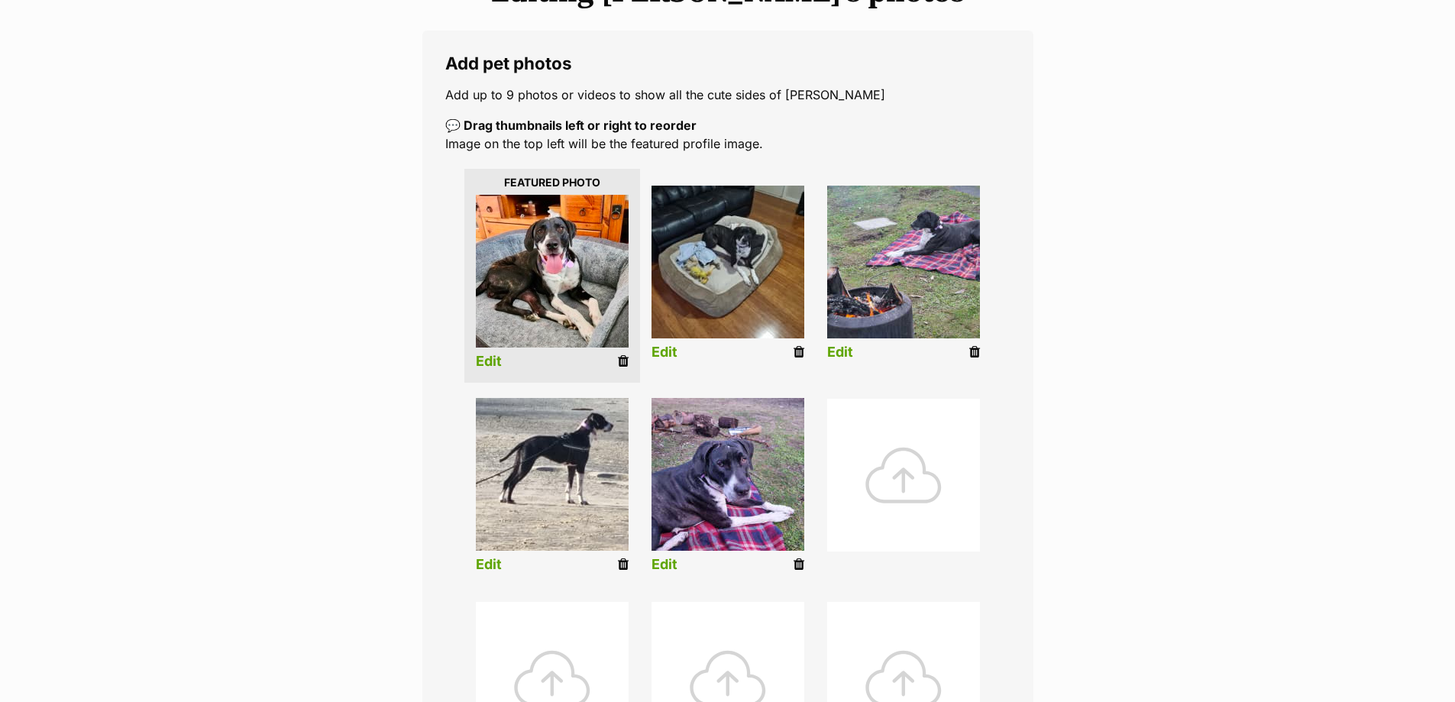
click at [663, 351] on link "Edit" at bounding box center [665, 353] width 26 height 16
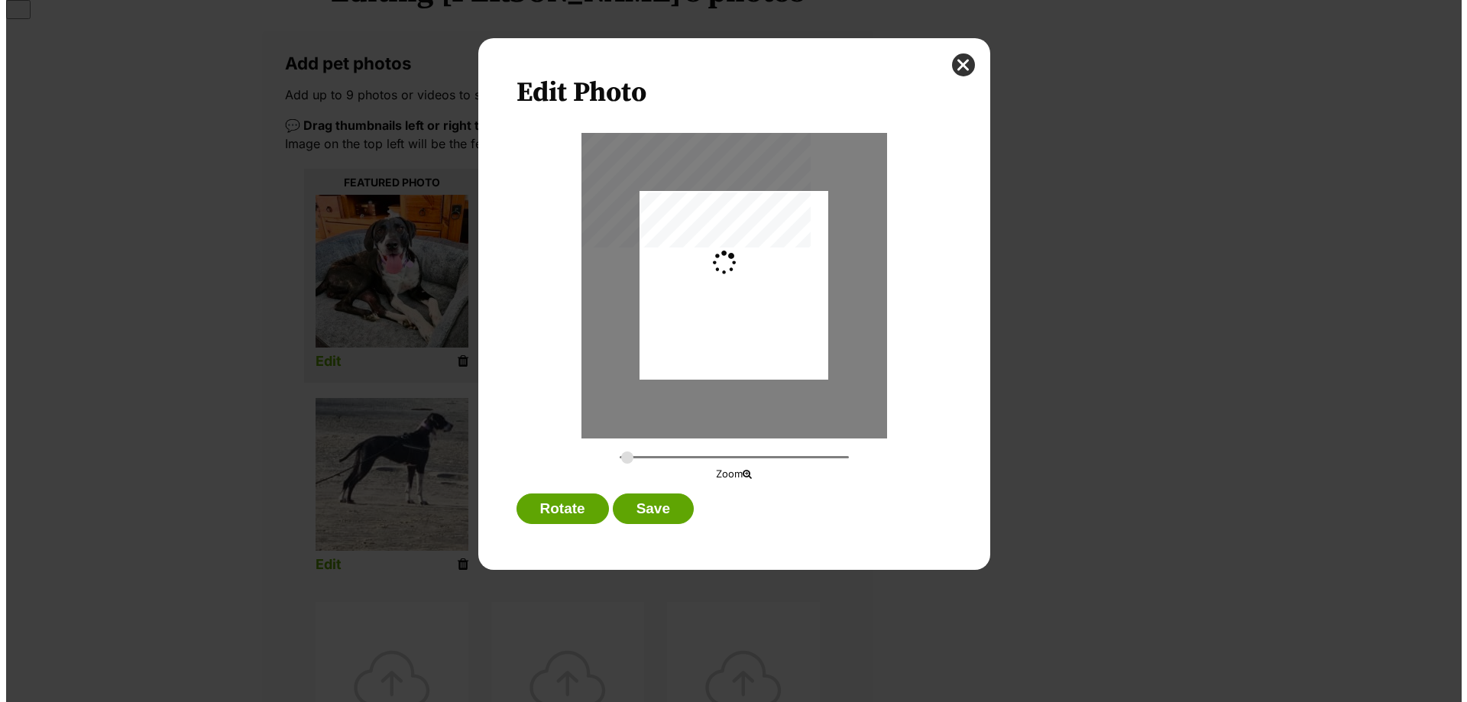
scroll to position [0, 0]
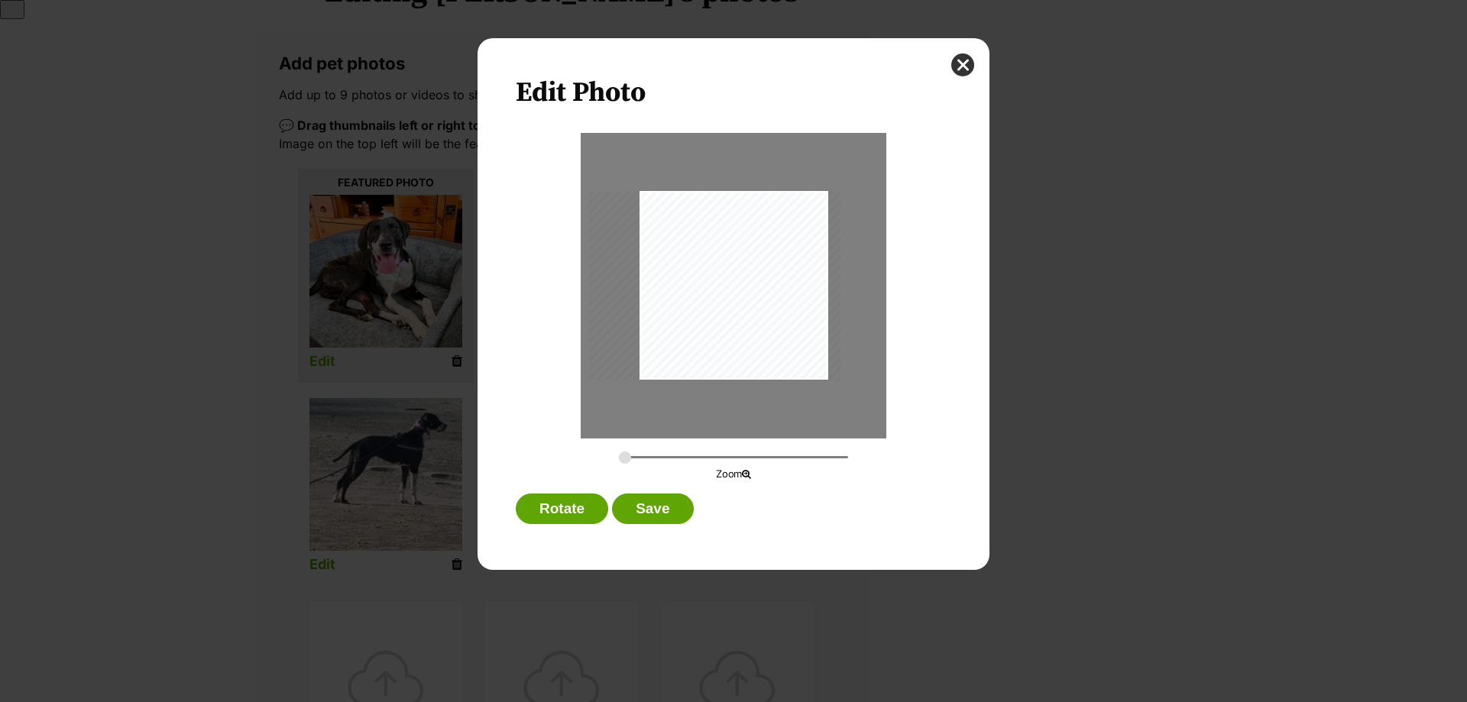
drag, startPoint x: 741, startPoint y: 307, endPoint x: 723, endPoint y: 340, distance: 37.6
click at [723, 340] on div "Dialog Window - Close (Press escape to close)" at bounding box center [714, 285] width 251 height 189
drag, startPoint x: 629, startPoint y: 461, endPoint x: 686, endPoint y: 443, distance: 59.4
type input "0.6255"
click at [675, 464] on input "Dialog Window - Close (Press escape to close)" at bounding box center [733, 457] width 229 height 15
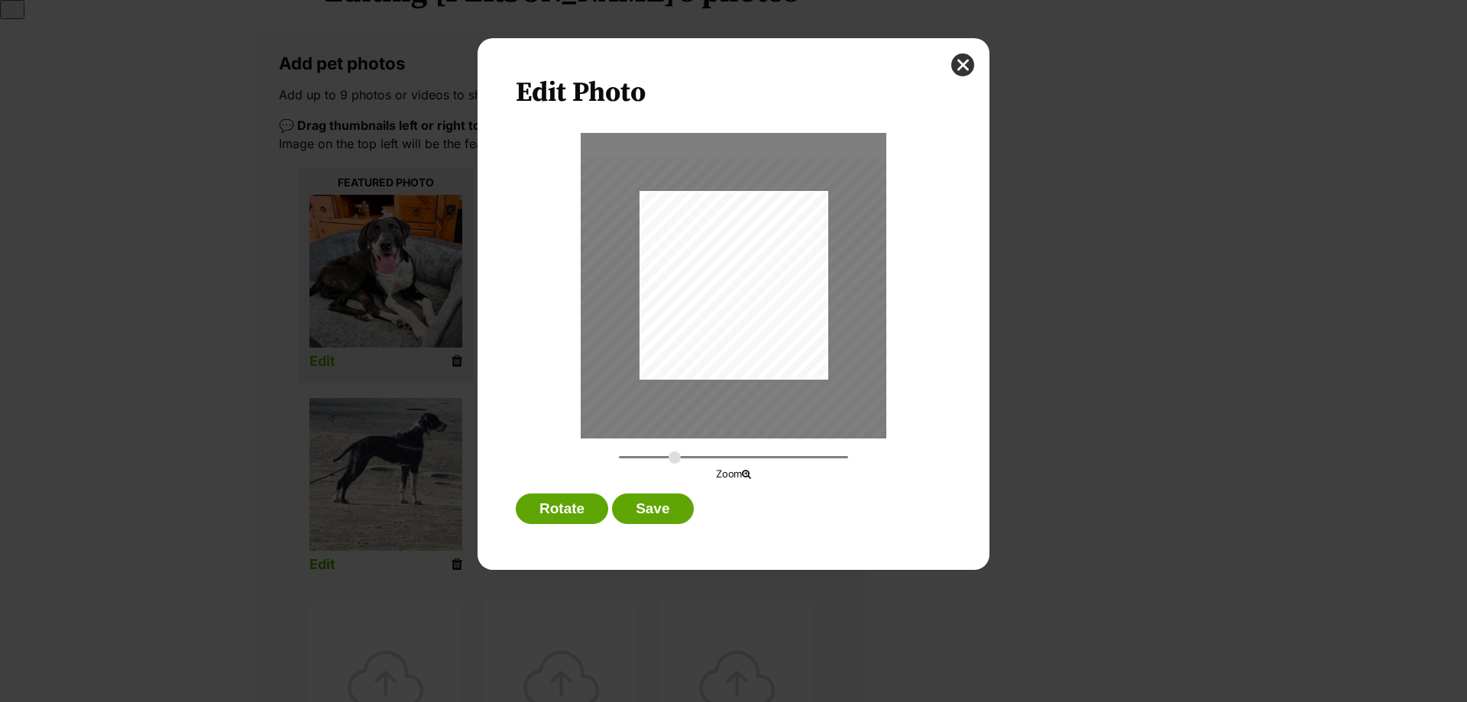
drag, startPoint x: 721, startPoint y: 331, endPoint x: 723, endPoint y: 358, distance: 26.8
click at [723, 358] on div "Dialog Window - Close (Press escape to close)" at bounding box center [710, 318] width 430 height 322
click at [668, 504] on button "Save" at bounding box center [652, 509] width 81 height 31
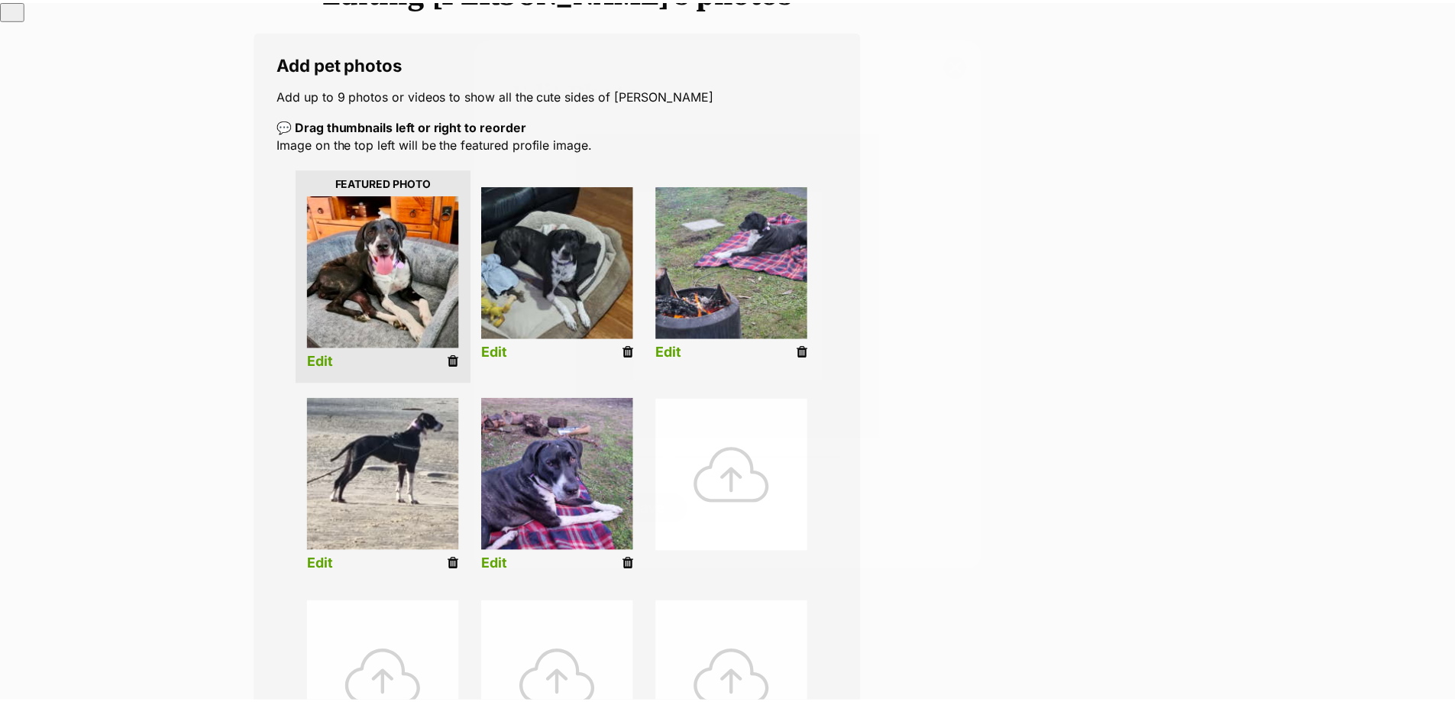
scroll to position [229, 0]
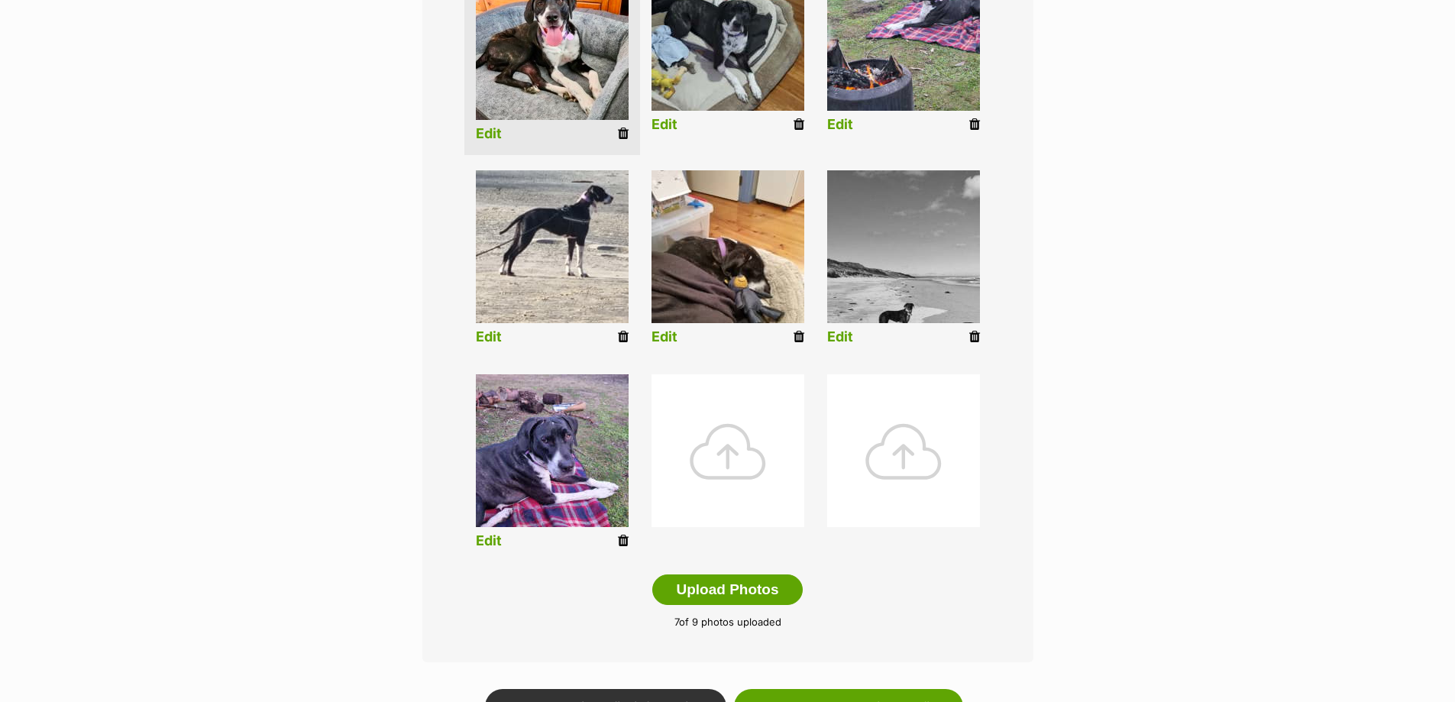
scroll to position [460, 0]
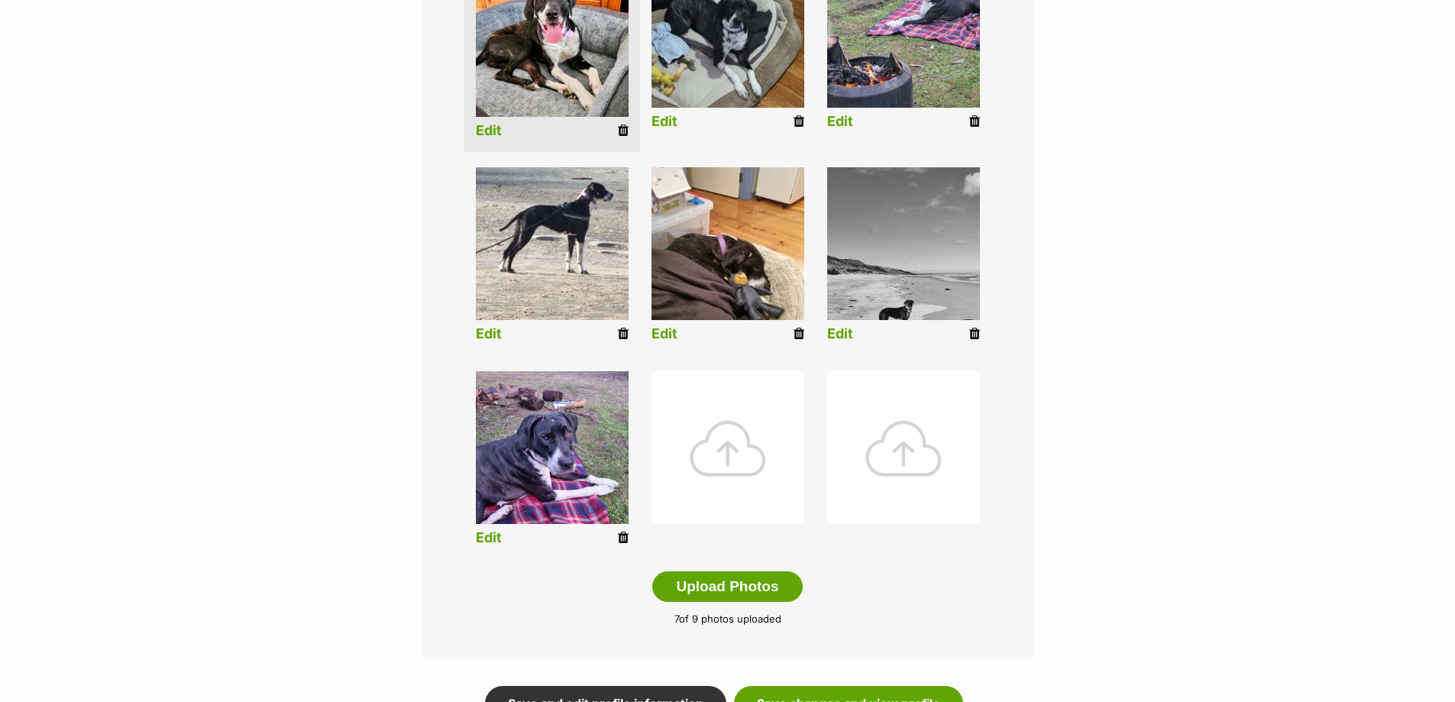
click at [848, 335] on link "Edit" at bounding box center [840, 334] width 26 height 16
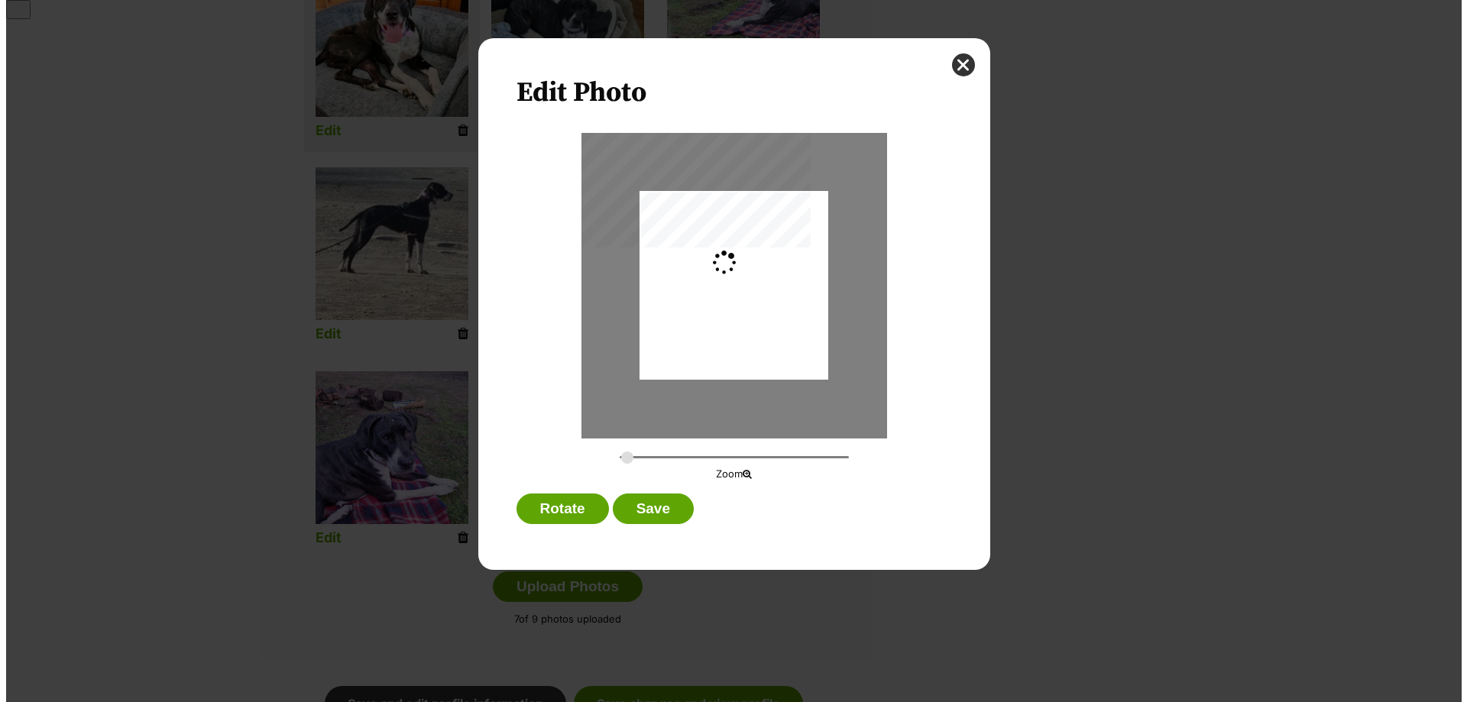
scroll to position [0, 0]
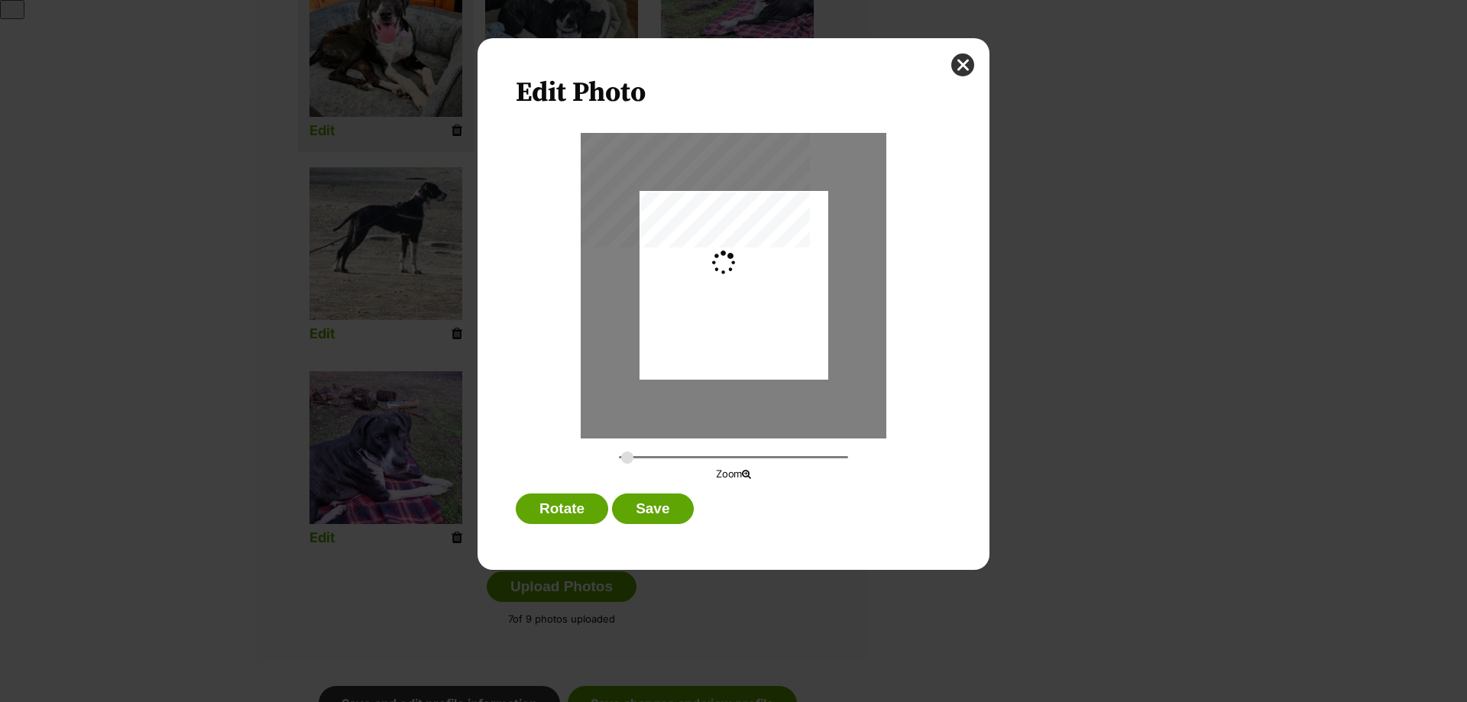
type input "0.2744"
drag, startPoint x: 765, startPoint y: 326, endPoint x: 773, endPoint y: 290, distance: 37.5
click at [773, 290] on div "Dialog Window - Close (Press escape to close)" at bounding box center [733, 258] width 189 height 245
click at [638, 510] on button "Save" at bounding box center [652, 509] width 81 height 31
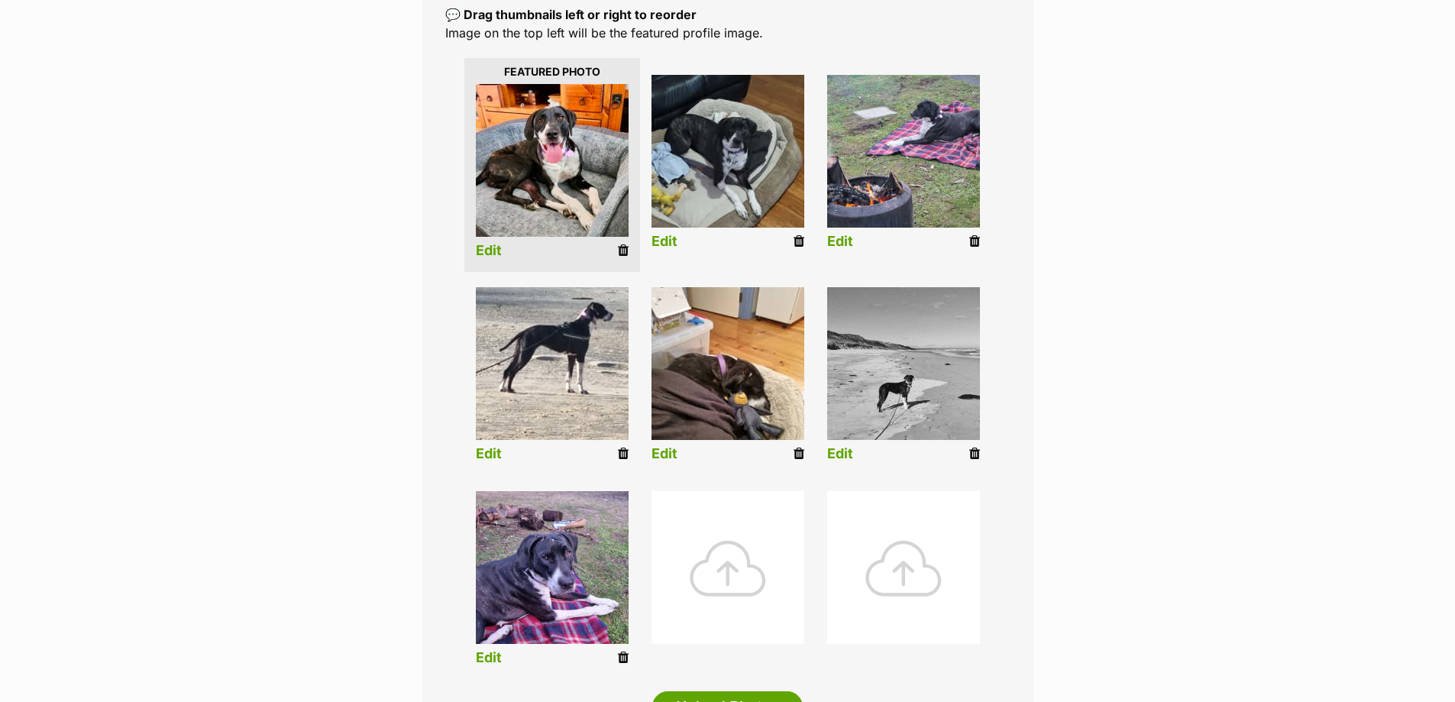
scroll to position [307, 0]
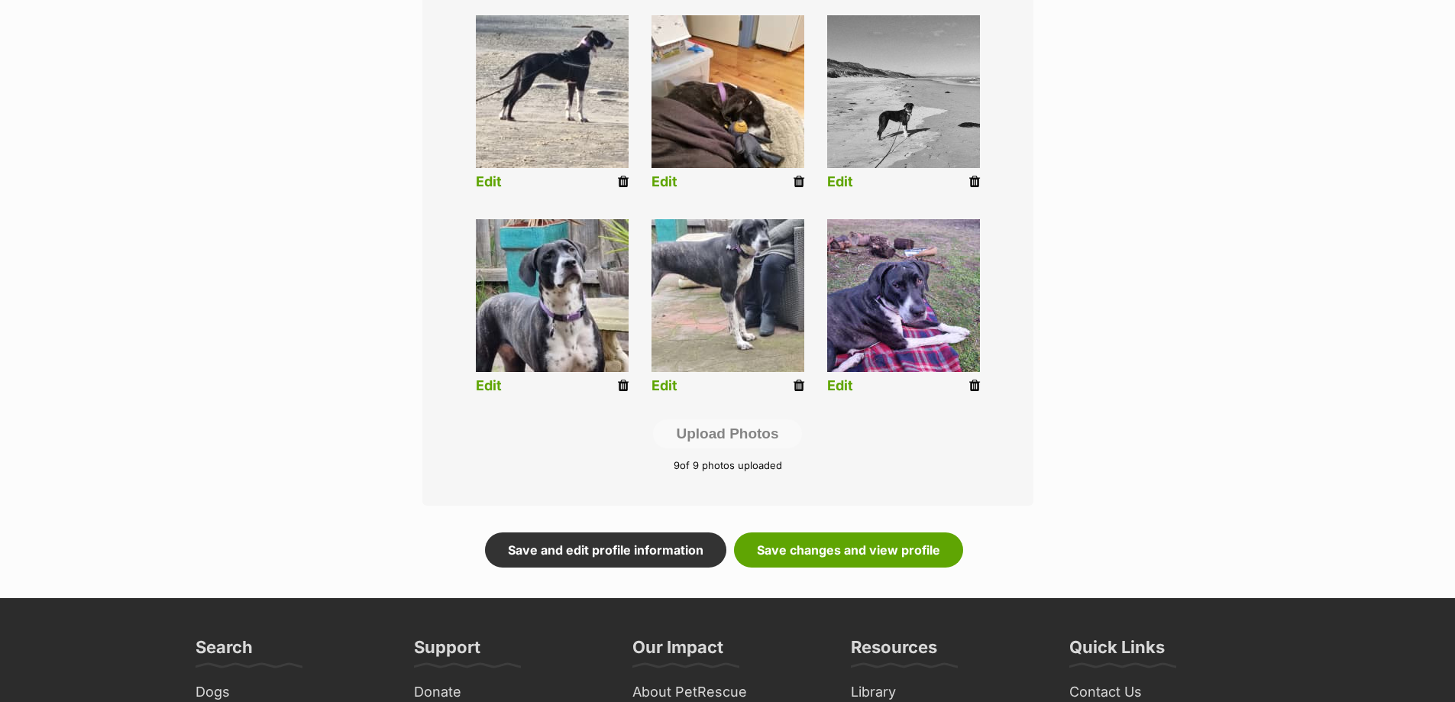
scroll to position [764, 0]
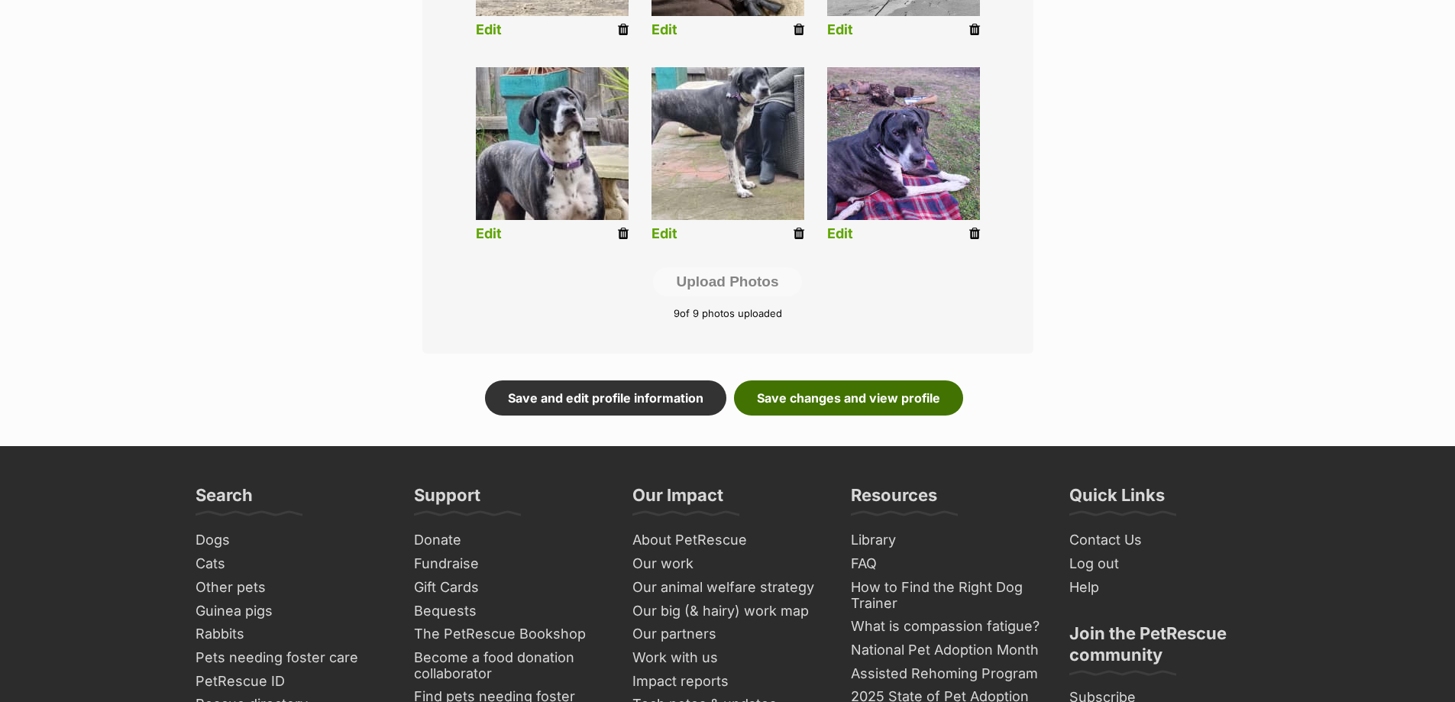
click at [804, 392] on link "Save changes and view profile" at bounding box center [848, 397] width 229 height 35
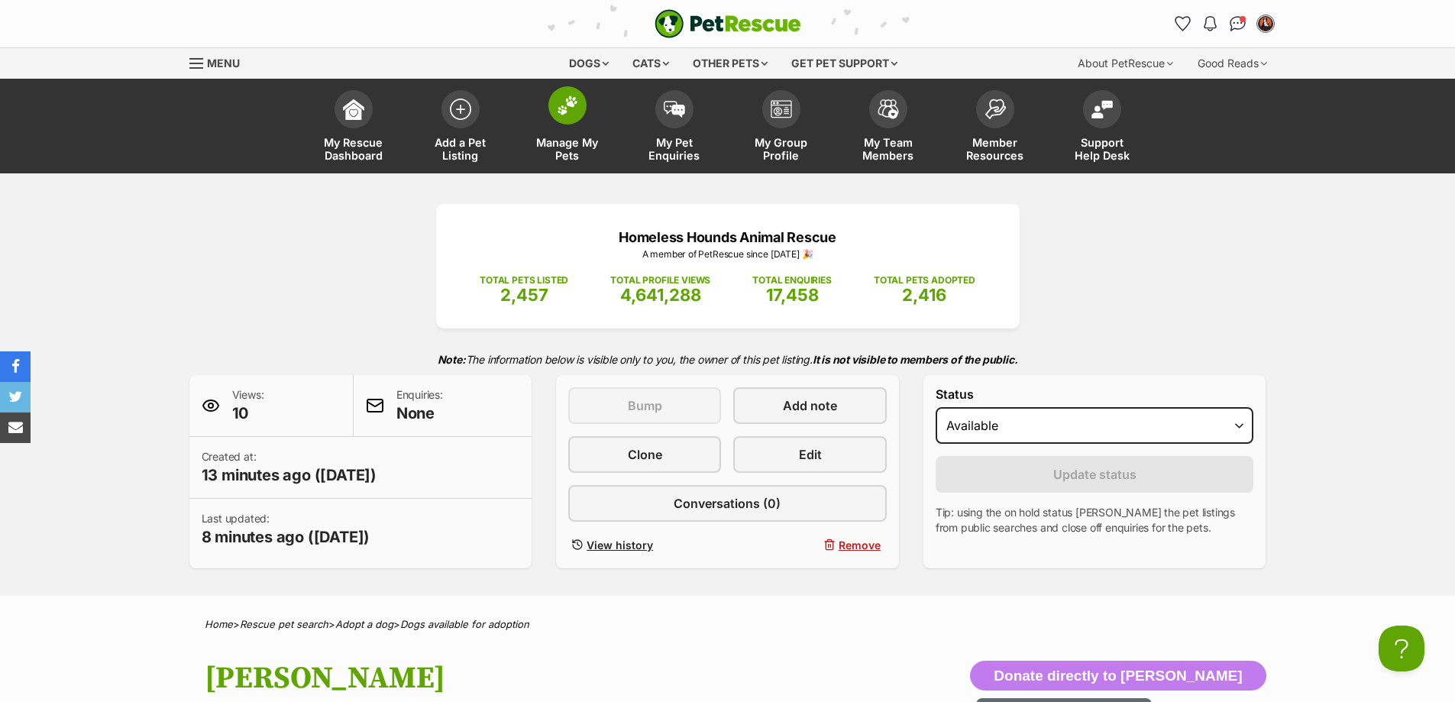
click at [567, 121] on span at bounding box center [568, 105] width 38 height 38
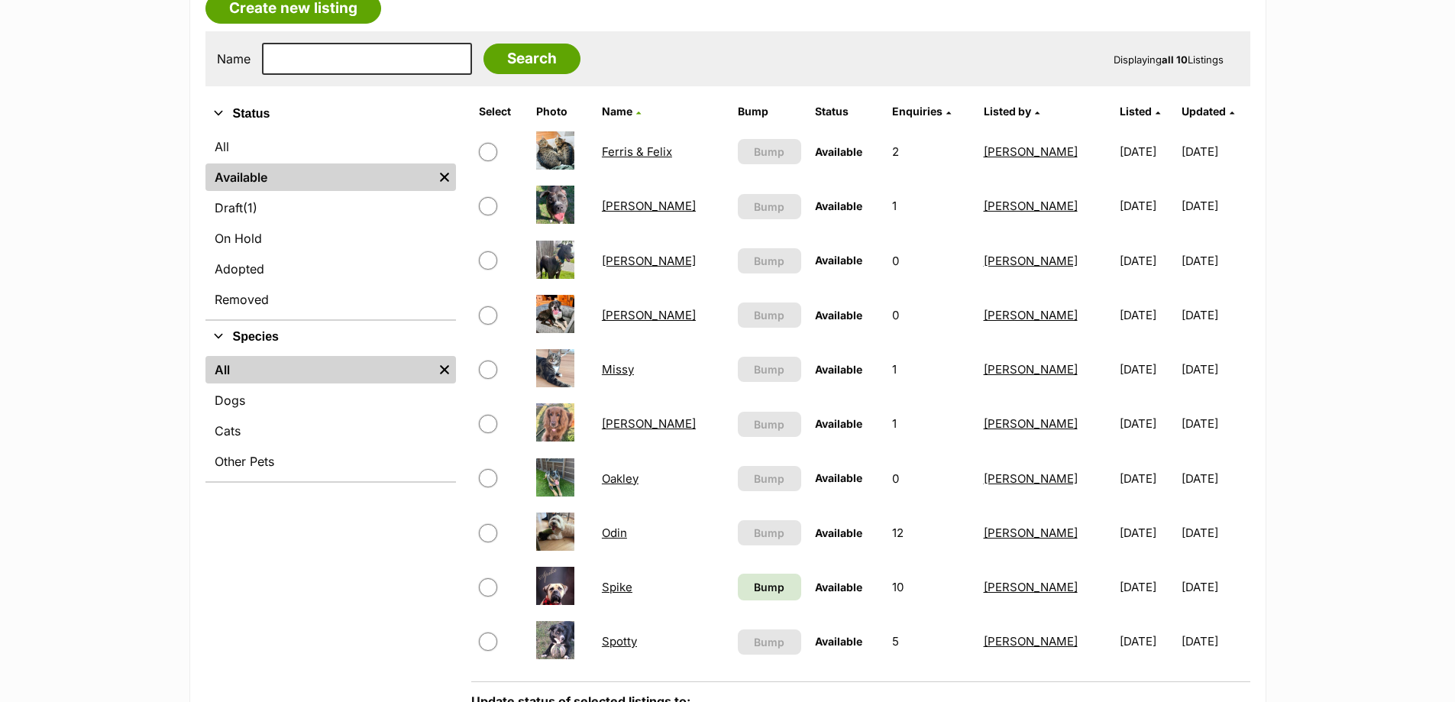
scroll to position [306, 0]
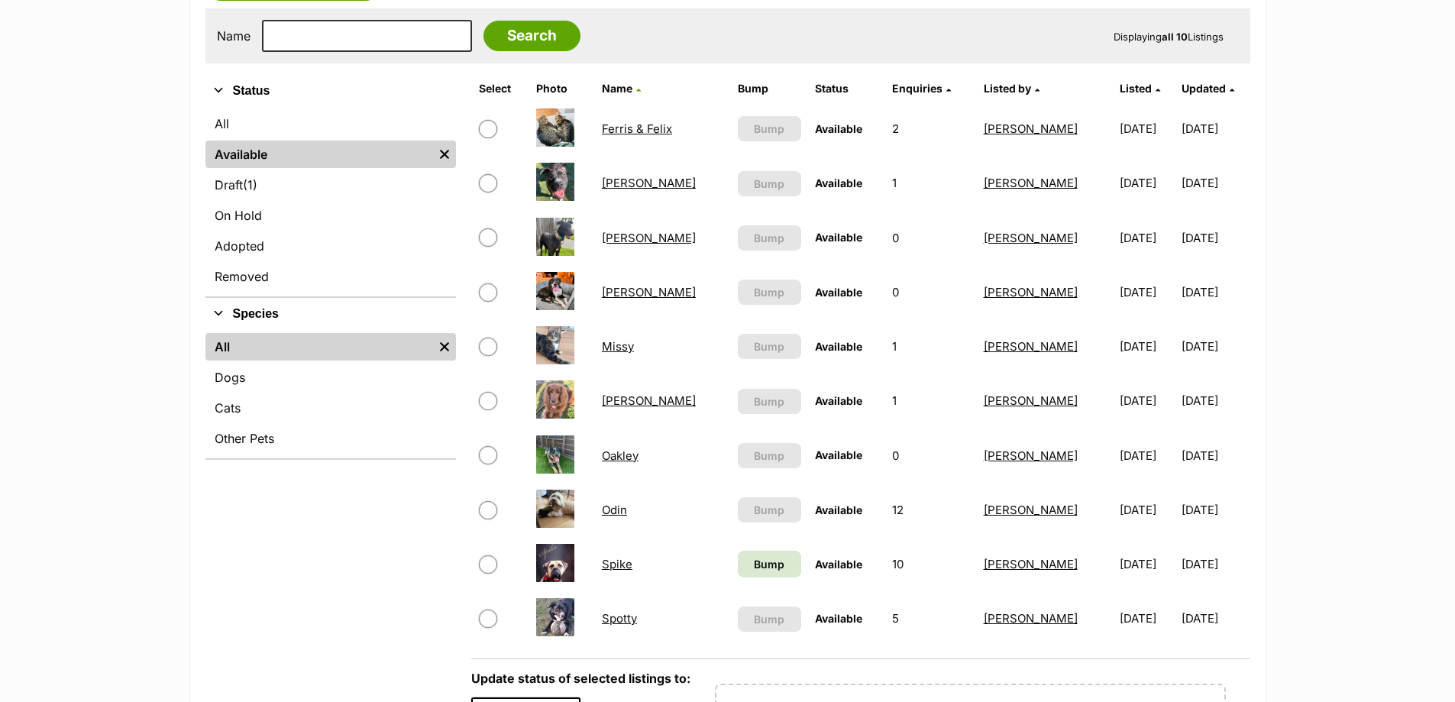
click at [620, 183] on link "[PERSON_NAME]" at bounding box center [649, 183] width 94 height 15
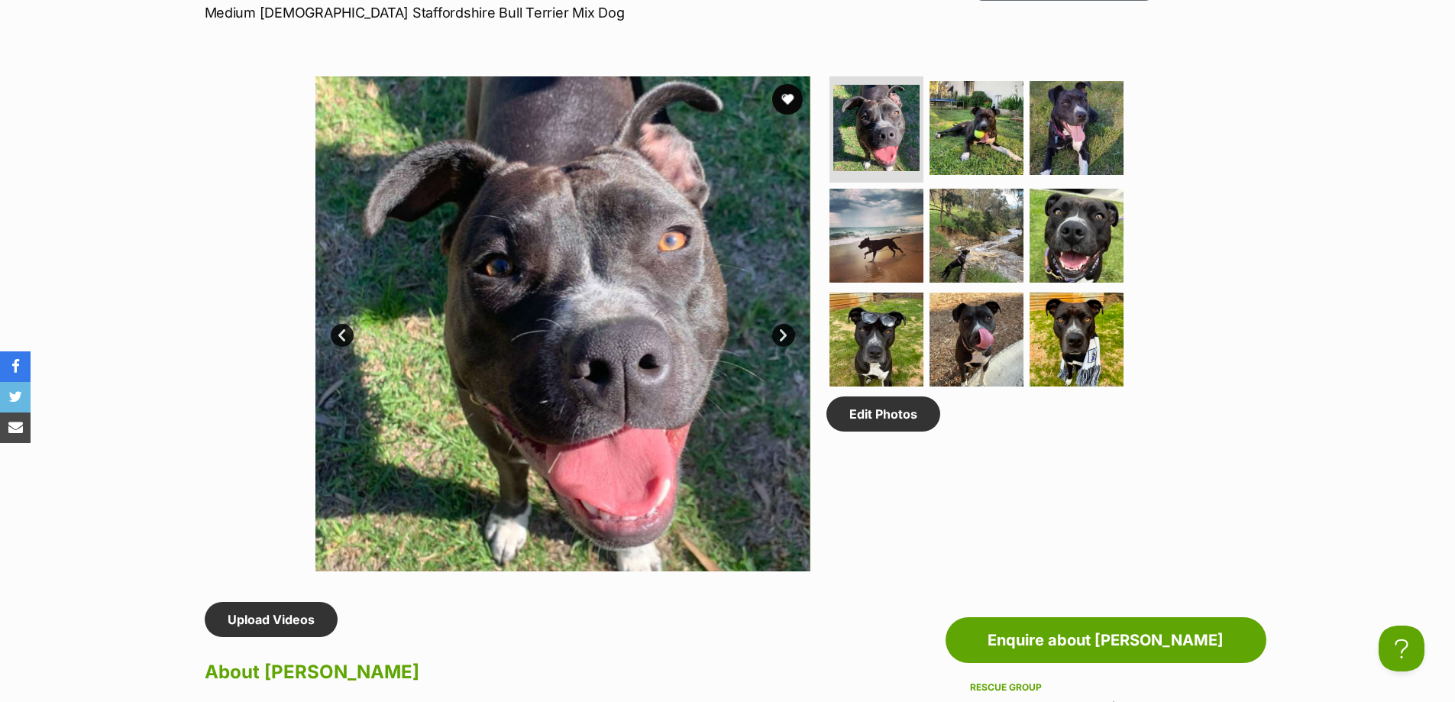
scroll to position [688, 0]
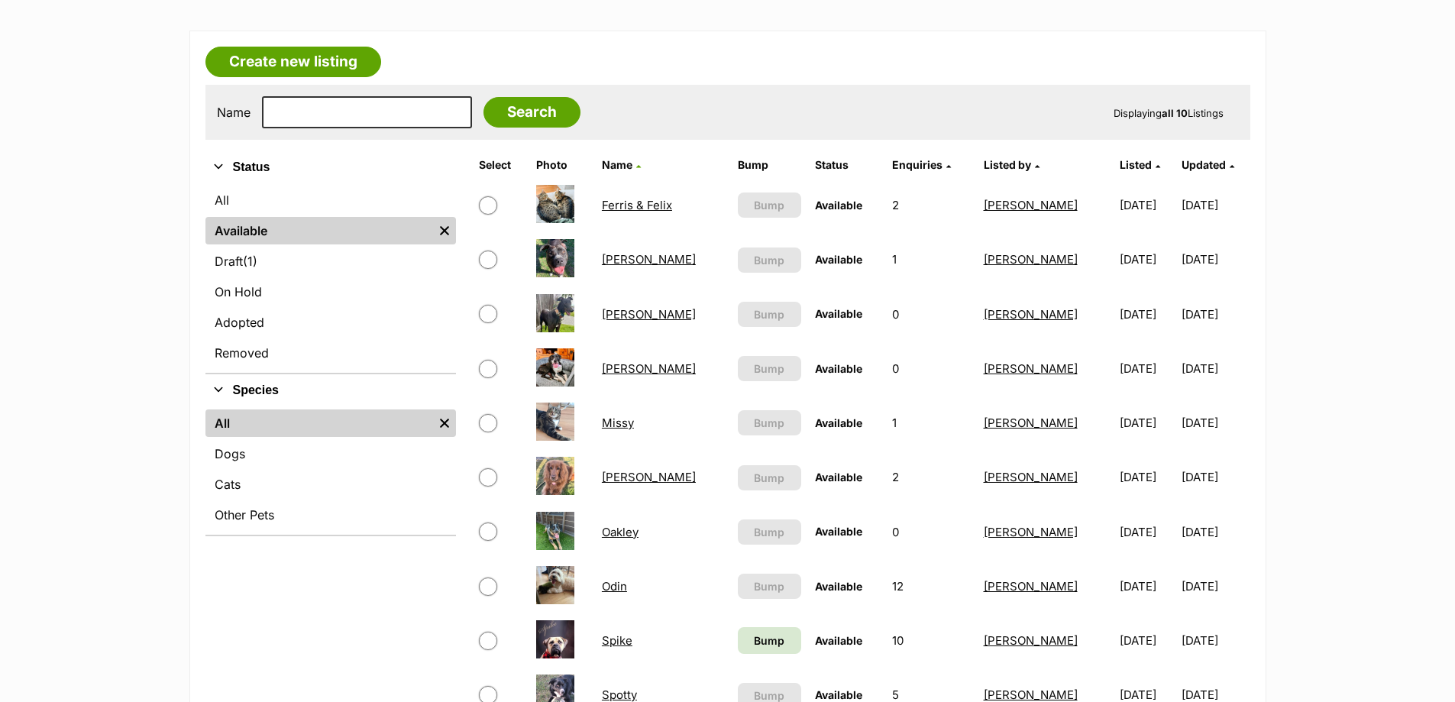
click at [610, 259] on link "[PERSON_NAME]" at bounding box center [649, 259] width 94 height 15
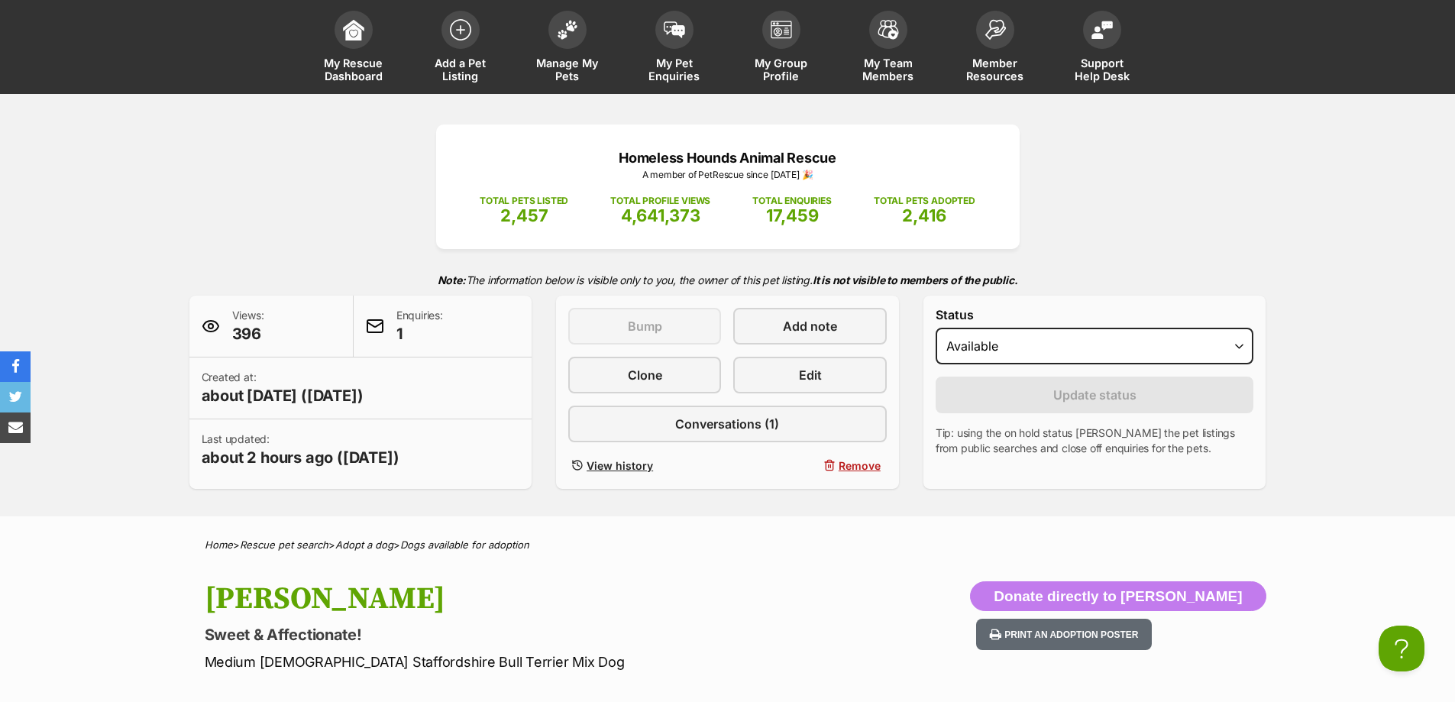
scroll to position [76, 0]
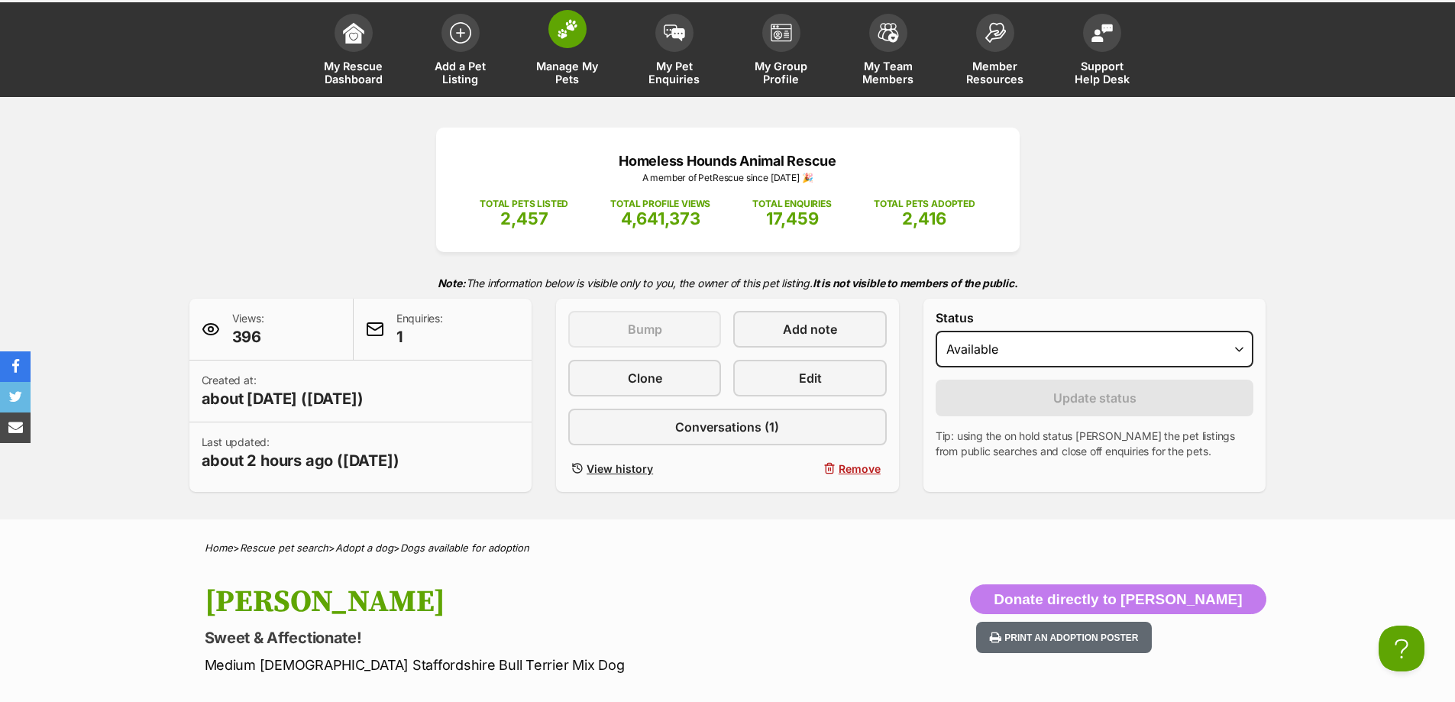
click at [563, 54] on link "Manage My Pets" at bounding box center [567, 51] width 107 height 91
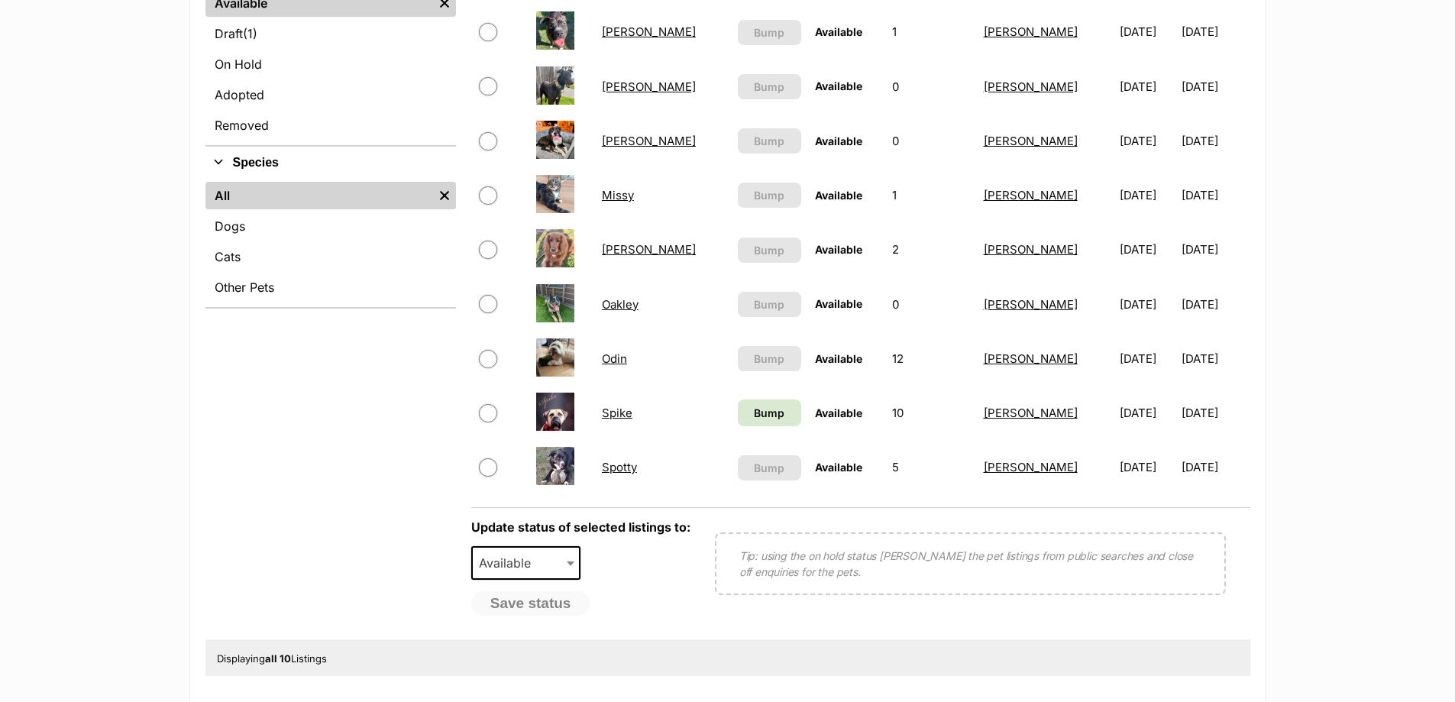
scroll to position [458, 0]
click at [620, 306] on link "Oakley" at bounding box center [620, 303] width 37 height 15
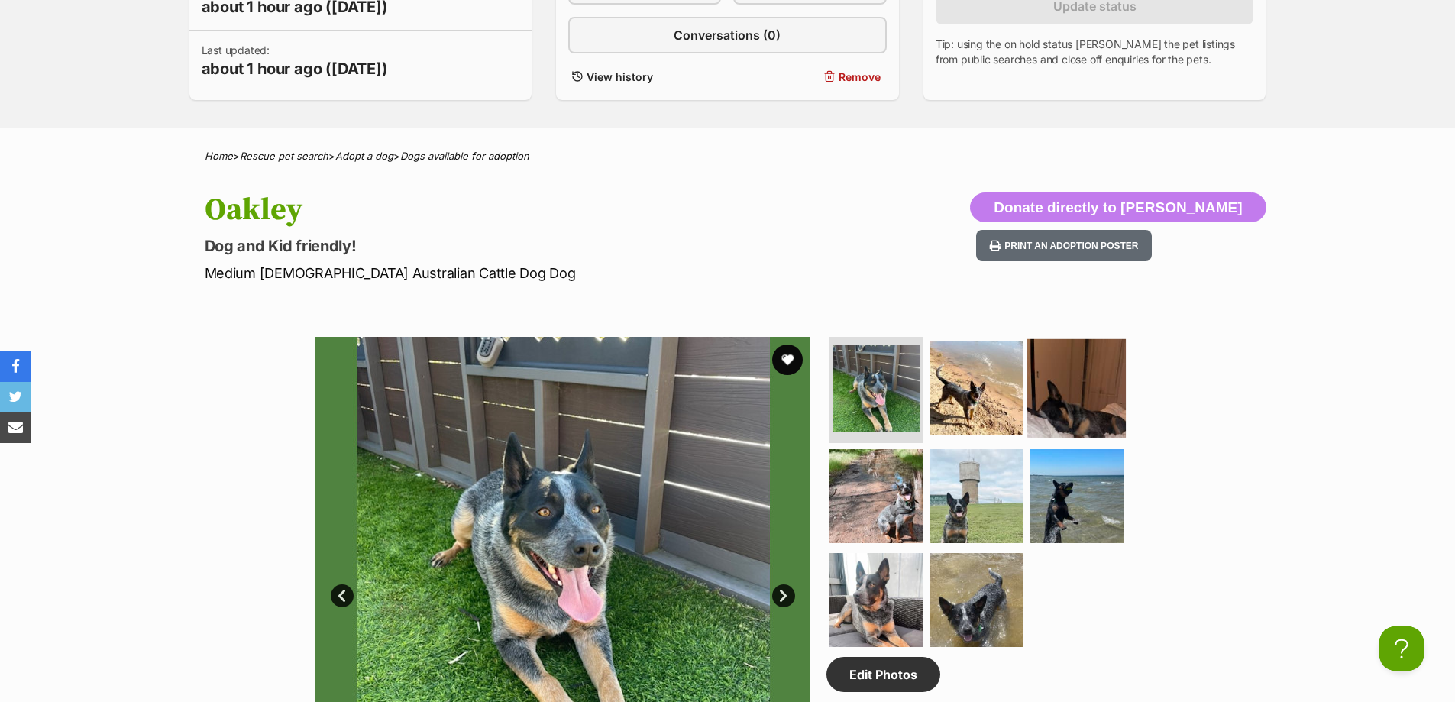
scroll to position [306, 0]
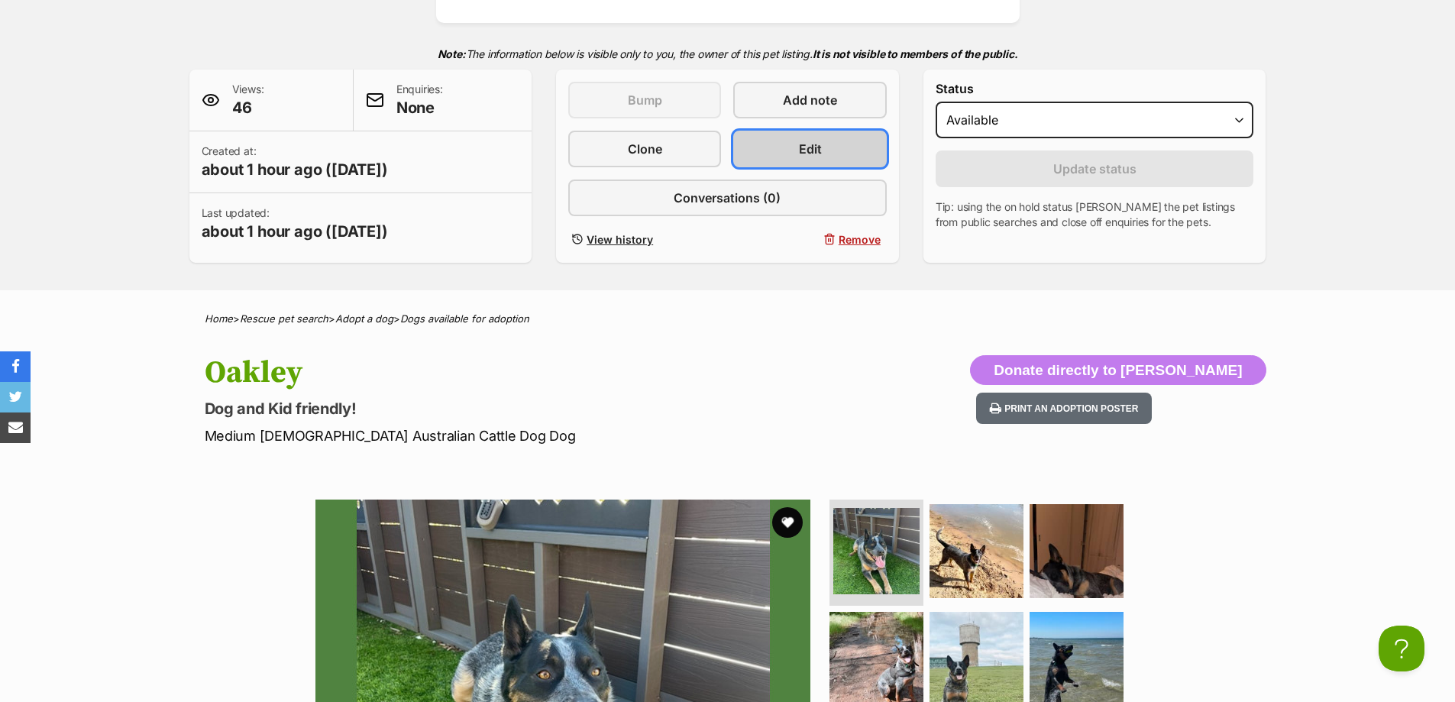
click at [811, 157] on span "Edit" at bounding box center [810, 149] width 23 height 18
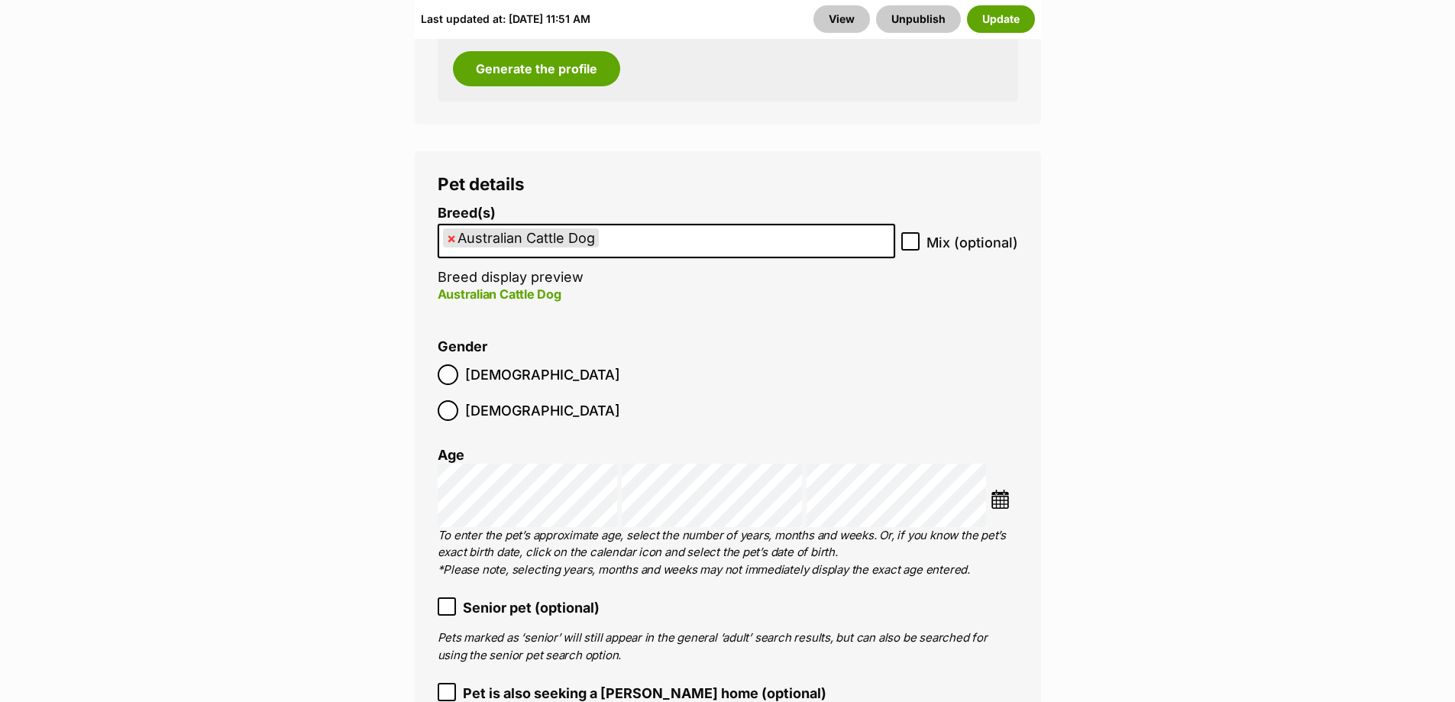
scroll to position [2368, 0]
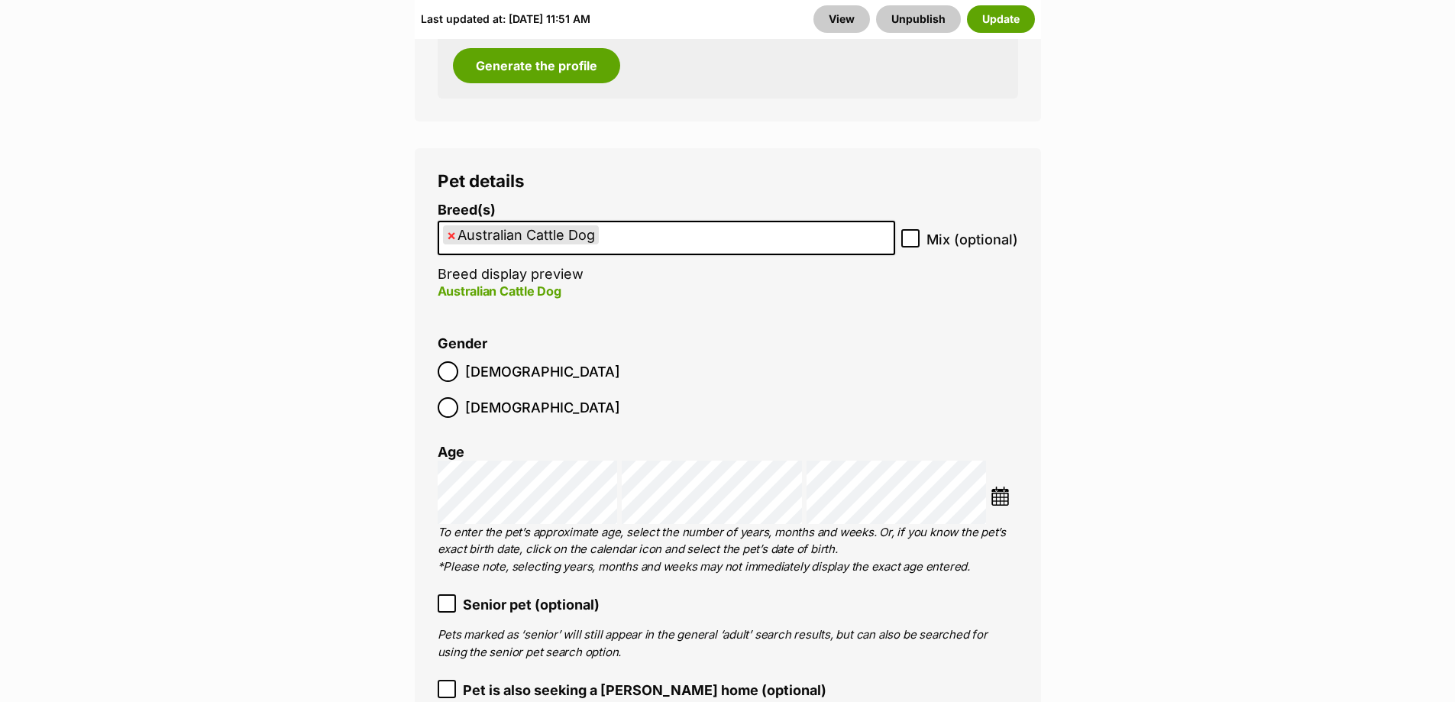
click at [1001, 487] on img at bounding box center [1000, 496] width 19 height 19
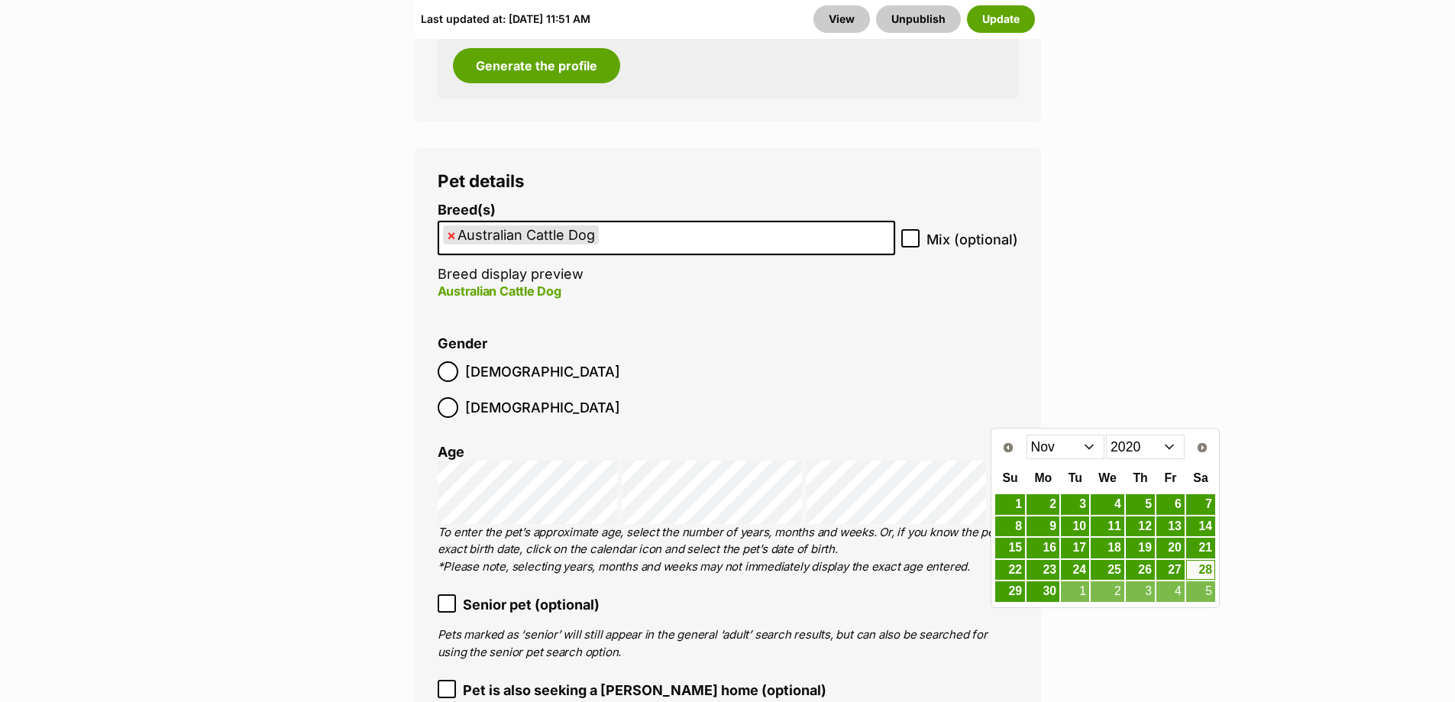
click at [1095, 446] on select "Jan Feb Mar Apr May Jun Jul Aug Sep Oct Nov Dec" at bounding box center [1066, 447] width 79 height 24
click at [1086, 448] on select "Jan Feb Mar Apr May Jun Jul Aug Sep Oct Nov Dec" at bounding box center [1066, 447] width 79 height 24
click at [1173, 449] on select "2010 2011 2012 2013 2014 2015 2016 2017 2018 2019 2020 2021 2022 2023 2024 2025" at bounding box center [1145, 447] width 79 height 24
click at [1202, 498] on link "4" at bounding box center [1200, 504] width 29 height 19
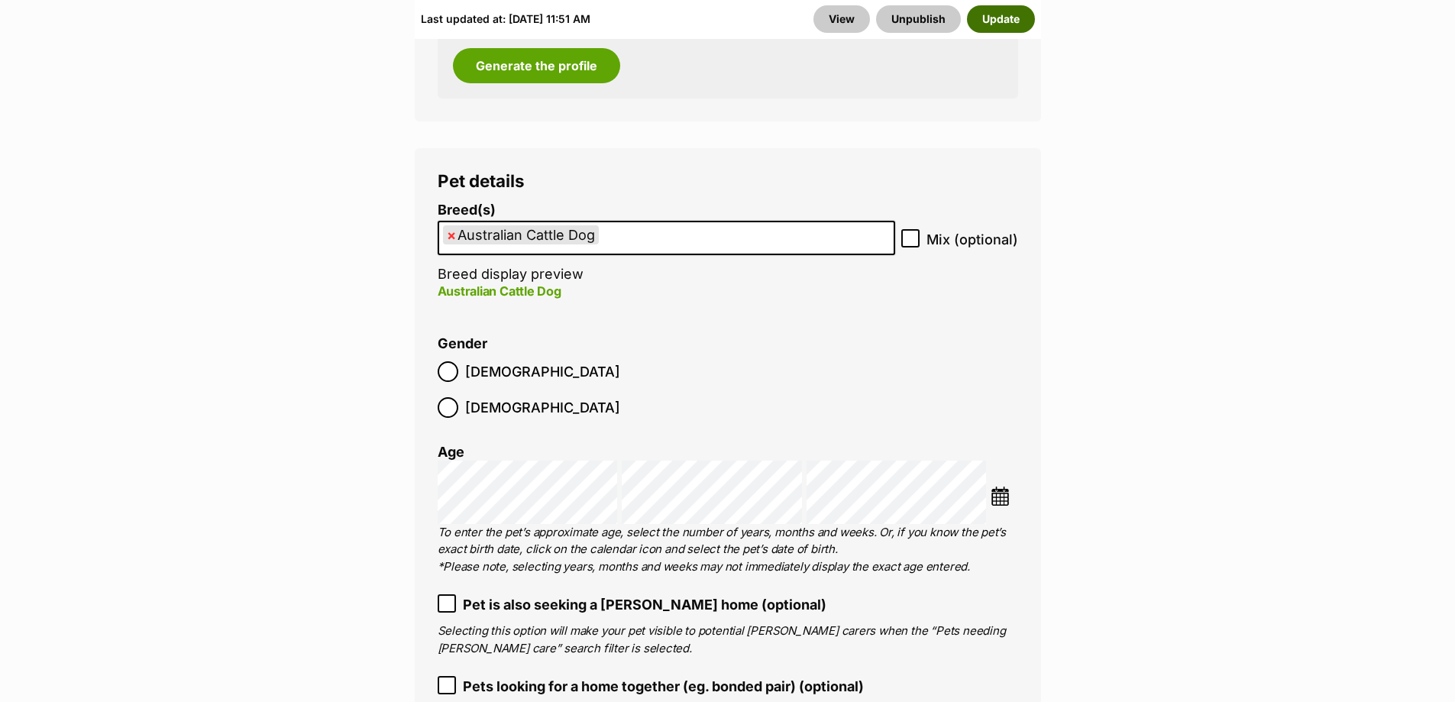
click at [995, 20] on button "Update" at bounding box center [1001, 19] width 68 height 28
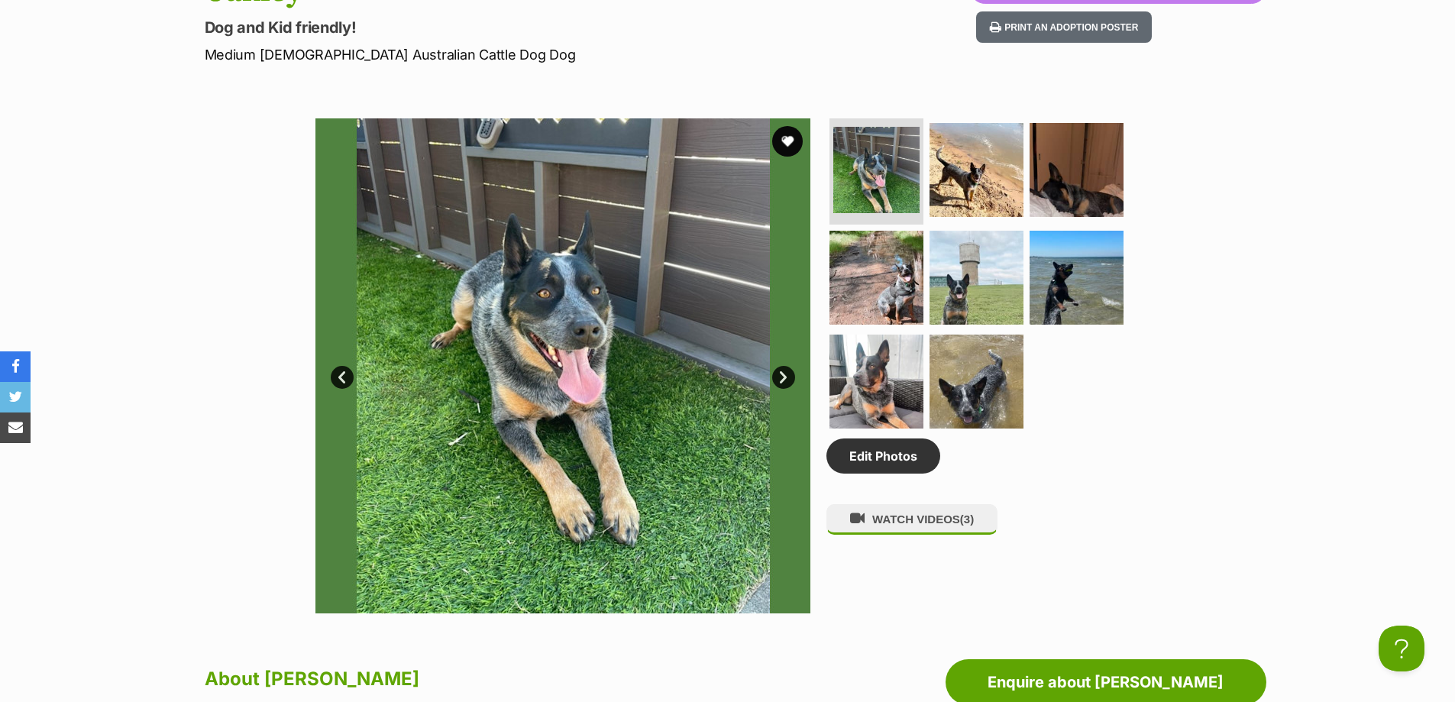
scroll to position [688, 0]
drag, startPoint x: 874, startPoint y: 464, endPoint x: 866, endPoint y: 468, distance: 8.9
click at [874, 464] on link "Edit Photos" at bounding box center [884, 455] width 114 height 35
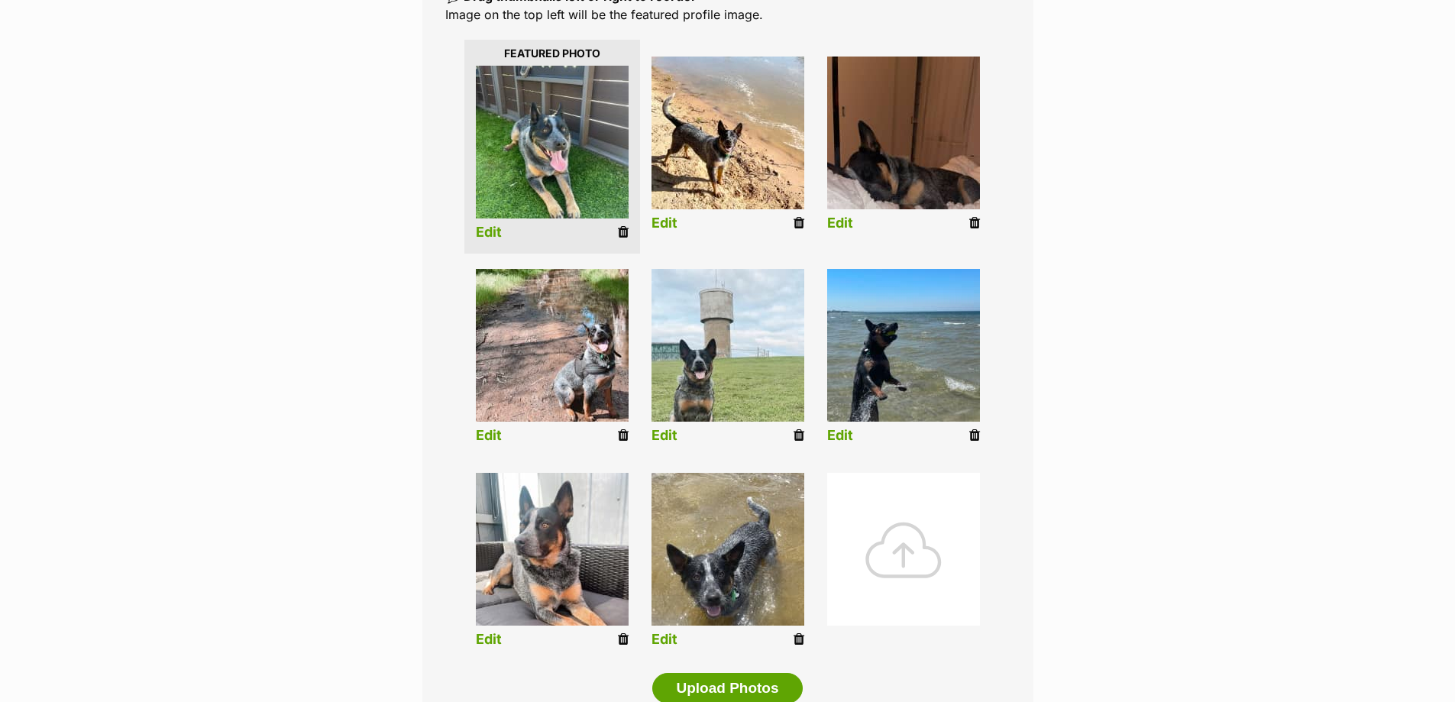
scroll to position [382, 0]
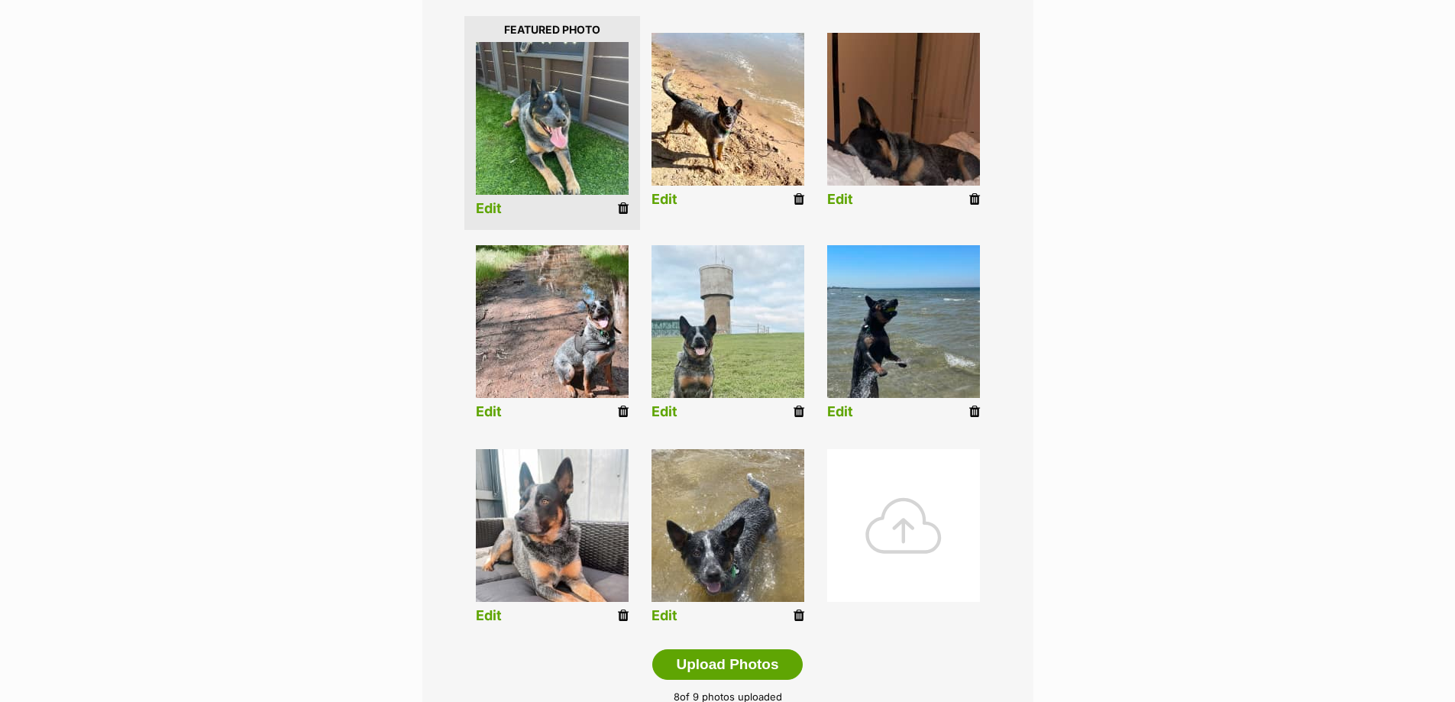
click at [902, 525] on div at bounding box center [903, 525] width 153 height 153
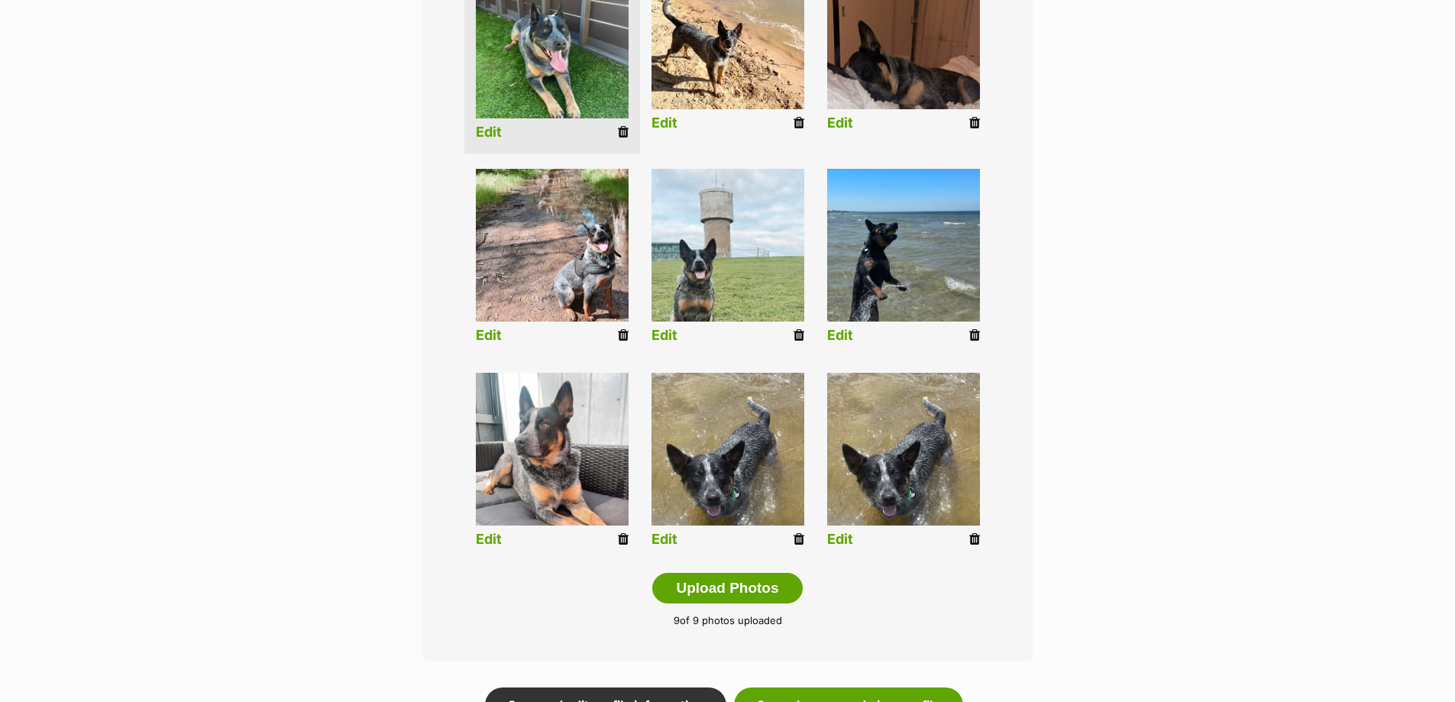
click at [794, 538] on icon at bounding box center [799, 539] width 11 height 14
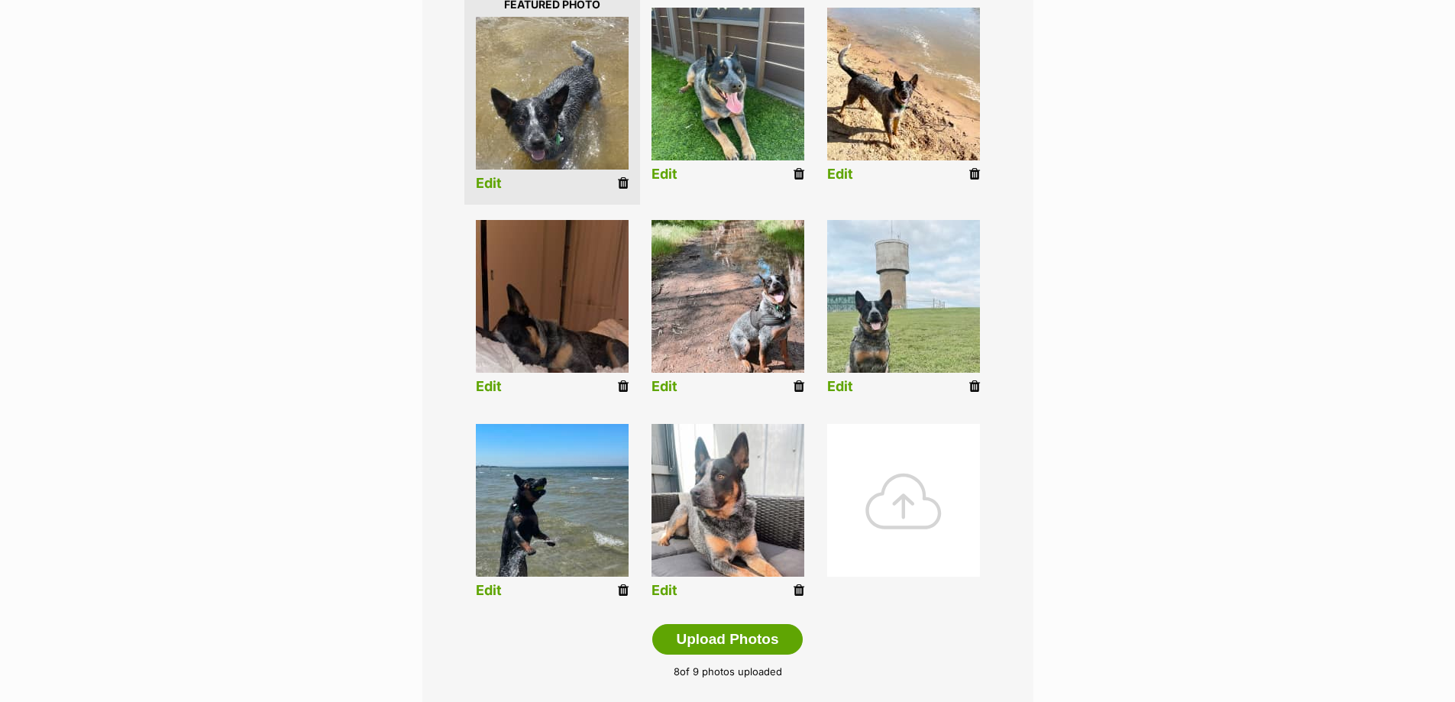
scroll to position [382, 0]
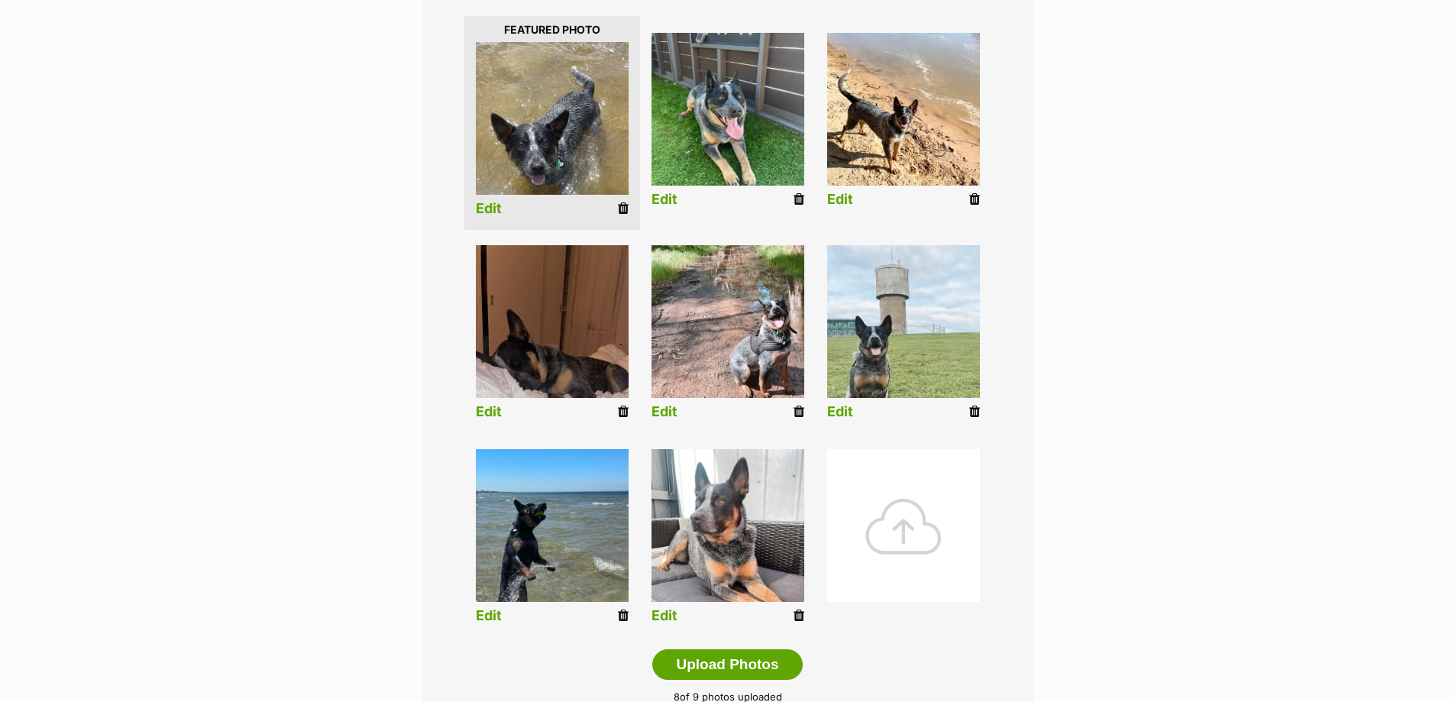
click at [490, 204] on link "Edit" at bounding box center [489, 209] width 26 height 16
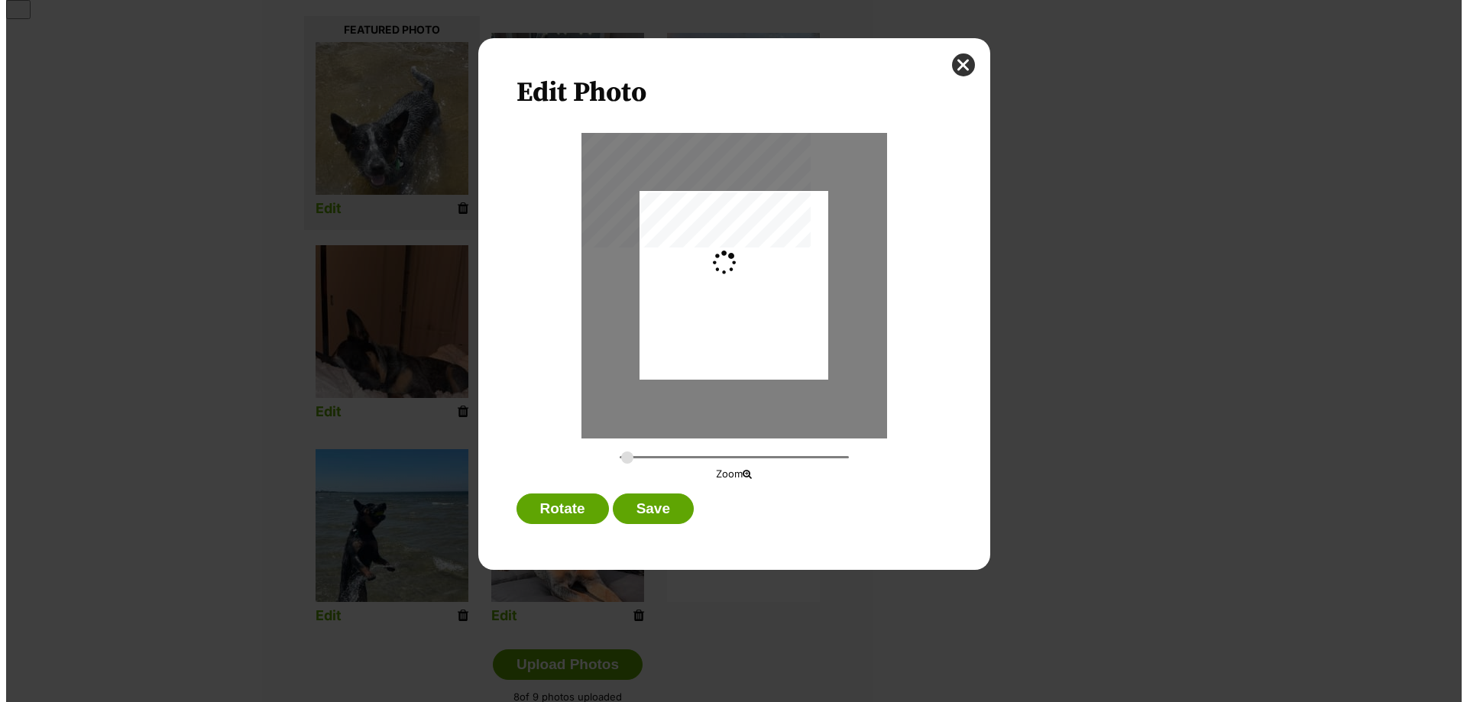
scroll to position [0, 0]
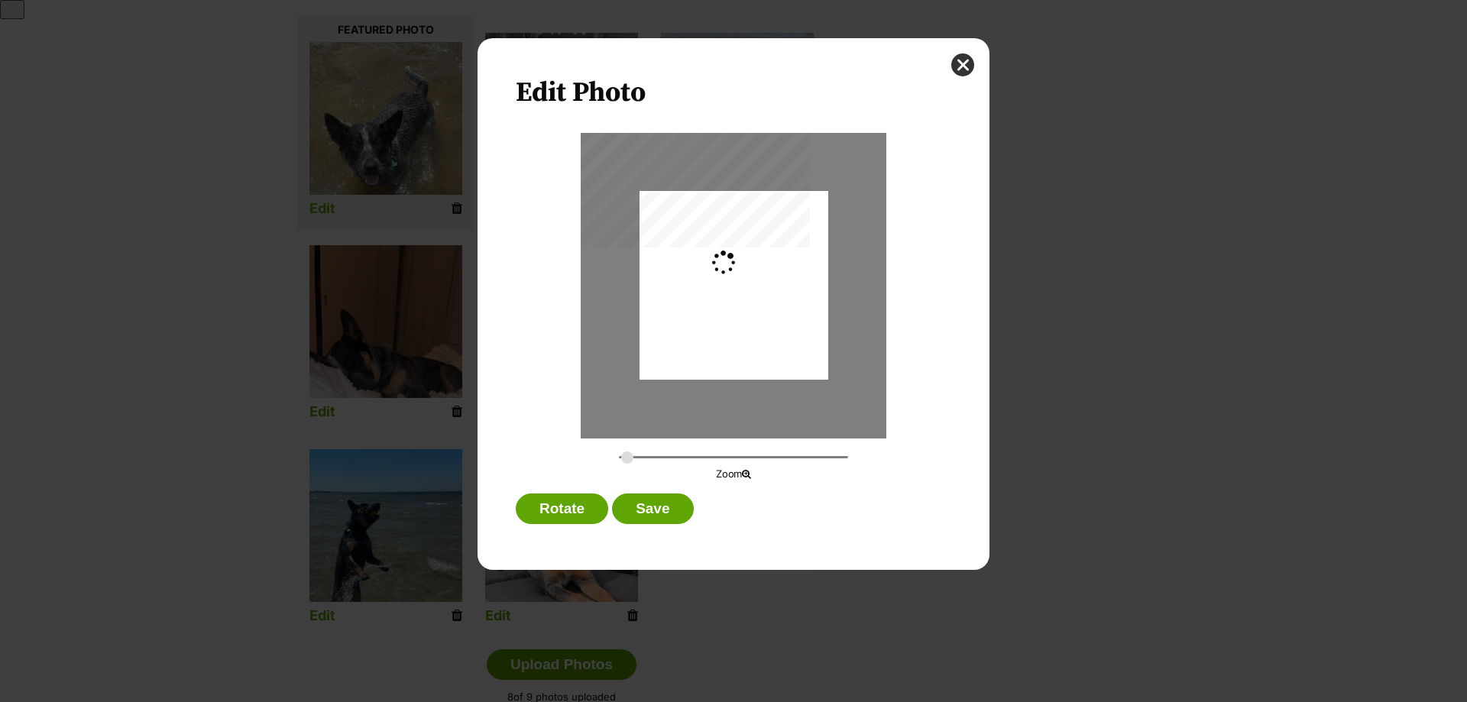
type input "0.2744"
click at [649, 507] on button "Save" at bounding box center [652, 509] width 81 height 31
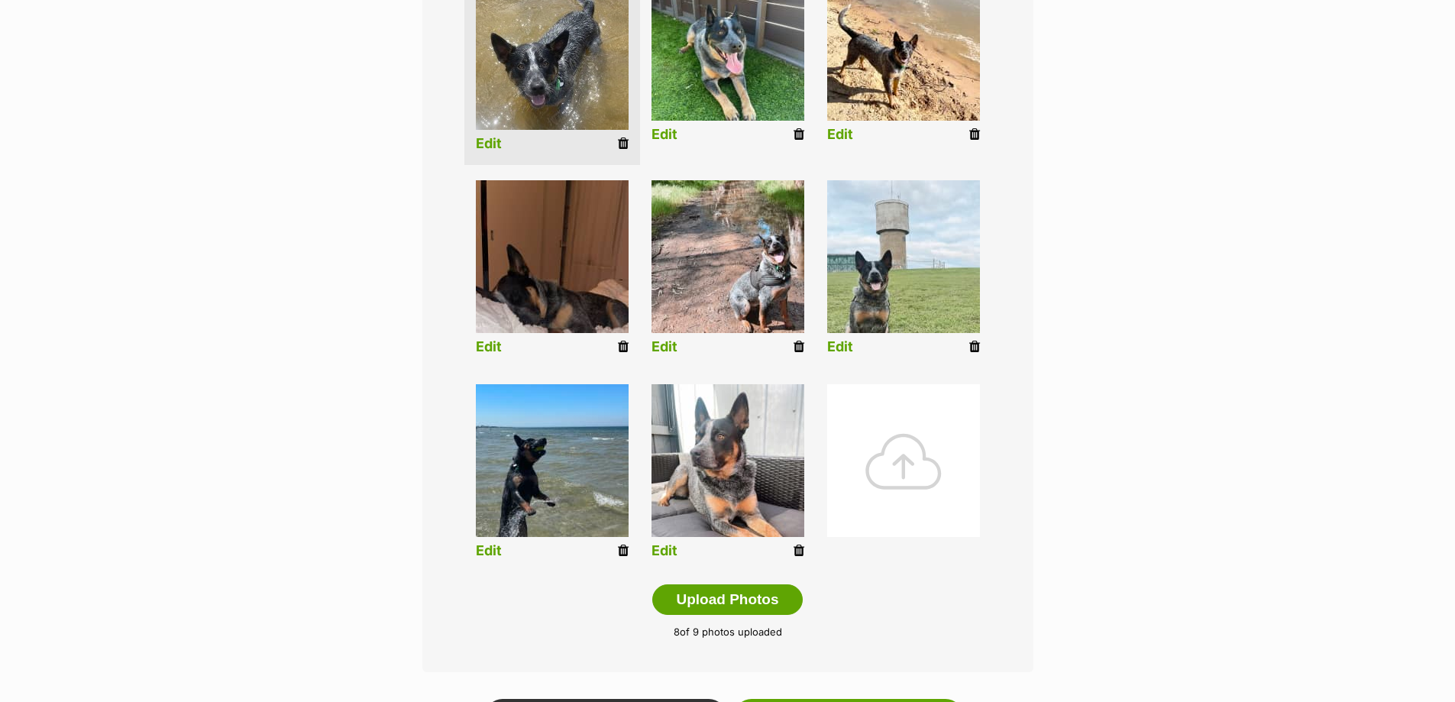
scroll to position [535, 0]
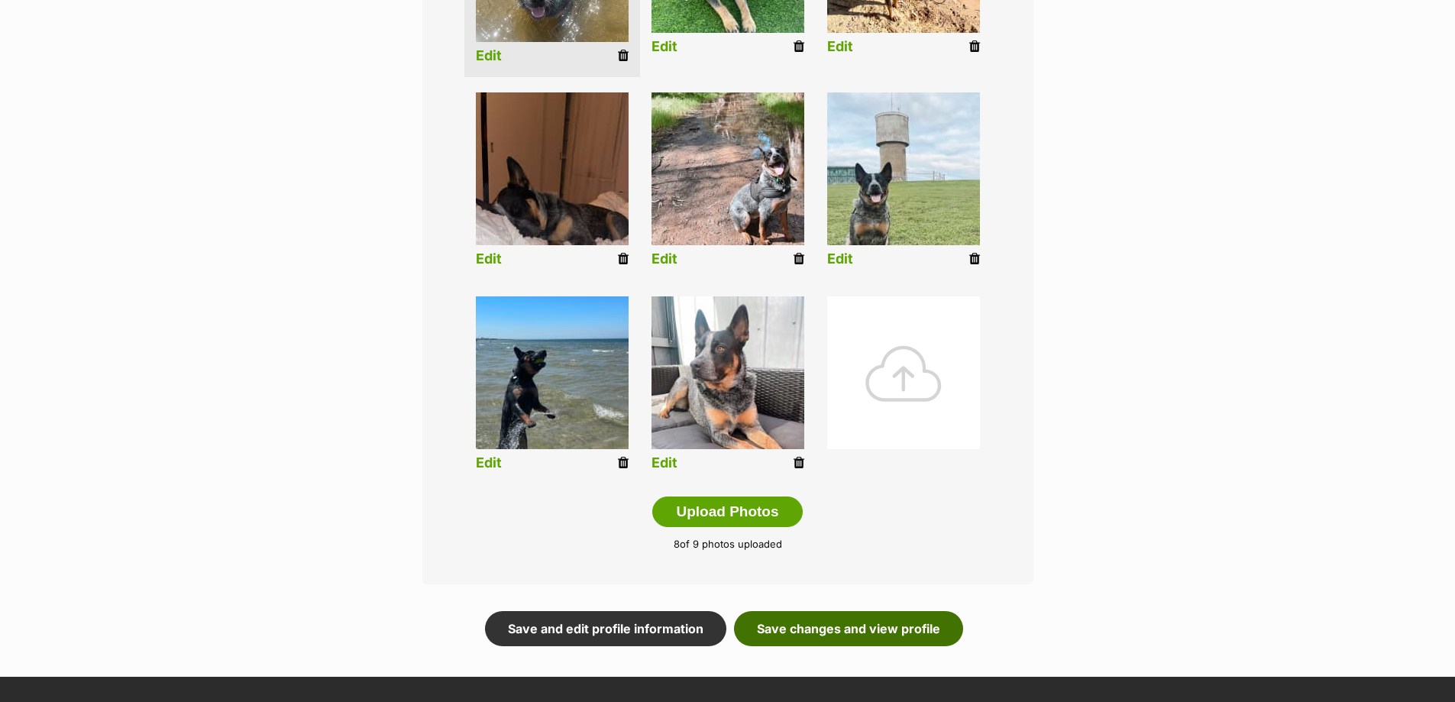
click at [799, 634] on link "Save changes and view profile" at bounding box center [848, 628] width 229 height 35
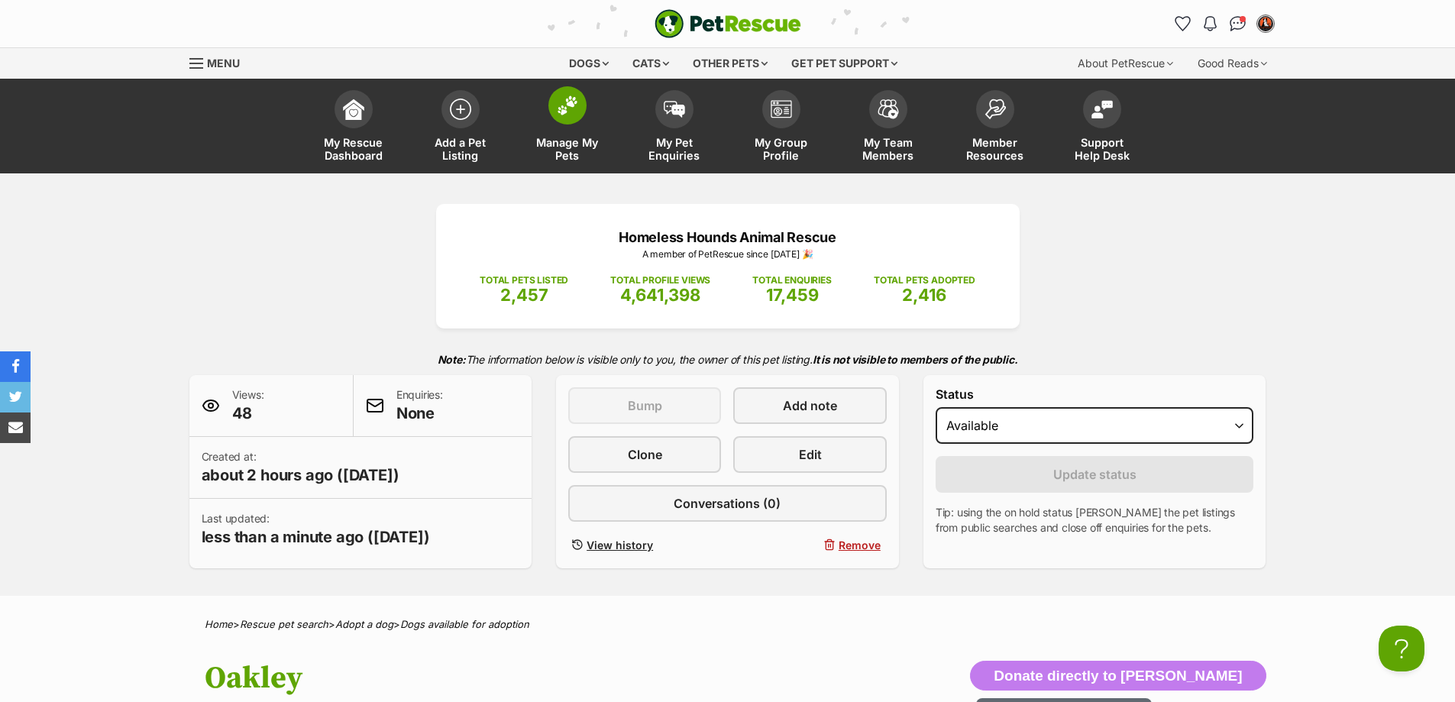
click at [552, 124] on link "Manage My Pets" at bounding box center [567, 128] width 107 height 91
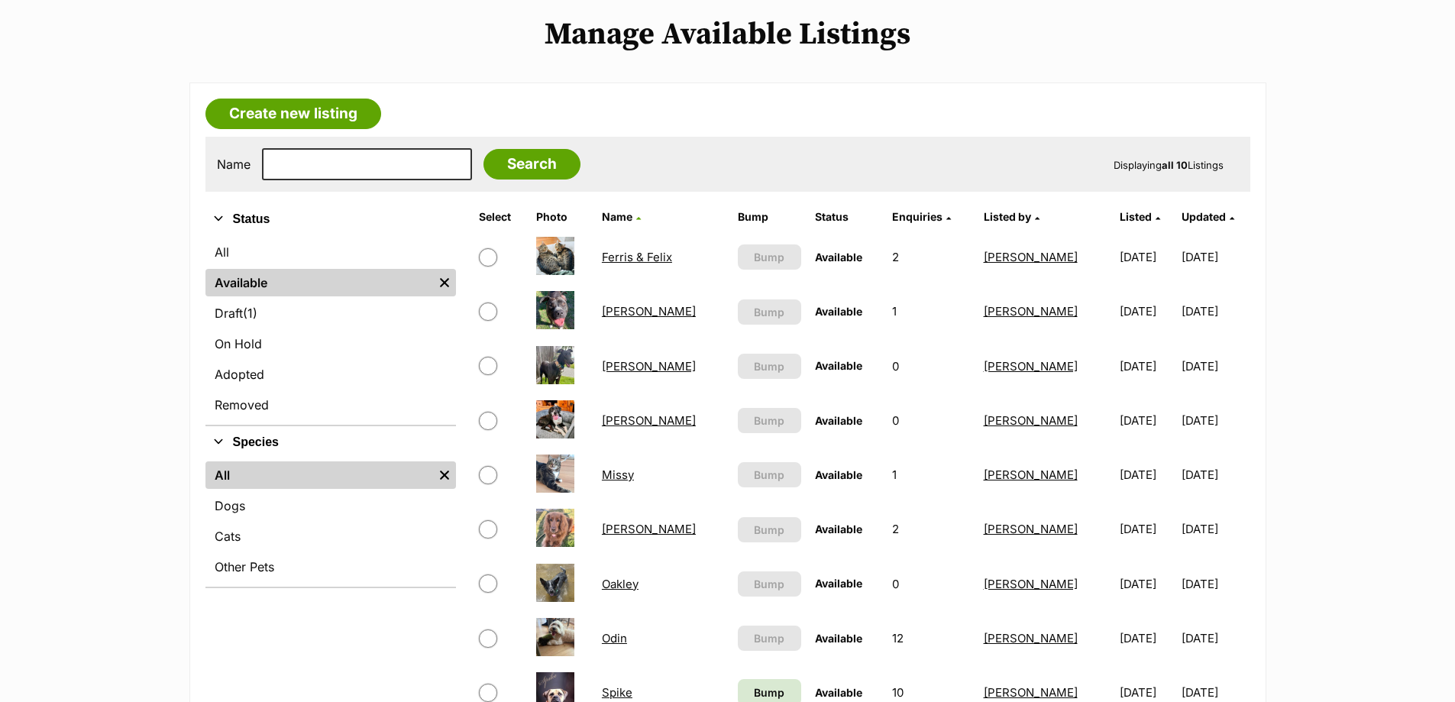
scroll to position [229, 0]
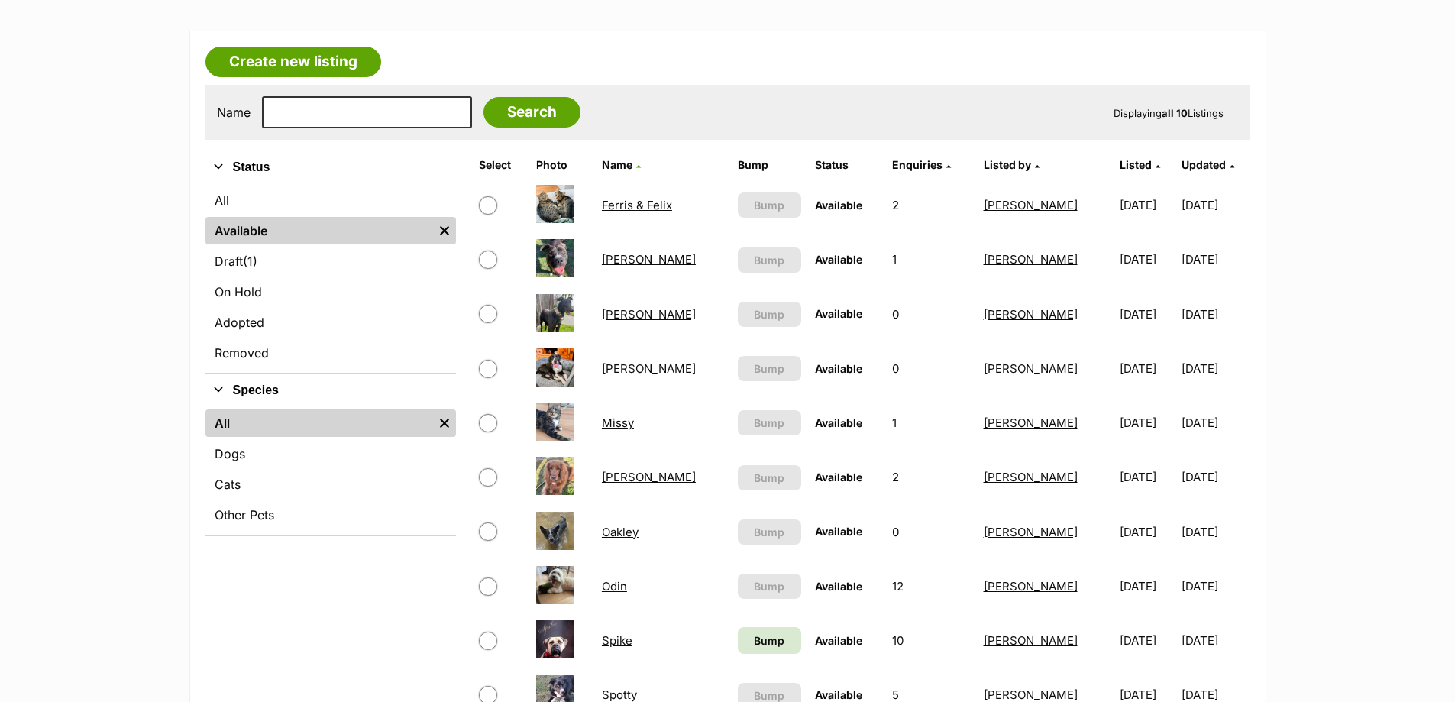
click at [619, 261] on link "[PERSON_NAME]" at bounding box center [649, 259] width 94 height 15
